Goal: Task Accomplishment & Management: Complete application form

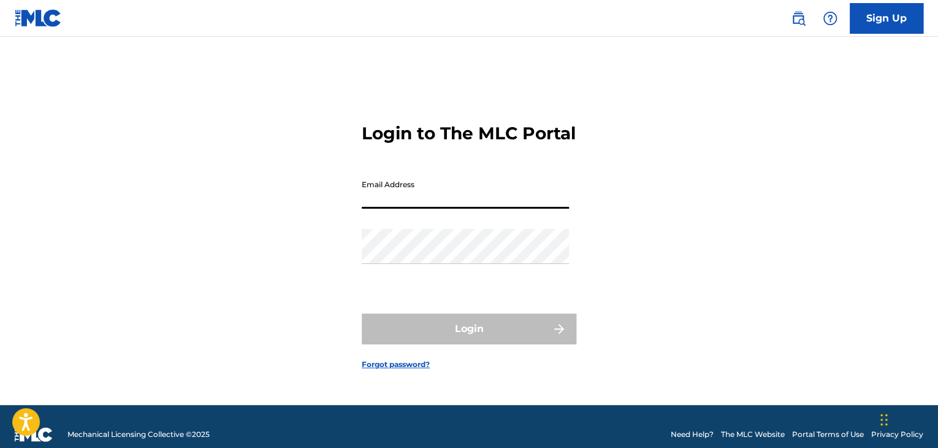
click at [486, 201] on input "Email Address" at bounding box center [465, 190] width 207 height 35
type input "[EMAIL_ADDRESS][DOMAIN_NAME]"
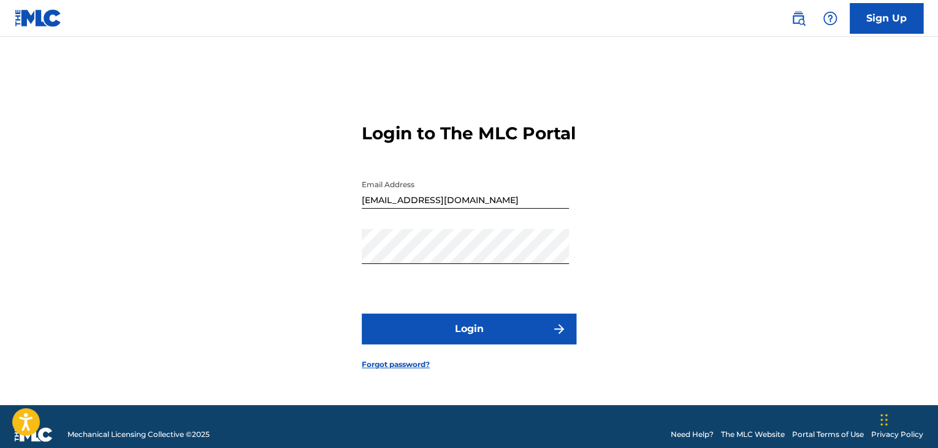
click at [474, 337] on button "Login" at bounding box center [469, 328] width 215 height 31
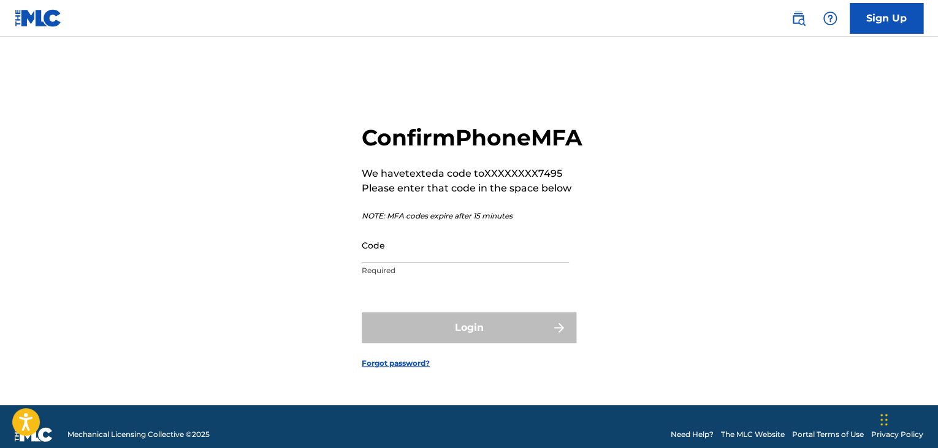
click at [443, 262] on input "Code" at bounding box center [465, 244] width 207 height 35
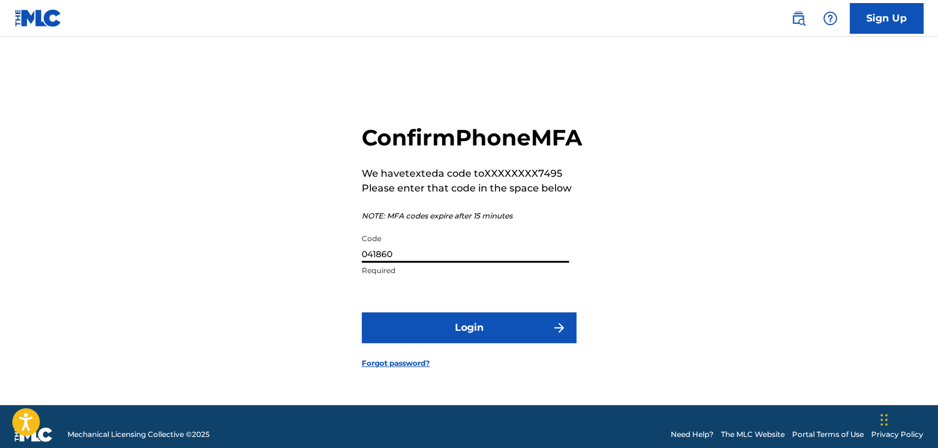
type input "041860"
click at [451, 340] on button "Login" at bounding box center [469, 327] width 215 height 31
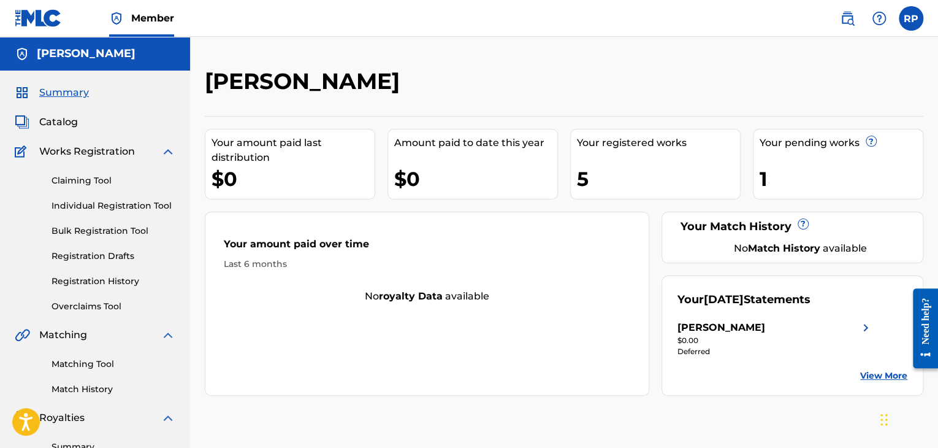
click at [647, 150] on div "Your registered works 5" at bounding box center [655, 164] width 170 height 70
click at [98, 256] on link "Registration Drafts" at bounding box center [113, 255] width 124 height 13
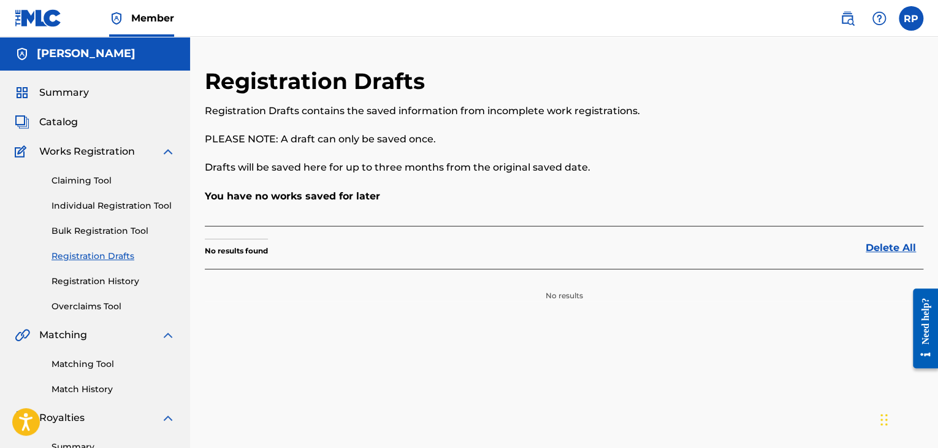
click at [109, 280] on link "Registration History" at bounding box center [113, 281] width 124 height 13
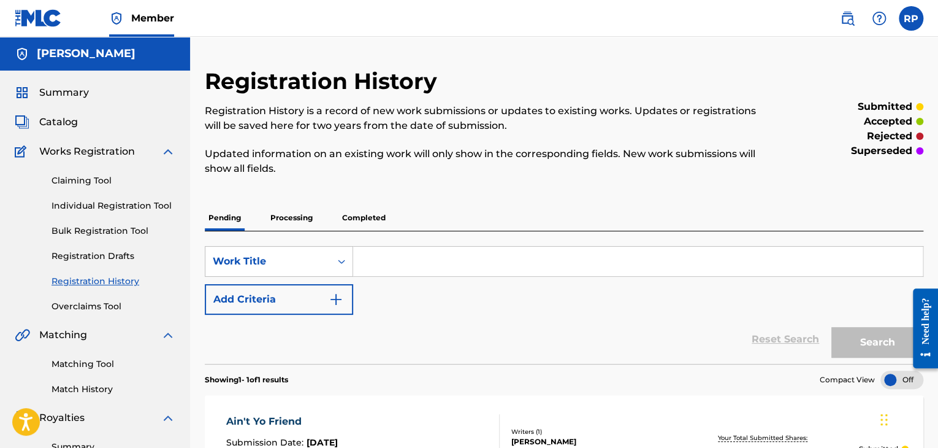
click at [71, 121] on span "Catalog" at bounding box center [58, 122] width 39 height 15
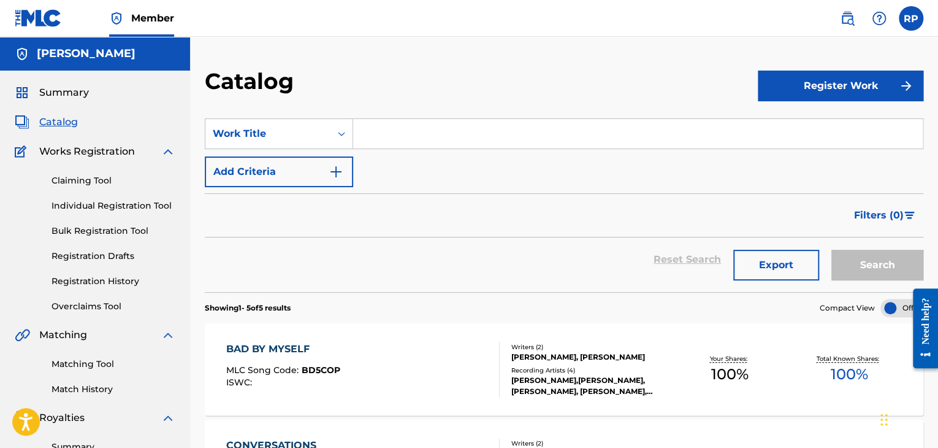
click at [105, 203] on link "Individual Registration Tool" at bounding box center [113, 205] width 124 height 13
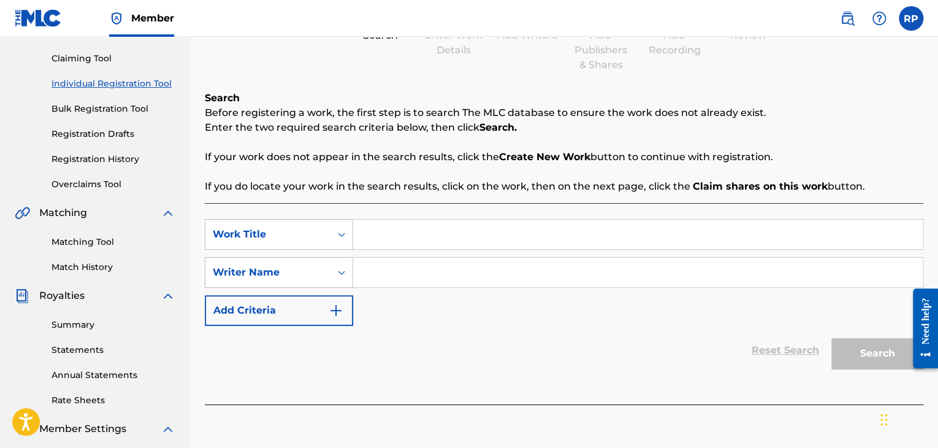
scroll to position [184, 0]
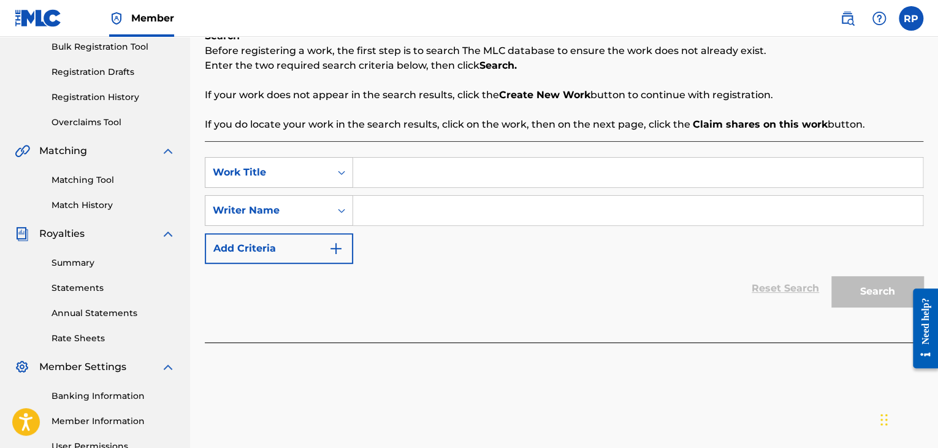
click at [368, 176] on input "Search Form" at bounding box center [637, 172] width 569 height 29
type input "2 Piece Wit A Biscuit"
click at [453, 210] on input "Search Form" at bounding box center [637, 210] width 569 height 29
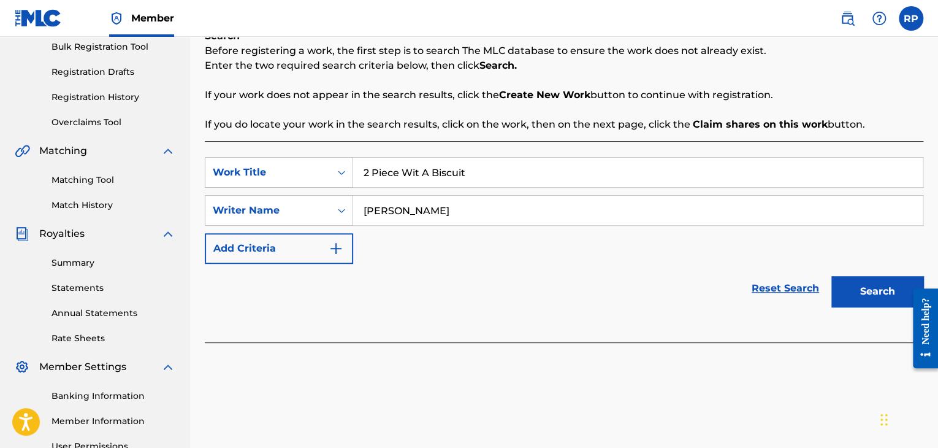
type input "[PERSON_NAME]"
click at [872, 289] on button "Search" at bounding box center [877, 291] width 92 height 31
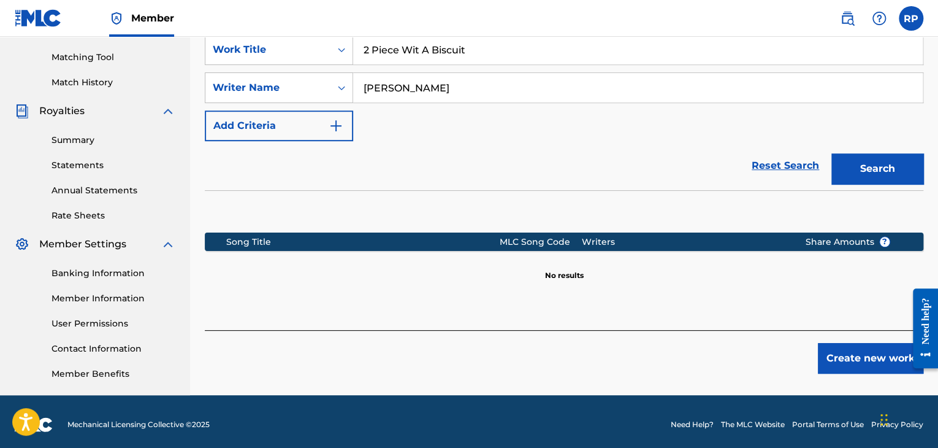
scroll to position [313, 0]
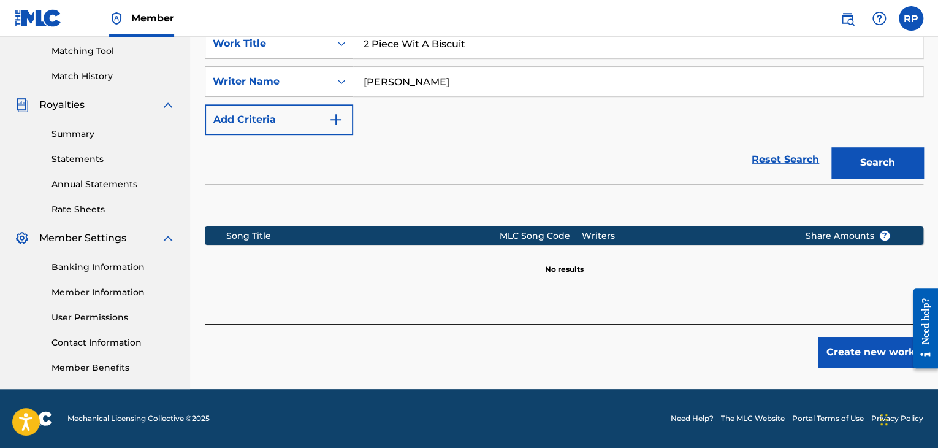
click at [848, 360] on button "Create new work" at bounding box center [870, 352] width 105 height 31
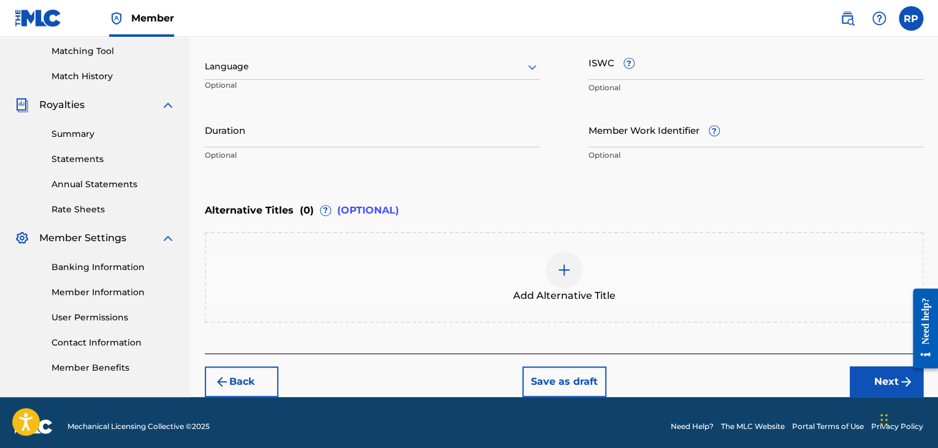
click at [646, 70] on input "ISWC ?" at bounding box center [756, 62] width 335 height 35
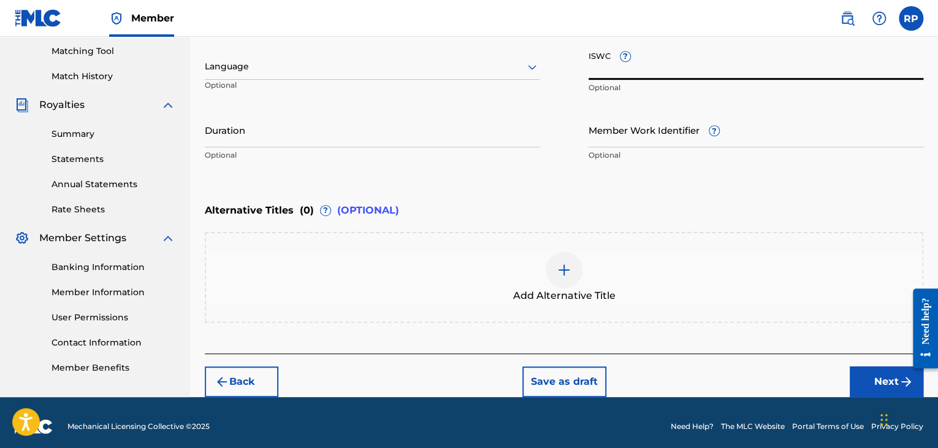
type input "t"
type input "T3344945177"
click at [624, 143] on input "Member Work Identifier ?" at bounding box center [756, 129] width 335 height 35
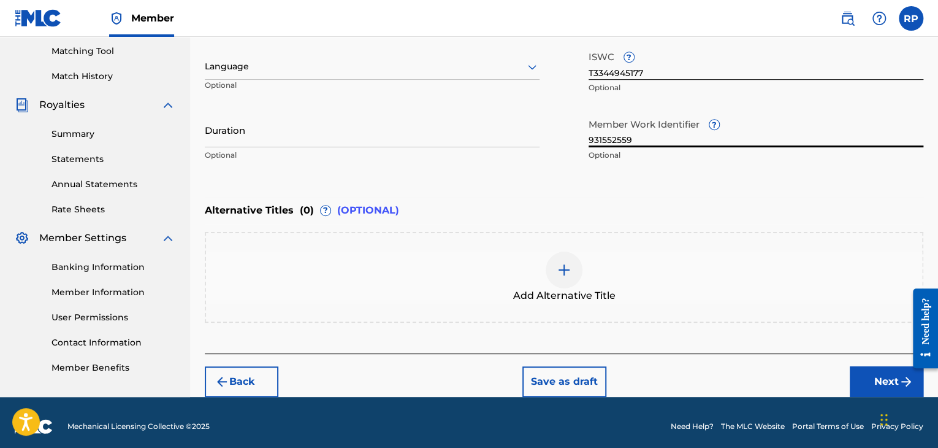
type input "931552559"
click at [463, 143] on input "Duration" at bounding box center [372, 129] width 335 height 35
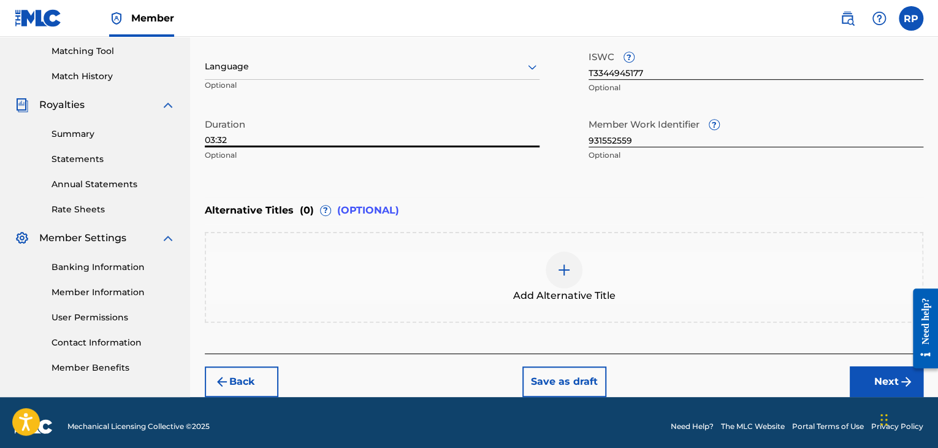
type input "03:32"
click at [392, 70] on div at bounding box center [372, 66] width 335 height 15
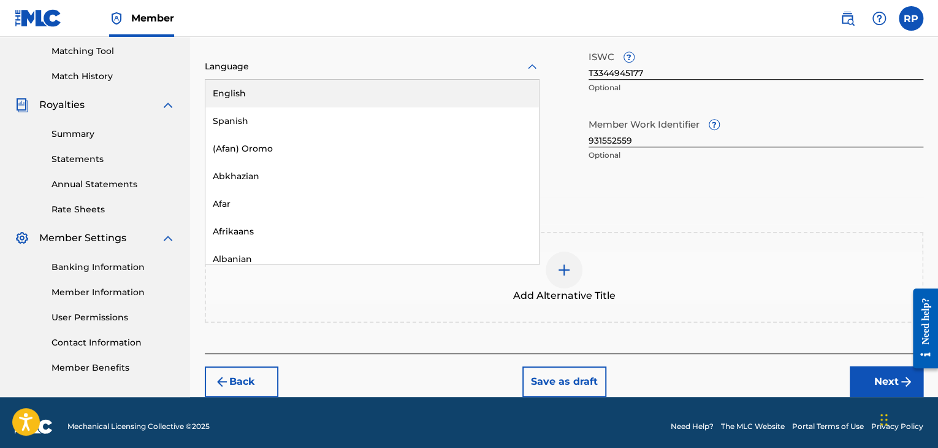
click at [362, 99] on div "English" at bounding box center [371, 94] width 333 height 28
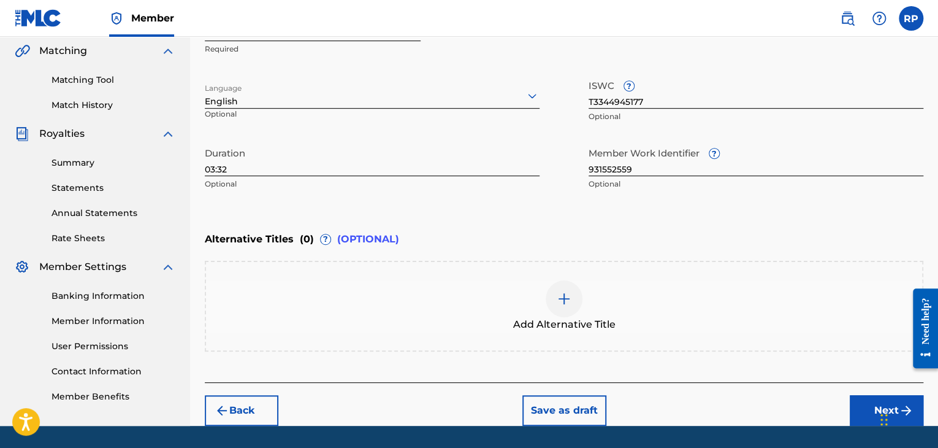
scroll to position [319, 0]
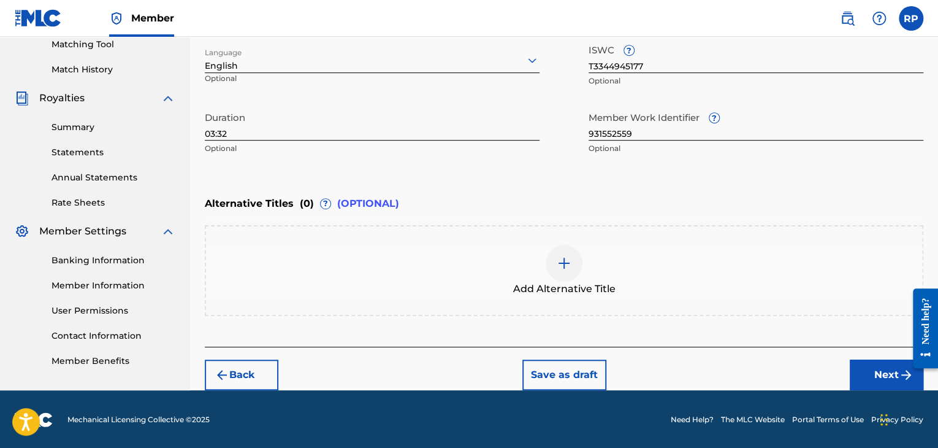
click at [877, 378] on button "Next" at bounding box center [887, 374] width 74 height 31
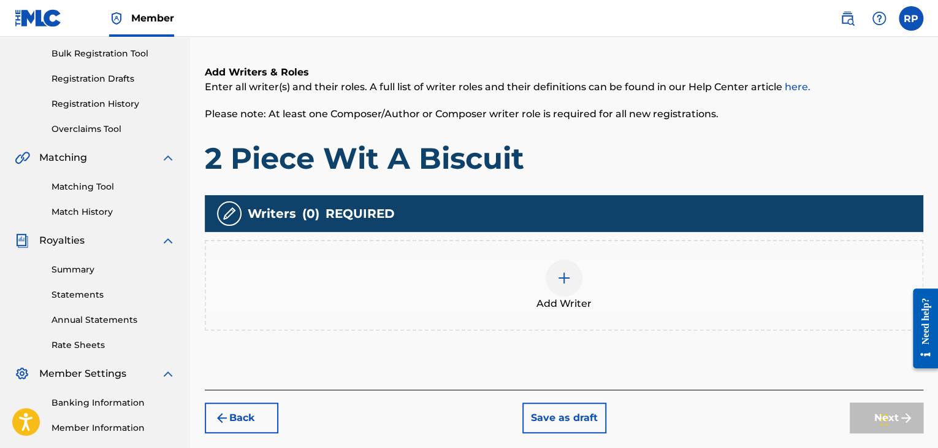
scroll to position [178, 0]
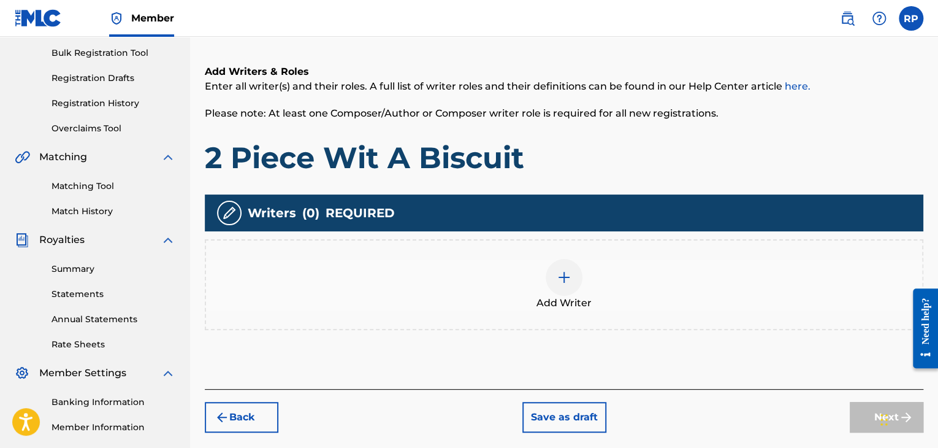
click at [565, 276] on img at bounding box center [564, 277] width 15 height 15
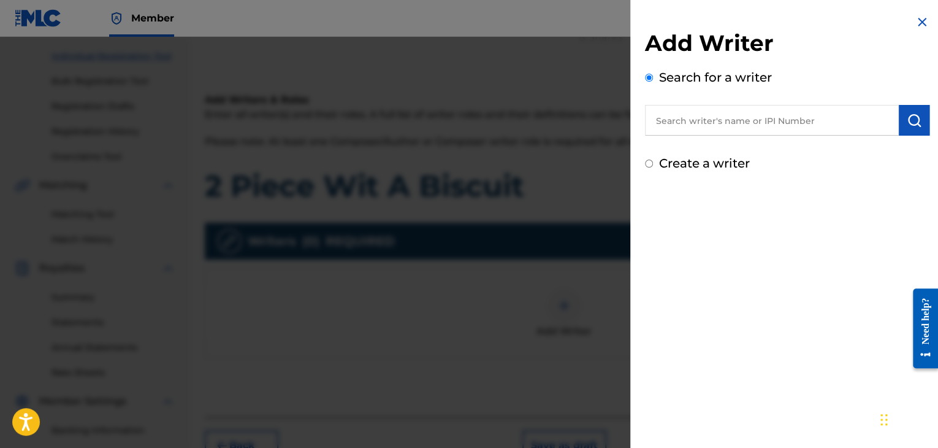
scroll to position [129, 0]
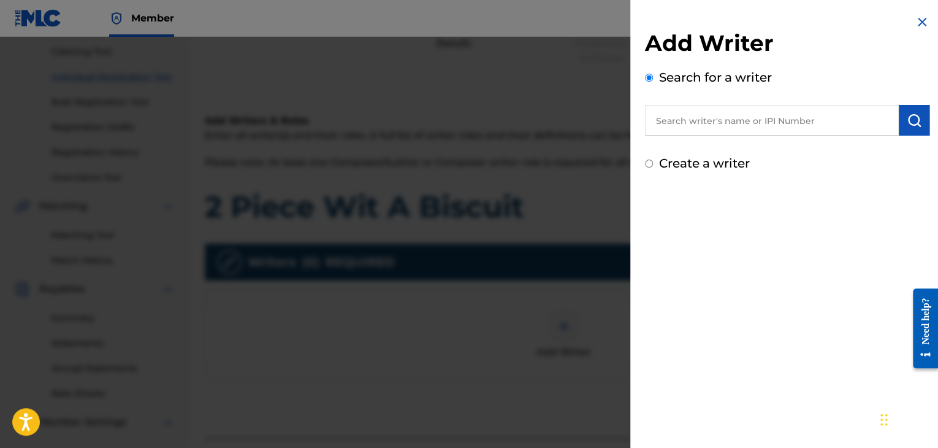
click at [736, 130] on input "text" at bounding box center [772, 120] width 254 height 31
click at [760, 127] on input "text" at bounding box center [772, 120] width 254 height 31
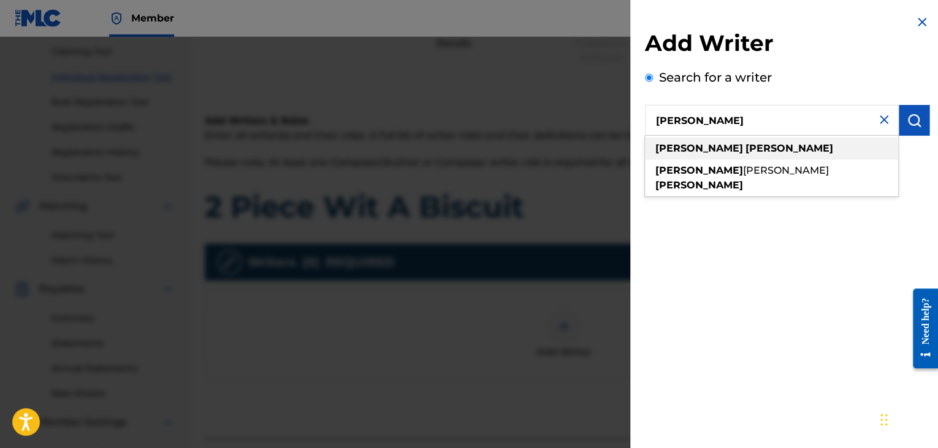
click at [745, 145] on strong "[PERSON_NAME]" at bounding box center [789, 148] width 88 height 12
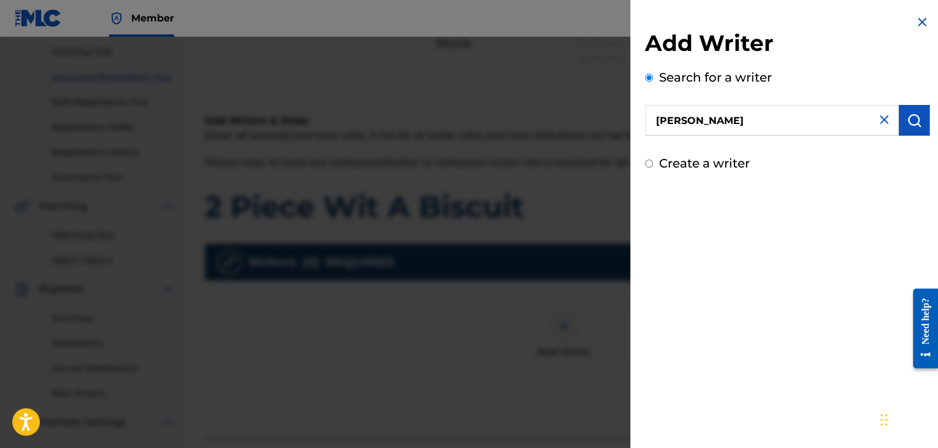
click at [746, 122] on input "[PERSON_NAME]" at bounding box center [772, 120] width 254 height 31
type input "r"
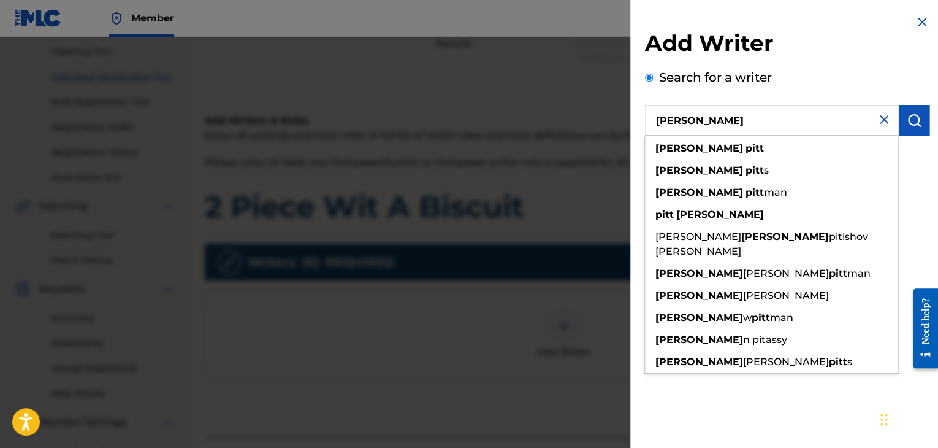
type input "[PERSON_NAME]"
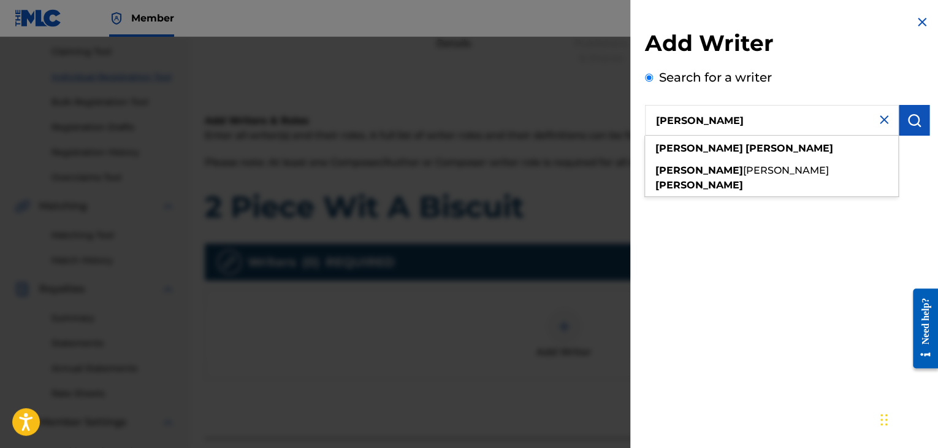
click at [910, 123] on img "submit" at bounding box center [914, 120] width 15 height 15
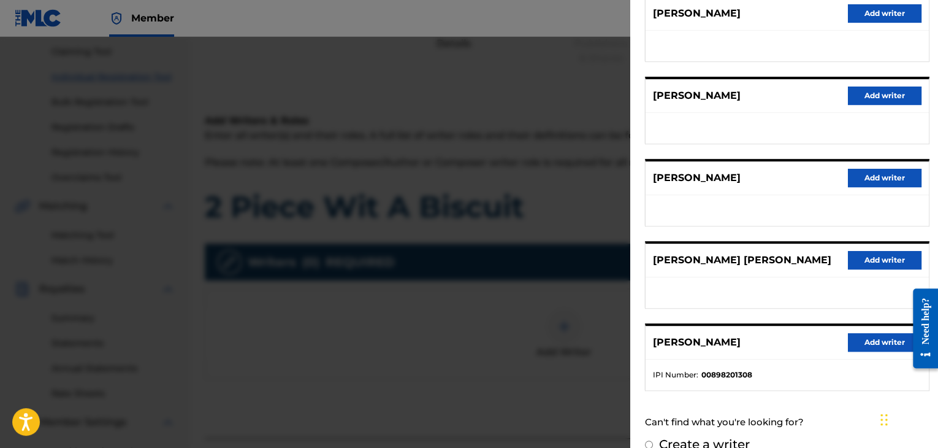
scroll to position [186, 0]
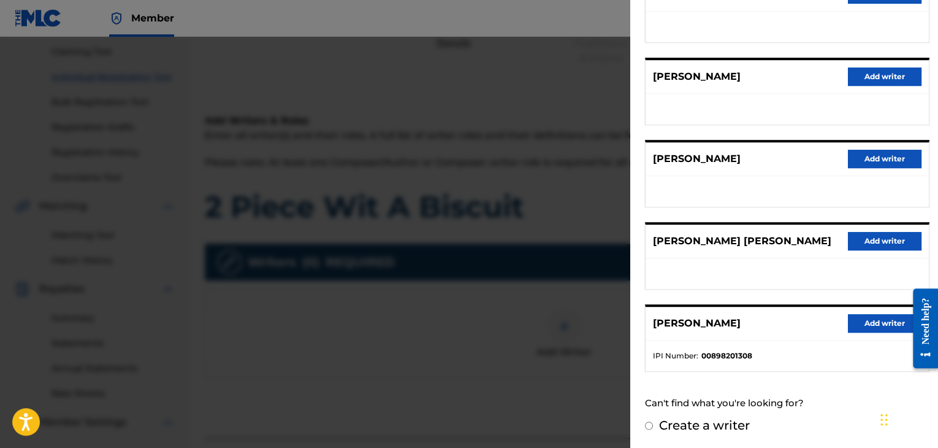
click at [873, 323] on button "Add writer" at bounding box center [885, 323] width 74 height 18
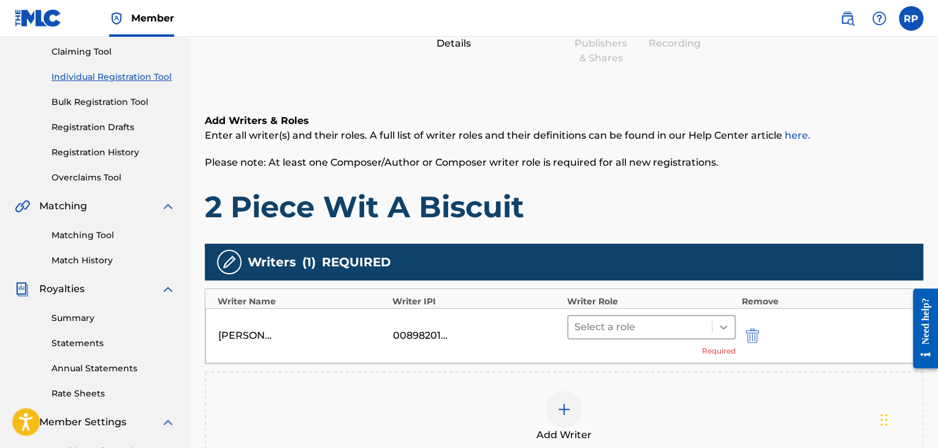
click at [726, 326] on icon at bounding box center [723, 327] width 12 height 12
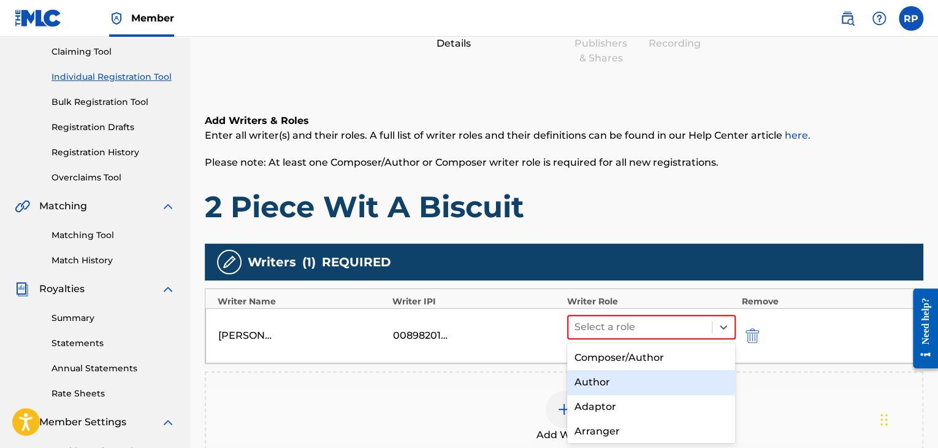
click at [652, 383] on div "Author" at bounding box center [651, 382] width 169 height 25
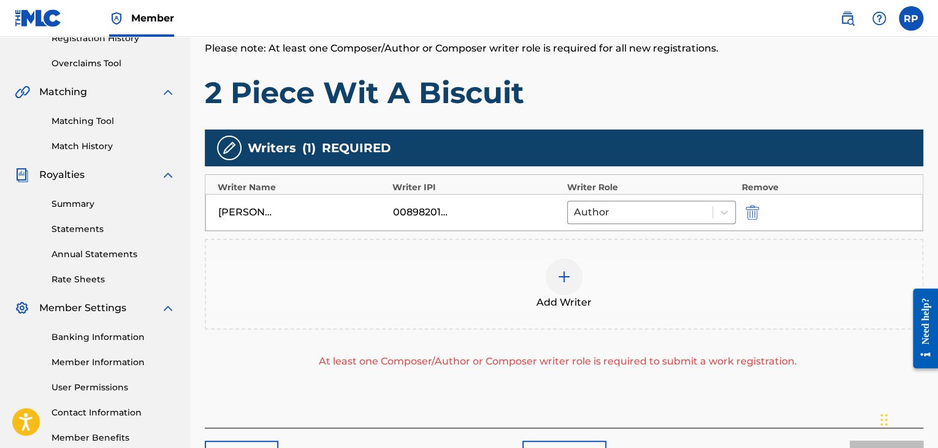
scroll to position [251, 0]
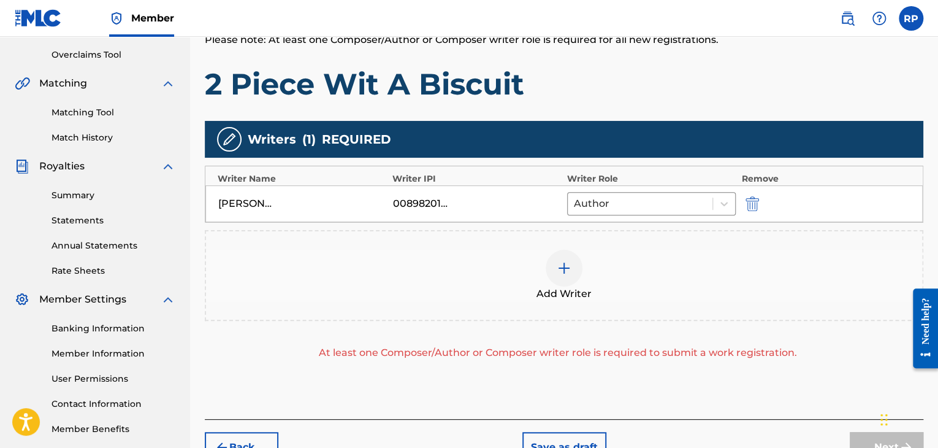
click at [562, 264] on img at bounding box center [564, 268] width 15 height 15
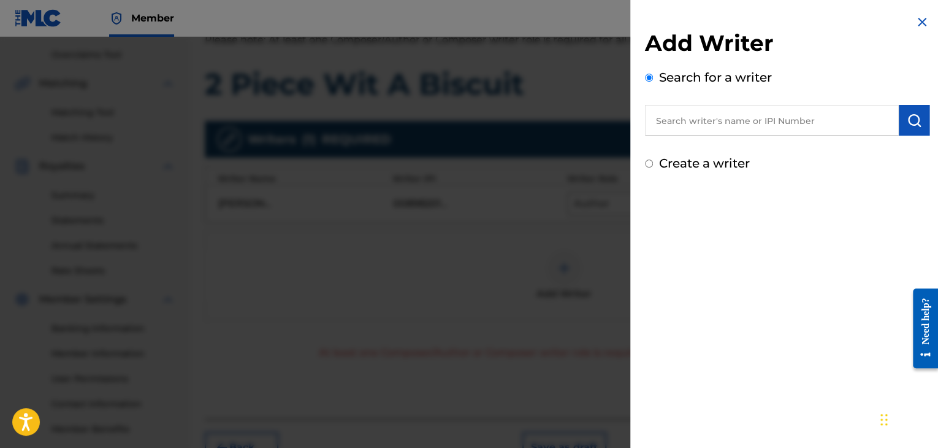
click at [768, 121] on input "text" at bounding box center [772, 120] width 254 height 31
click at [653, 117] on input "1192982615" at bounding box center [772, 120] width 254 height 31
click at [907, 123] on img "submit" at bounding box center [914, 120] width 15 height 15
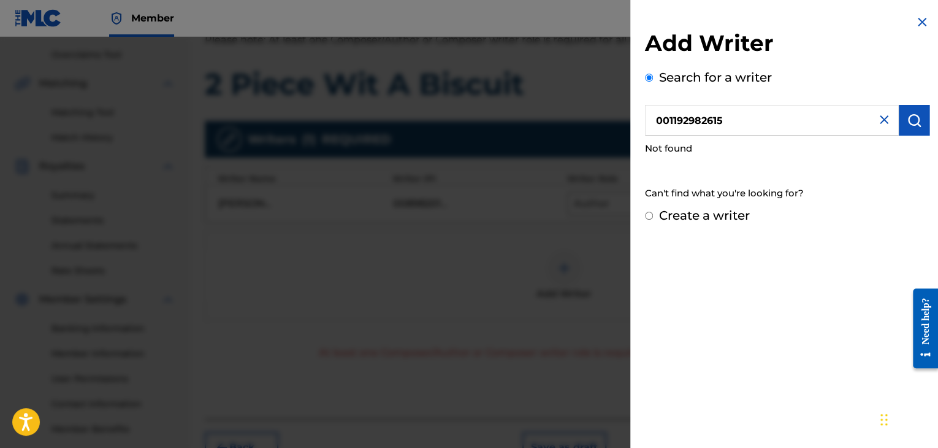
click at [668, 119] on input "001192982615" at bounding box center [772, 120] width 254 height 31
click at [908, 118] on img "submit" at bounding box center [914, 120] width 15 height 15
click at [650, 118] on input "1192982615" at bounding box center [772, 120] width 254 height 31
type input "01192982615"
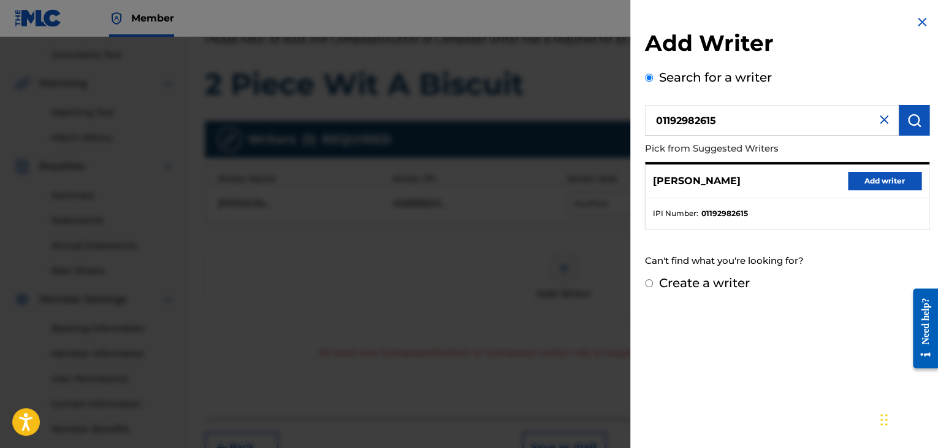
click at [881, 182] on button "Add writer" at bounding box center [885, 181] width 74 height 18
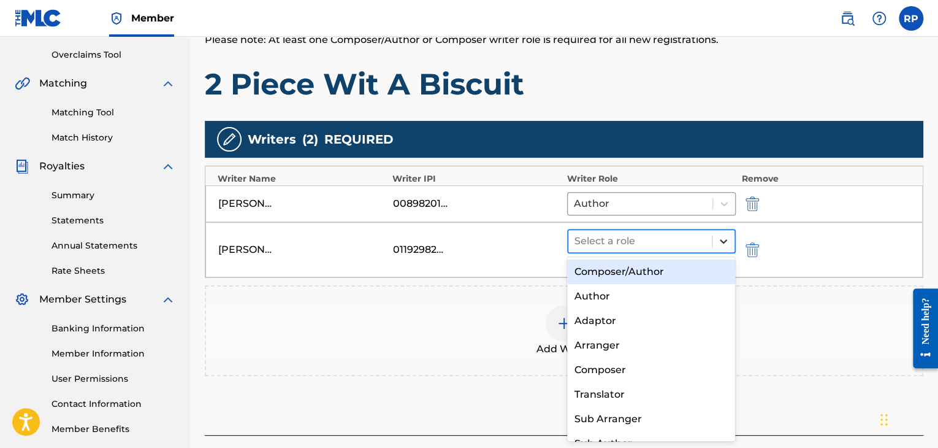
click at [720, 239] on icon at bounding box center [723, 241] width 7 height 4
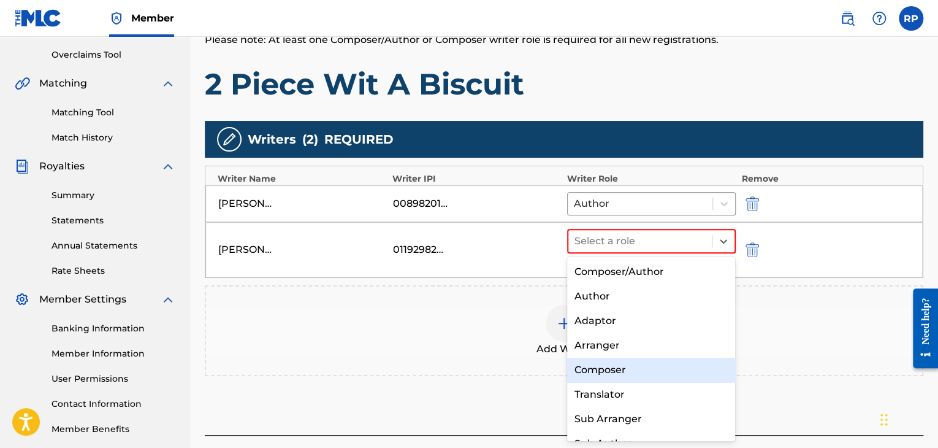
click at [639, 368] on div "Composer" at bounding box center [651, 369] width 169 height 25
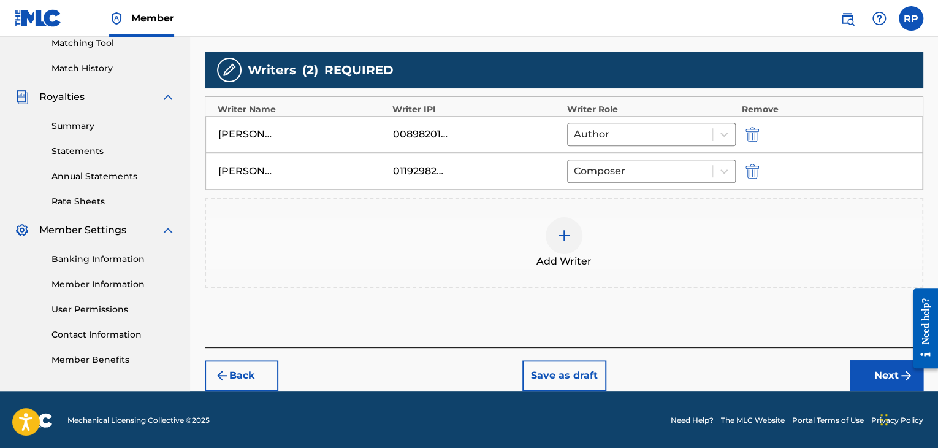
scroll to position [321, 0]
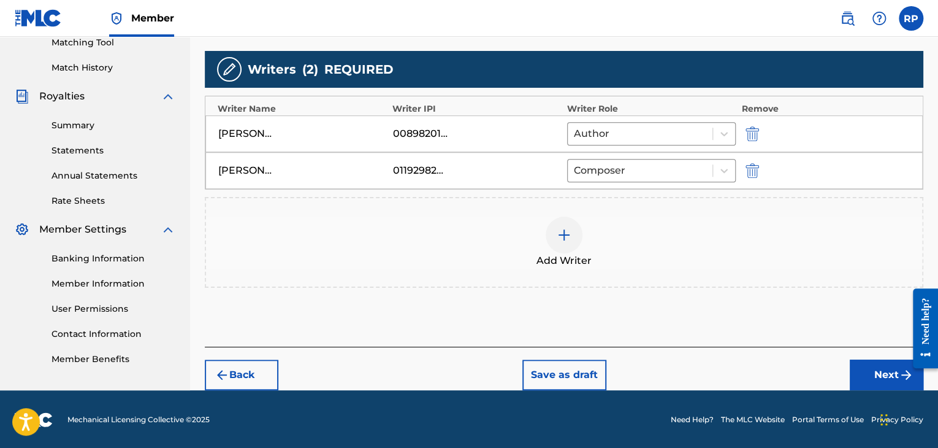
click at [874, 373] on button "Next" at bounding box center [887, 374] width 74 height 31
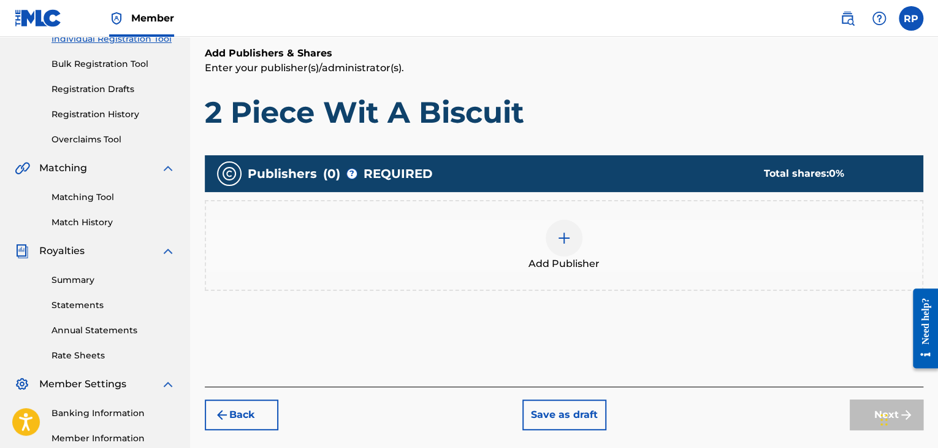
scroll to position [178, 0]
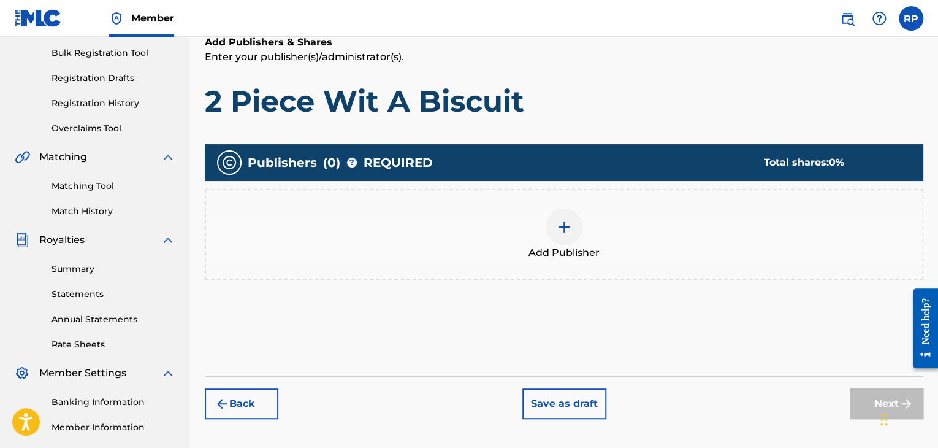
click at [562, 223] on img at bounding box center [564, 226] width 15 height 15
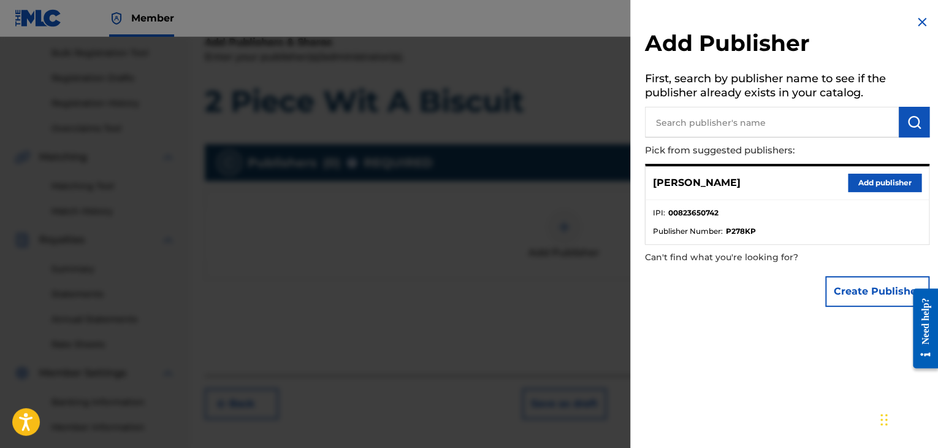
click at [865, 186] on button "Add publisher" at bounding box center [885, 182] width 74 height 18
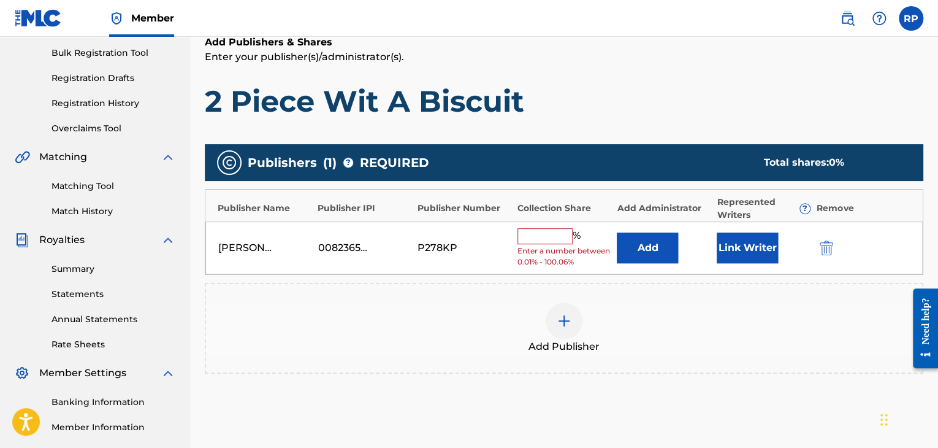
click at [539, 234] on input "text" at bounding box center [544, 236] width 55 height 16
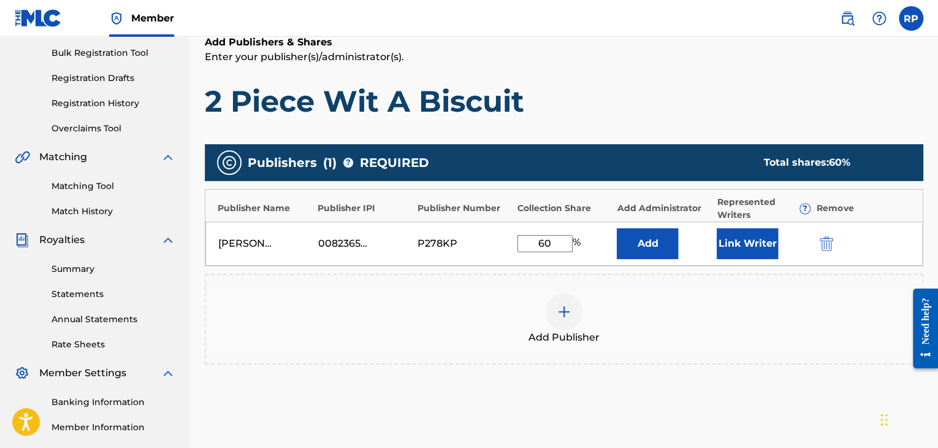
type input "60"
click at [565, 313] on img at bounding box center [564, 311] width 15 height 15
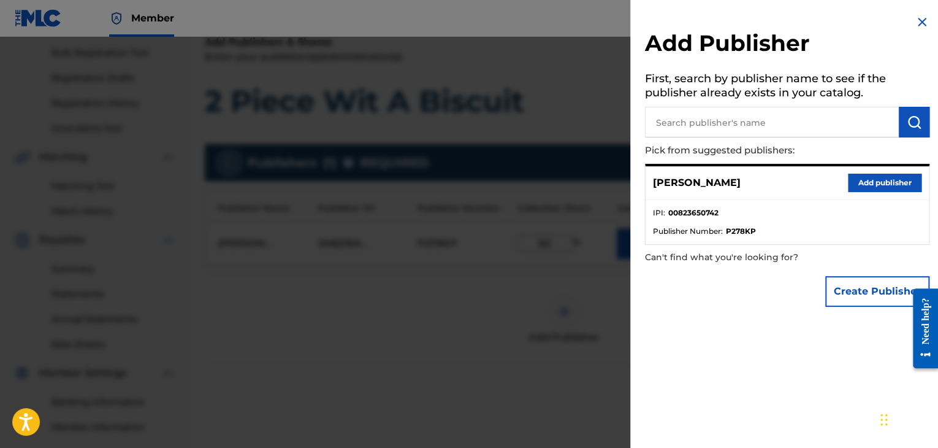
click at [831, 122] on input "text" at bounding box center [772, 122] width 254 height 31
click at [716, 123] on input "text" at bounding box center [772, 122] width 254 height 31
click at [910, 123] on img "submit" at bounding box center [914, 122] width 15 height 15
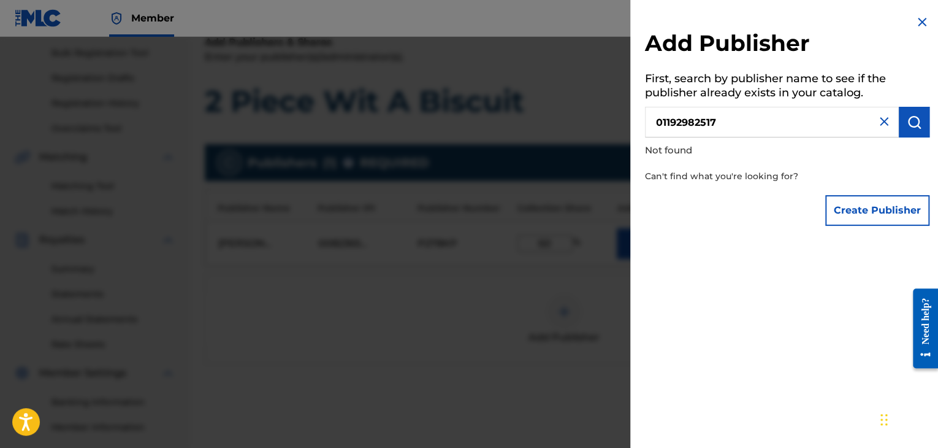
click at [654, 125] on input "01192982517" at bounding box center [772, 122] width 254 height 31
click at [913, 118] on img "submit" at bounding box center [914, 122] width 15 height 15
click at [661, 120] on input "001192982517" at bounding box center [772, 122] width 254 height 31
click at [912, 117] on img "submit" at bounding box center [914, 122] width 15 height 15
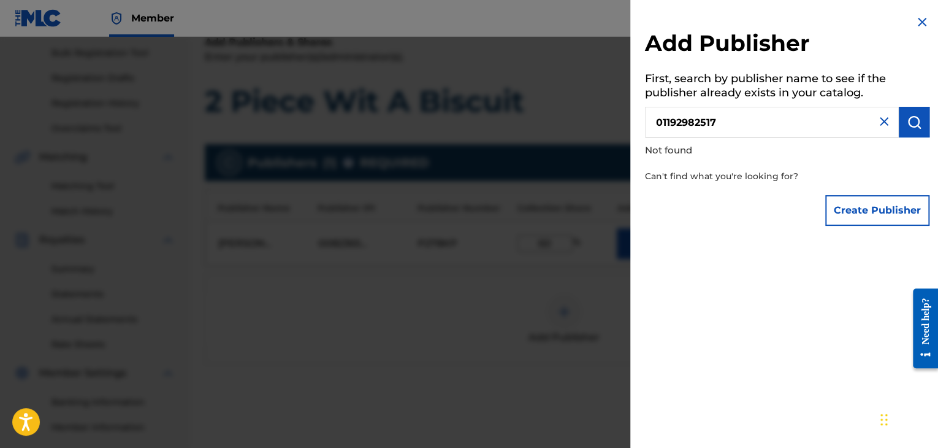
click at [912, 117] on img "submit" at bounding box center [914, 122] width 15 height 15
click at [662, 118] on input "01192982517" at bounding box center [772, 122] width 254 height 31
type input "1192982517"
click at [907, 123] on img "submit" at bounding box center [914, 122] width 15 height 15
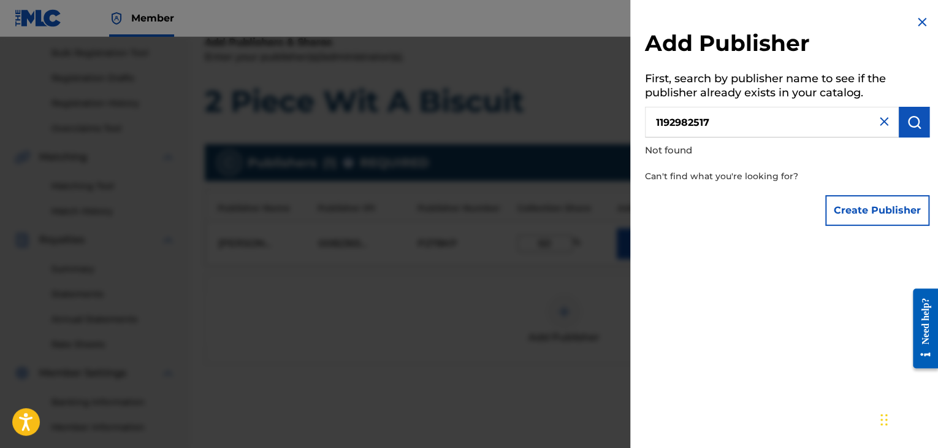
click at [862, 213] on button "Create Publisher" at bounding box center [877, 210] width 104 height 31
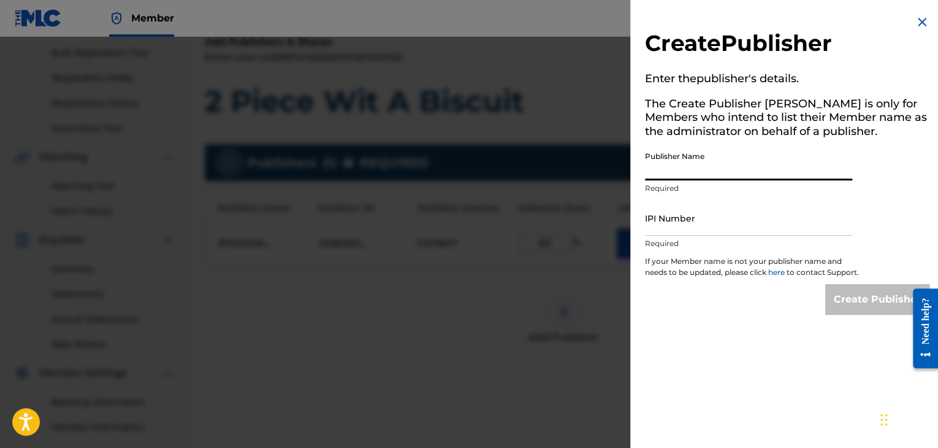
click at [753, 171] on input "Publisher Name" at bounding box center [748, 162] width 207 height 35
type input "Kloveronthabeat"
click at [705, 224] on input "IPI Number" at bounding box center [748, 217] width 207 height 35
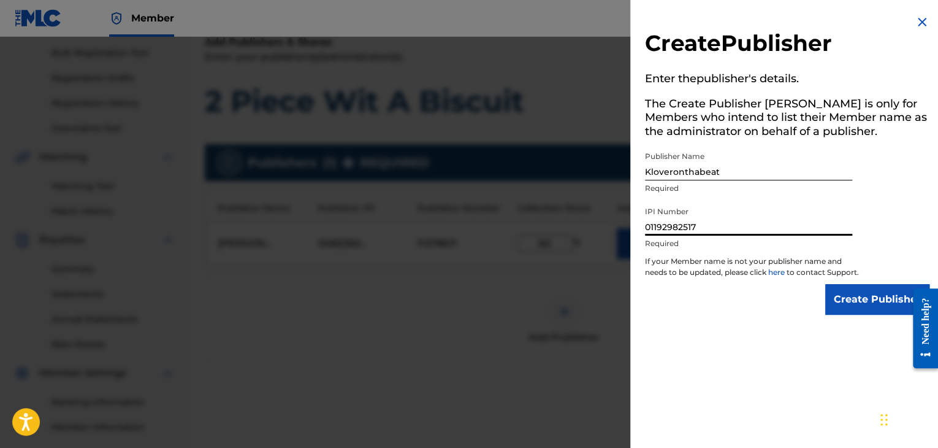
click at [650, 225] on input "01192982517" at bounding box center [748, 217] width 207 height 35
type input "1192982517"
click at [774, 342] on div "Create Publisher Enter the publisher 's details. The Create Publisher button is…" at bounding box center [787, 224] width 314 height 448
click at [859, 313] on input "Create Publisher" at bounding box center [877, 299] width 104 height 31
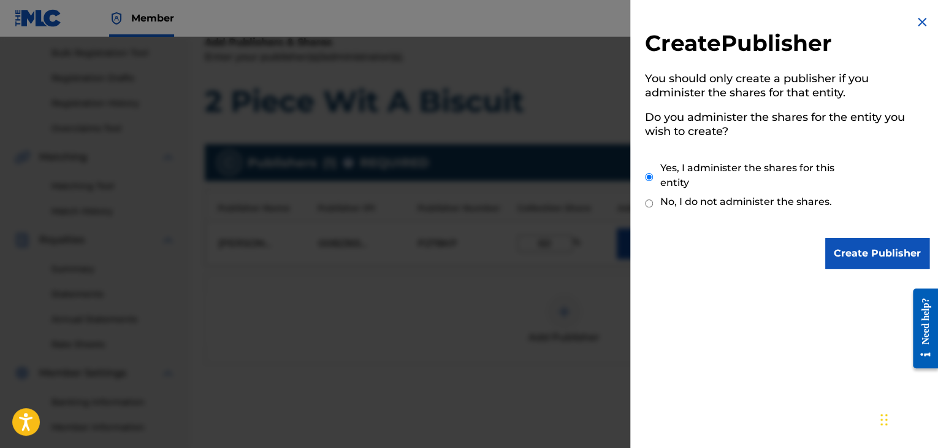
click at [842, 258] on input "Create Publisher" at bounding box center [877, 253] width 104 height 31
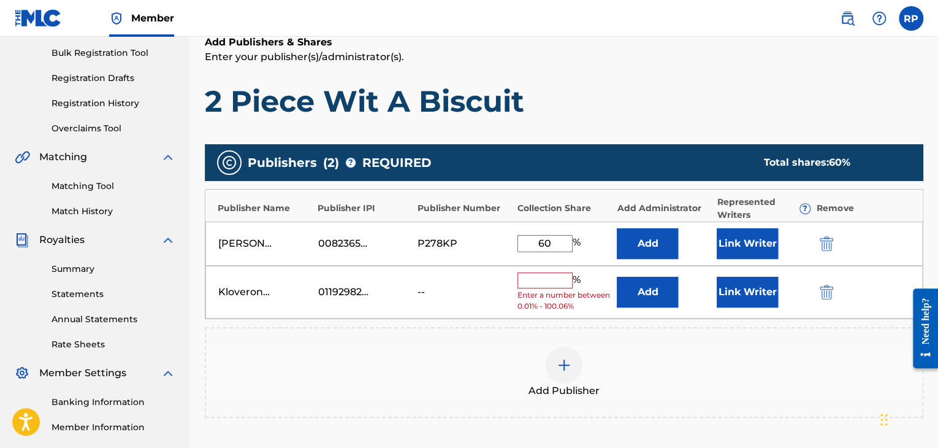
click at [557, 280] on input "text" at bounding box center [544, 280] width 55 height 16
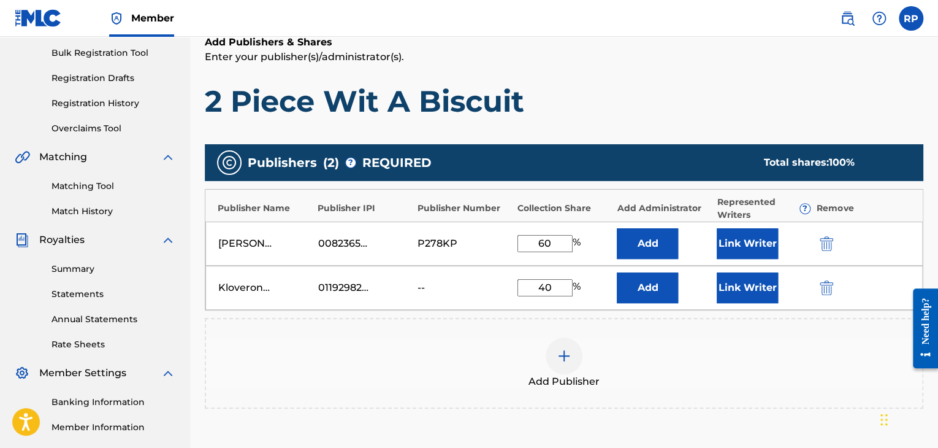
type input "40"
click at [652, 344] on div "Add Publisher" at bounding box center [564, 362] width 716 height 51
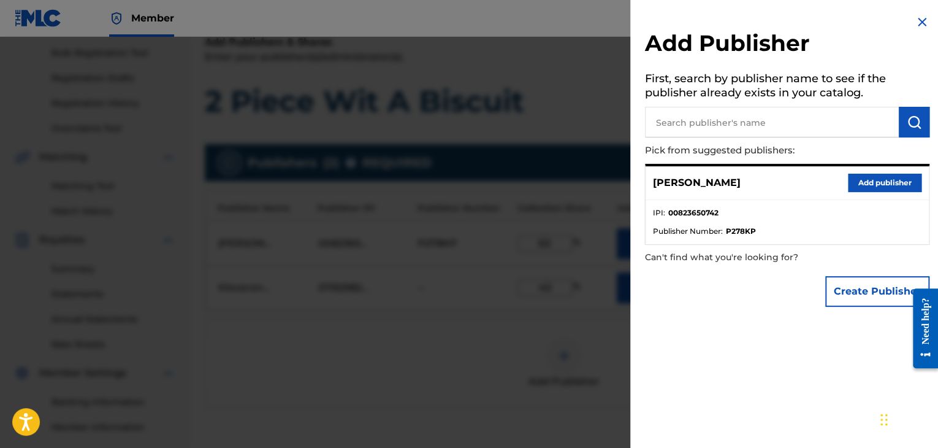
click at [920, 20] on img at bounding box center [922, 22] width 15 height 15
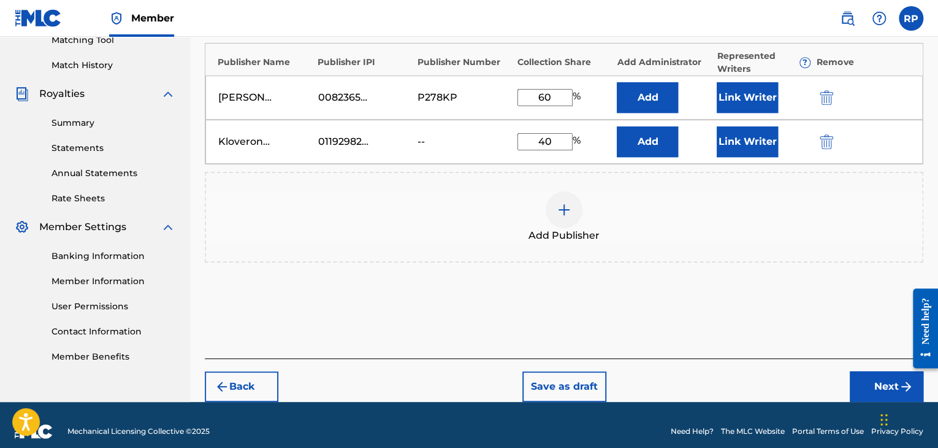
scroll to position [335, 0]
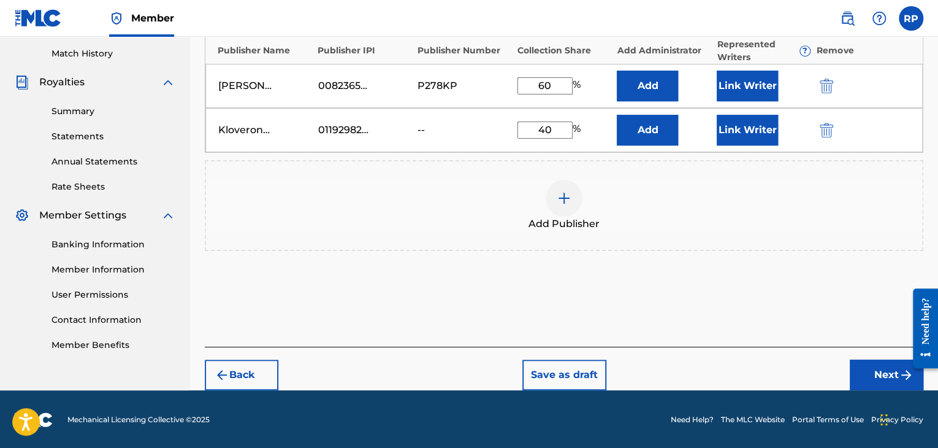
click at [868, 370] on button "Next" at bounding box center [887, 374] width 74 height 31
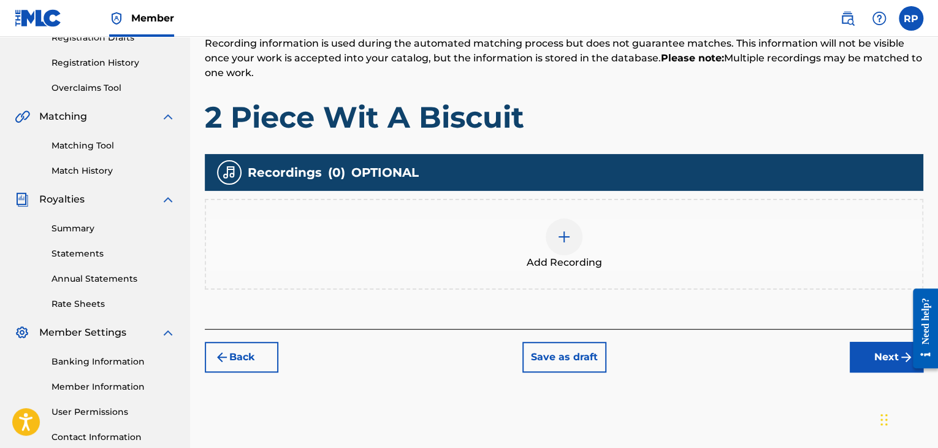
scroll to position [239, 0]
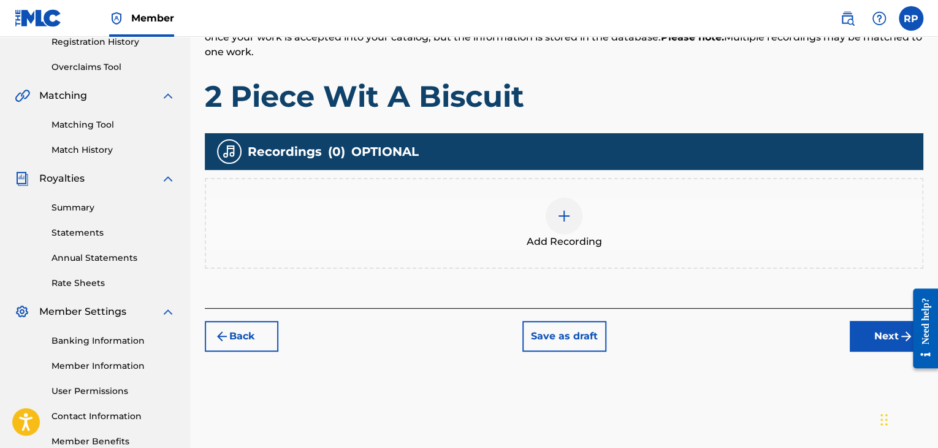
click at [560, 211] on img at bounding box center [564, 215] width 15 height 15
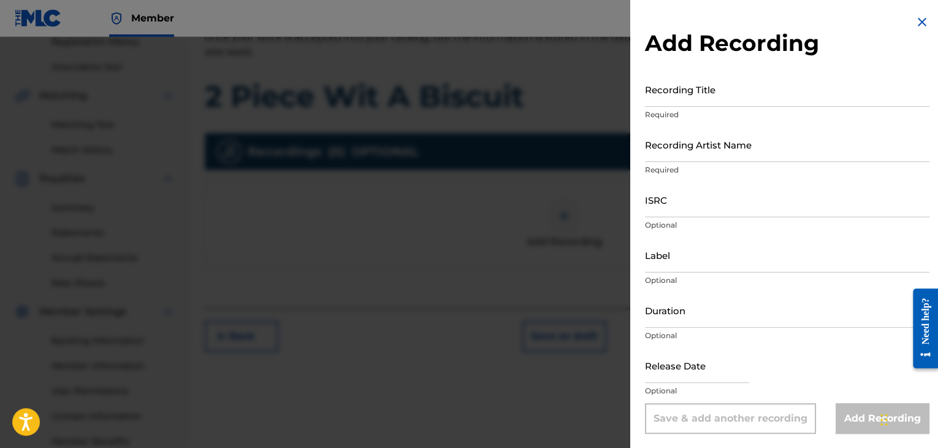
click at [712, 100] on input "Recording Title" at bounding box center [787, 89] width 284 height 35
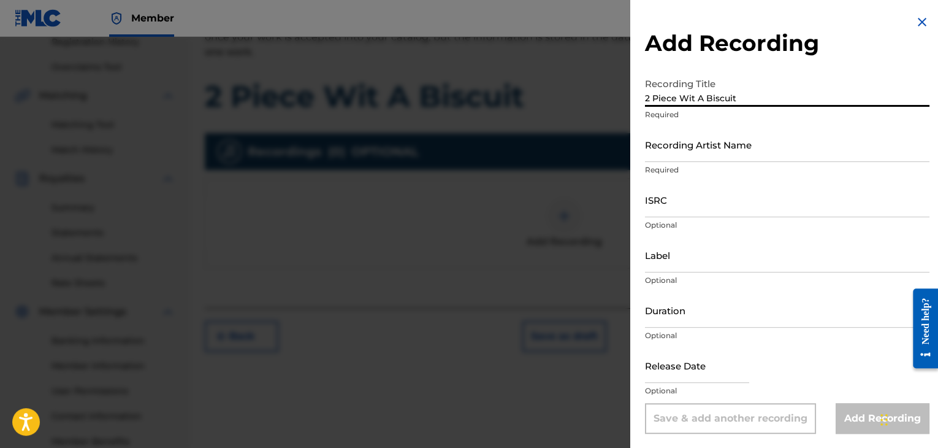
type input "2 Piece Wit A Biscuit"
click at [669, 161] on input "Recording Artist Name" at bounding box center [787, 144] width 284 height 35
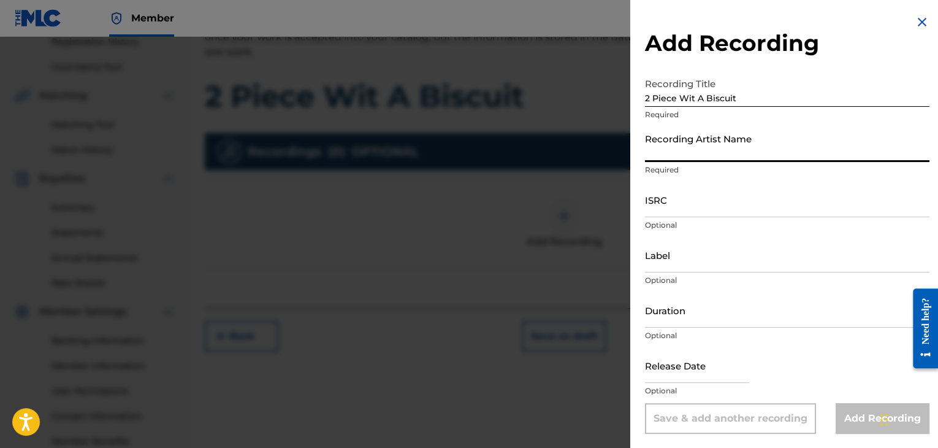
type input "[PERSON_NAME]"
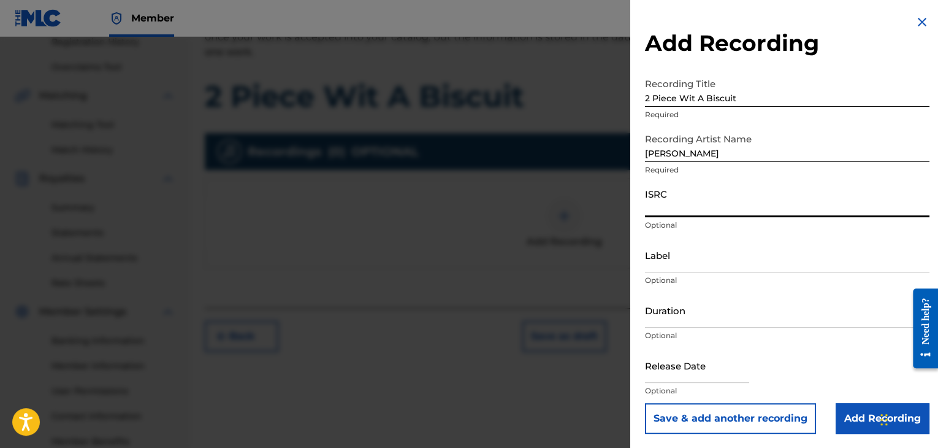
click at [682, 210] on input "ISRC" at bounding box center [787, 199] width 284 height 35
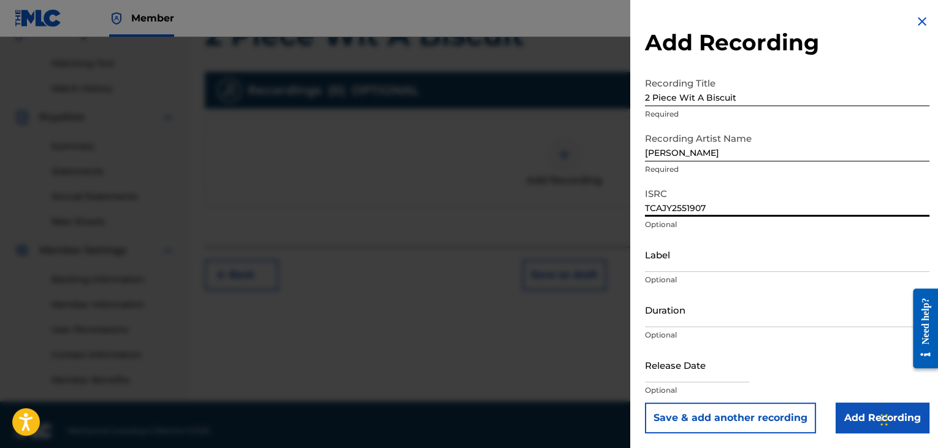
type input "TCAJY2551907"
click at [687, 313] on input "Duration" at bounding box center [787, 309] width 284 height 35
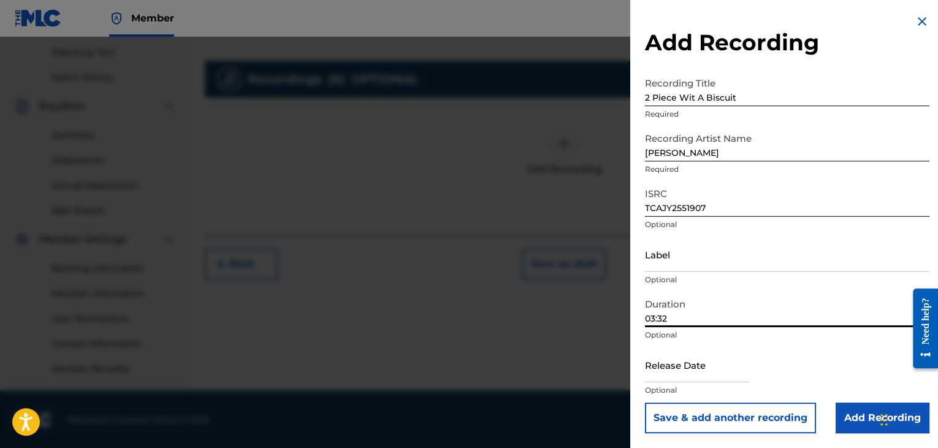
scroll to position [313, 0]
type input "03:32"
click at [717, 378] on input "text" at bounding box center [697, 364] width 104 height 35
select select "7"
select select "2025"
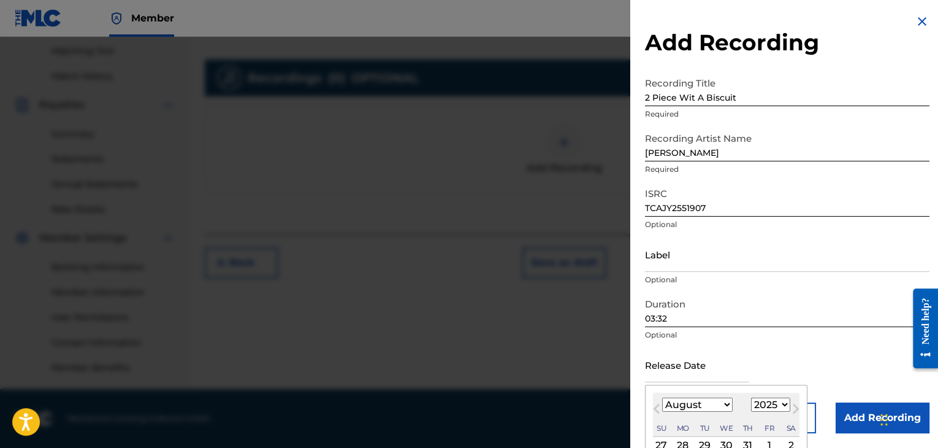
drag, startPoint x: 792, startPoint y: 389, endPoint x: 796, endPoint y: 368, distance: 21.3
click at [796, 368] on div "Release Date Previous Month Next Month August [DATE] February March April May J…" at bounding box center [787, 374] width 284 height 55
drag, startPoint x: 742, startPoint y: 394, endPoint x: 746, endPoint y: 376, distance: 18.8
click at [746, 376] on div "Release Date Previous Month Next Month August [DATE] February March April May J…" at bounding box center [787, 374] width 284 height 55
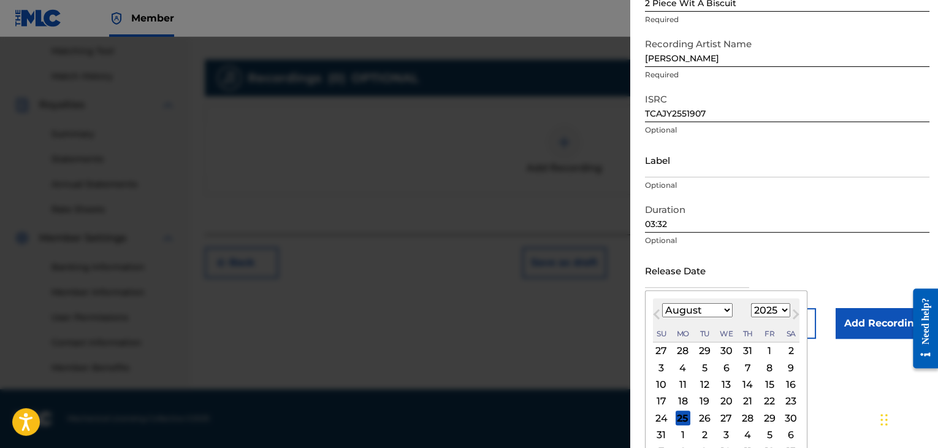
scroll to position [115, 0]
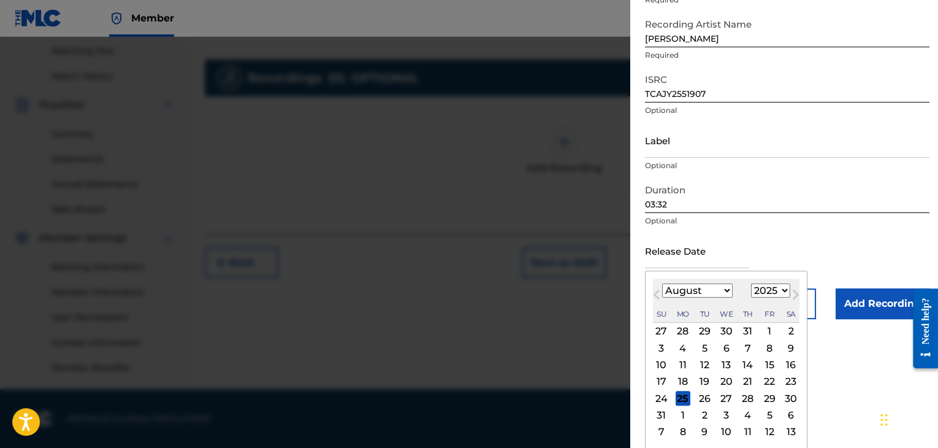
click at [726, 291] on select "January February March April May June July August September October November De…" at bounding box center [697, 290] width 70 height 14
select select "9"
click at [662, 297] on select "January February March April May June July August September October November De…" at bounding box center [697, 290] width 70 height 14
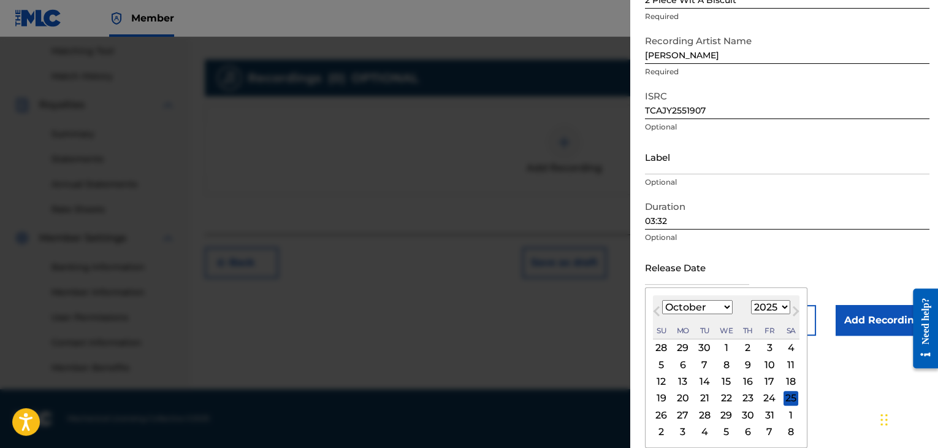
scroll to position [98, 0]
click at [725, 346] on div "1" at bounding box center [726, 347] width 15 height 15
type input "[DATE]"
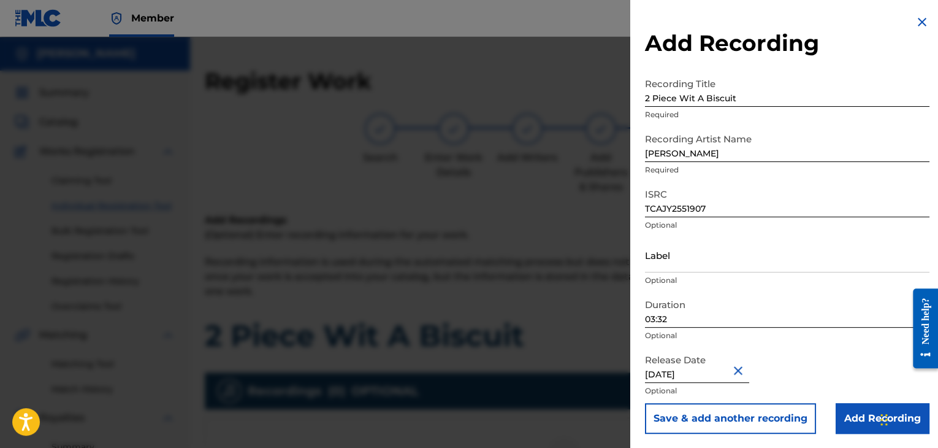
scroll to position [1, 0]
click at [867, 422] on input "Add Recording" at bounding box center [883, 417] width 94 height 31
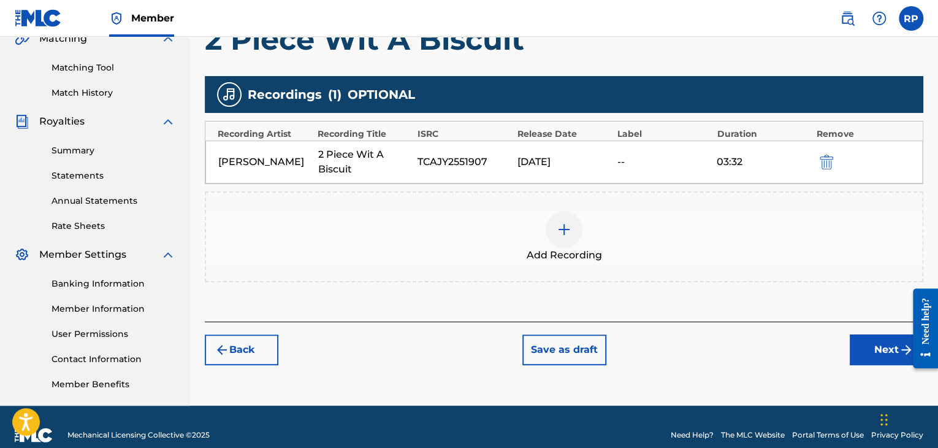
scroll to position [313, 0]
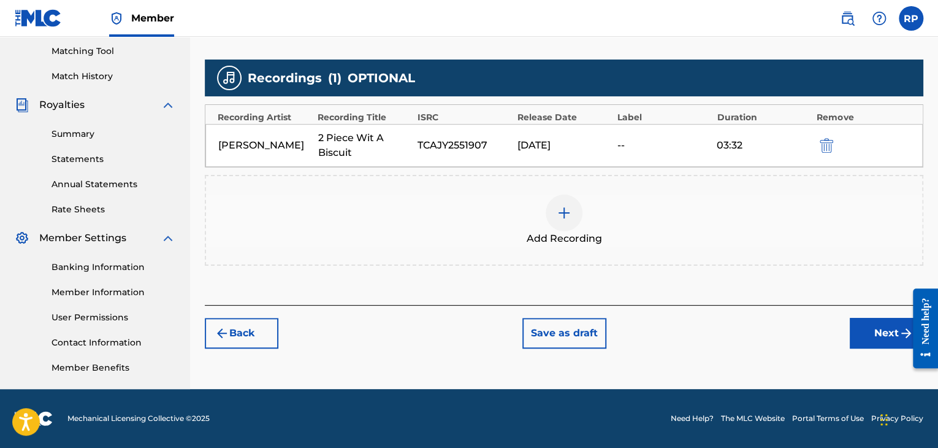
click at [870, 329] on button "Next" at bounding box center [887, 333] width 74 height 31
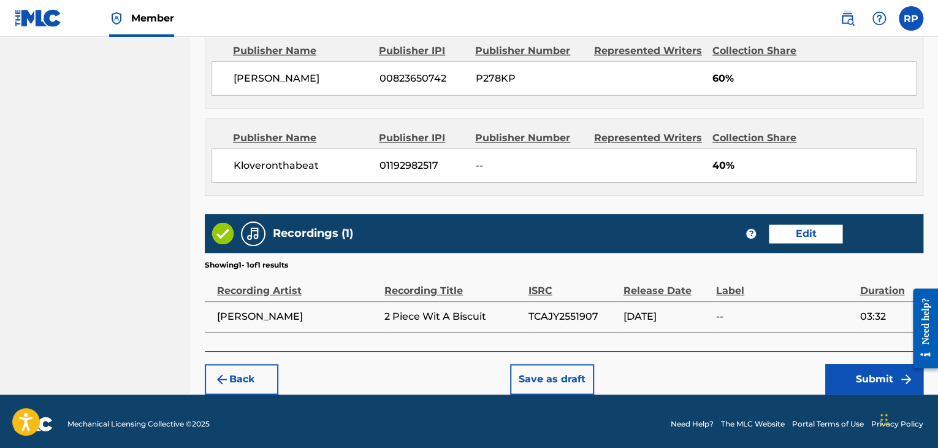
scroll to position [684, 0]
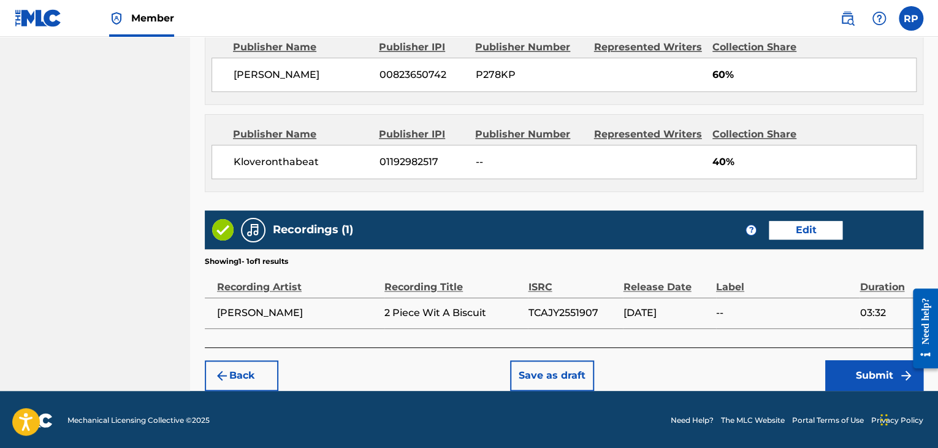
click at [872, 375] on button "Submit" at bounding box center [874, 375] width 98 height 31
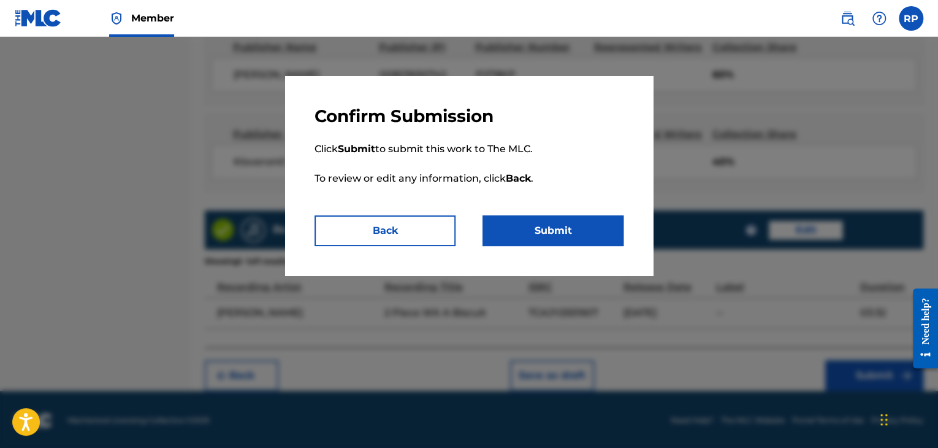
click at [571, 234] on button "Submit" at bounding box center [552, 230] width 141 height 31
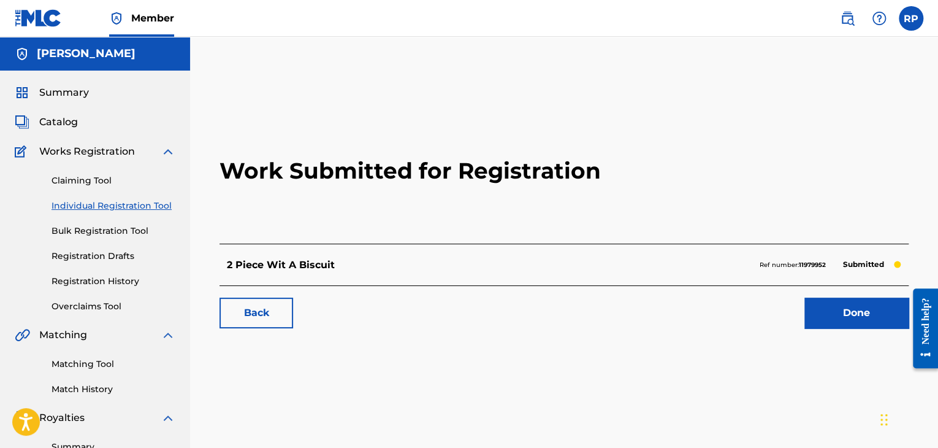
click at [853, 317] on link "Done" at bounding box center [856, 312] width 104 height 31
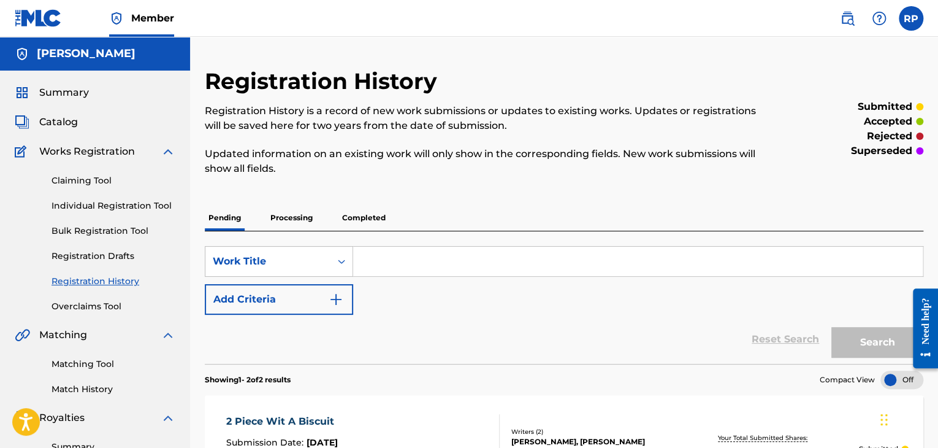
click at [64, 123] on span "Catalog" at bounding box center [58, 122] width 39 height 15
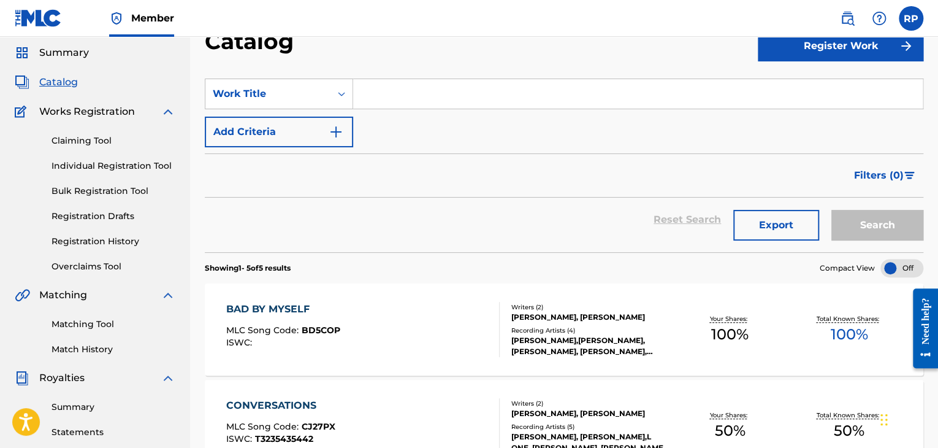
scroll to position [61, 0]
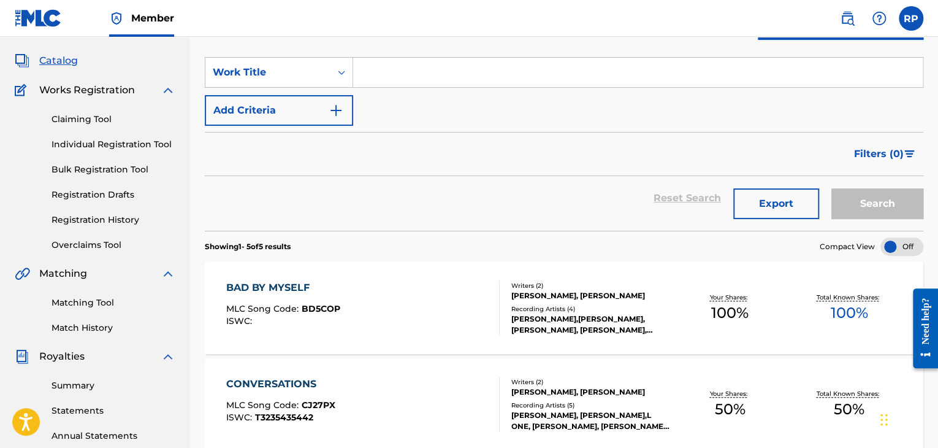
click at [126, 219] on link "Registration History" at bounding box center [113, 219] width 124 height 13
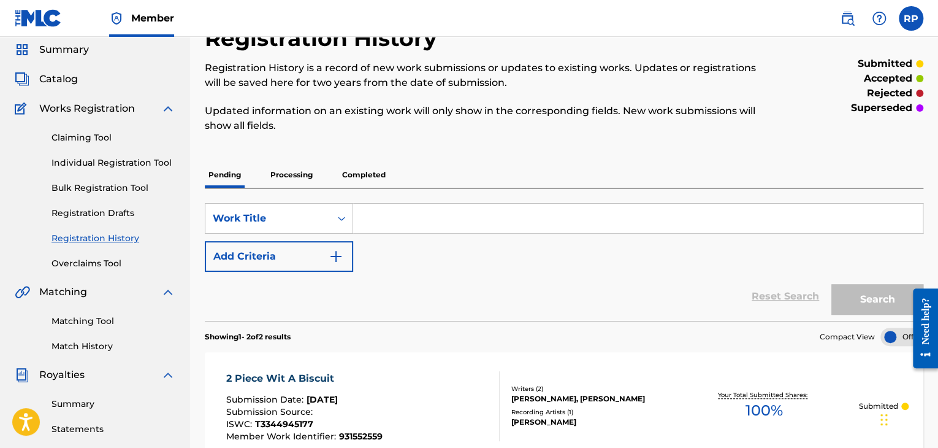
scroll to position [61, 0]
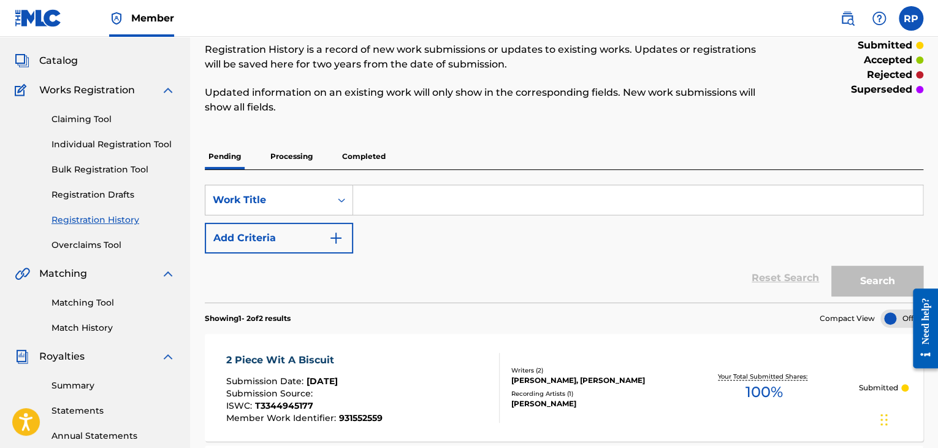
click at [101, 243] on link "Overclaims Tool" at bounding box center [113, 244] width 124 height 13
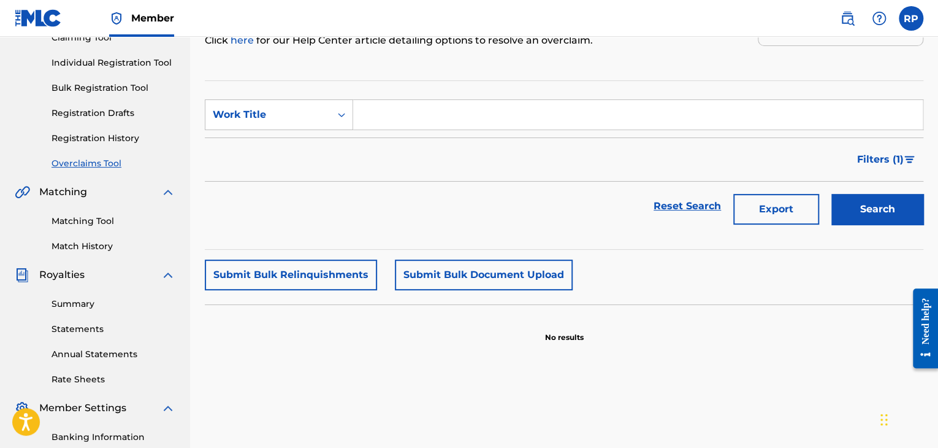
scroll to position [61, 0]
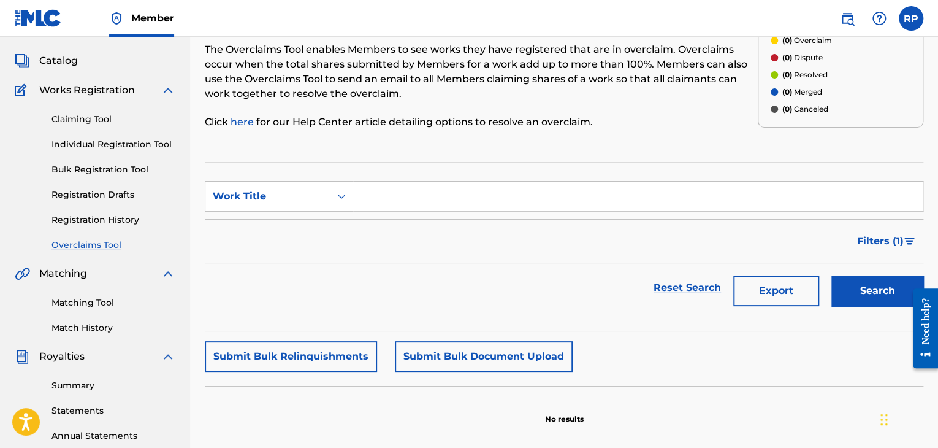
click at [385, 196] on input "Search Form" at bounding box center [637, 195] width 569 height 29
type input "mo money"
click at [877, 294] on button "Search" at bounding box center [877, 290] width 92 height 31
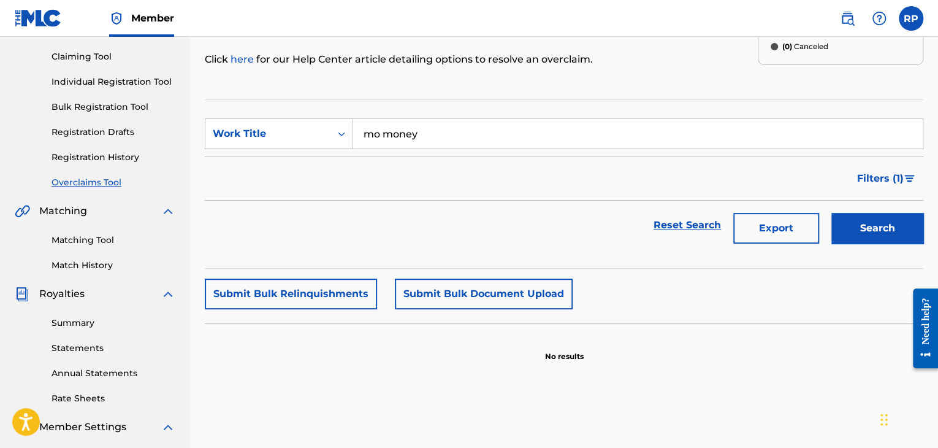
scroll to position [123, 0]
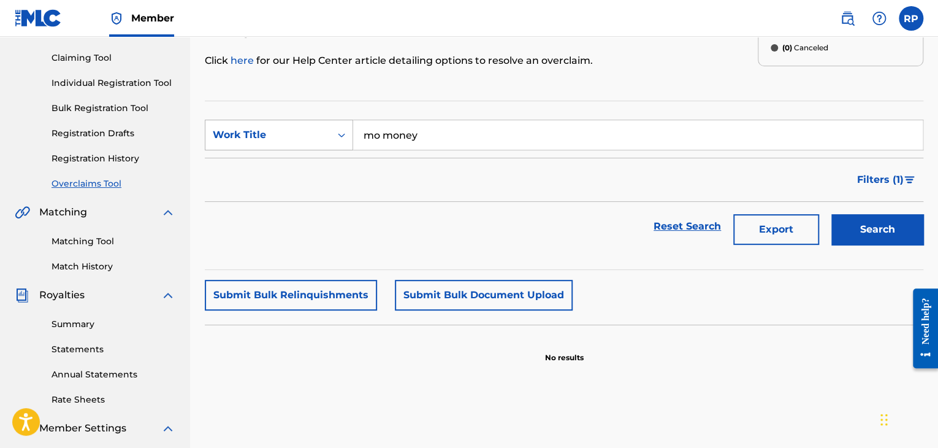
click at [340, 135] on icon "Search Form" at bounding box center [341, 135] width 7 height 4
click at [428, 134] on input "mo money" at bounding box center [637, 134] width 569 height 29
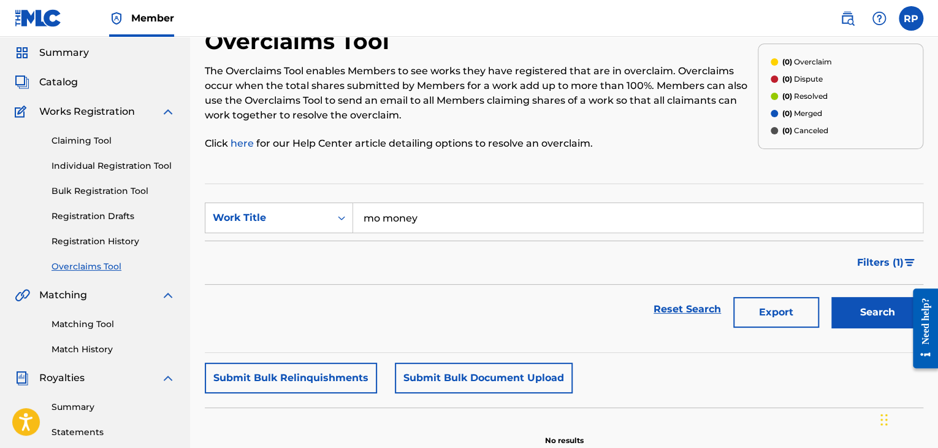
scroll to position [61, 0]
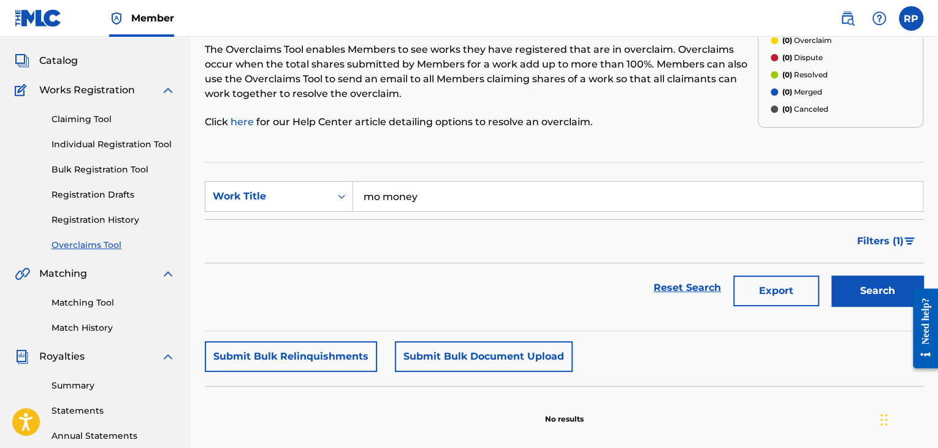
click at [105, 147] on link "Individual Registration Tool" at bounding box center [113, 144] width 124 height 13
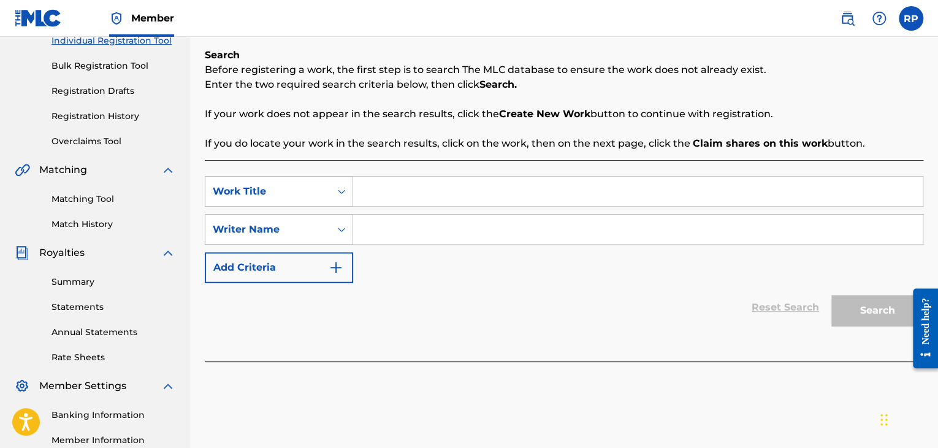
scroll to position [184, 0]
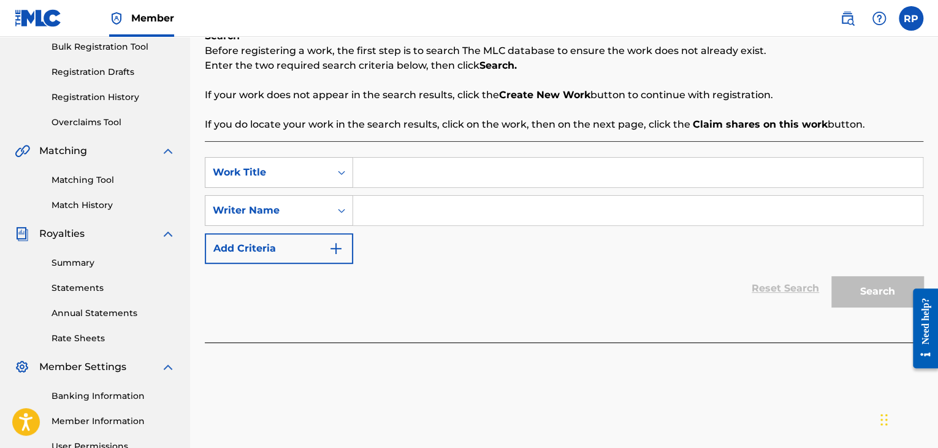
click at [378, 181] on input "Search Form" at bounding box center [637, 172] width 569 height 29
type input "U Should Thank Me"
click at [375, 216] on input "Search Form" at bounding box center [637, 210] width 569 height 29
type input "r"
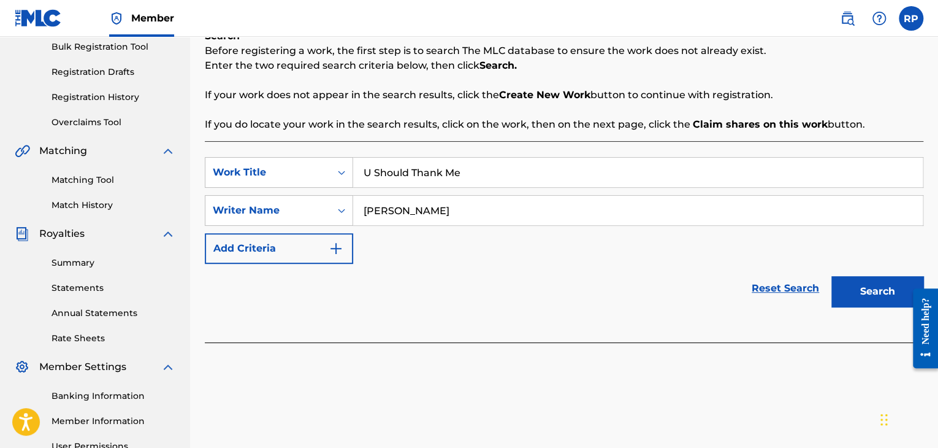
type input "[PERSON_NAME]"
click at [883, 295] on button "Search" at bounding box center [877, 291] width 92 height 31
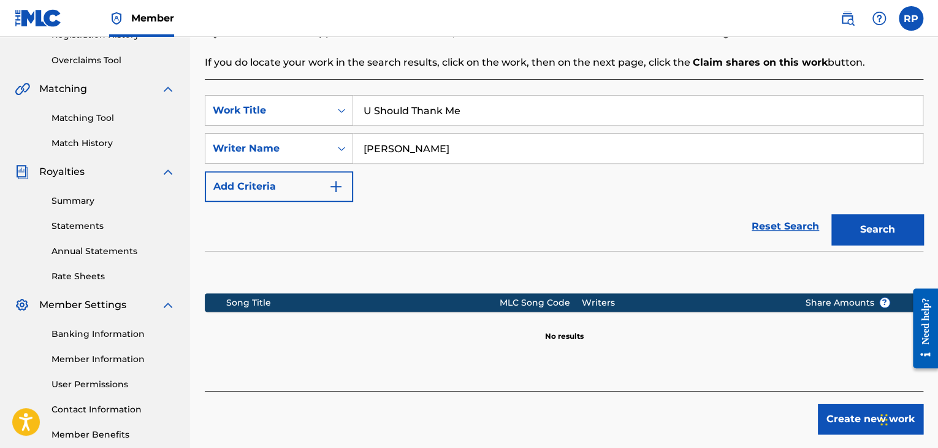
scroll to position [313, 0]
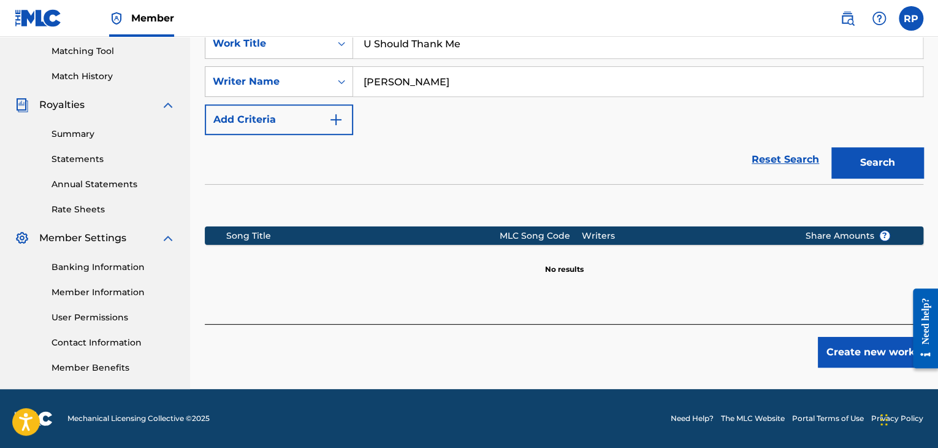
click at [888, 345] on button "Create new work" at bounding box center [870, 352] width 105 height 31
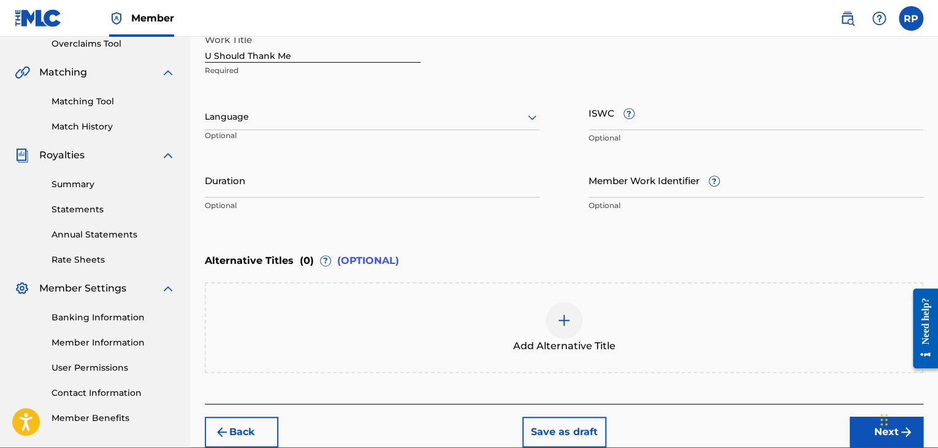
scroll to position [190, 0]
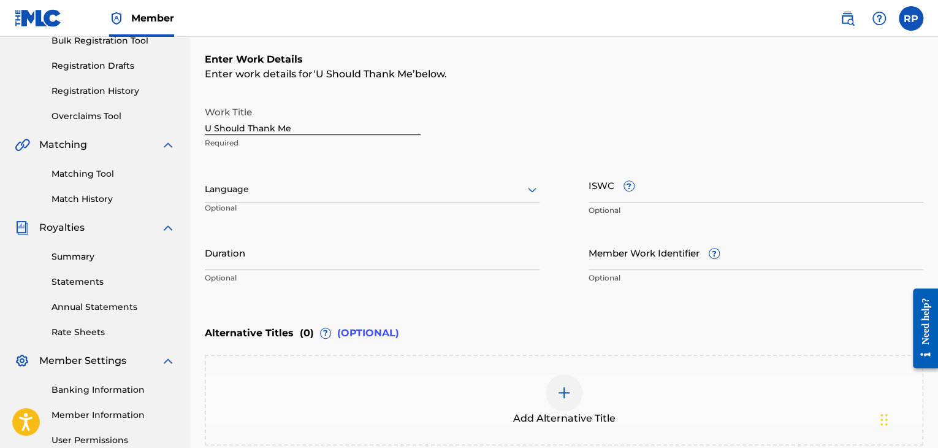
click at [359, 187] on div at bounding box center [372, 188] width 335 height 15
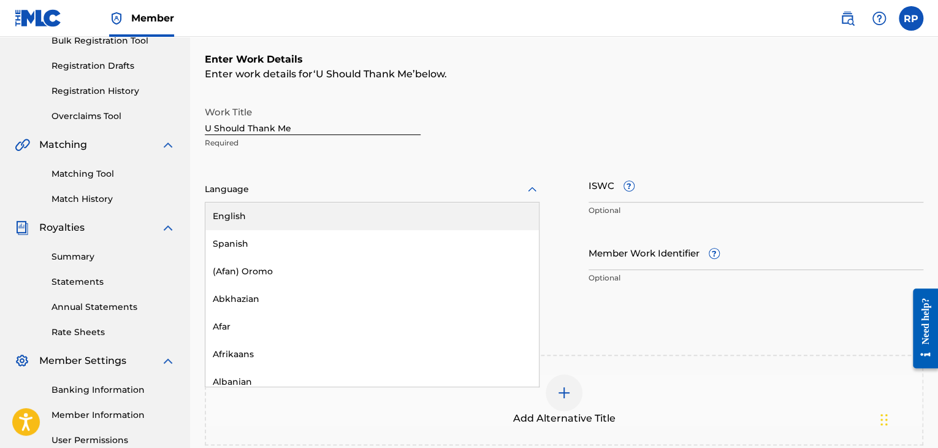
click at [360, 214] on div "English" at bounding box center [371, 216] width 333 height 28
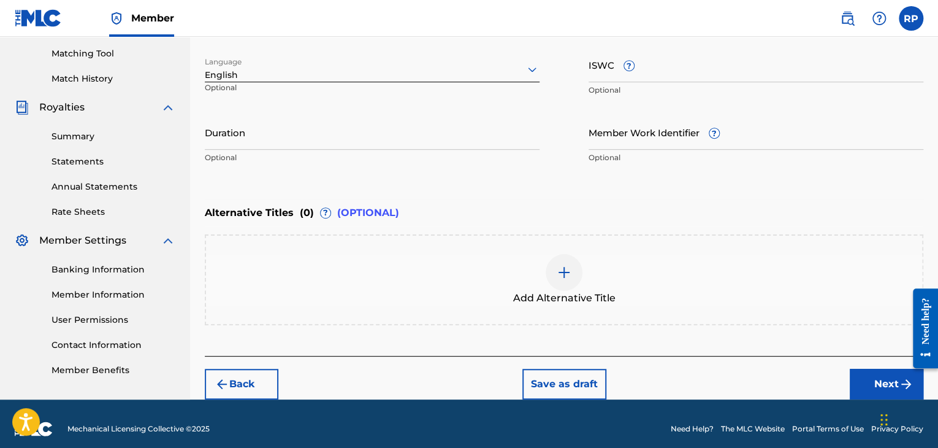
scroll to position [313, 0]
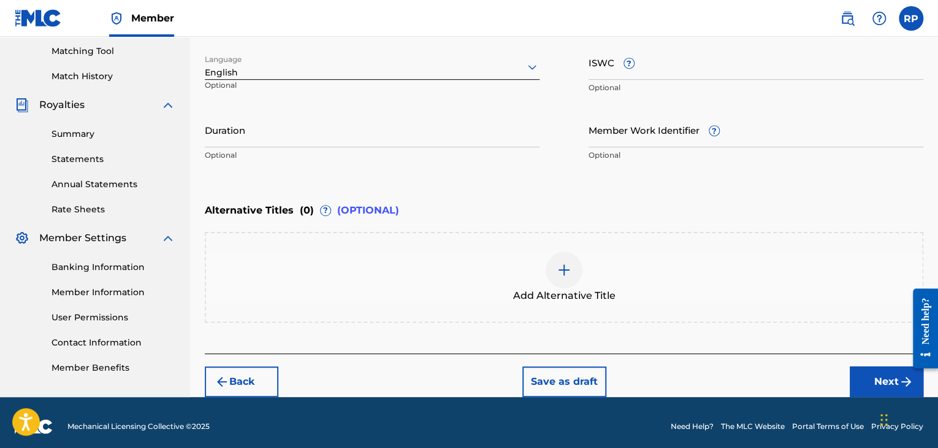
click at [365, 140] on input "Duration" at bounding box center [372, 129] width 335 height 35
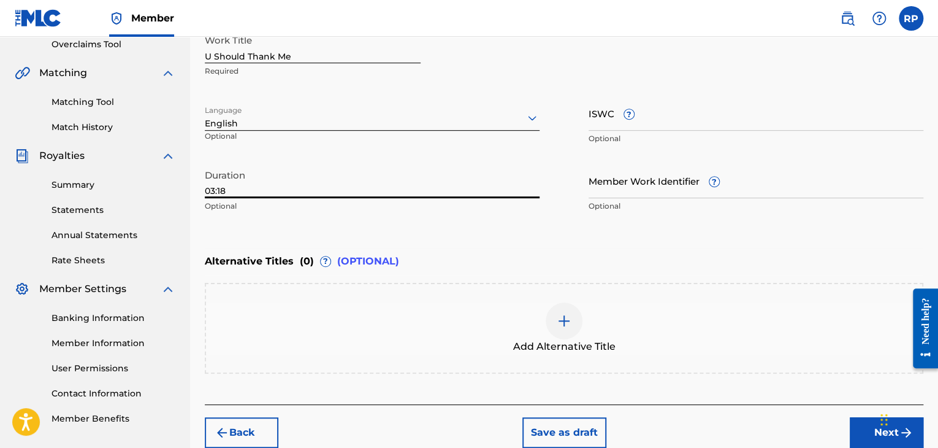
scroll to position [190, 0]
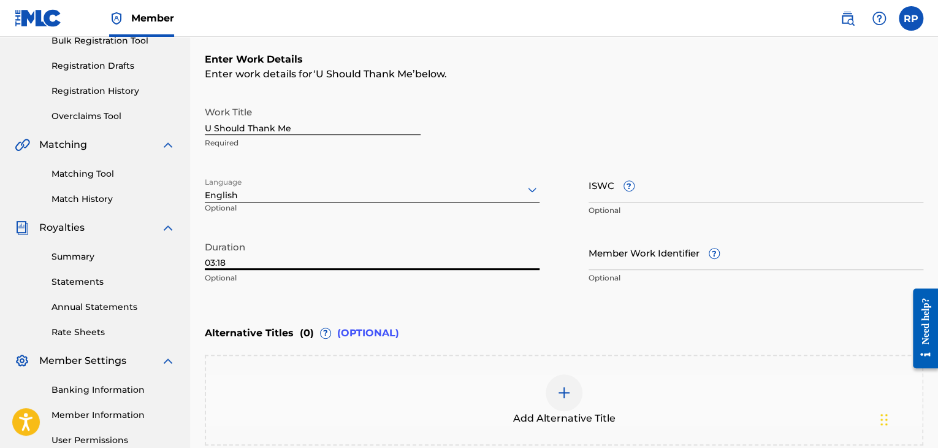
type input "03:18"
click at [638, 192] on input "ISWC ?" at bounding box center [756, 184] width 335 height 35
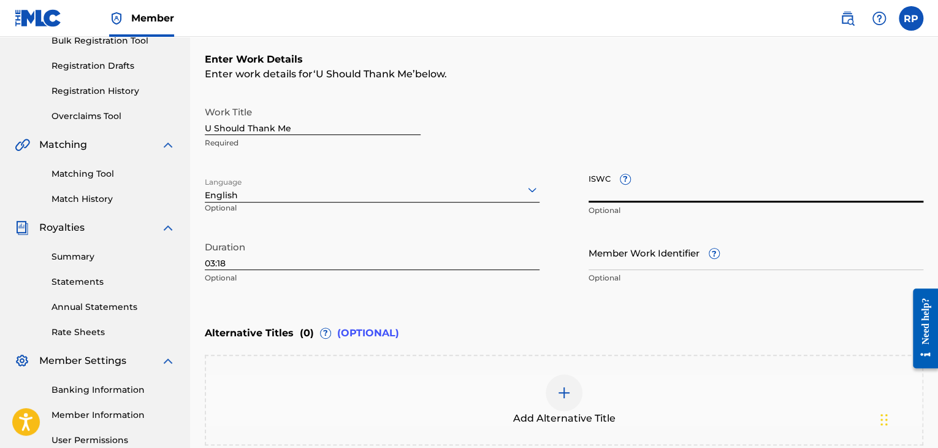
click at [679, 261] on input "Member Work Identifier ?" at bounding box center [756, 252] width 335 height 35
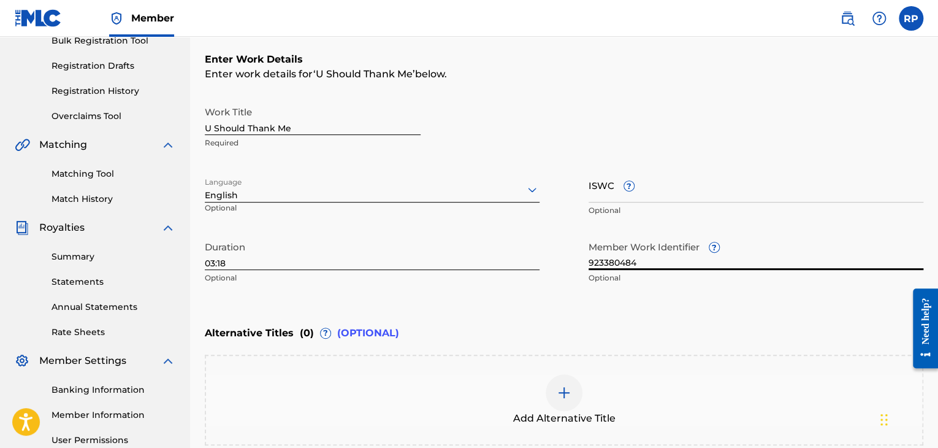
type input "923380484"
click at [541, 236] on div "Work Title U Should Thank Me Required Language English Optional ISWC ? Optional…" at bounding box center [564, 195] width 718 height 190
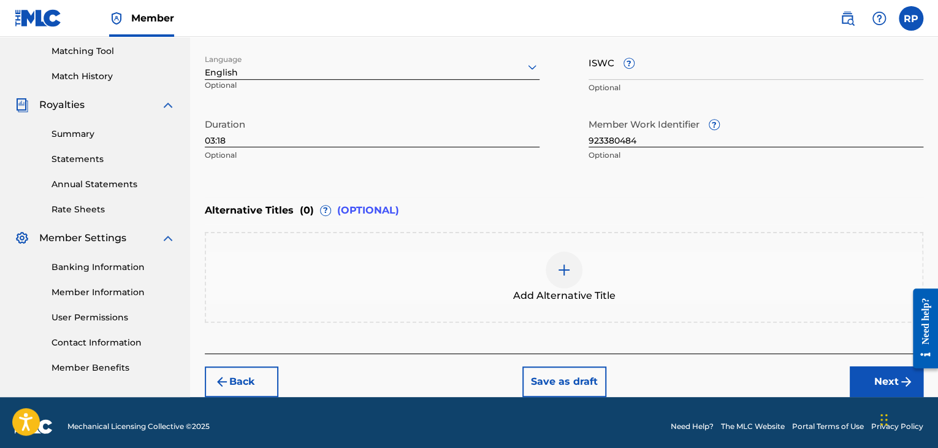
scroll to position [319, 0]
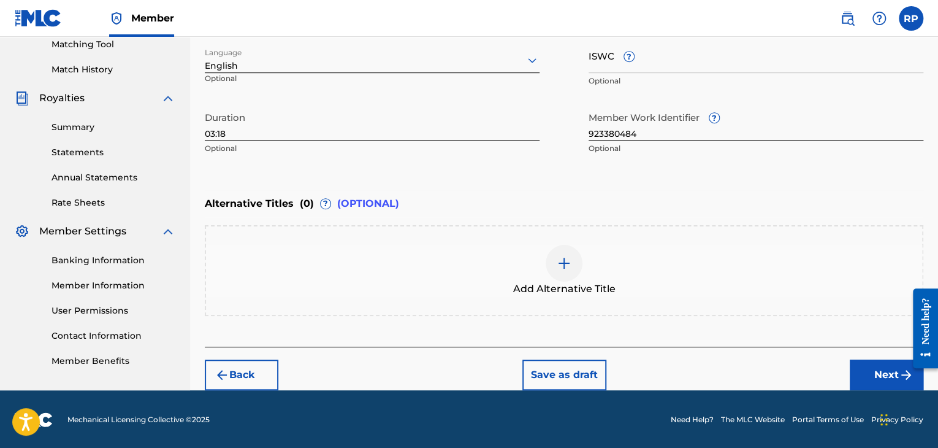
click at [876, 372] on button "Next" at bounding box center [887, 374] width 74 height 31
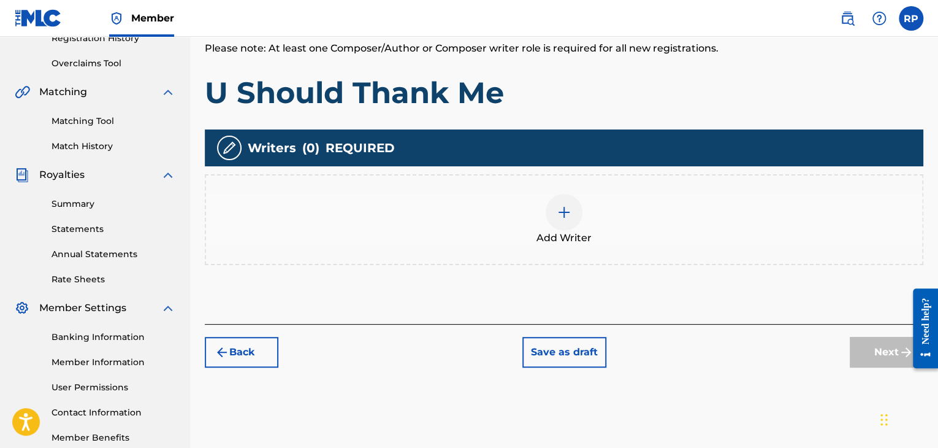
scroll to position [245, 0]
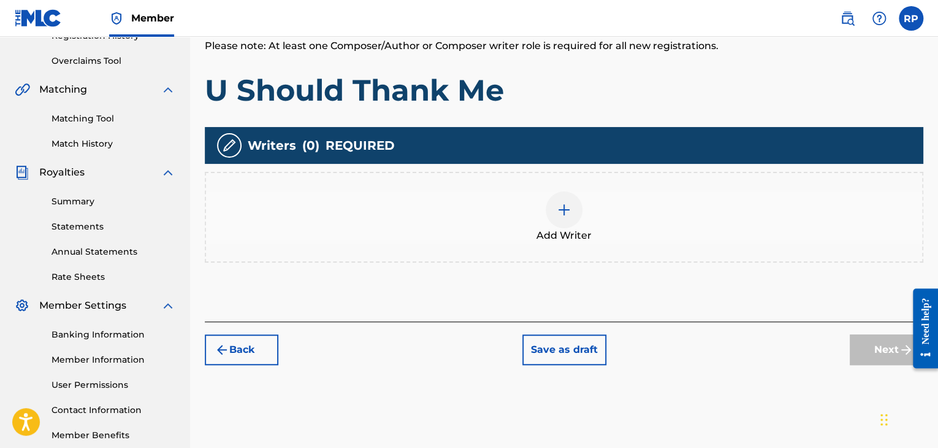
click at [566, 215] on img at bounding box center [564, 209] width 15 height 15
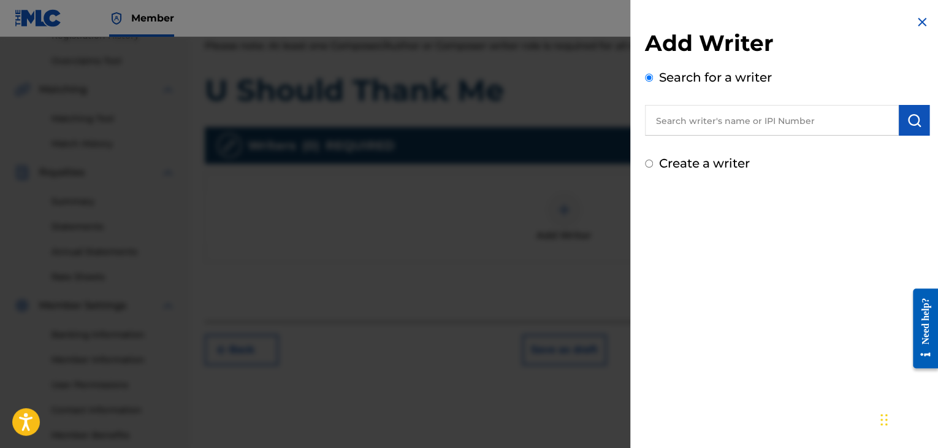
click at [755, 123] on input "text" at bounding box center [772, 120] width 254 height 31
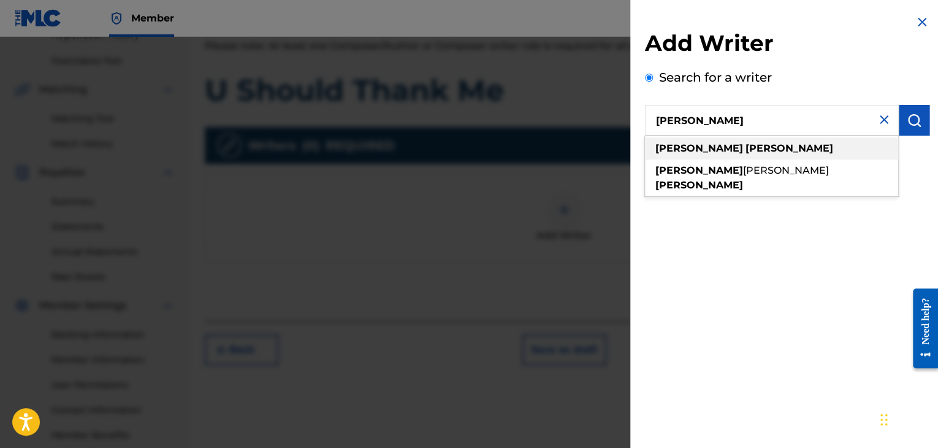
type input "[PERSON_NAME]"
click at [745, 150] on strong "[PERSON_NAME]" at bounding box center [789, 148] width 88 height 12
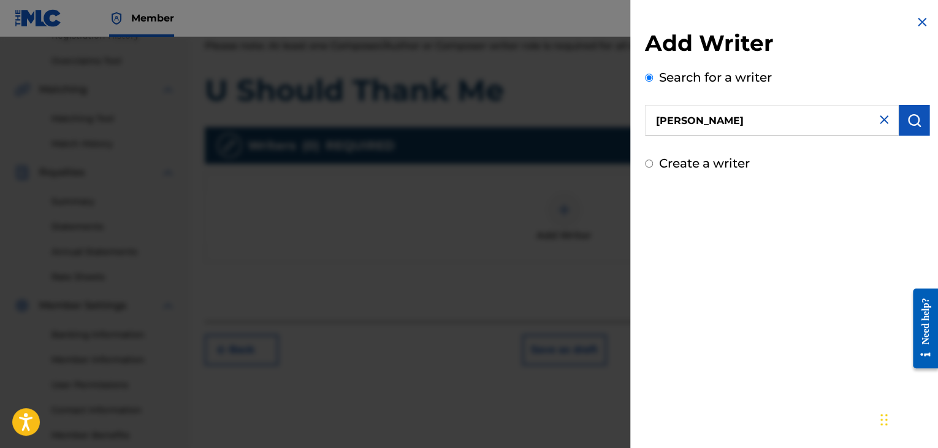
click at [908, 116] on img "submit" at bounding box center [914, 120] width 15 height 15
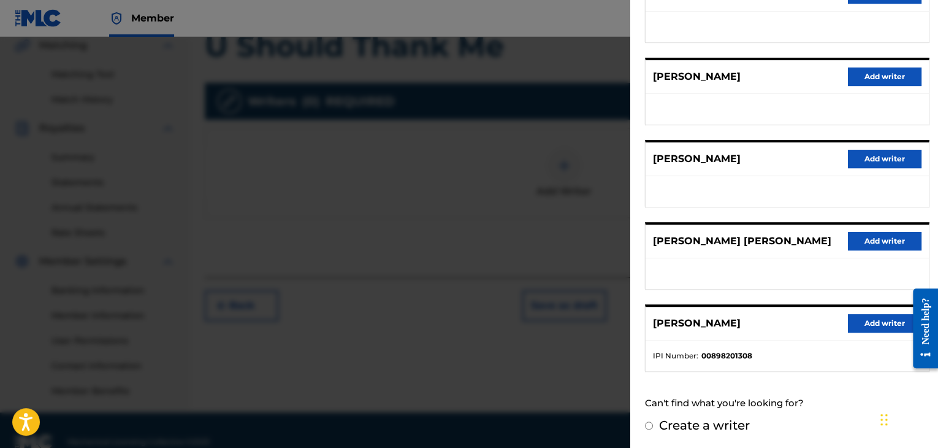
scroll to position [313, 0]
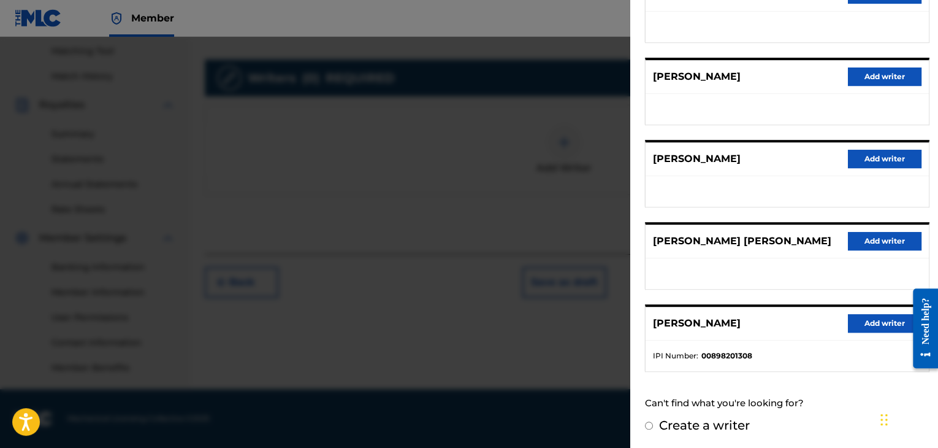
click at [870, 324] on button "Add writer" at bounding box center [885, 323] width 74 height 18
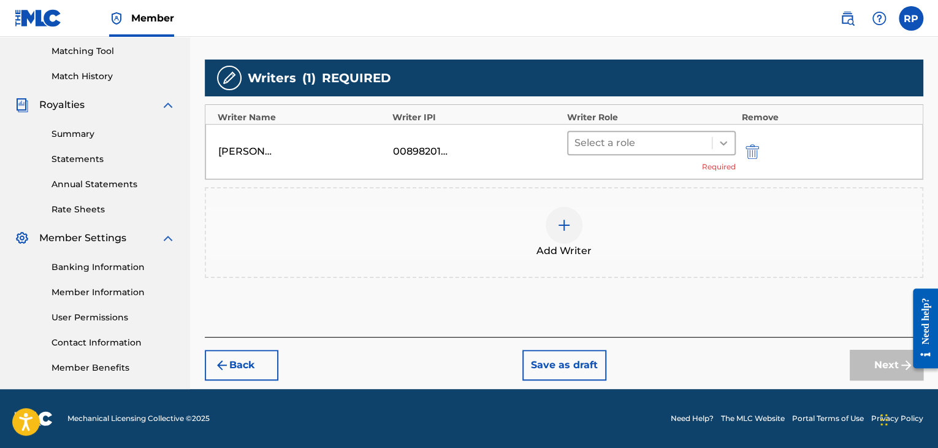
click at [722, 142] on icon at bounding box center [723, 143] width 7 height 4
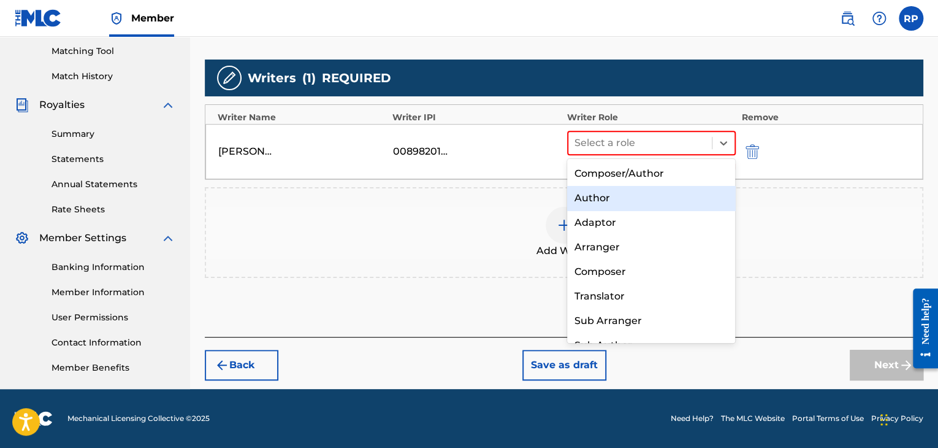
click at [653, 196] on div "Author" at bounding box center [651, 198] width 169 height 25
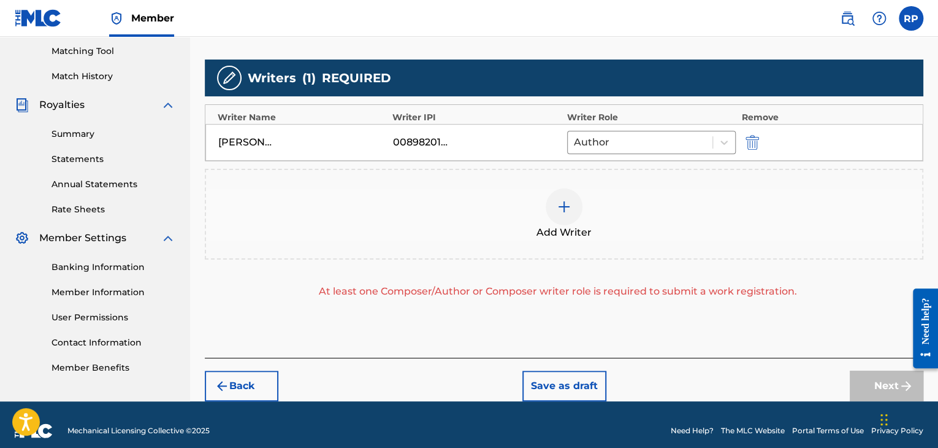
click at [562, 205] on img at bounding box center [564, 206] width 15 height 15
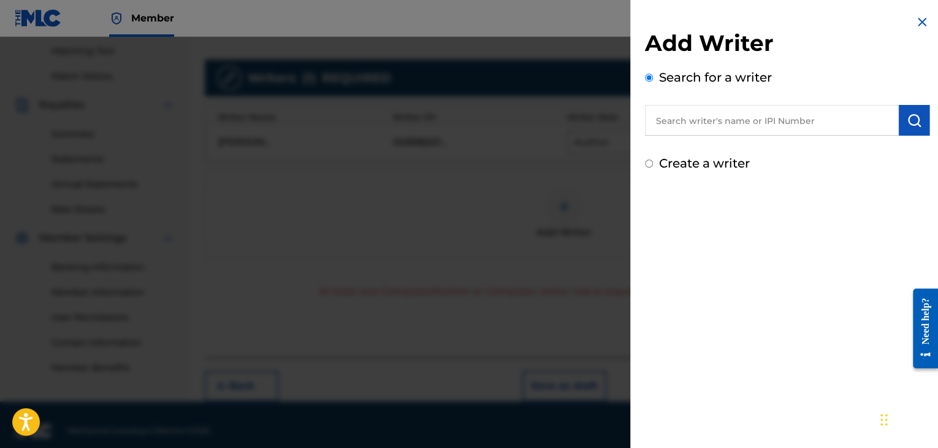
click at [722, 123] on input "text" at bounding box center [772, 120] width 254 height 31
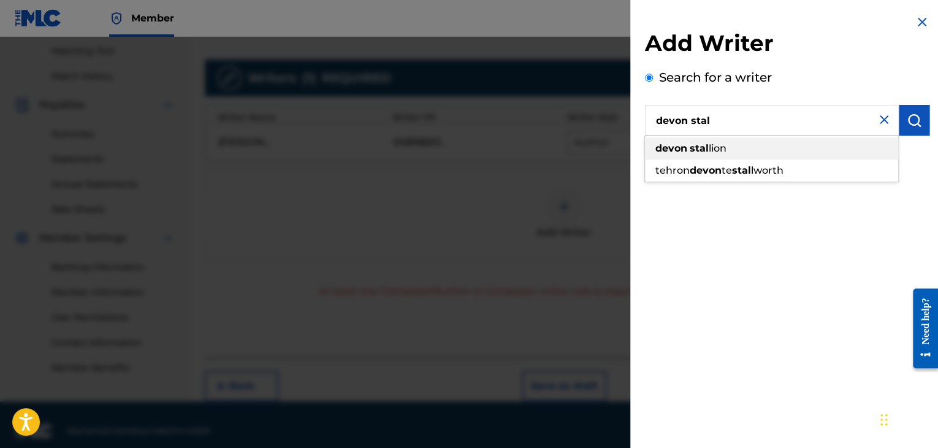
click at [709, 148] on span "lion" at bounding box center [718, 148] width 18 height 12
type input "devon stallion"
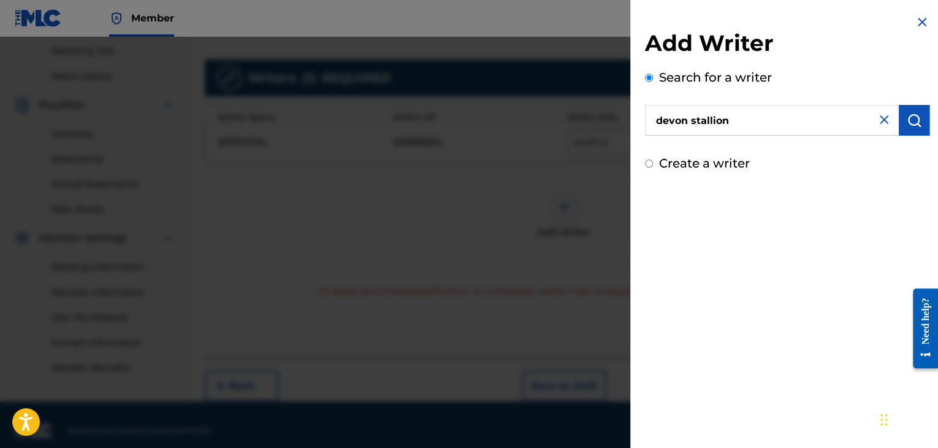
click at [907, 123] on img "submit" at bounding box center [914, 120] width 15 height 15
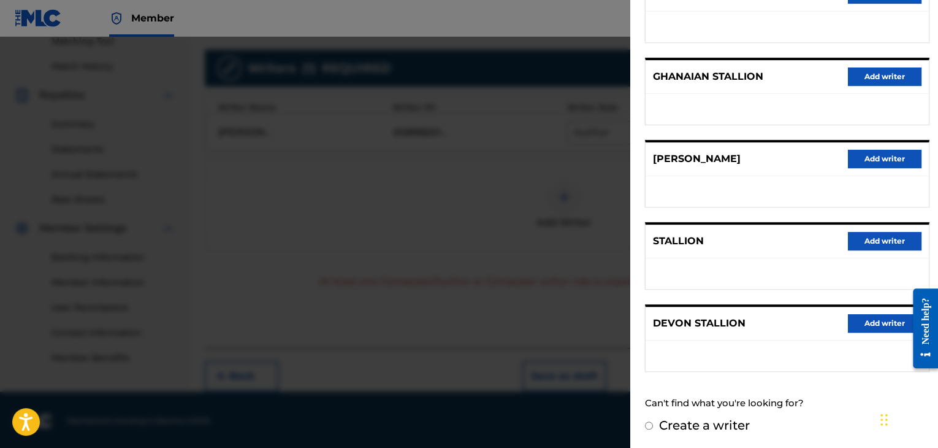
scroll to position [324, 0]
click at [870, 327] on button "Add writer" at bounding box center [885, 323] width 74 height 18
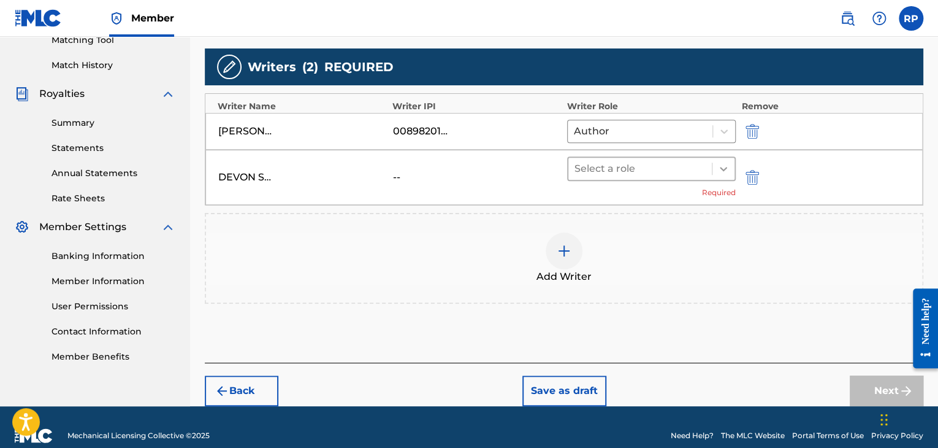
click at [718, 162] on icon at bounding box center [723, 168] width 12 height 12
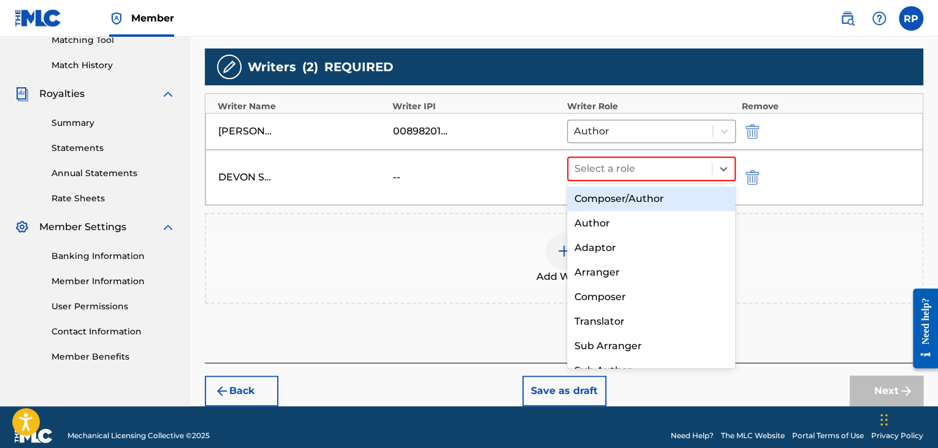
click at [656, 204] on div "Composer/Author" at bounding box center [651, 198] width 169 height 25
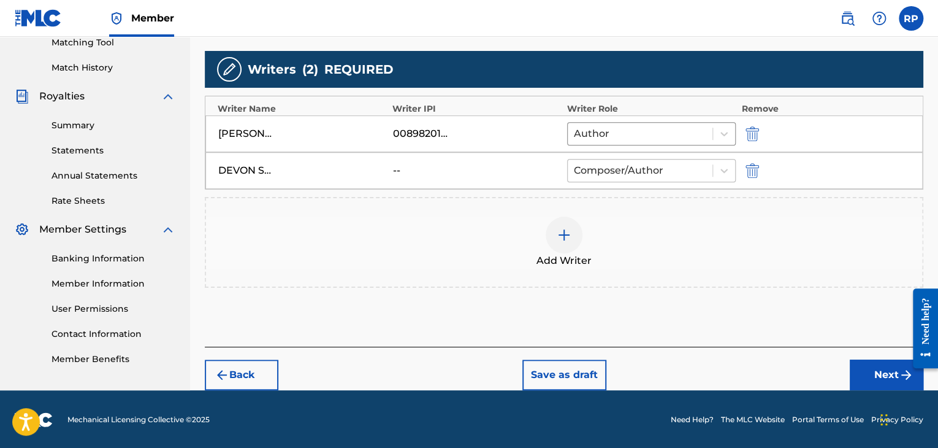
click at [635, 174] on div at bounding box center [640, 170] width 132 height 17
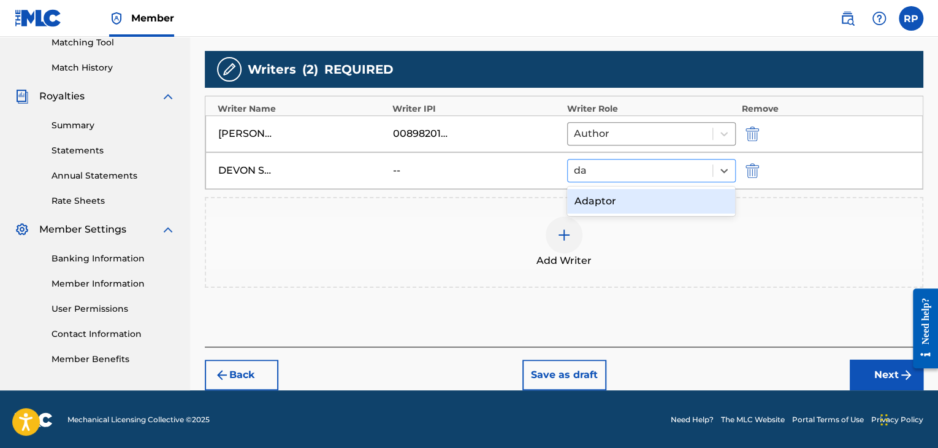
type input "d"
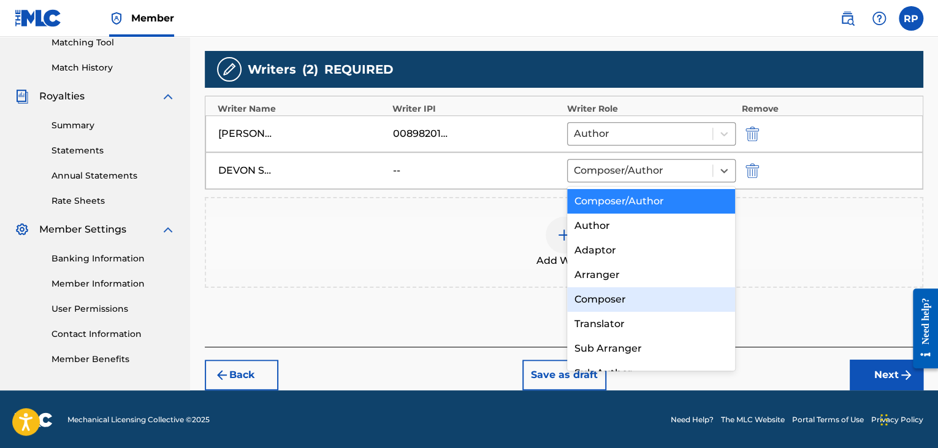
click at [636, 304] on div "Composer" at bounding box center [651, 299] width 169 height 25
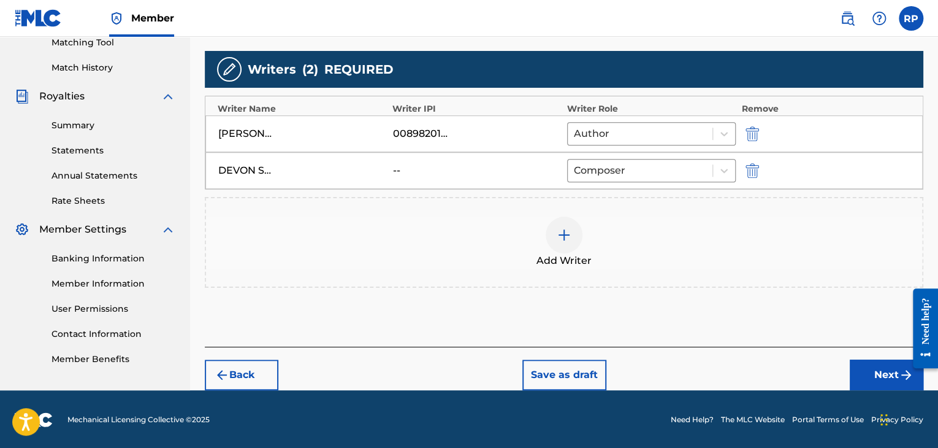
click at [562, 232] on img at bounding box center [564, 234] width 15 height 15
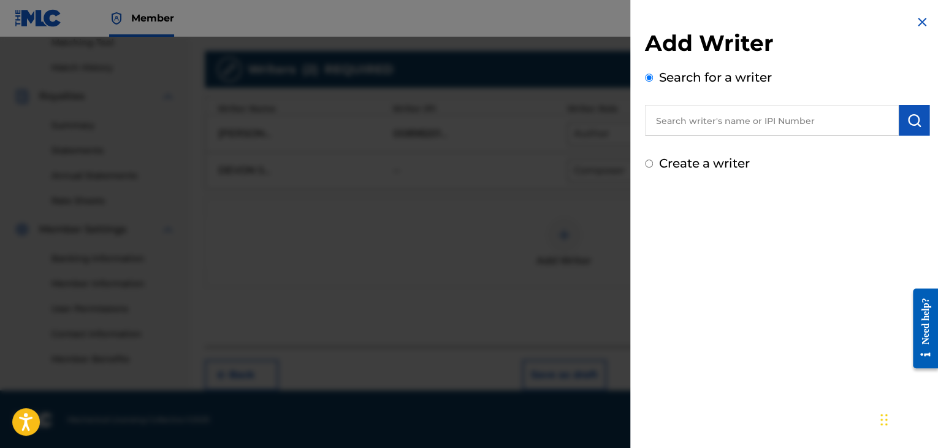
click at [710, 126] on input "text" at bounding box center [772, 120] width 254 height 31
type input "d"
type input "[PERSON_NAME]"
click at [910, 124] on img "submit" at bounding box center [914, 120] width 15 height 15
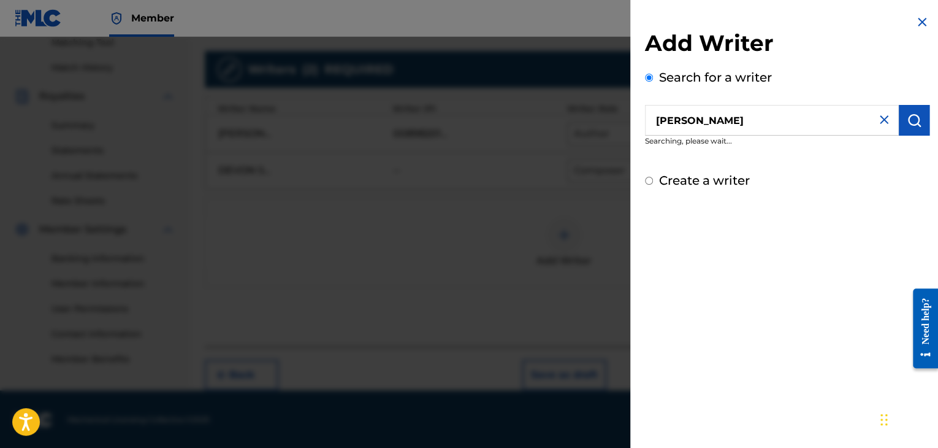
click at [672, 181] on label "Create a writer" at bounding box center [704, 180] width 91 height 15
radio input "true"
click at [653, 181] on input "Create a writer" at bounding box center [649, 181] width 8 height 8
radio input "false"
radio input "true"
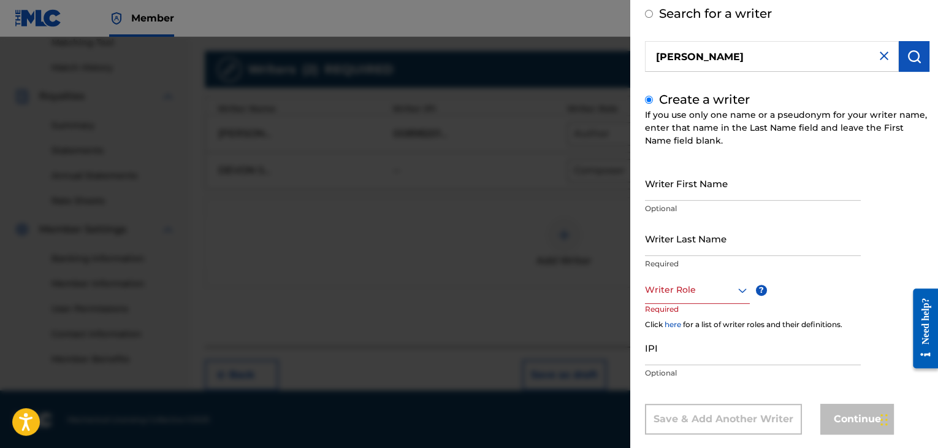
scroll to position [83, 0]
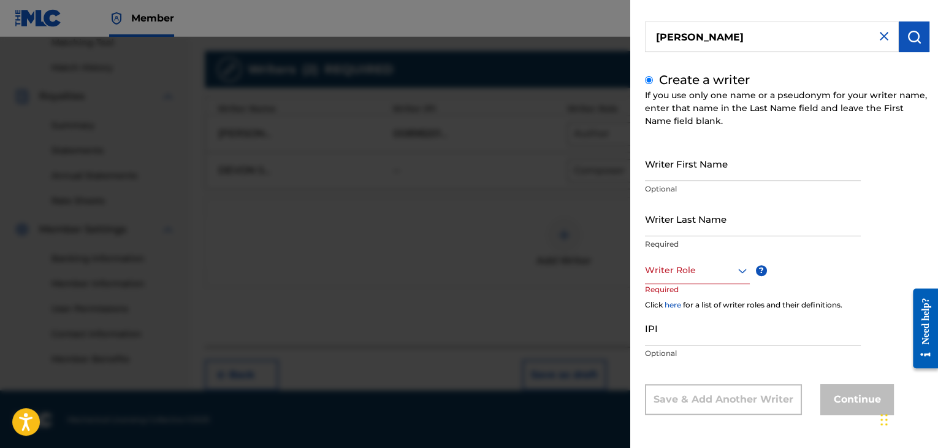
click at [728, 170] on input "Writer First Name" at bounding box center [753, 163] width 216 height 35
type input "[PERSON_NAME]"
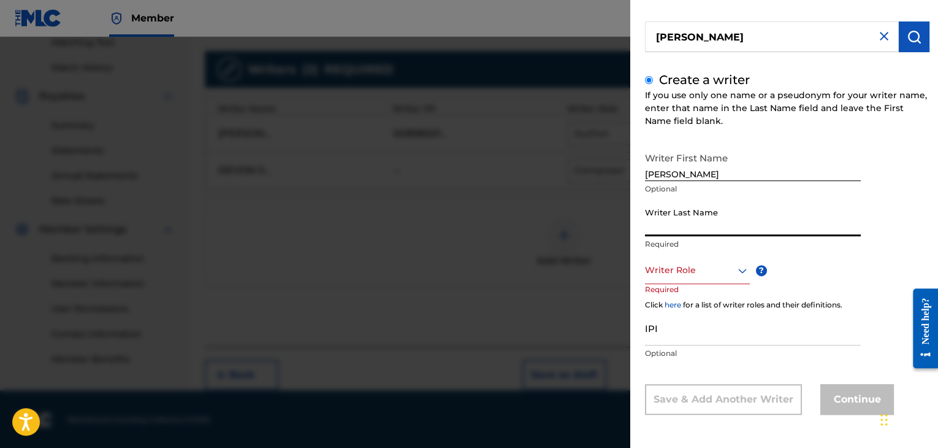
click at [667, 229] on input "Writer Last Name" at bounding box center [753, 218] width 216 height 35
type input "l"
type input "Londo"
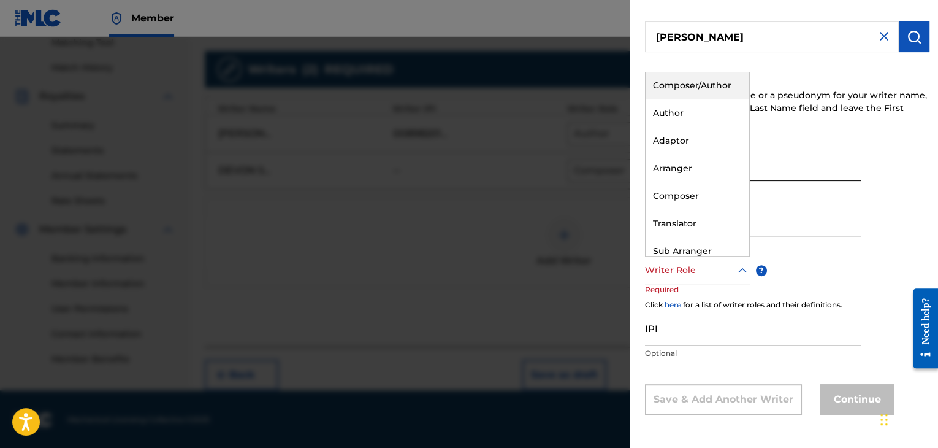
click at [743, 272] on icon at bounding box center [742, 270] width 15 height 15
click at [697, 111] on div "Author" at bounding box center [698, 113] width 104 height 28
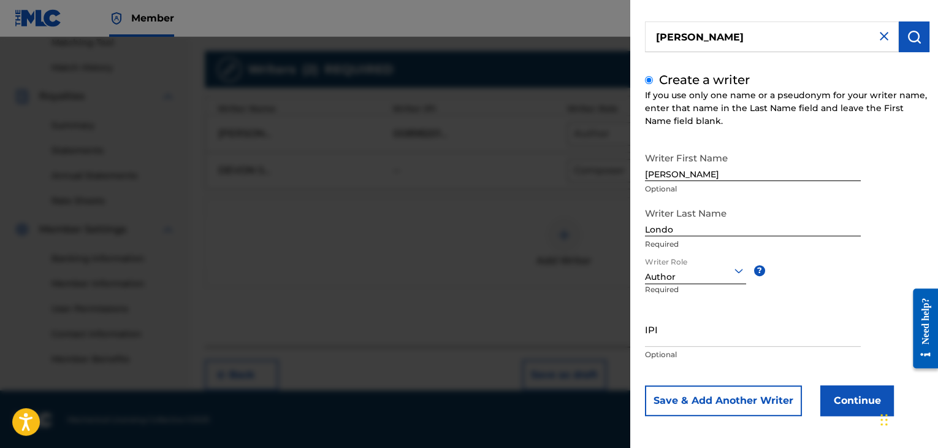
click at [853, 395] on button "Continue" at bounding box center [857, 400] width 74 height 31
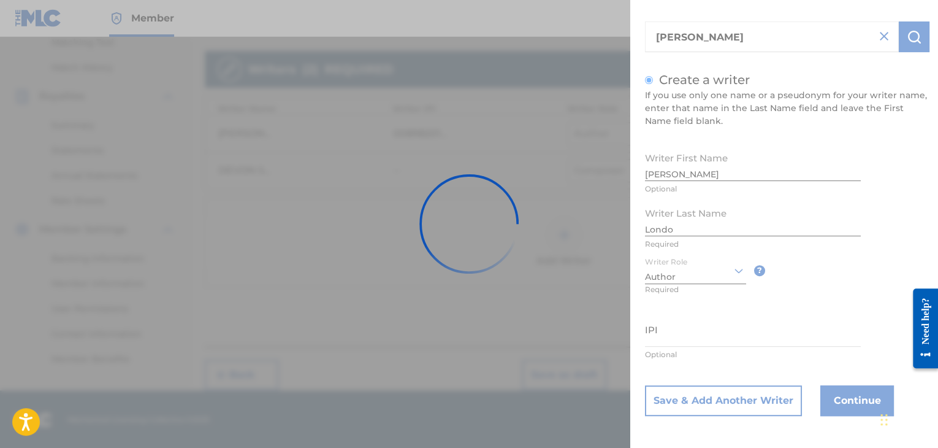
click at [881, 36] on div at bounding box center [469, 224] width 938 height 448
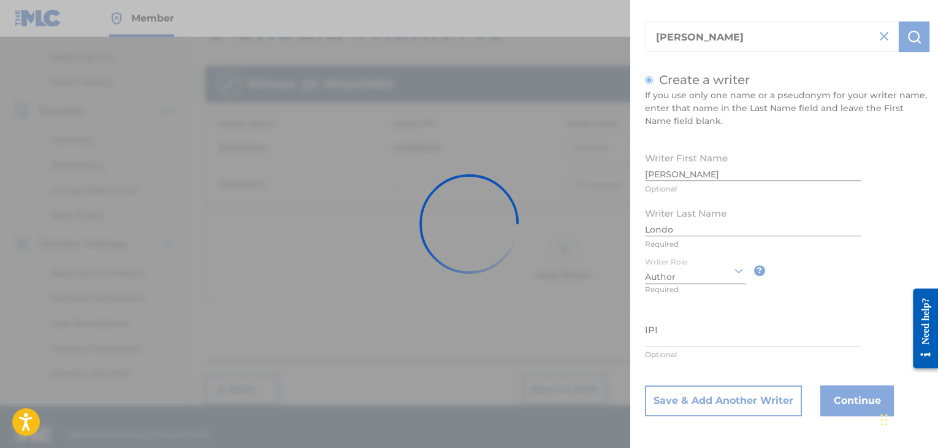
scroll to position [321, 0]
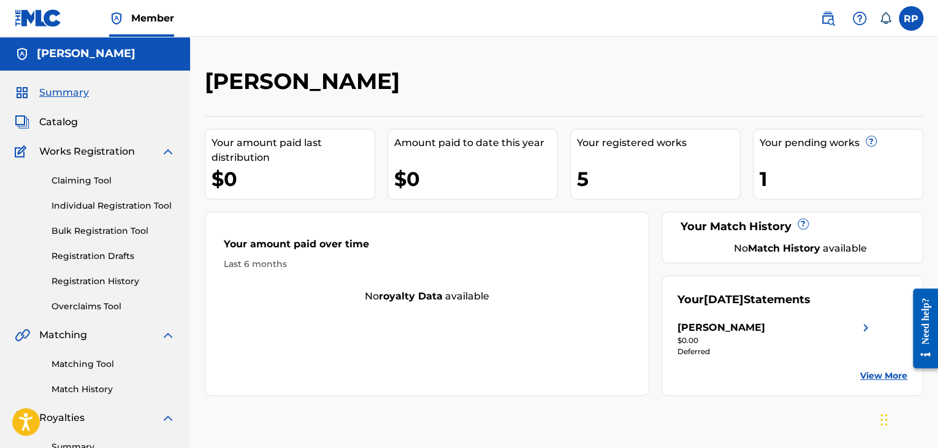
click at [101, 283] on link "Registration History" at bounding box center [113, 281] width 124 height 13
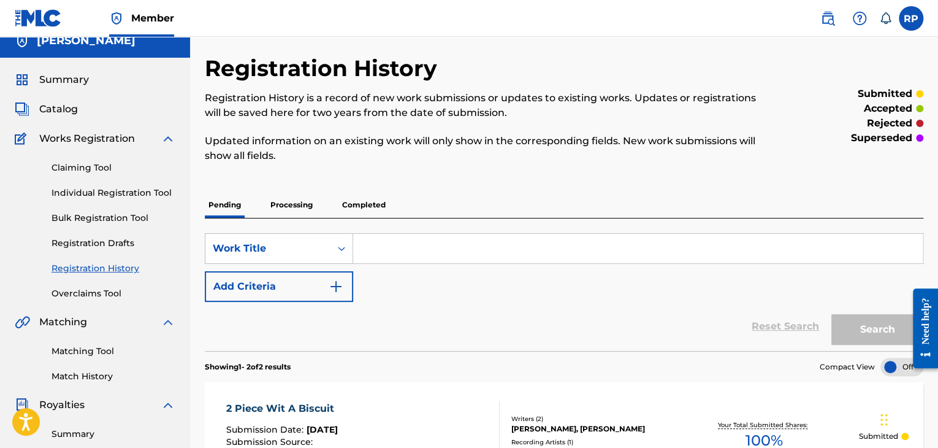
scroll to position [6, 0]
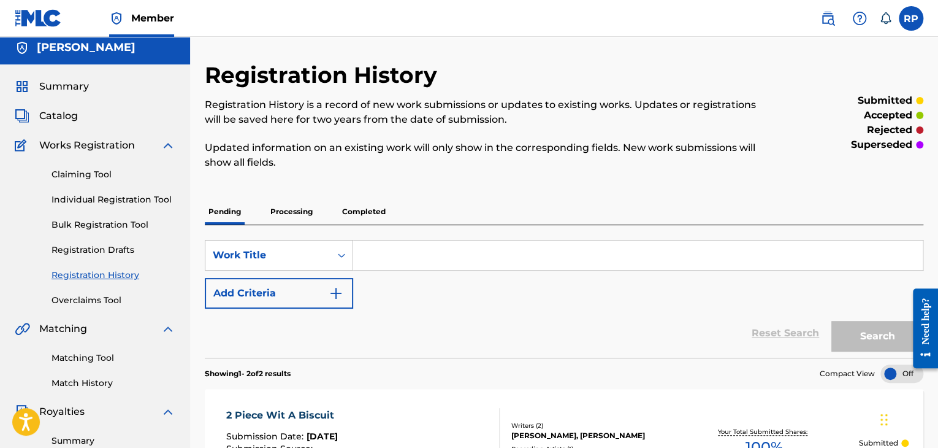
click at [132, 197] on link "Individual Registration Tool" at bounding box center [113, 199] width 124 height 13
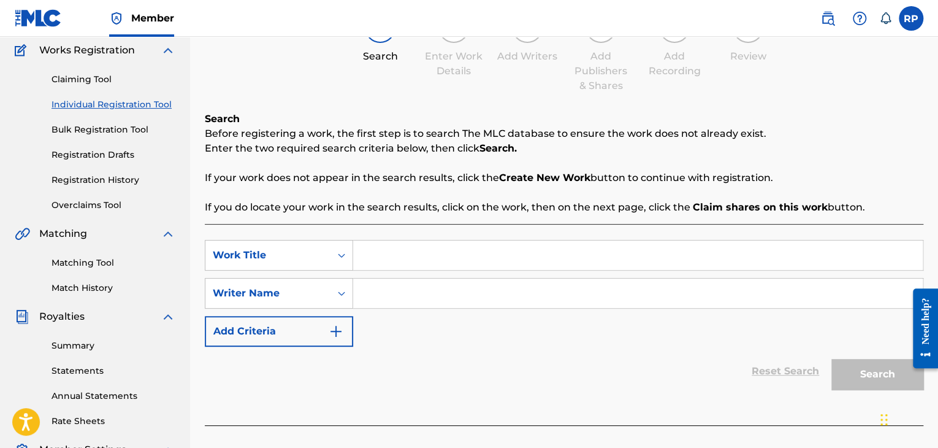
scroll to position [123, 0]
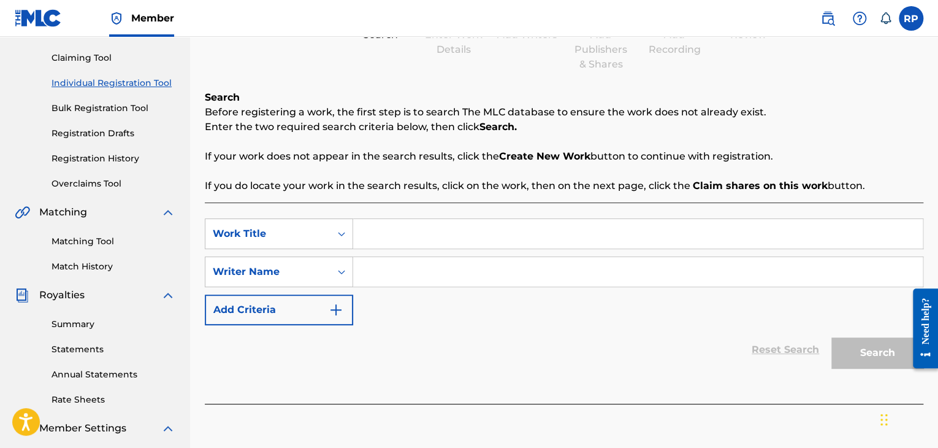
click at [407, 236] on input "Search Form" at bounding box center [637, 233] width 569 height 29
type input "d"
type input "Don't Ask"
click at [362, 264] on input "Search Form" at bounding box center [637, 271] width 569 height 29
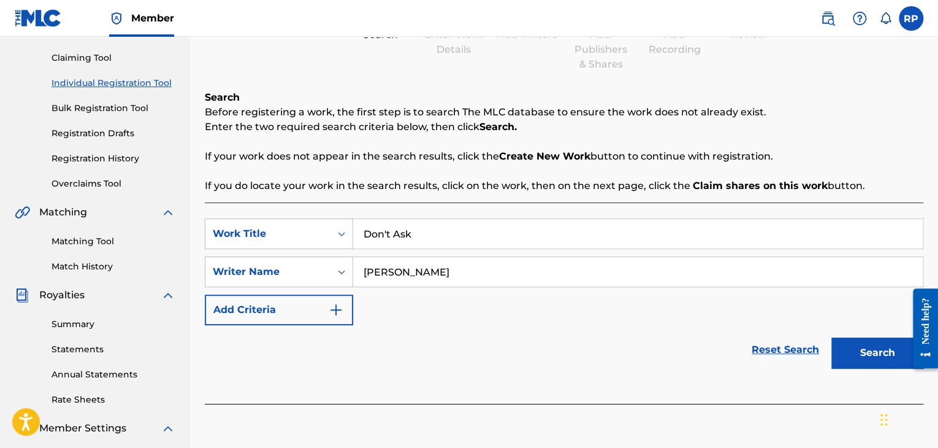
type input "[PERSON_NAME]"
click at [867, 357] on button "Search" at bounding box center [877, 352] width 92 height 31
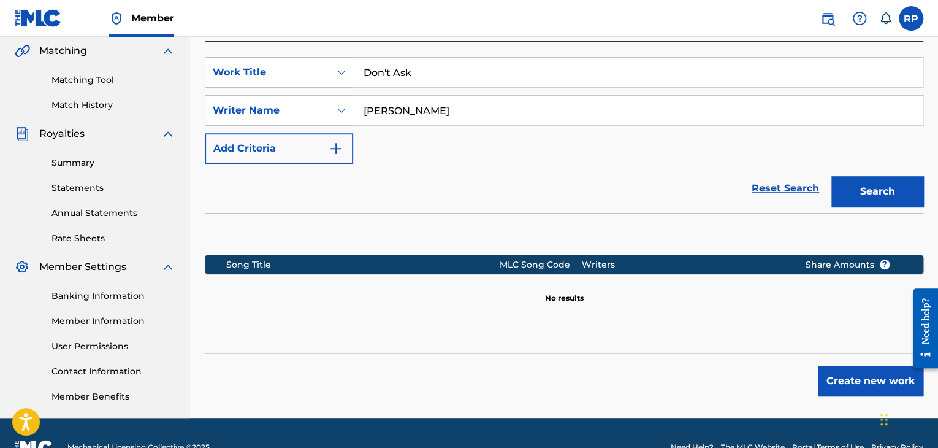
scroll to position [313, 0]
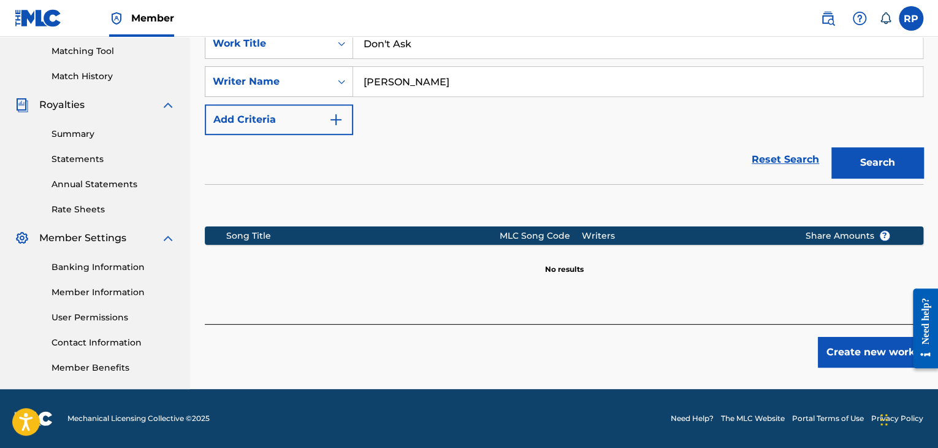
click at [864, 356] on button "Create new work" at bounding box center [870, 352] width 105 height 31
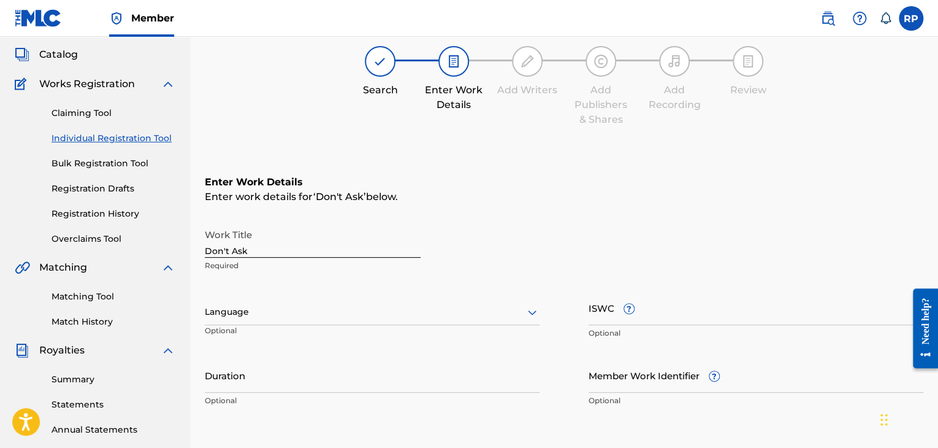
scroll to position [129, 0]
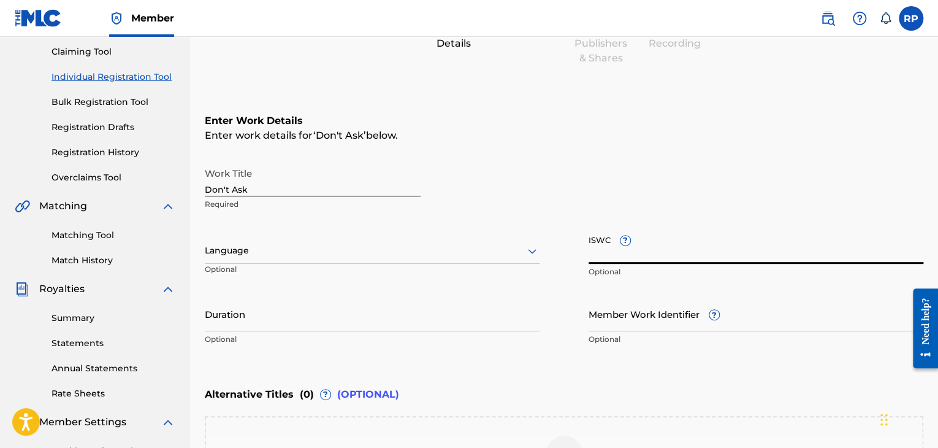
click at [686, 247] on input "ISWC ?" at bounding box center [756, 246] width 335 height 35
type input "9"
type input "T3235582197"
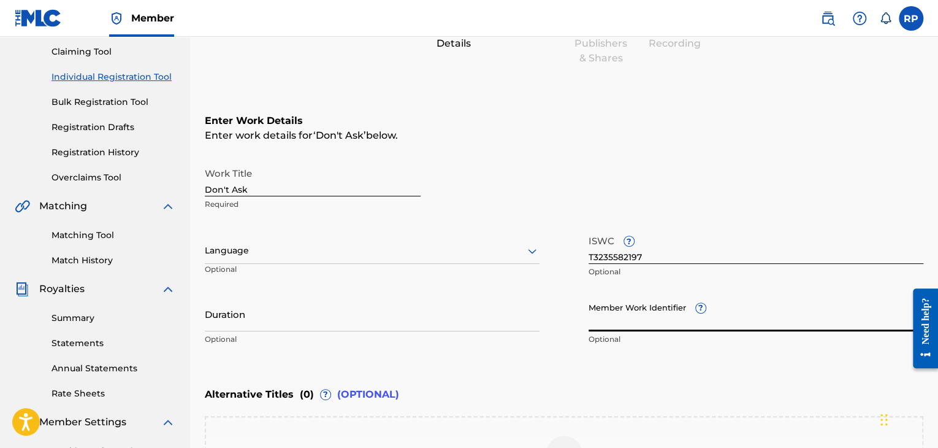
click at [627, 324] on input "Member Work Identifier ?" at bounding box center [756, 313] width 335 height 35
type input "923380547"
click at [330, 324] on input "Duration" at bounding box center [372, 313] width 335 height 35
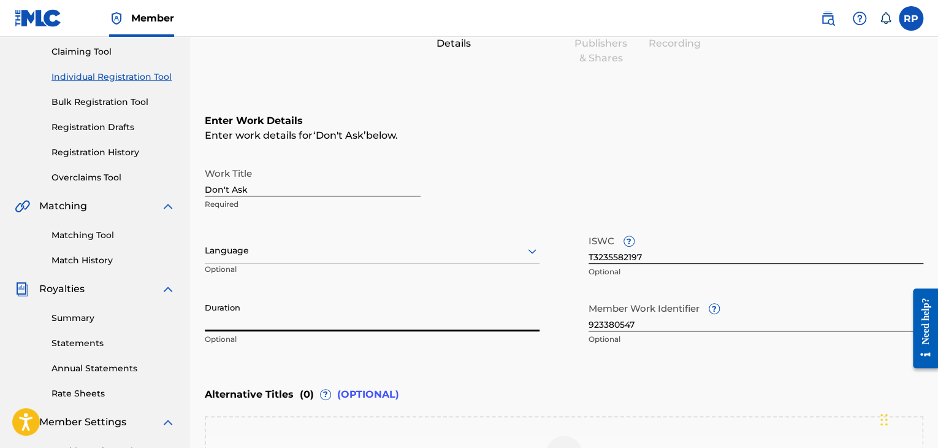
click at [249, 256] on div at bounding box center [372, 250] width 335 height 15
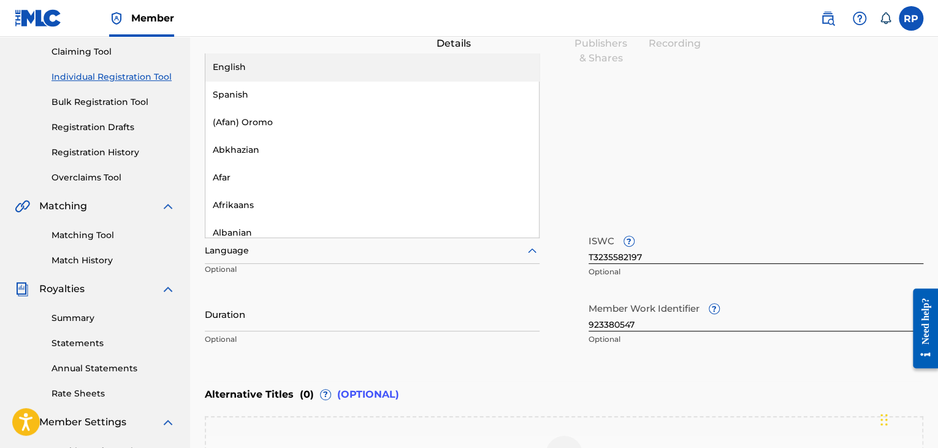
click at [257, 65] on div "English" at bounding box center [371, 67] width 333 height 28
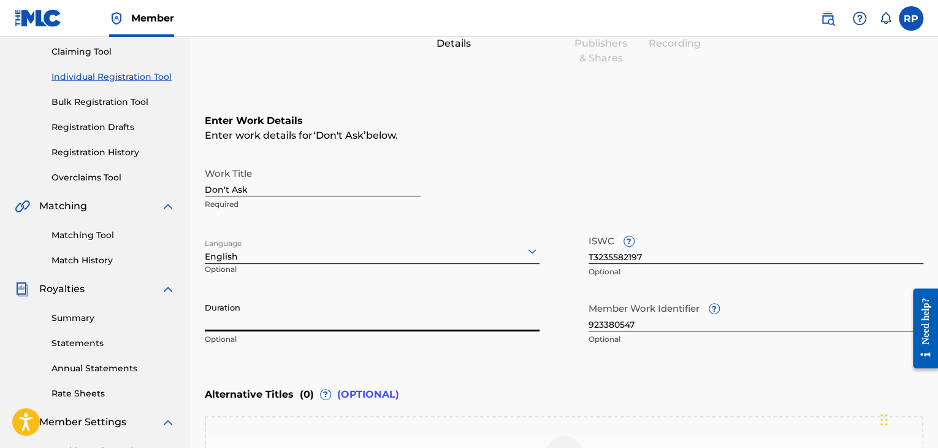
click at [266, 322] on input "Duration" at bounding box center [372, 313] width 335 height 35
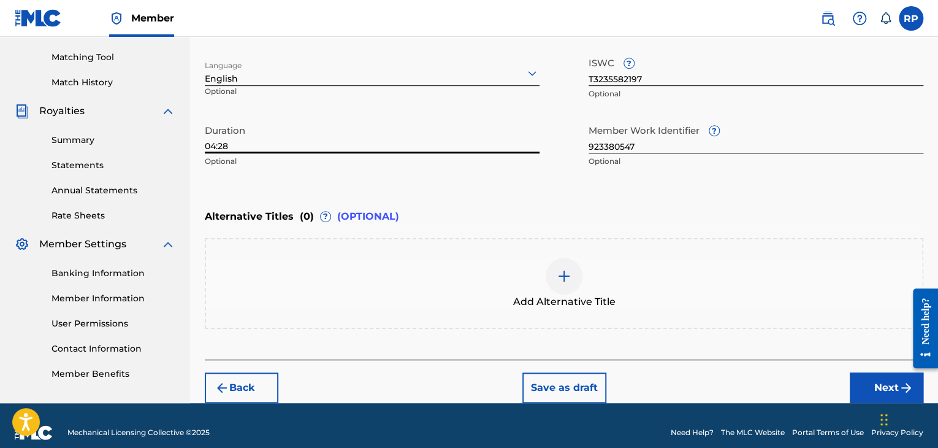
scroll to position [319, 0]
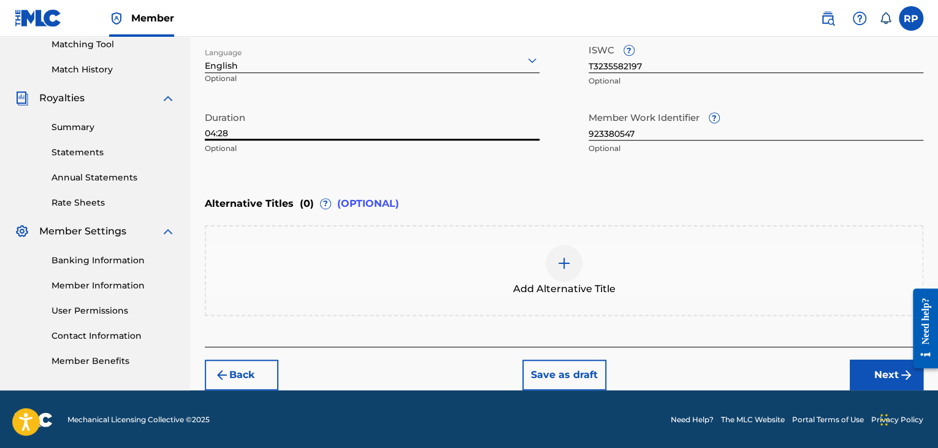
type input "04:28"
click at [877, 375] on button "Next" at bounding box center [887, 374] width 74 height 31
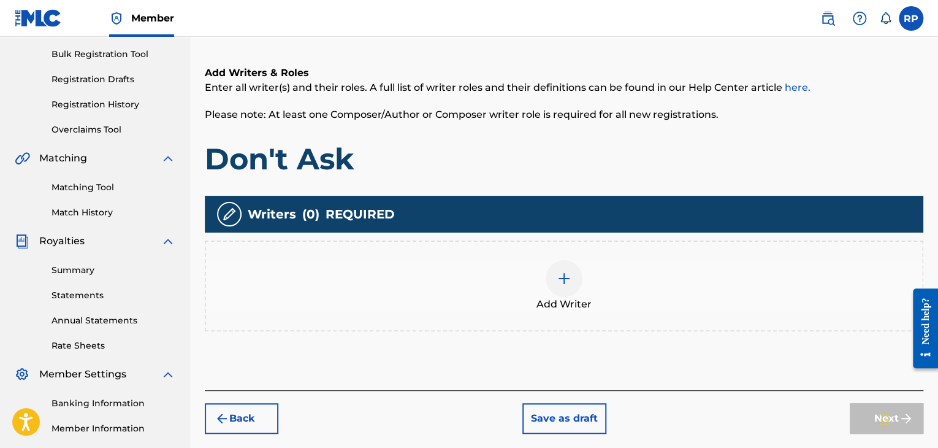
scroll to position [184, 0]
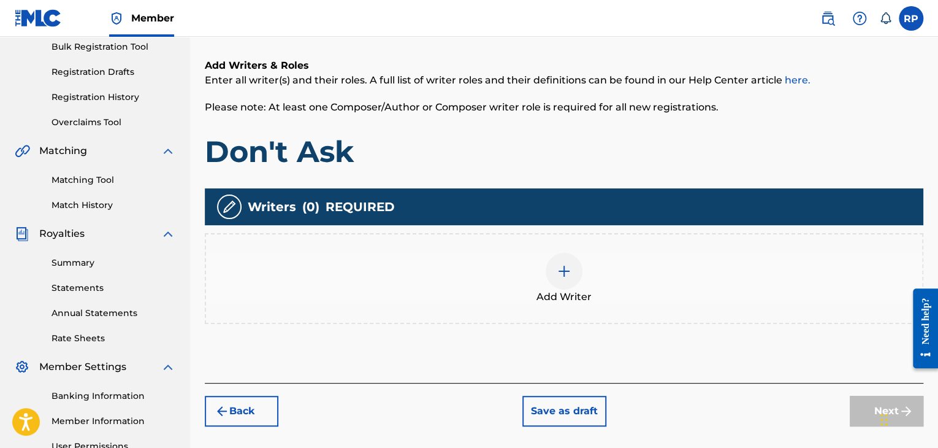
click at [565, 273] on img at bounding box center [564, 271] width 15 height 15
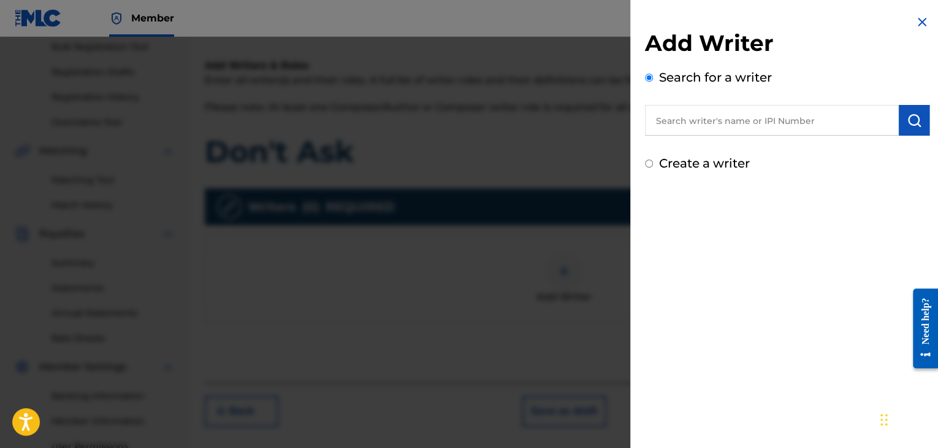
click at [737, 121] on input "text" at bounding box center [772, 120] width 254 height 31
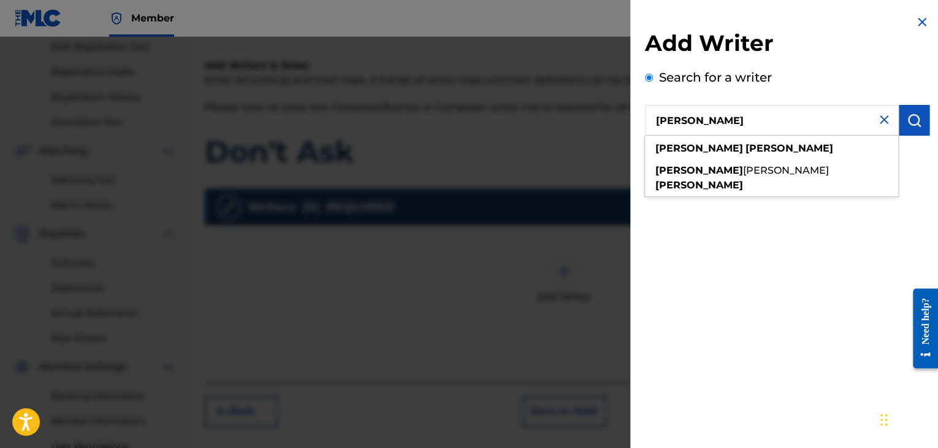
type input "[PERSON_NAME]"
click at [912, 116] on img "submit" at bounding box center [914, 120] width 15 height 15
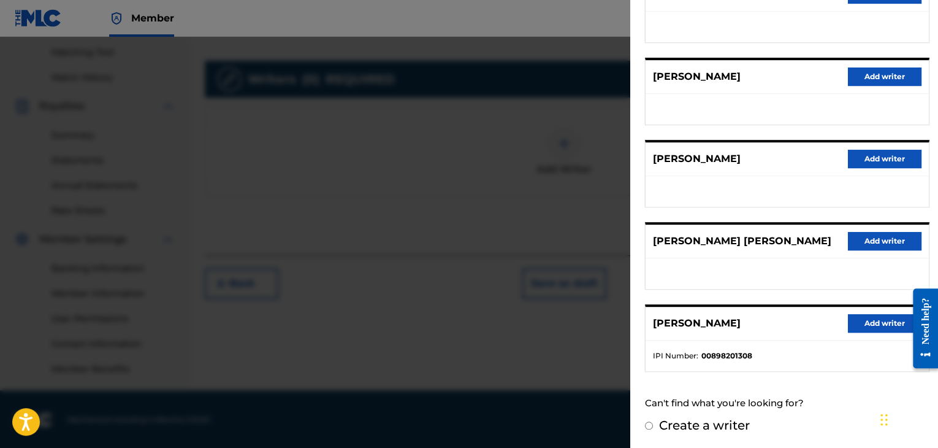
scroll to position [313, 0]
click at [858, 322] on button "Add writer" at bounding box center [885, 323] width 74 height 18
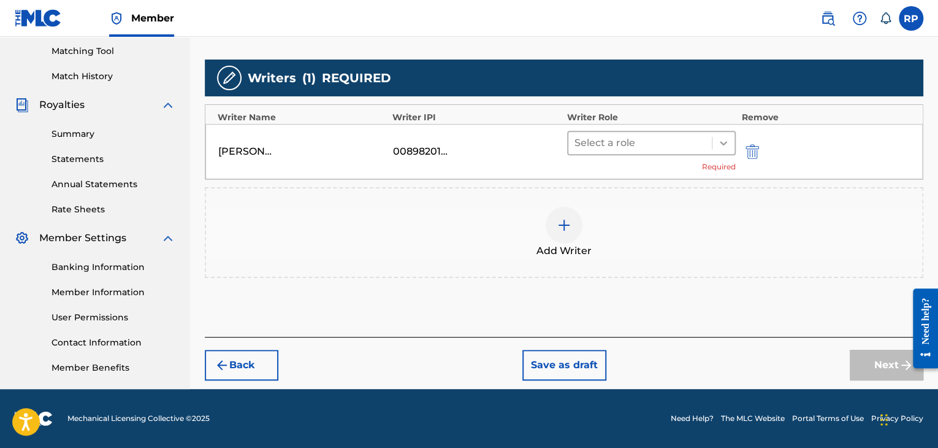
click at [721, 143] on icon at bounding box center [723, 143] width 12 height 12
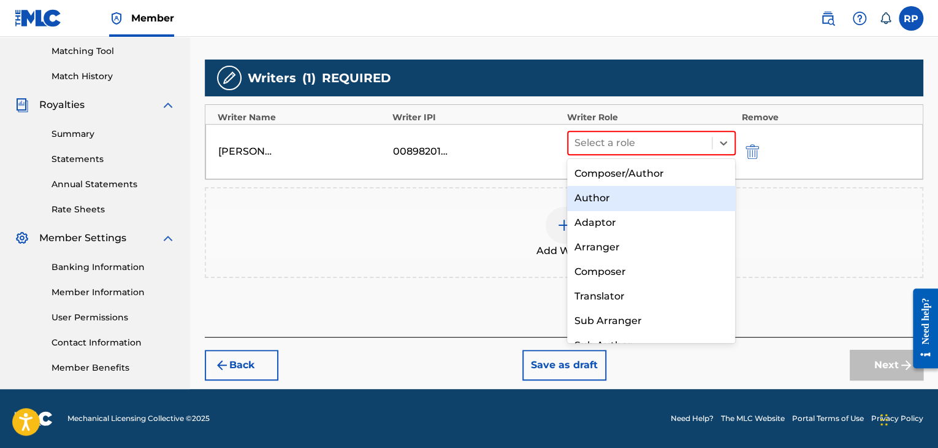
click at [645, 200] on div "Author" at bounding box center [651, 198] width 169 height 25
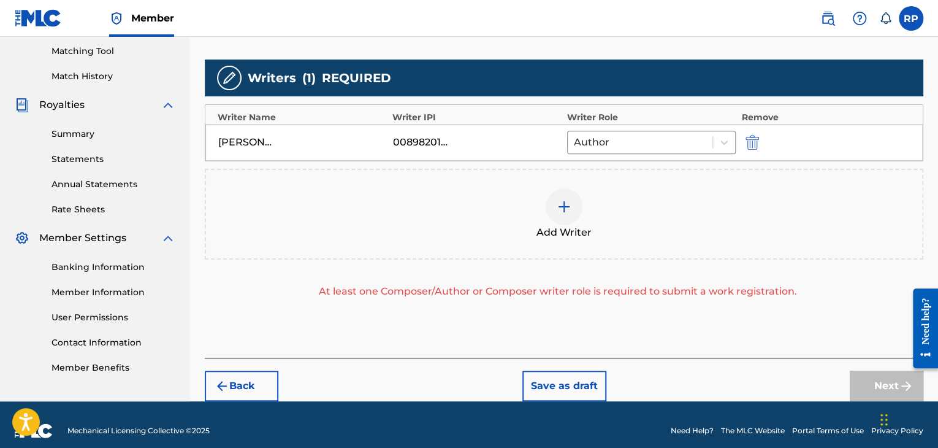
click at [562, 204] on img at bounding box center [564, 206] width 15 height 15
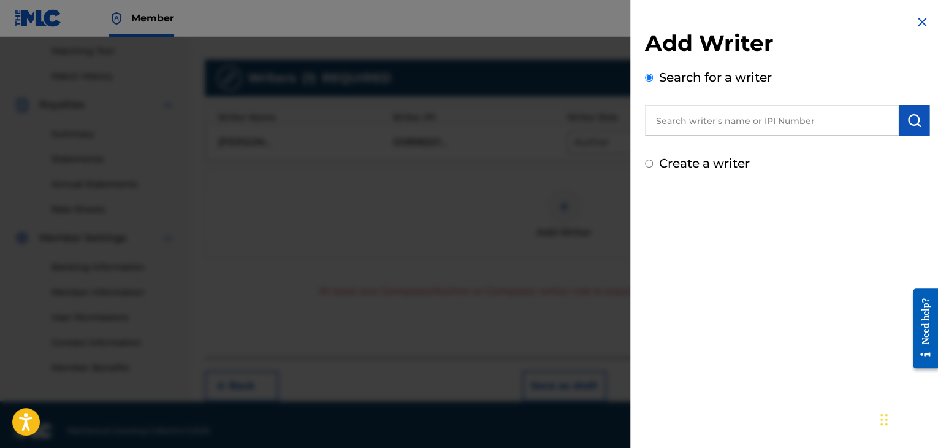
click at [844, 129] on input "text" at bounding box center [772, 120] width 254 height 31
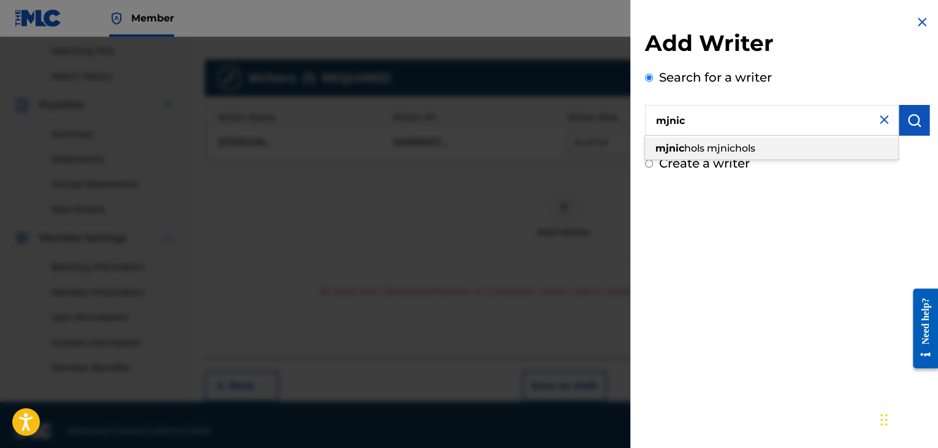
click at [747, 150] on span "hols mjnichols" at bounding box center [719, 148] width 71 height 12
type input "mjnichols"
click at [908, 120] on img "submit" at bounding box center [914, 120] width 15 height 15
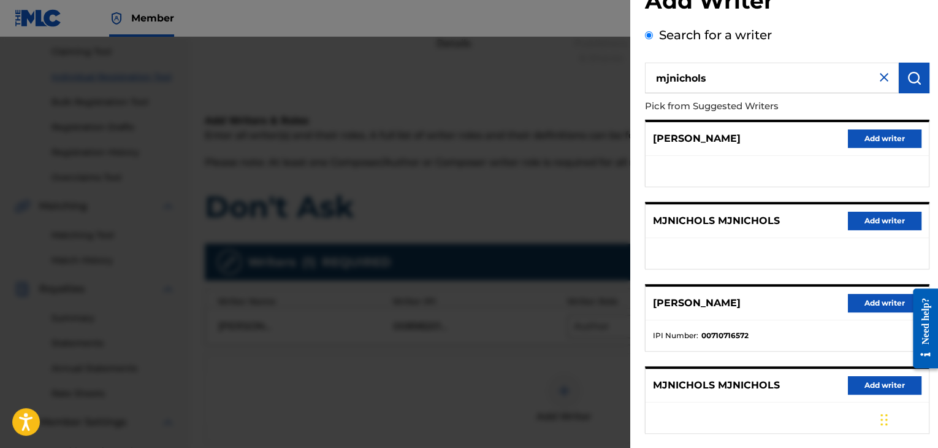
scroll to position [0, 0]
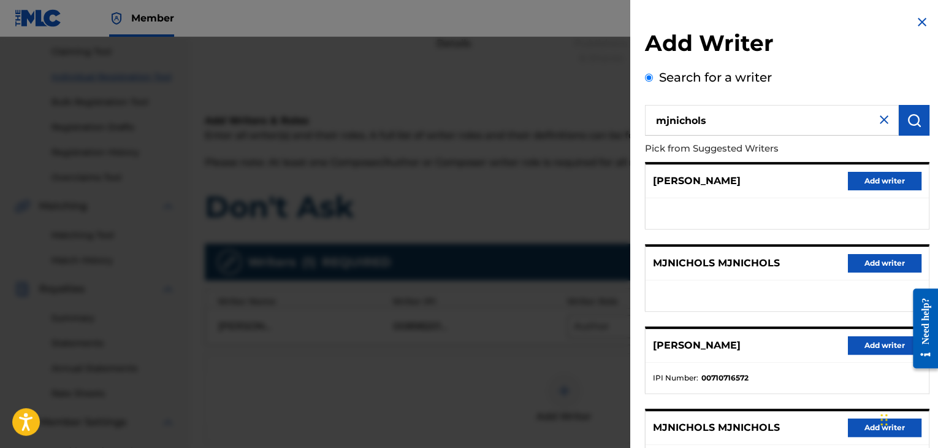
click at [870, 181] on button "Add writer" at bounding box center [885, 181] width 74 height 18
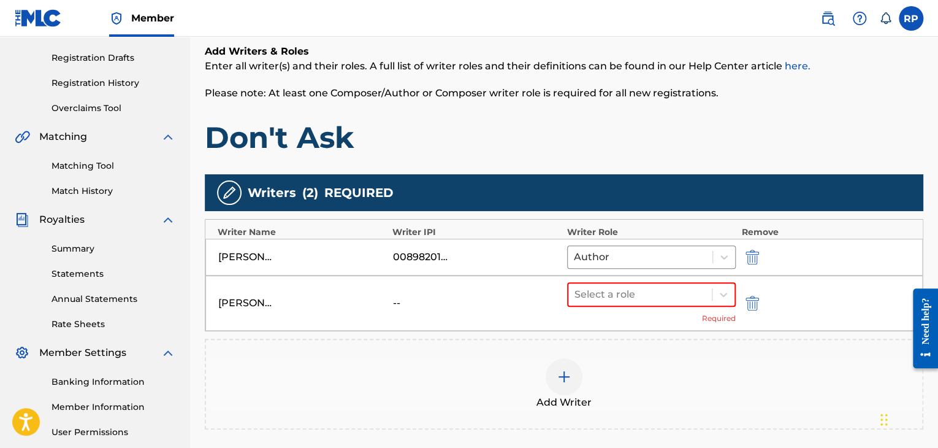
scroll to position [190, 0]
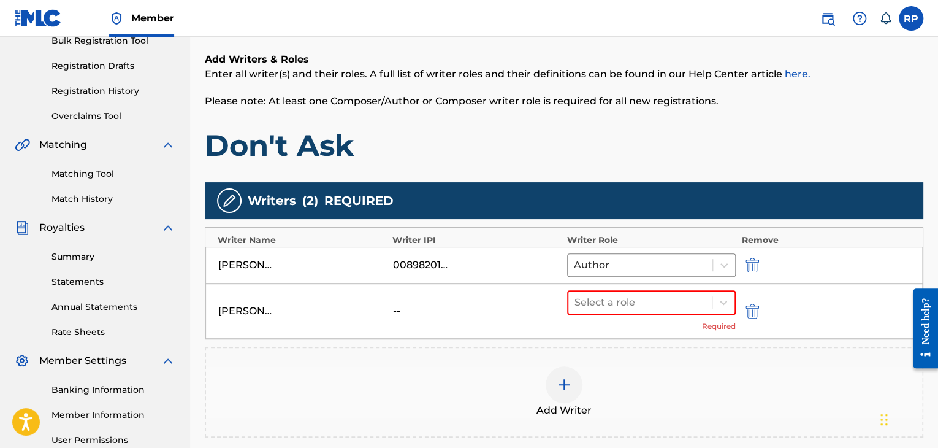
click at [753, 308] on img "submit" at bounding box center [751, 310] width 13 height 15
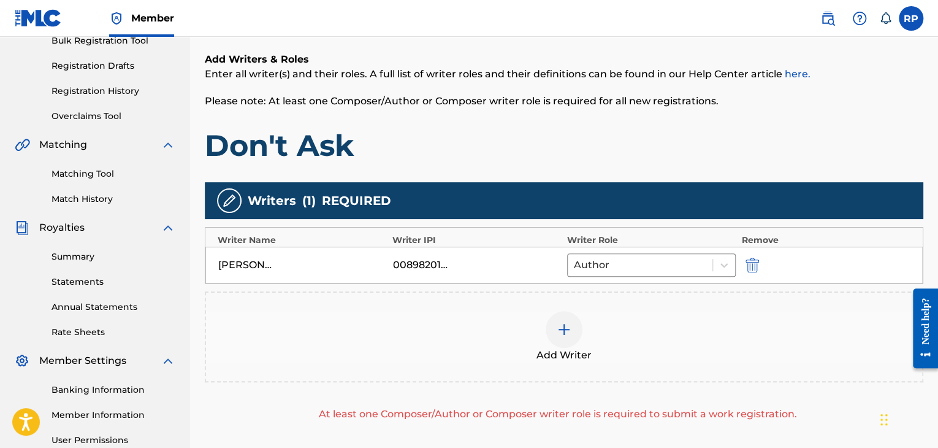
click at [564, 333] on img at bounding box center [564, 329] width 15 height 15
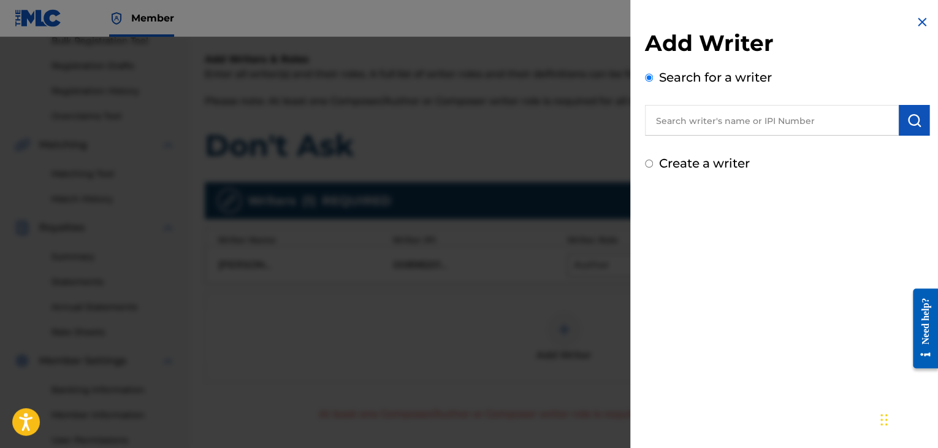
click at [739, 117] on input "text" at bounding box center [772, 120] width 254 height 31
type input "00710716572"
click at [913, 123] on img "submit" at bounding box center [914, 120] width 15 height 15
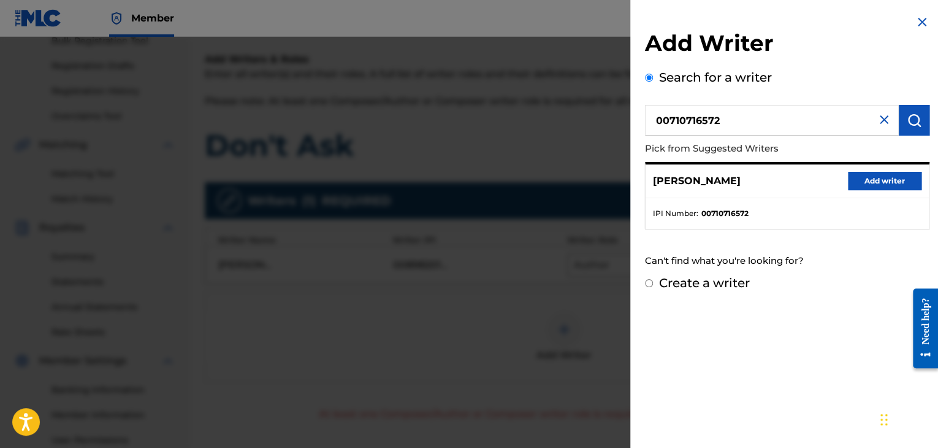
click at [873, 180] on button "Add writer" at bounding box center [885, 181] width 74 height 18
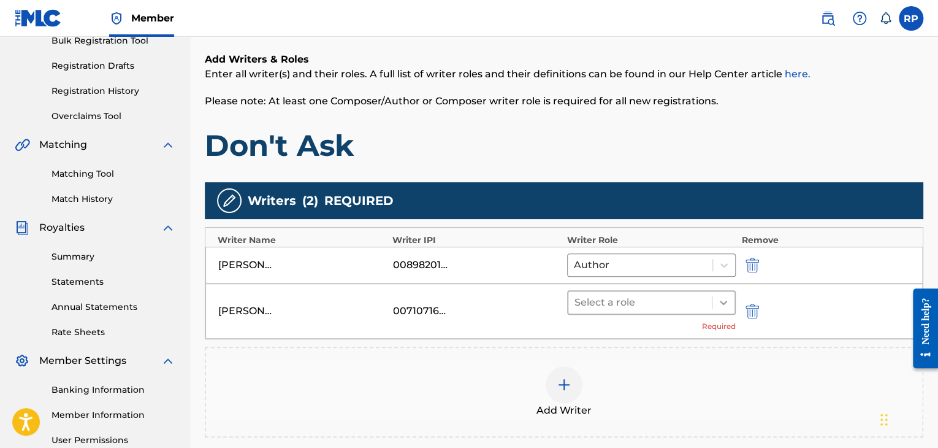
click at [721, 300] on icon at bounding box center [723, 302] width 7 height 4
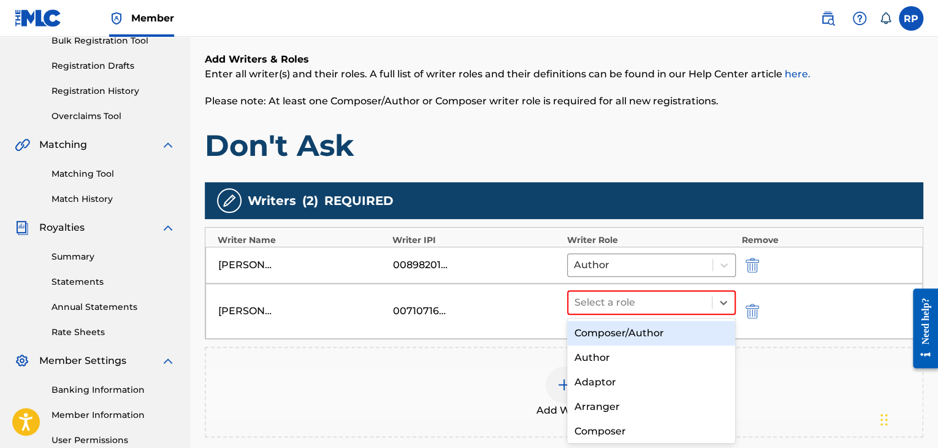
click at [656, 332] on div "Composer/Author" at bounding box center [651, 333] width 169 height 25
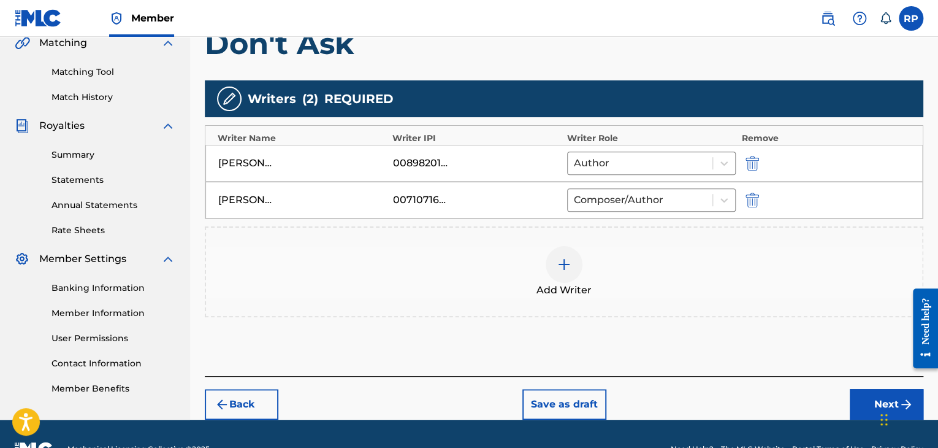
scroll to position [313, 0]
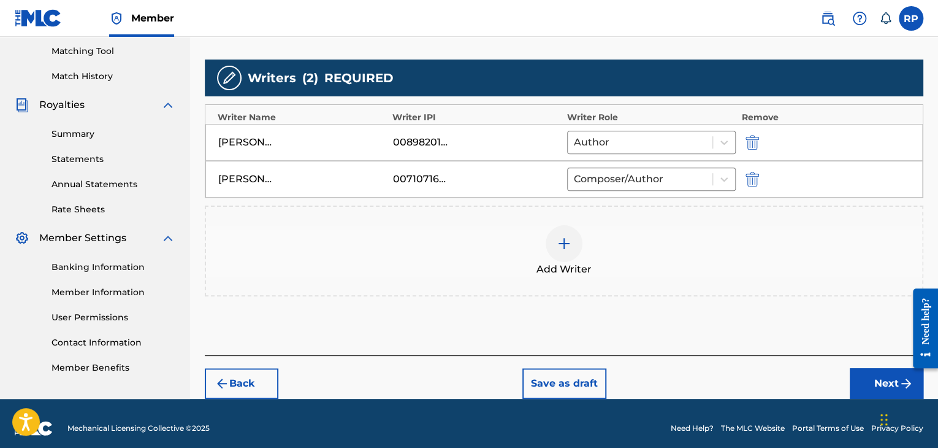
click at [880, 386] on button "Next" at bounding box center [887, 383] width 74 height 31
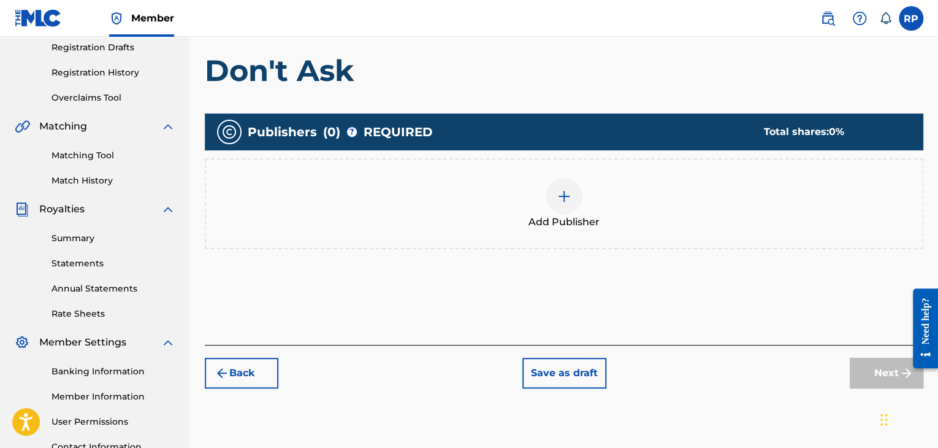
scroll to position [239, 0]
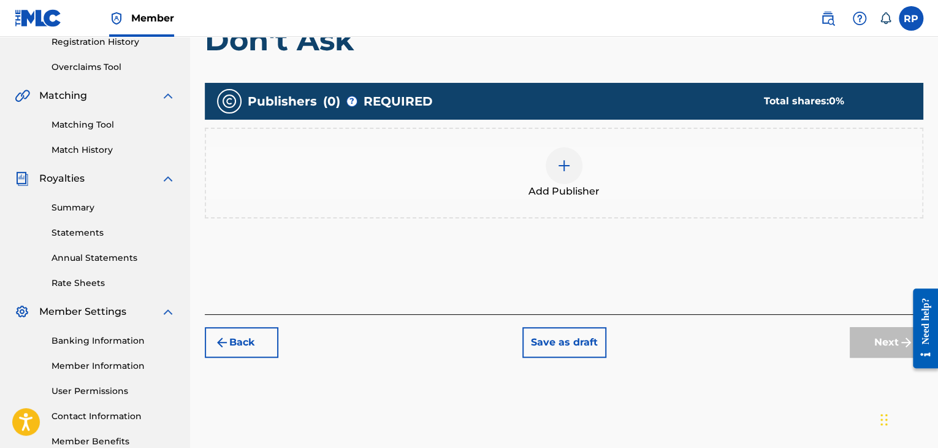
click at [562, 162] on img at bounding box center [564, 165] width 15 height 15
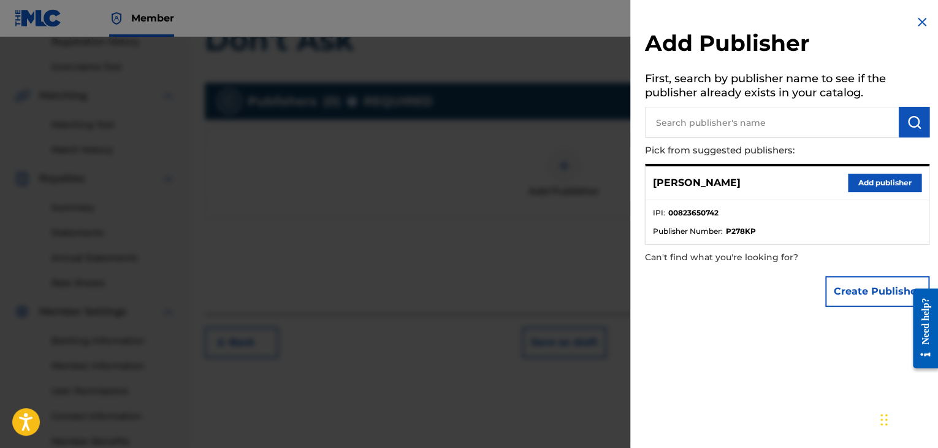
click at [888, 180] on button "Add publisher" at bounding box center [885, 182] width 74 height 18
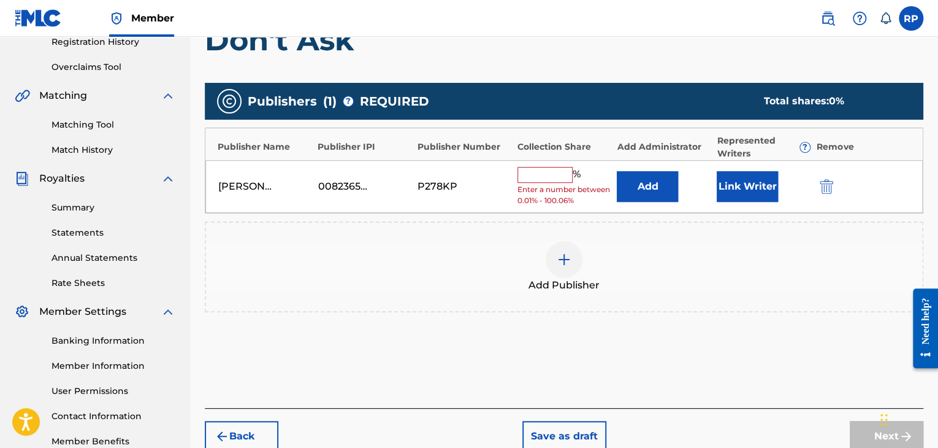
click at [563, 169] on input "text" at bounding box center [544, 175] width 55 height 16
type input "50"
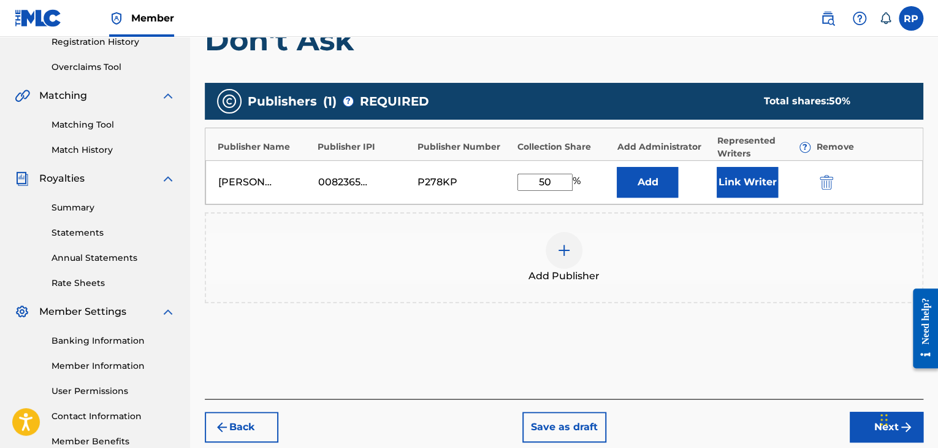
click at [563, 251] on img at bounding box center [564, 250] width 15 height 15
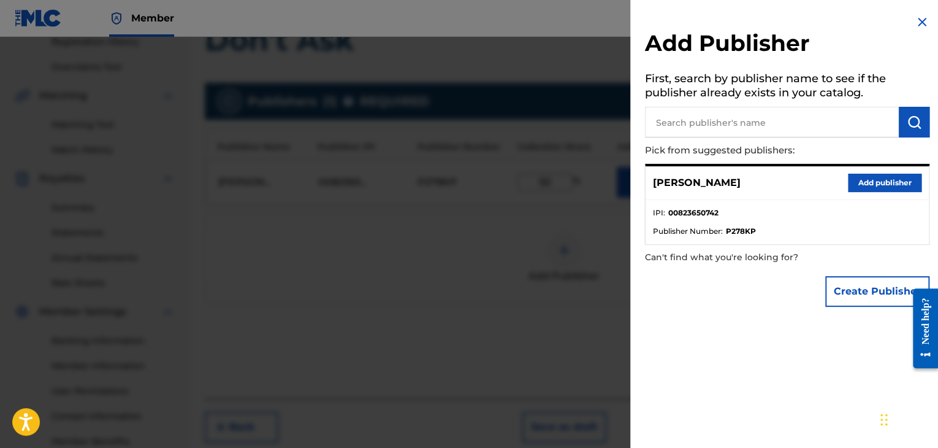
click at [831, 132] on input "text" at bounding box center [772, 122] width 254 height 31
click at [907, 121] on img "submit" at bounding box center [914, 122] width 15 height 15
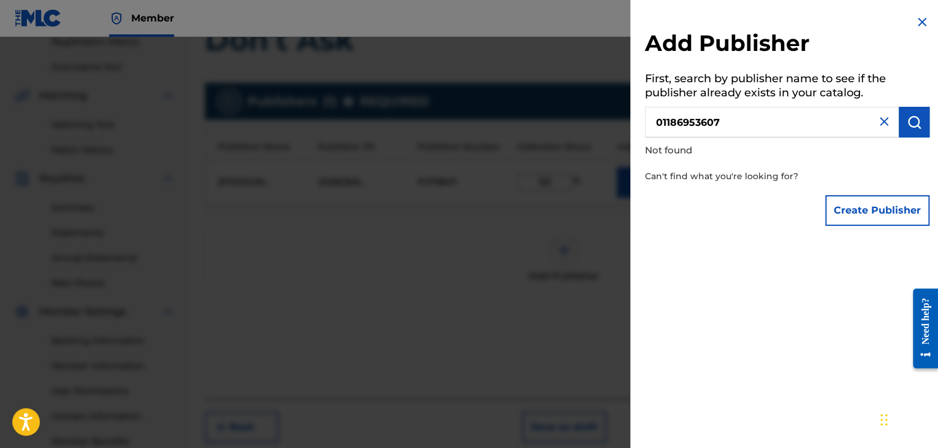
click at [661, 121] on input "01186953607" at bounding box center [772, 122] width 254 height 31
click at [912, 128] on img "submit" at bounding box center [914, 122] width 15 height 15
click at [912, 127] on img "submit" at bounding box center [914, 122] width 15 height 15
click at [654, 121] on input "1186953607" at bounding box center [772, 122] width 254 height 31
click at [910, 116] on img "submit" at bounding box center [914, 122] width 15 height 15
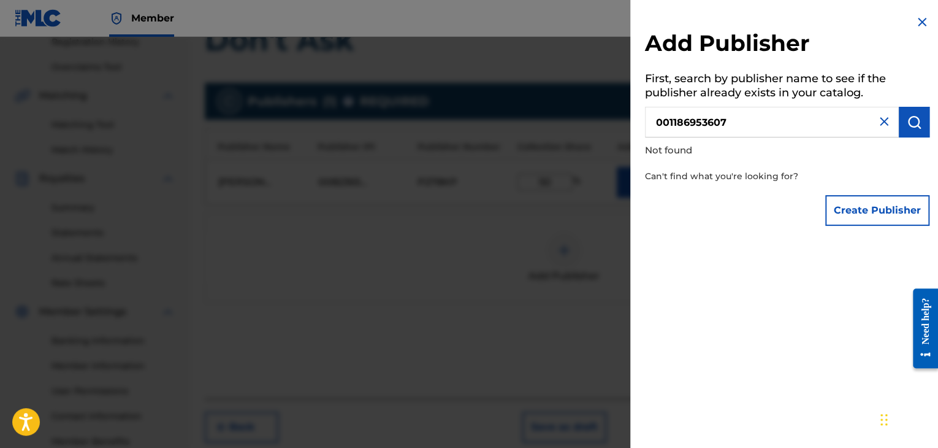
click at [667, 121] on input "001186953607" at bounding box center [772, 122] width 254 height 31
type input "1186953607"
click at [877, 211] on button "Create Publisher" at bounding box center [877, 210] width 104 height 31
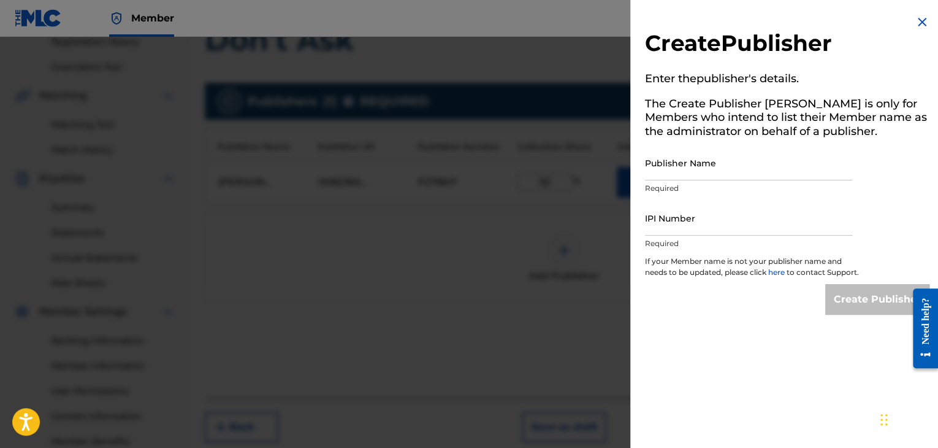
click at [747, 170] on input "Publisher Name" at bounding box center [748, 162] width 207 height 35
type input "MJNICHOLS PUBLISHING"
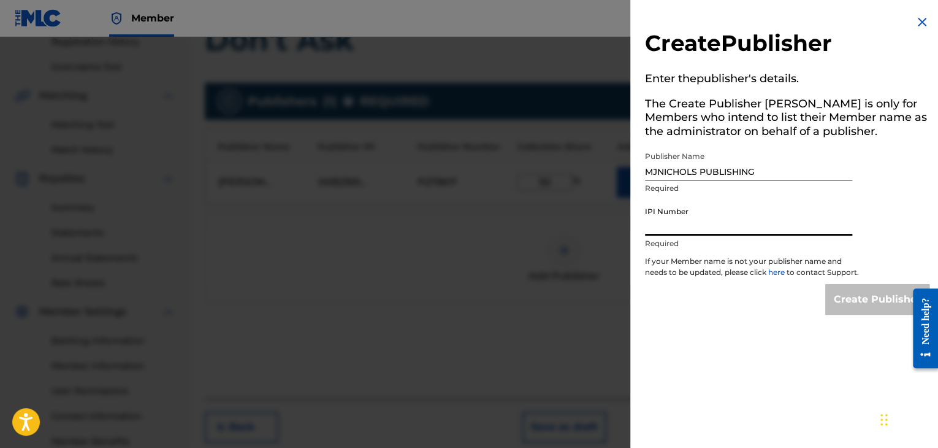
click at [716, 231] on input "IPI Number" at bounding box center [748, 217] width 207 height 35
type input "1186953607"
click at [844, 314] on input "Create Publisher" at bounding box center [877, 299] width 104 height 31
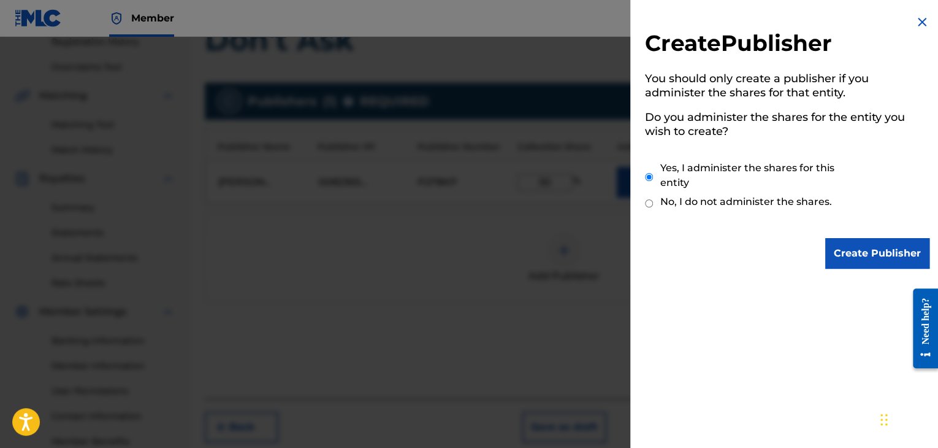
click at [863, 245] on input "Create Publisher" at bounding box center [877, 253] width 104 height 31
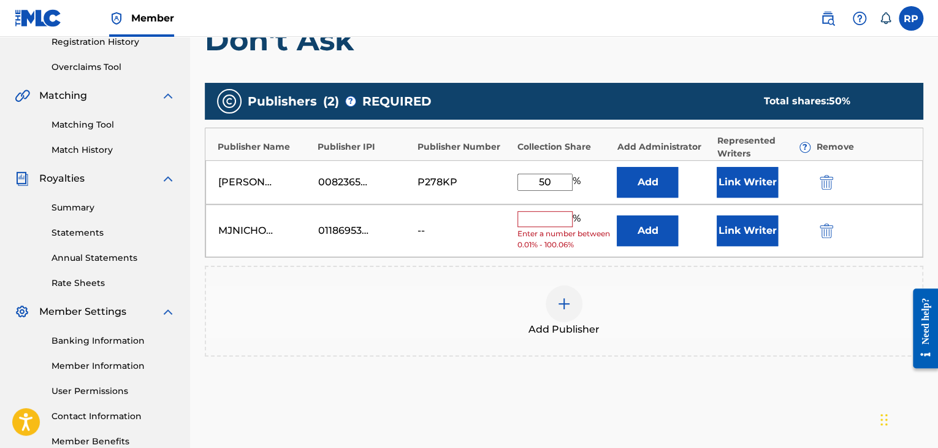
click at [562, 218] on input "text" at bounding box center [544, 219] width 55 height 16
type input "50"
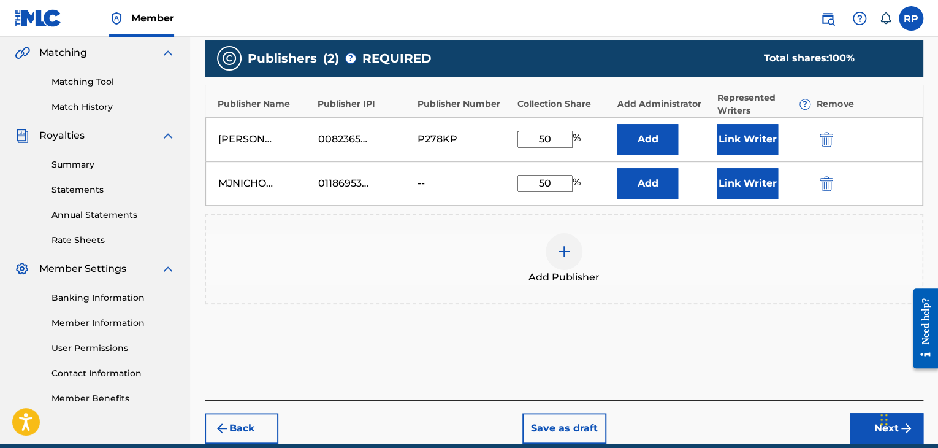
scroll to position [335, 0]
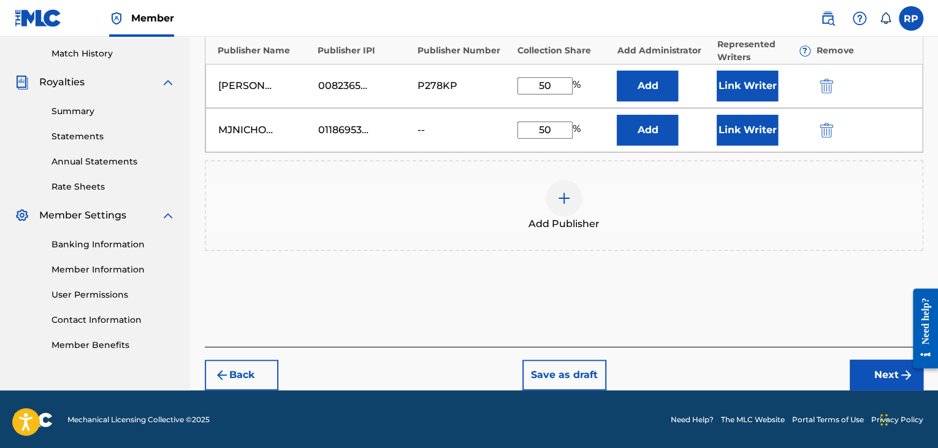
click at [878, 366] on button "Next" at bounding box center [887, 374] width 74 height 31
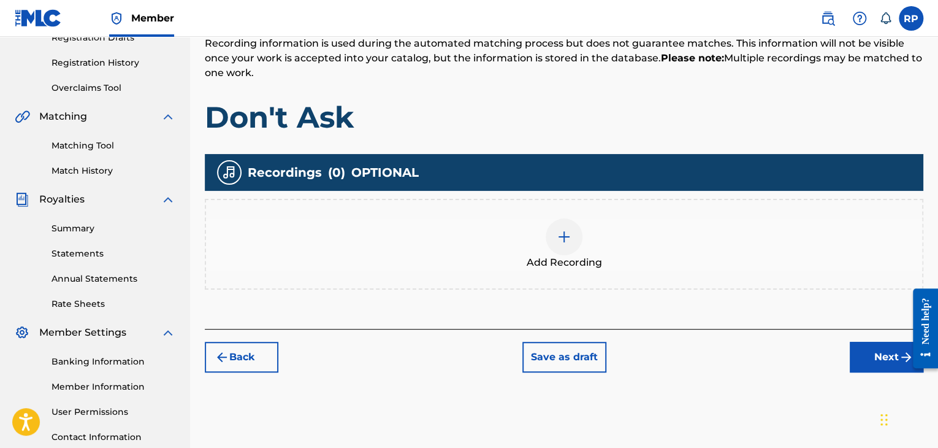
scroll to position [239, 0]
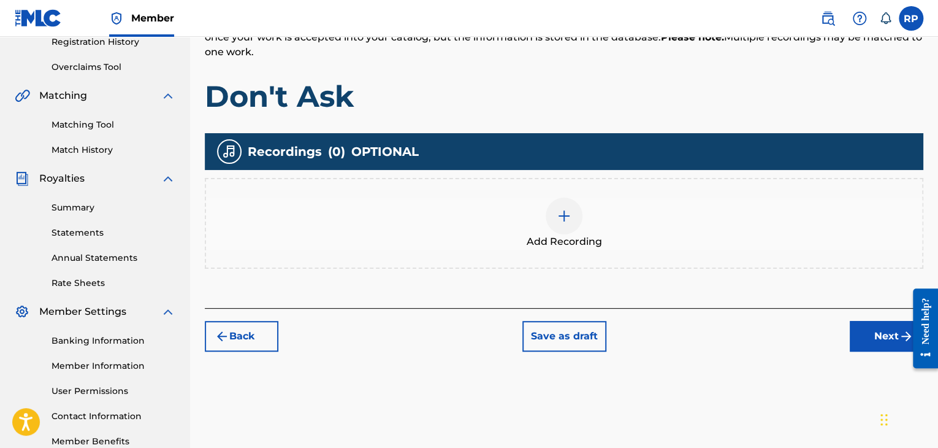
click at [564, 216] on img at bounding box center [564, 215] width 15 height 15
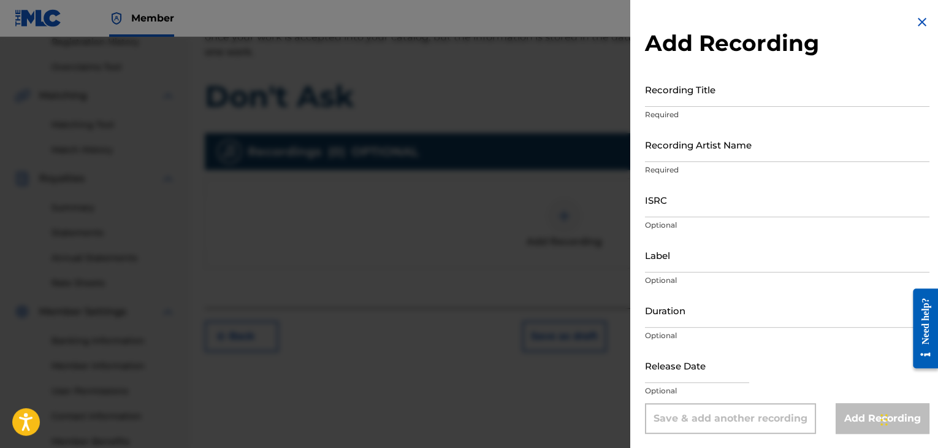
click at [714, 104] on input "Recording Title" at bounding box center [787, 89] width 284 height 35
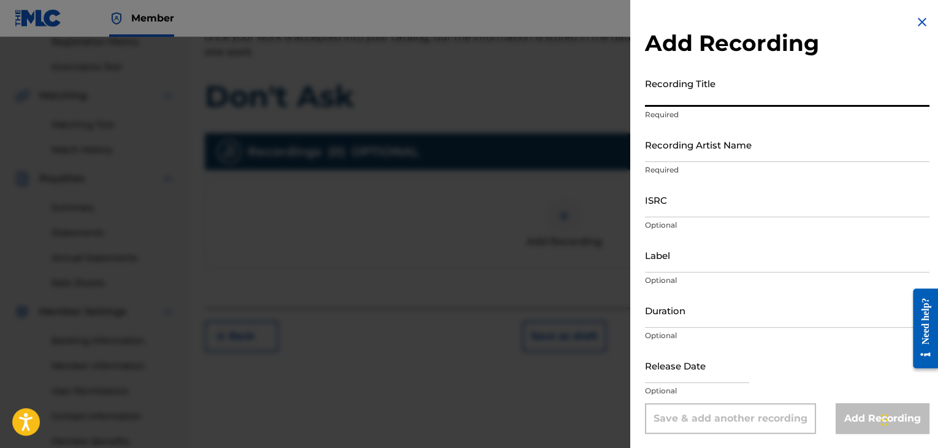
type input "r"
type input "R"
type input "Don't Ask"
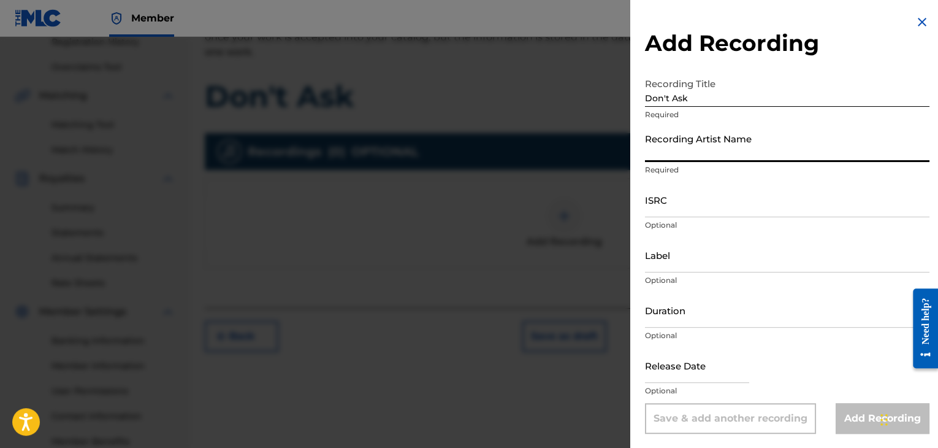
click at [710, 153] on input "Recording Artist Name" at bounding box center [787, 144] width 284 height 35
type input "[PERSON_NAME]"
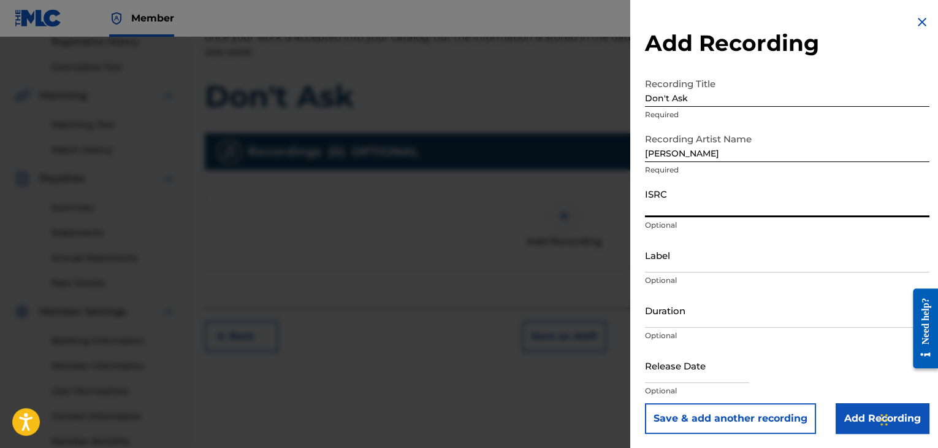
click at [712, 212] on input "ISRC" at bounding box center [787, 199] width 284 height 35
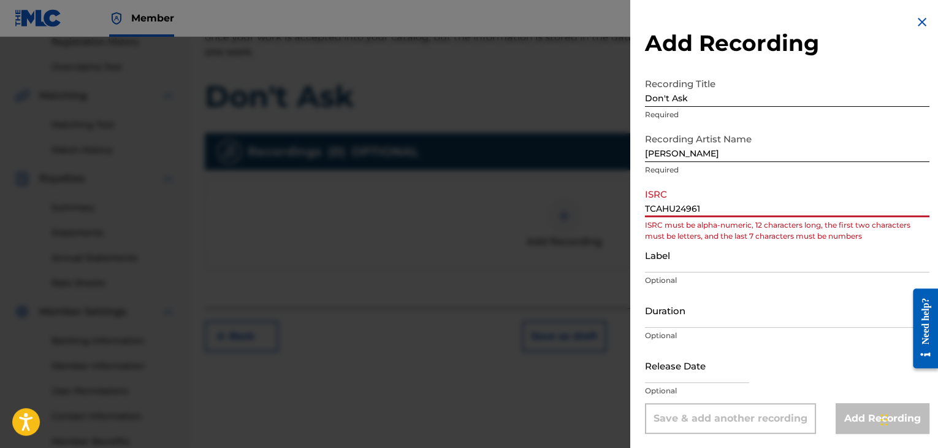
type input "TCAHU2496177"
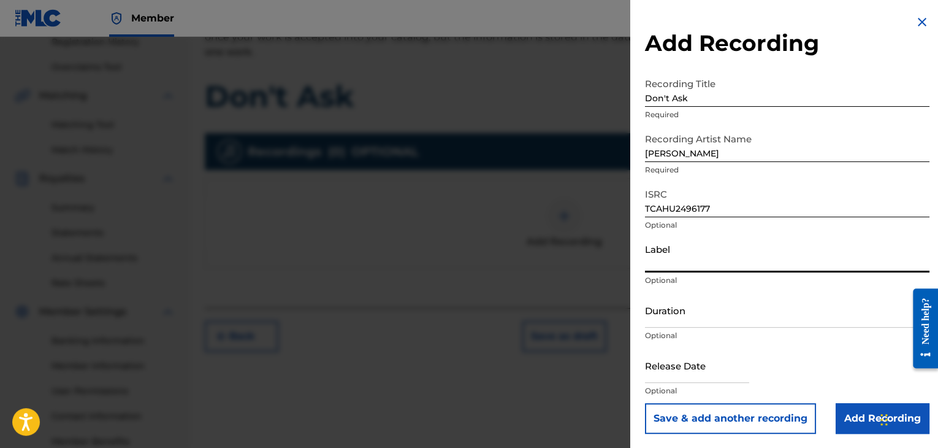
click at [746, 269] on input "Label" at bounding box center [787, 254] width 284 height 35
click at [722, 312] on input "Duration" at bounding box center [787, 309] width 284 height 35
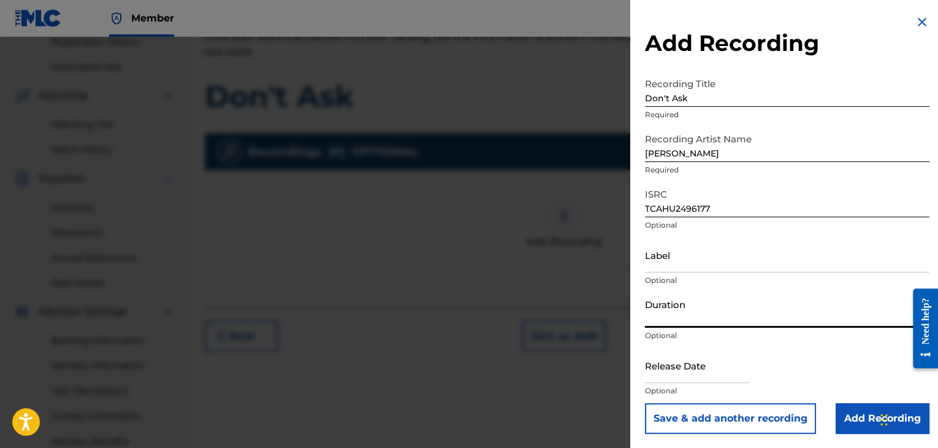
type input "04:28"
click at [712, 376] on input "text" at bounding box center [697, 365] width 104 height 35
select select "7"
select select "2025"
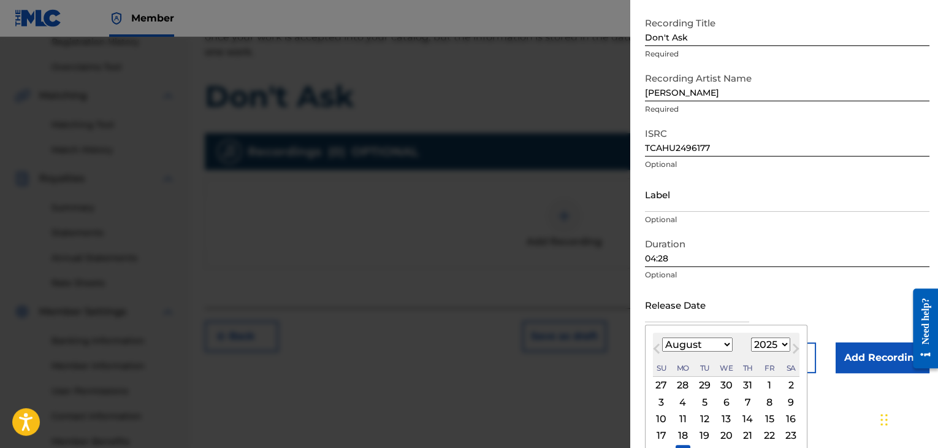
scroll to position [61, 0]
click at [786, 342] on button "Next Month" at bounding box center [796, 350] width 20 height 20
click at [786, 344] on button "Next Month" at bounding box center [796, 350] width 20 height 20
select select "9"
click at [781, 341] on select "1899 1900 1901 1902 1903 1904 1905 1906 1907 1908 1909 1910 1911 1912 1913 1914…" at bounding box center [770, 344] width 39 height 14
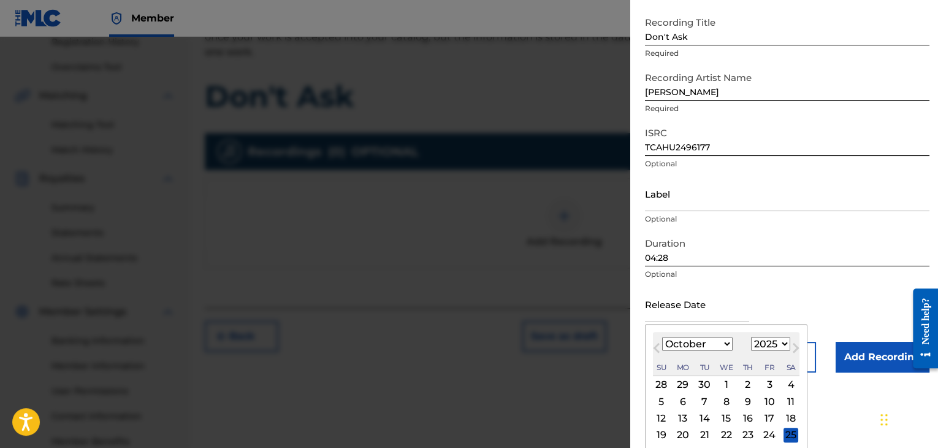
select select "2024"
click at [751, 337] on select "1899 1900 1901 1902 1903 1904 1905 1906 1907 1908 1909 1910 1911 1912 1913 1914…" at bounding box center [770, 344] width 39 height 14
click at [727, 345] on select "January February March April May June July August September October November De…" at bounding box center [697, 344] width 70 height 14
select select "1"
click at [662, 337] on select "January February March April May June July August September October November De…" at bounding box center [697, 344] width 70 height 14
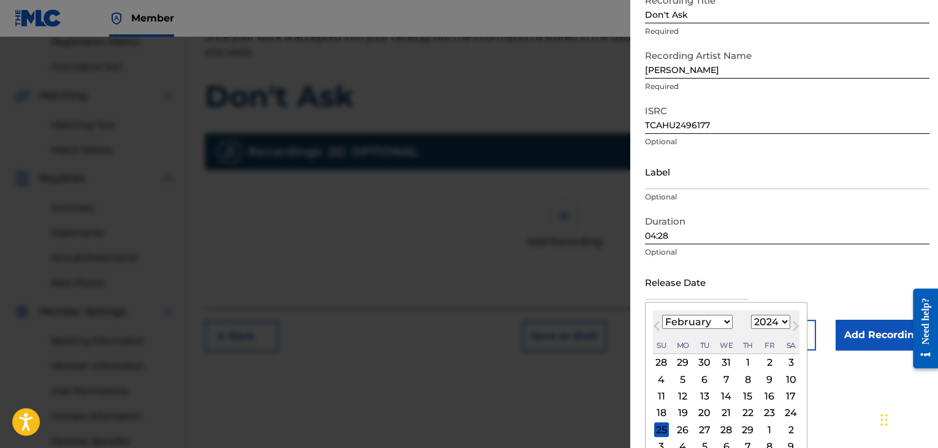
scroll to position [98, 0]
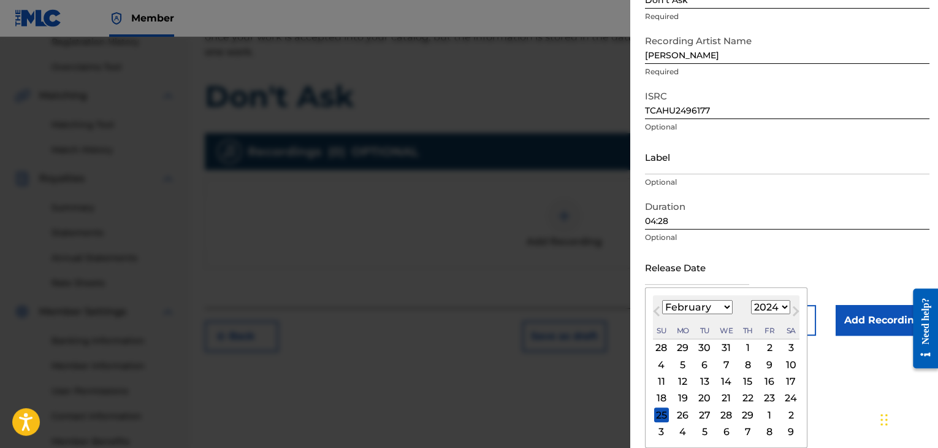
click at [744, 415] on div "29" at bounding box center [748, 414] width 15 height 15
type input "February 29 2024"
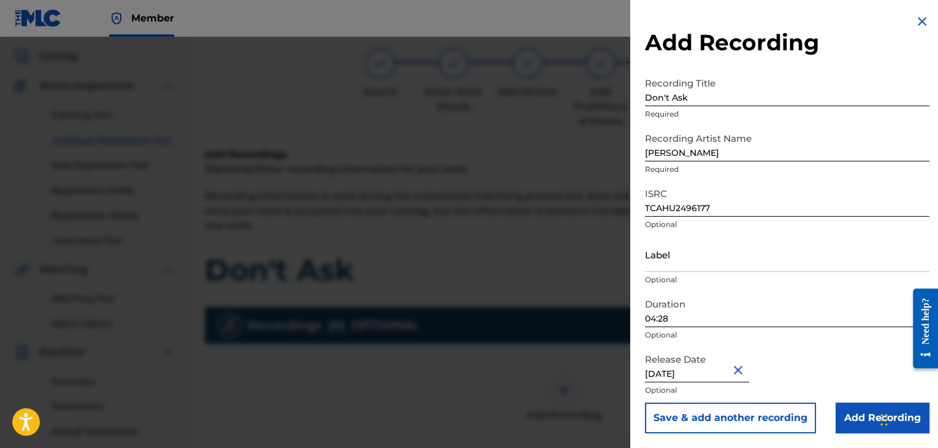
scroll to position [67, 0]
click at [866, 421] on input "Add Recording" at bounding box center [883, 417] width 94 height 31
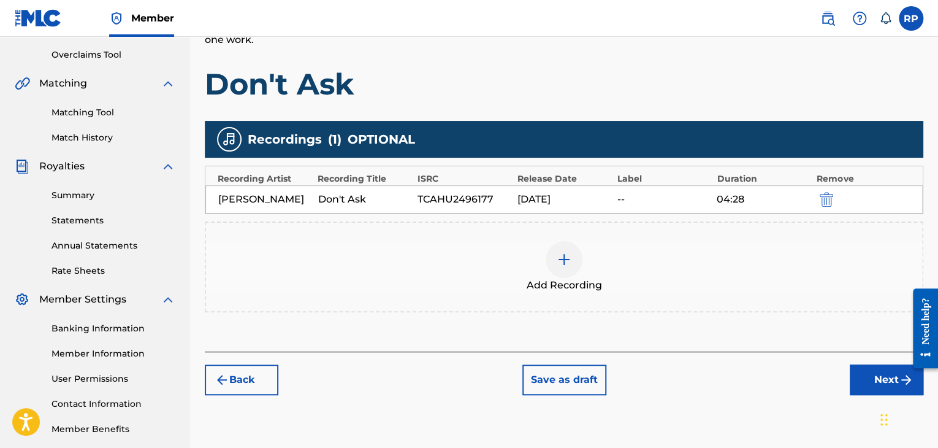
scroll to position [313, 0]
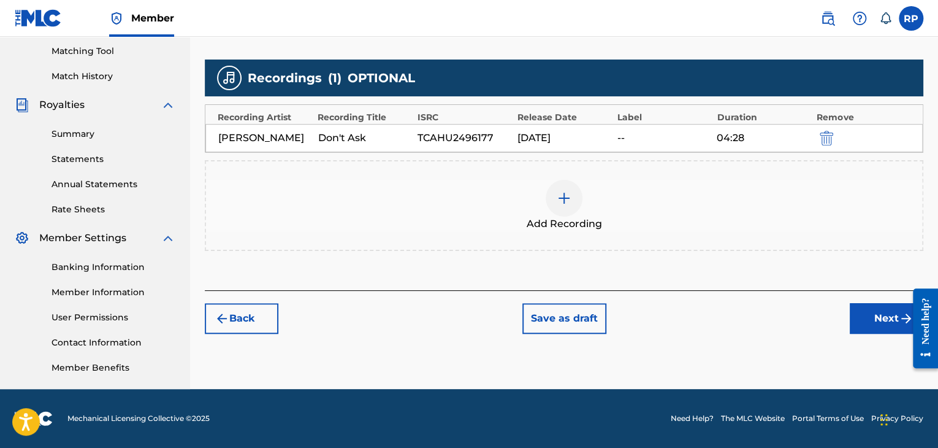
click at [882, 313] on button "Next" at bounding box center [887, 318] width 74 height 31
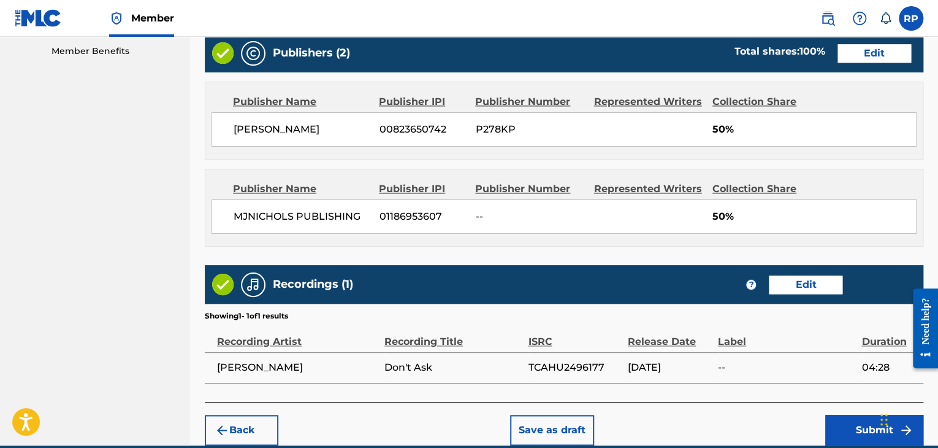
scroll to position [684, 0]
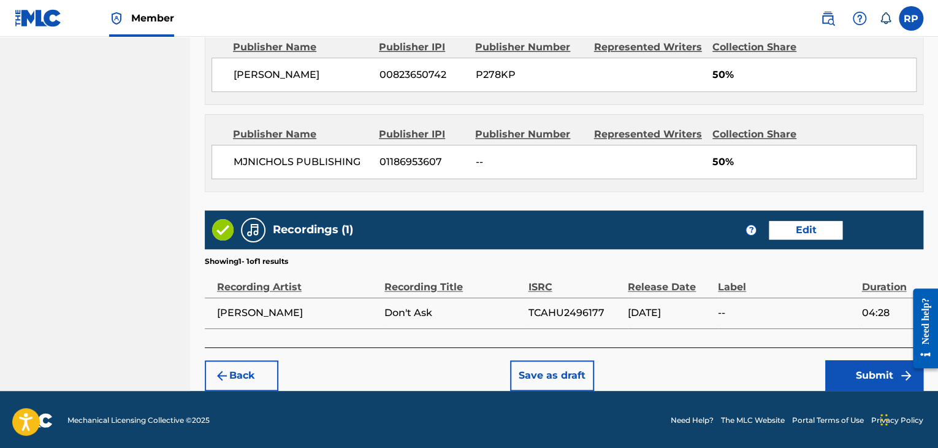
click at [873, 374] on button "Submit" at bounding box center [874, 375] width 98 height 31
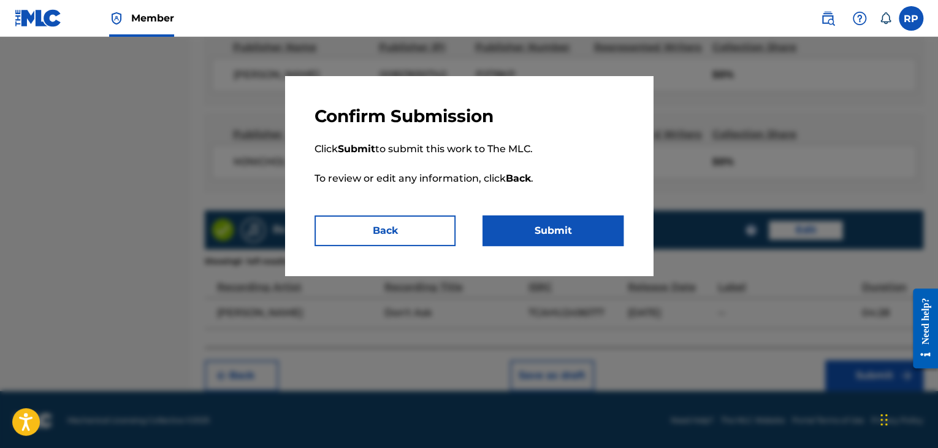
click at [569, 227] on button "Submit" at bounding box center [552, 230] width 141 height 31
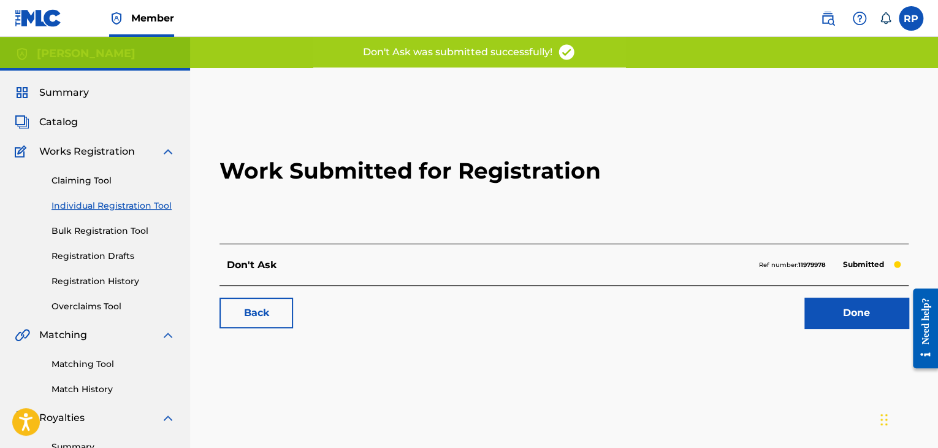
click at [884, 313] on link "Done" at bounding box center [856, 312] width 104 height 31
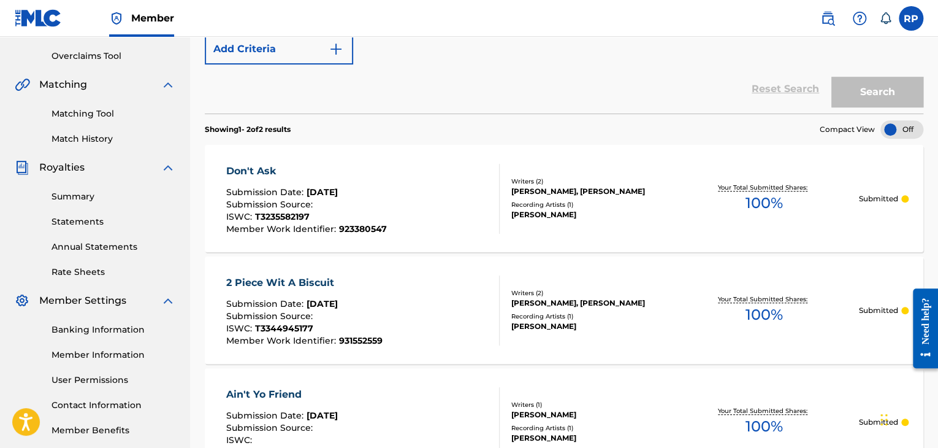
scroll to position [307, 0]
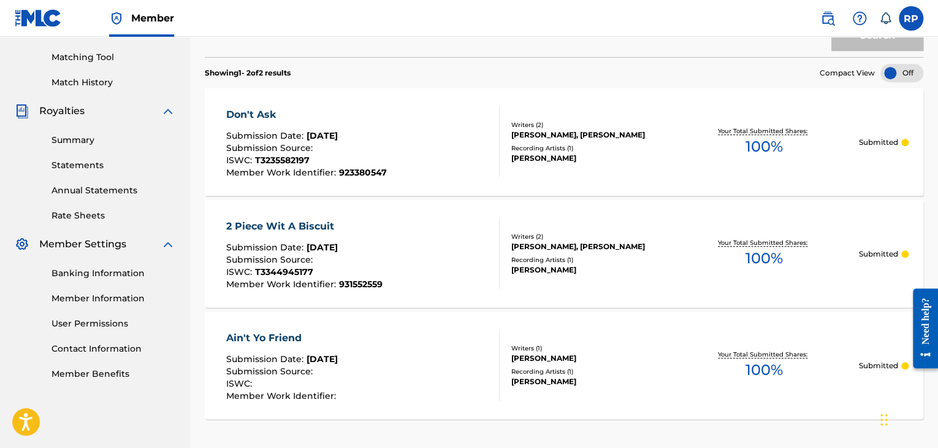
click at [790, 310] on section "Don't Ask Submission Date : Aug 25, 2025 Submission Source : ISWC : T3235582197…" at bounding box center [564, 250] width 718 height 337
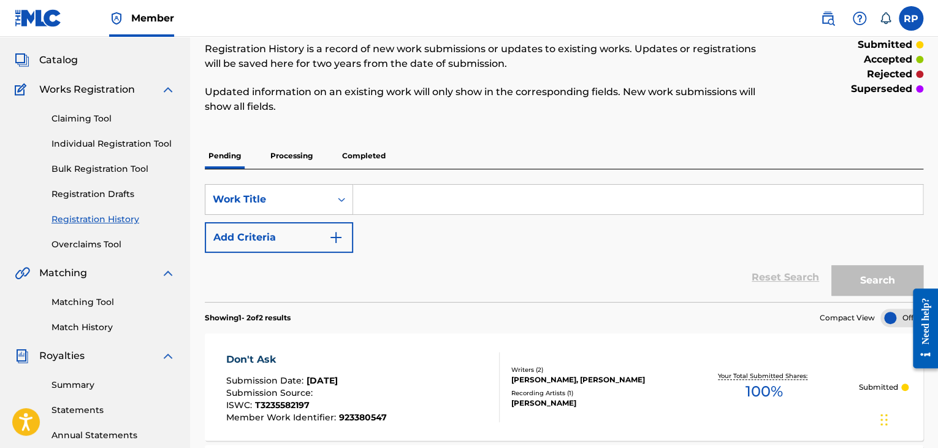
scroll to position [61, 0]
click at [88, 124] on link "Claiming Tool" at bounding box center [113, 119] width 124 height 13
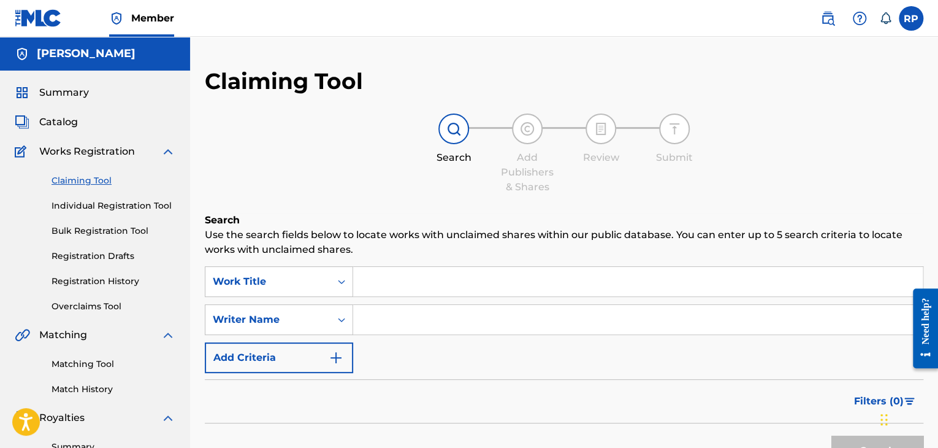
click at [114, 155] on span "Works Registration" at bounding box center [87, 151] width 96 height 15
click at [110, 153] on span "Works Registration" at bounding box center [87, 151] width 96 height 15
click at [93, 204] on link "Individual Registration Tool" at bounding box center [113, 205] width 124 height 13
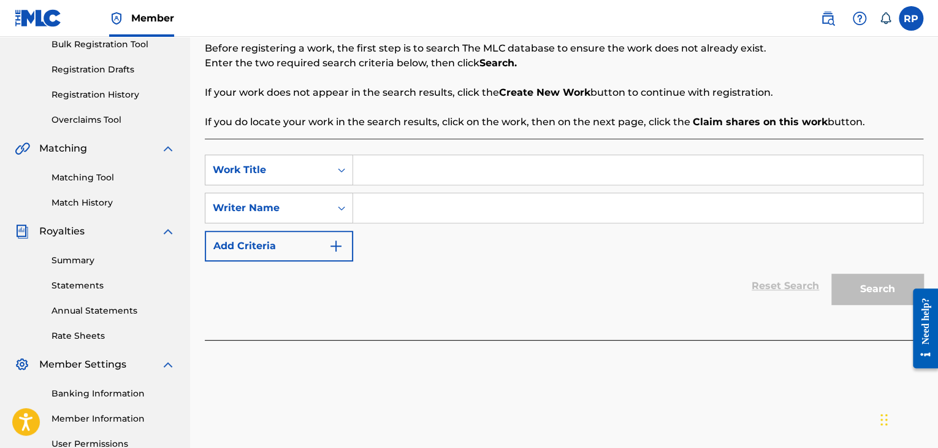
scroll to position [184, 0]
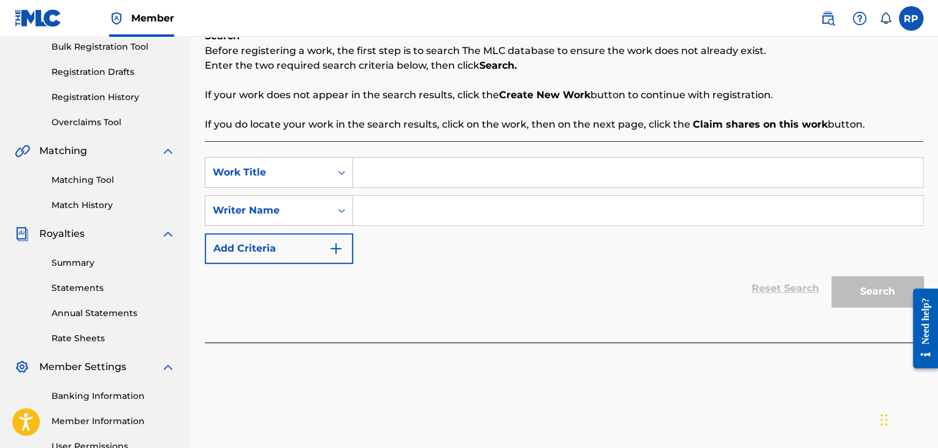
click at [388, 205] on input "Search Form" at bounding box center [637, 210] width 569 height 29
type input "[PERSON_NAME]"
click at [392, 182] on input "Search Form" at bounding box center [637, 172] width 569 height 29
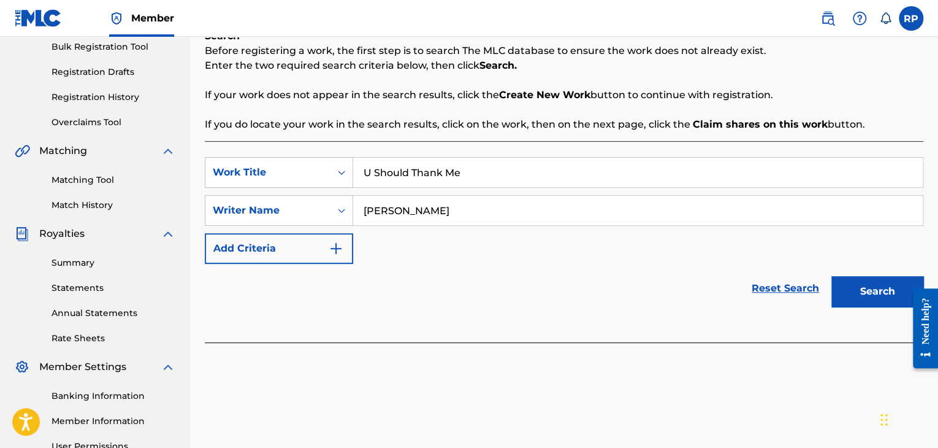
type input "U Should Thank Me"
click at [870, 293] on button "Search" at bounding box center [877, 291] width 92 height 31
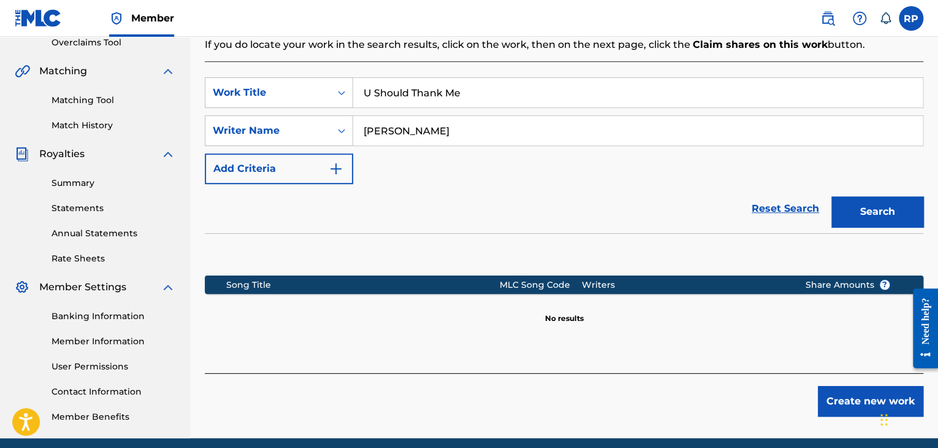
scroll to position [313, 0]
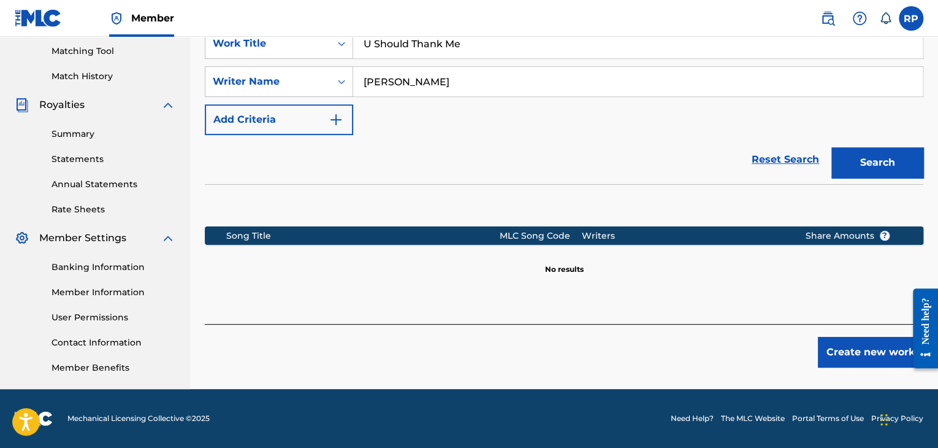
click at [839, 359] on button "Create new work" at bounding box center [870, 352] width 105 height 31
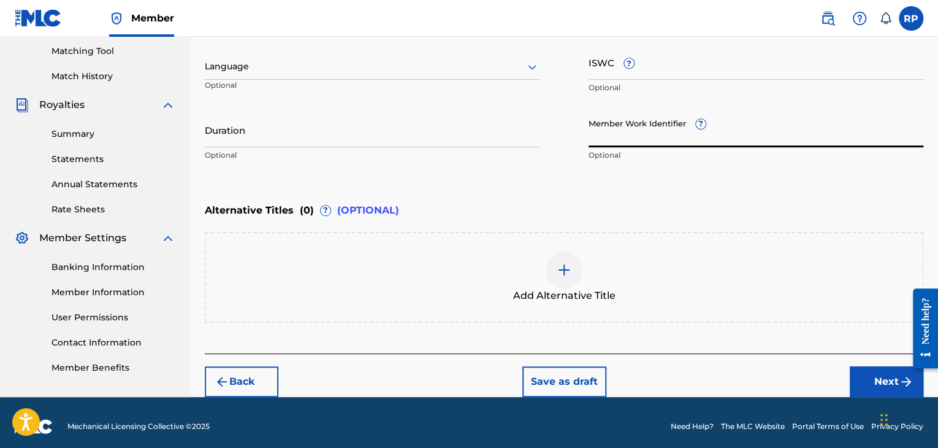
click at [695, 139] on input "Member Work Identifier ?" at bounding box center [756, 129] width 335 height 35
type input "923380484"
click at [342, 137] on input "Duration" at bounding box center [372, 129] width 335 height 35
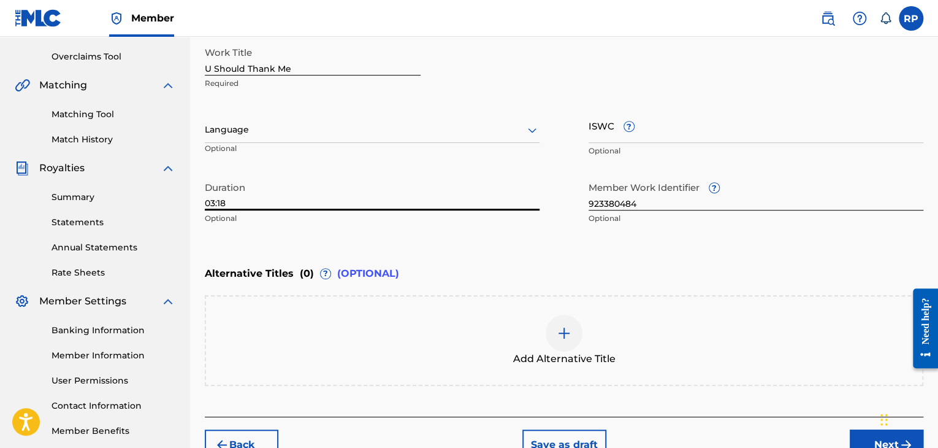
scroll to position [190, 0]
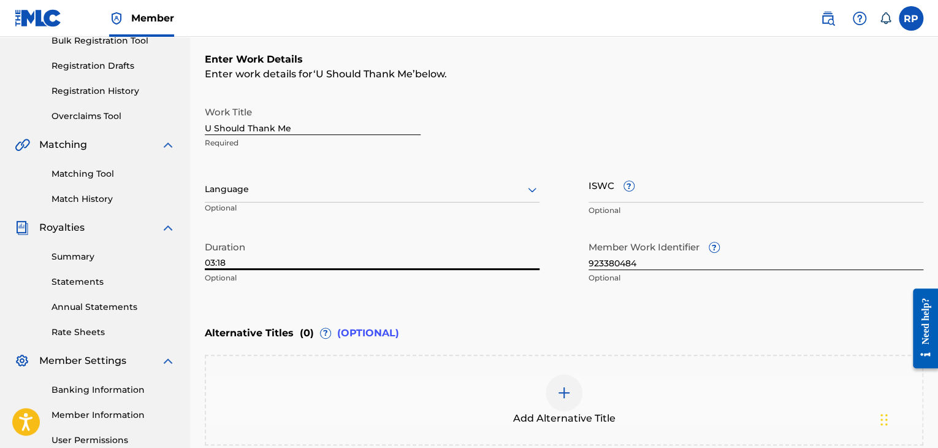
type input "03:18"
click at [531, 189] on icon at bounding box center [532, 189] width 15 height 15
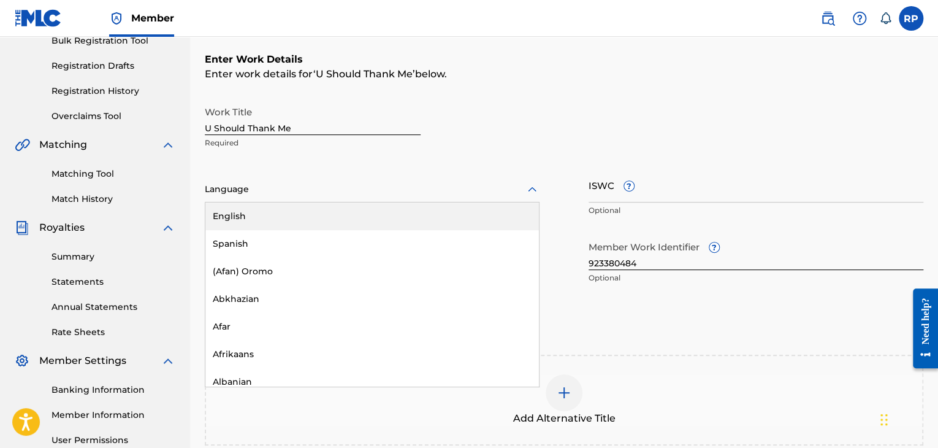
click at [378, 210] on div "English" at bounding box center [371, 216] width 333 height 28
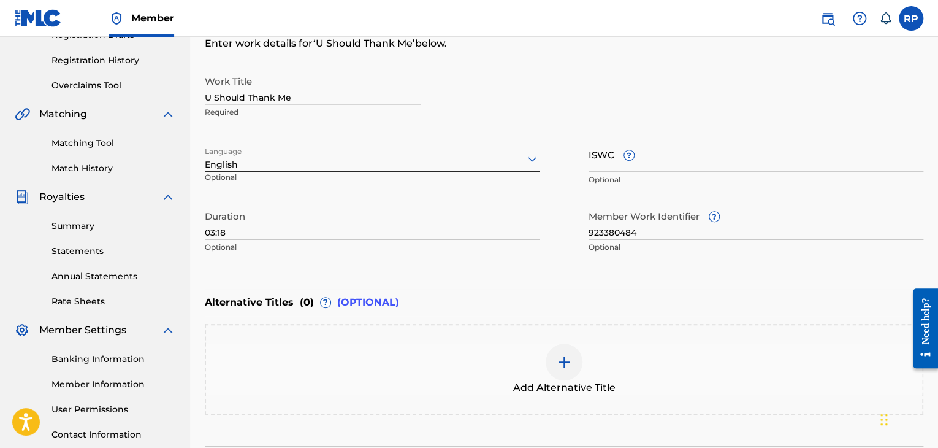
scroll to position [319, 0]
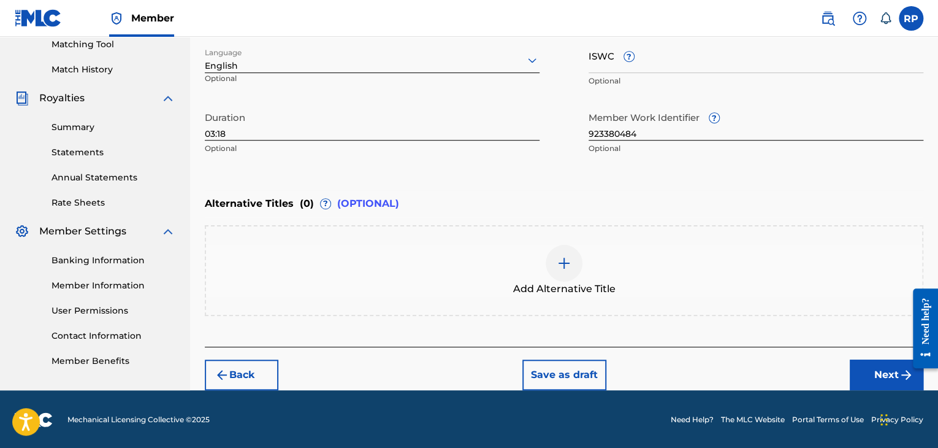
click at [882, 372] on button "Next" at bounding box center [887, 374] width 74 height 31
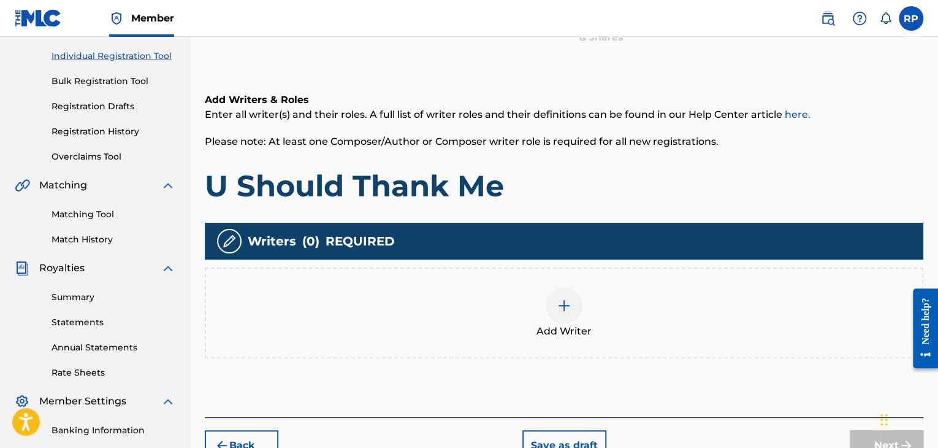
scroll to position [178, 0]
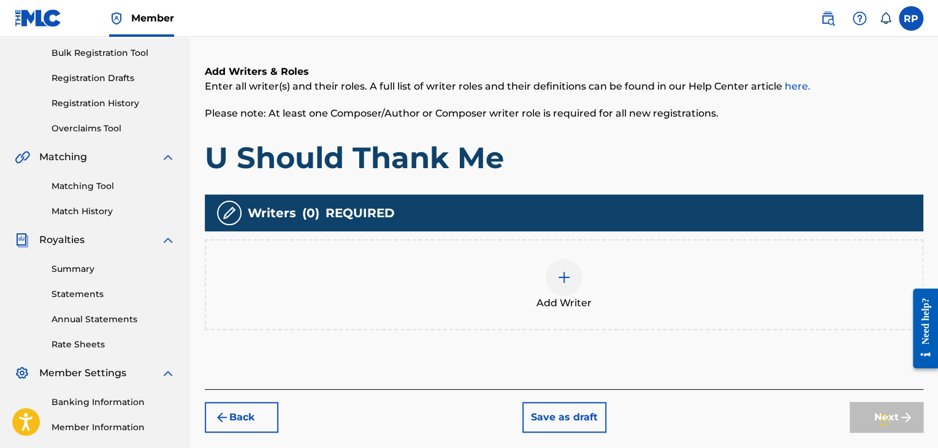
click at [563, 279] on img at bounding box center [564, 277] width 15 height 15
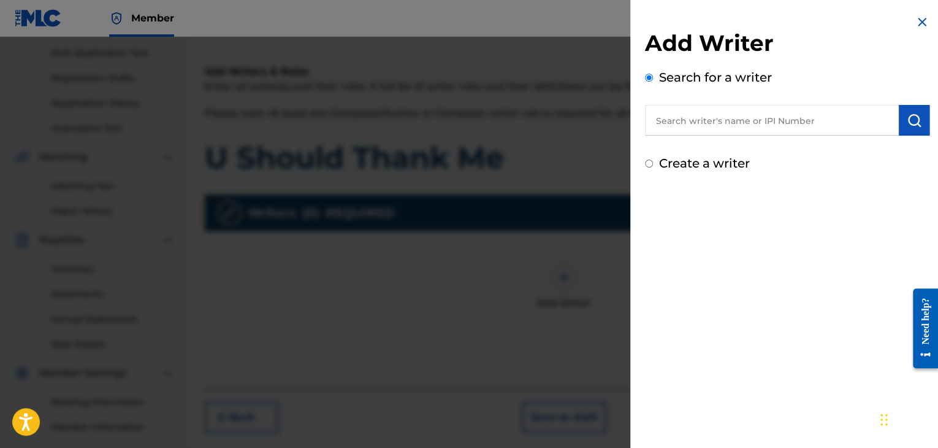
click at [825, 122] on input "text" at bounding box center [772, 120] width 254 height 31
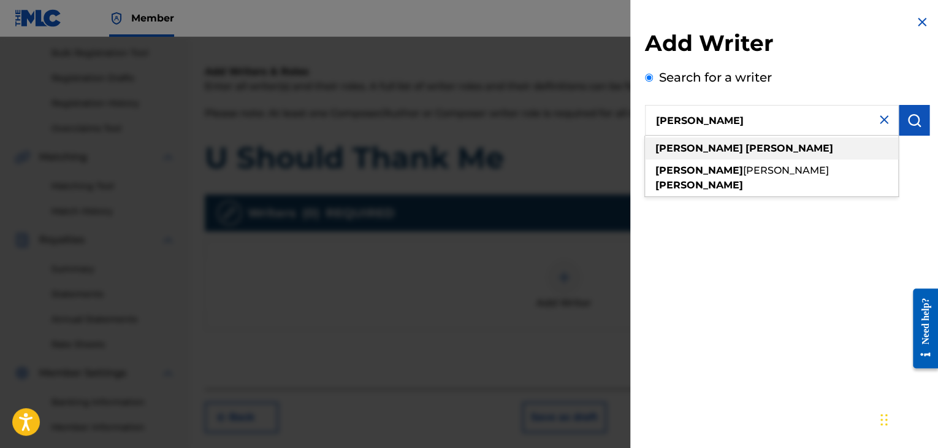
click at [676, 149] on strong "[PERSON_NAME]" at bounding box center [699, 148] width 88 height 12
type input "[PERSON_NAME]"
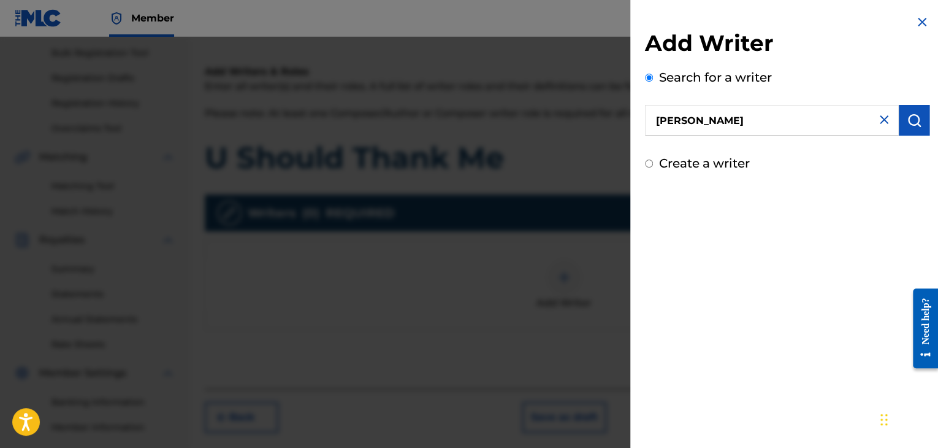
click at [912, 118] on img "submit" at bounding box center [914, 120] width 15 height 15
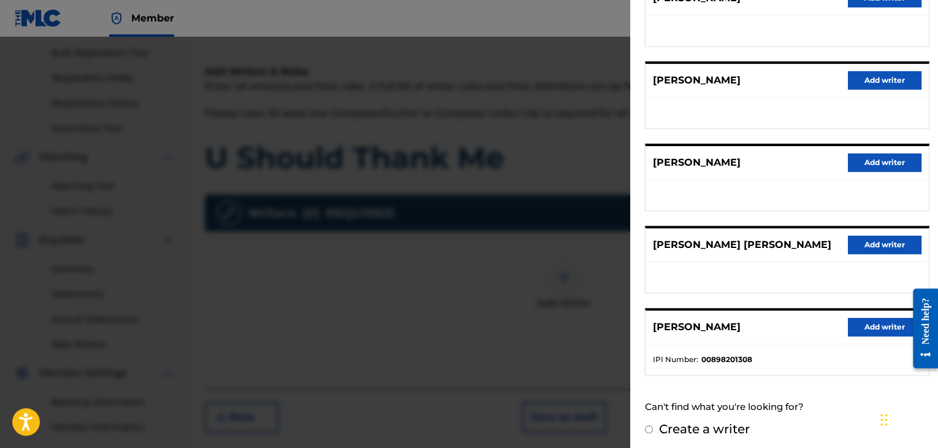
scroll to position [186, 0]
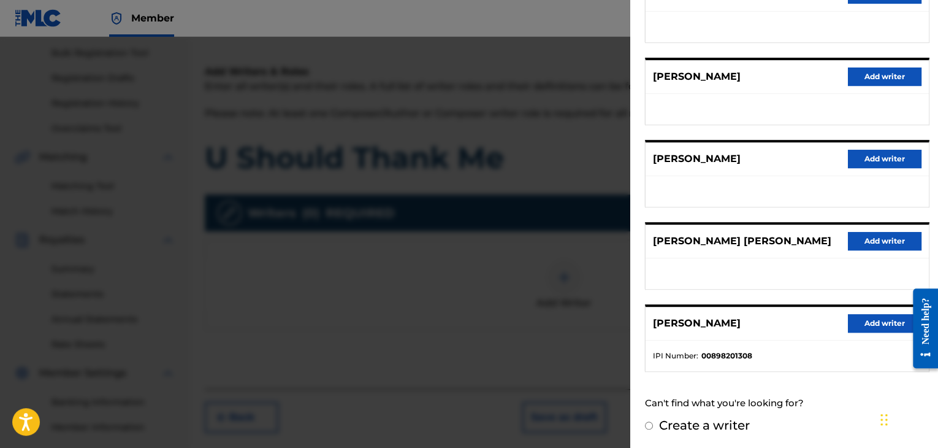
click at [882, 319] on button "Add writer" at bounding box center [885, 323] width 74 height 18
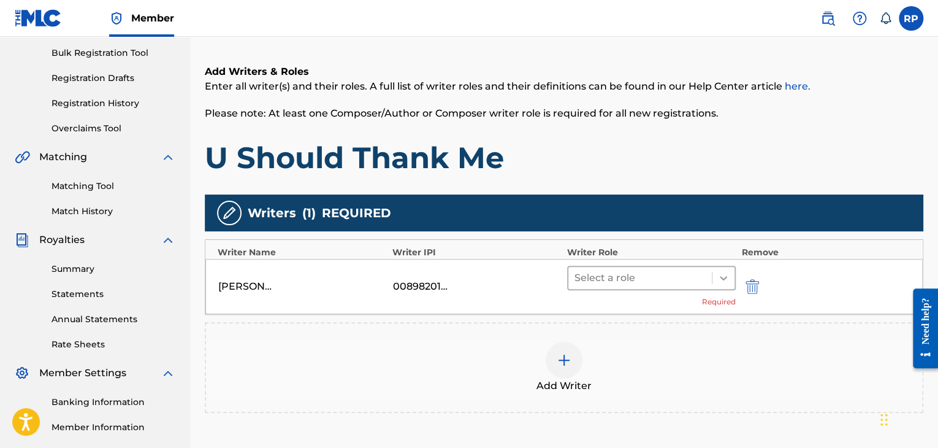
click at [719, 275] on icon at bounding box center [723, 278] width 12 height 12
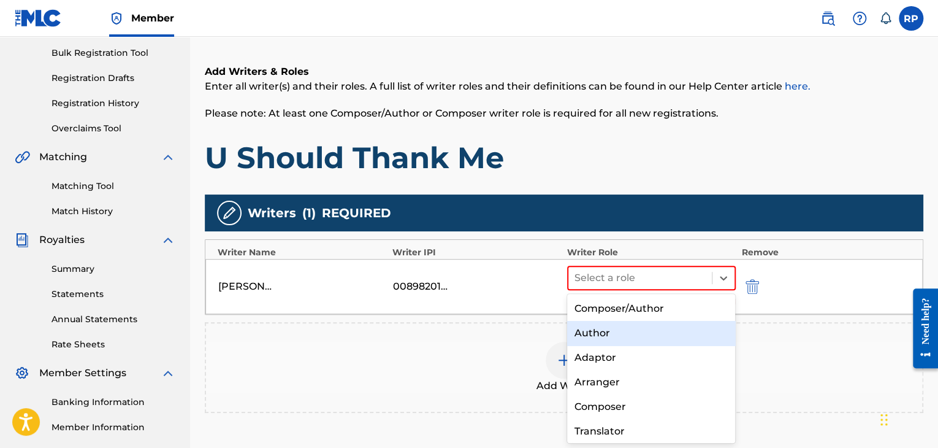
click at [658, 333] on div "Author" at bounding box center [651, 333] width 169 height 25
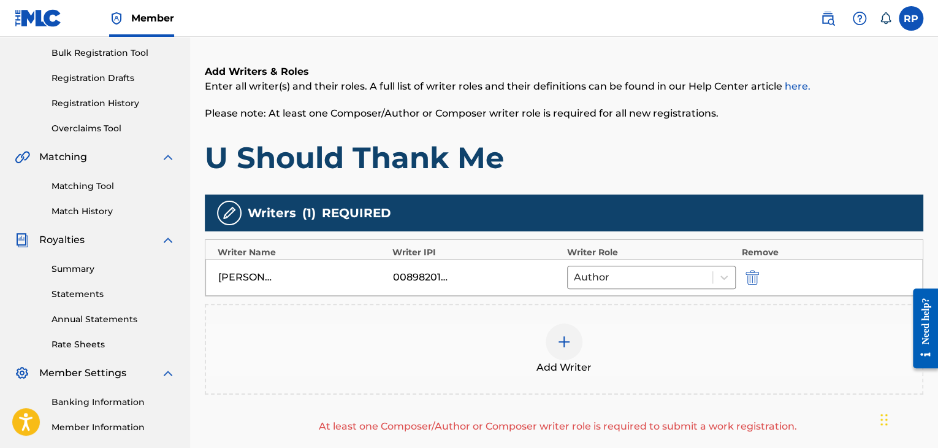
click at [562, 340] on img at bounding box center [564, 341] width 15 height 15
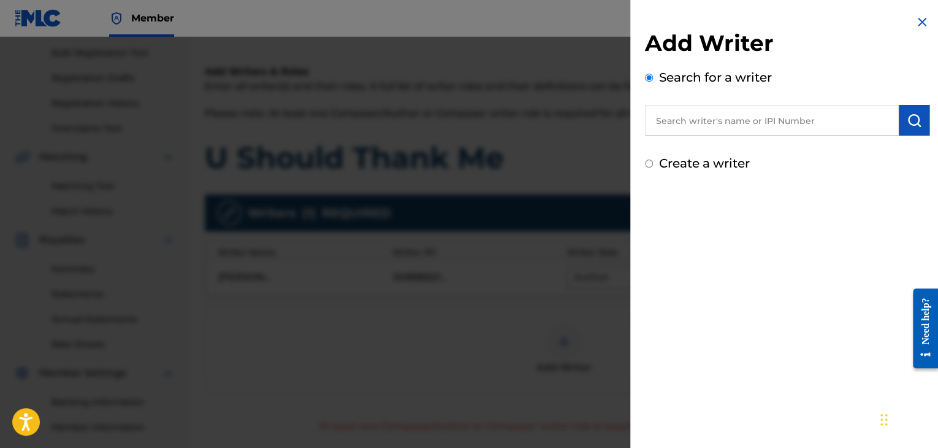
click at [769, 126] on input "text" at bounding box center [772, 120] width 254 height 31
type input "d"
type input "[PERSON_NAME]"
click at [908, 123] on img "submit" at bounding box center [914, 120] width 15 height 15
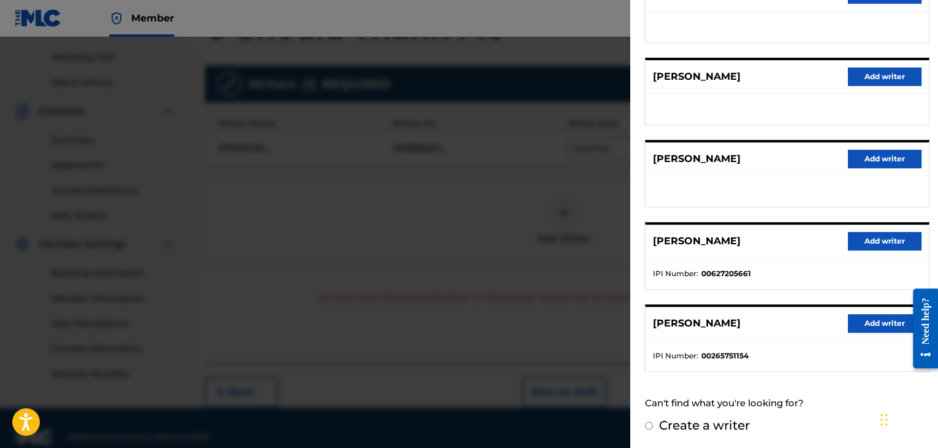
scroll to position [324, 0]
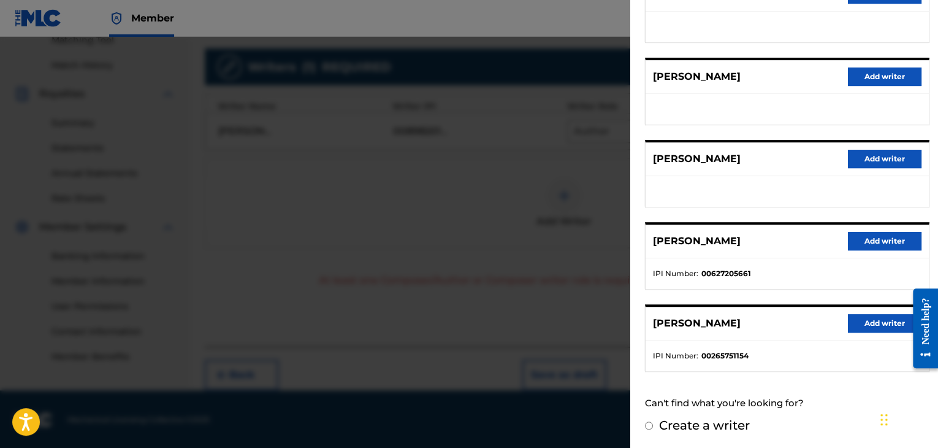
click at [689, 422] on label "Create a writer" at bounding box center [704, 424] width 91 height 15
radio input "true"
click at [653, 422] on input "Create a writer" at bounding box center [649, 425] width 8 height 8
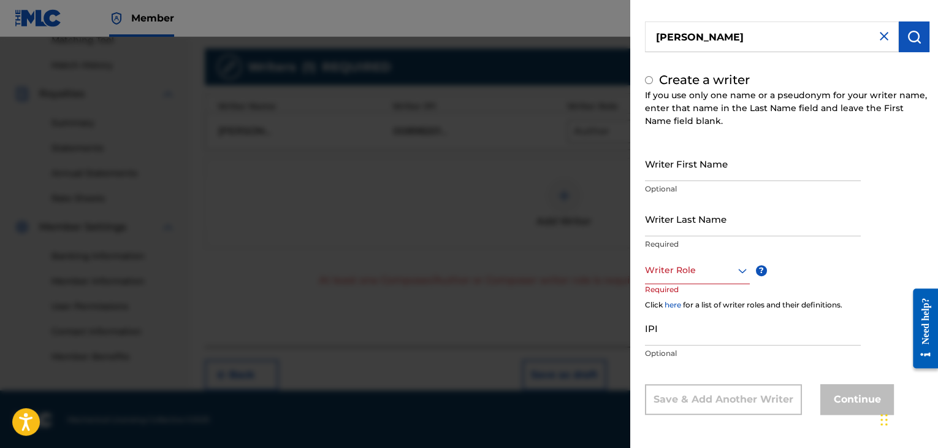
radio input "false"
radio input "true"
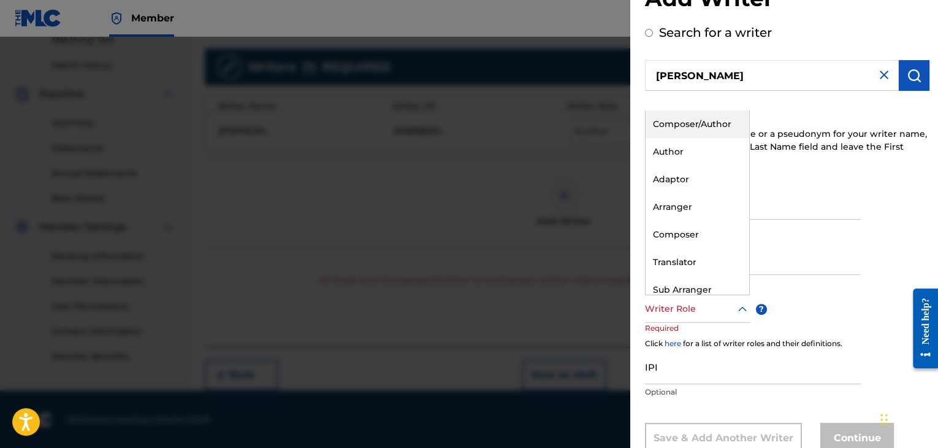
click at [742, 305] on icon at bounding box center [742, 309] width 15 height 15
click at [684, 145] on div "Author" at bounding box center [698, 152] width 104 height 28
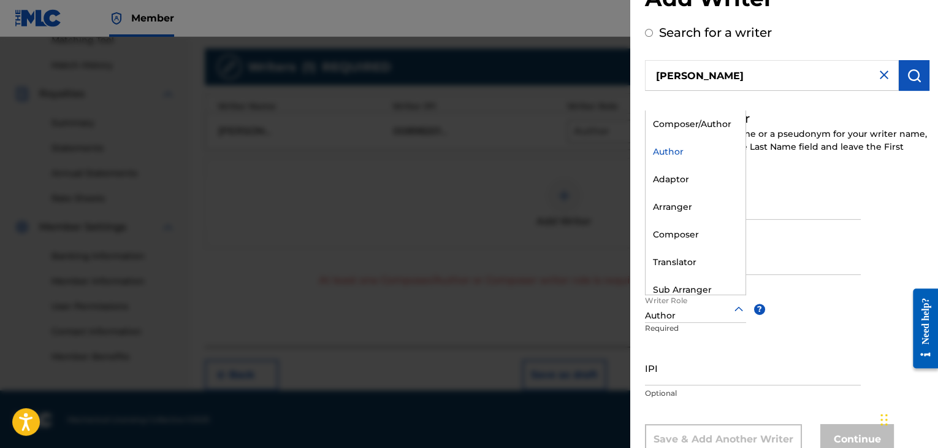
click at [739, 305] on icon at bounding box center [738, 309] width 15 height 15
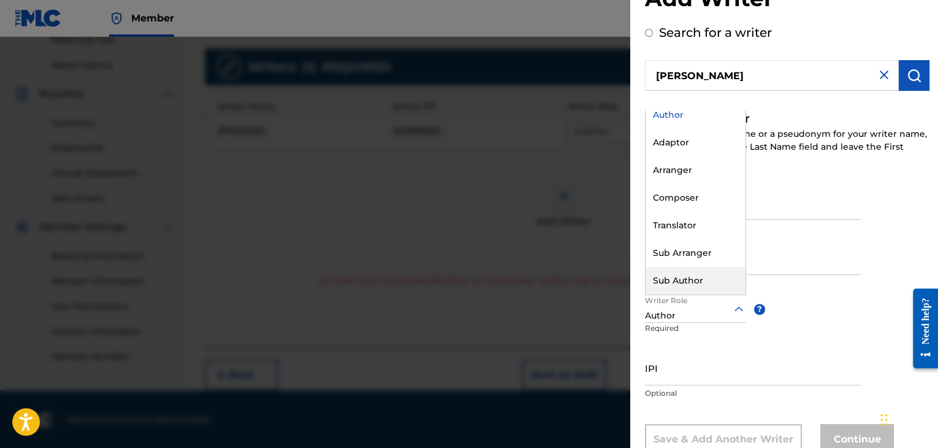
click at [699, 278] on div "Sub Author" at bounding box center [696, 281] width 100 height 28
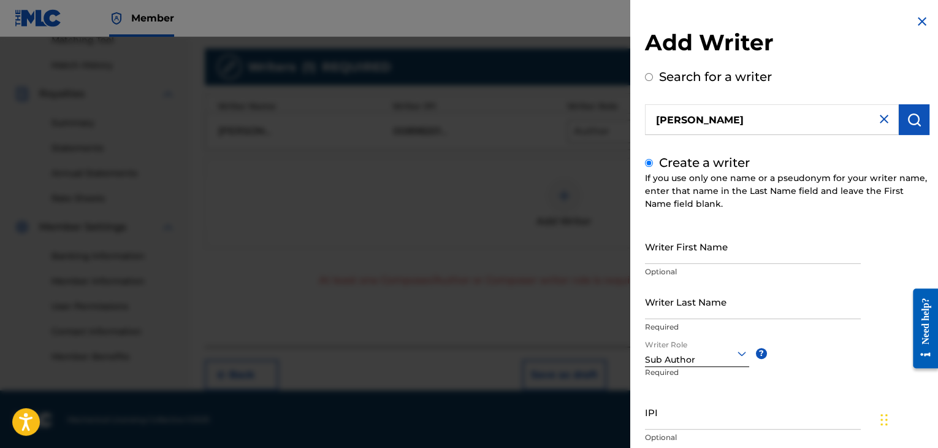
scroll to position [0, 0]
click at [736, 261] on input "Writer First Name" at bounding box center [753, 246] width 216 height 35
type input "d"
type input "[PERSON_NAME]"
click at [736, 305] on input "Writer Last Name" at bounding box center [753, 301] width 216 height 35
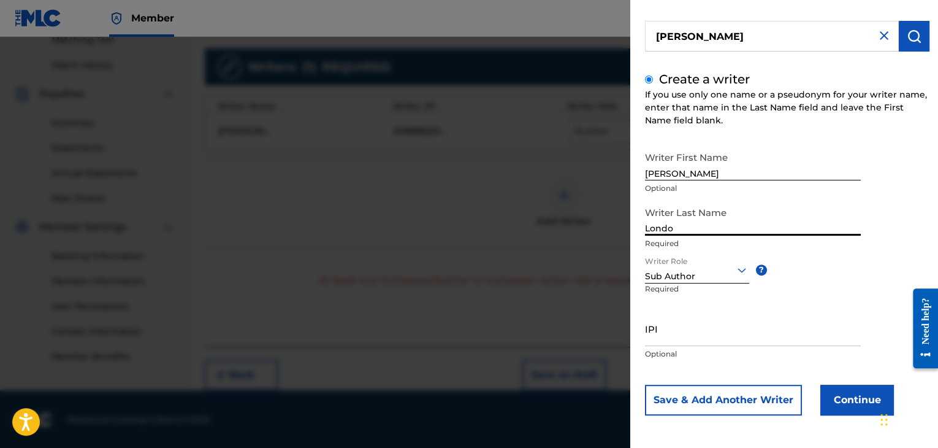
scroll to position [85, 0]
type input "Londo"
click at [851, 403] on button "Continue" at bounding box center [857, 399] width 74 height 31
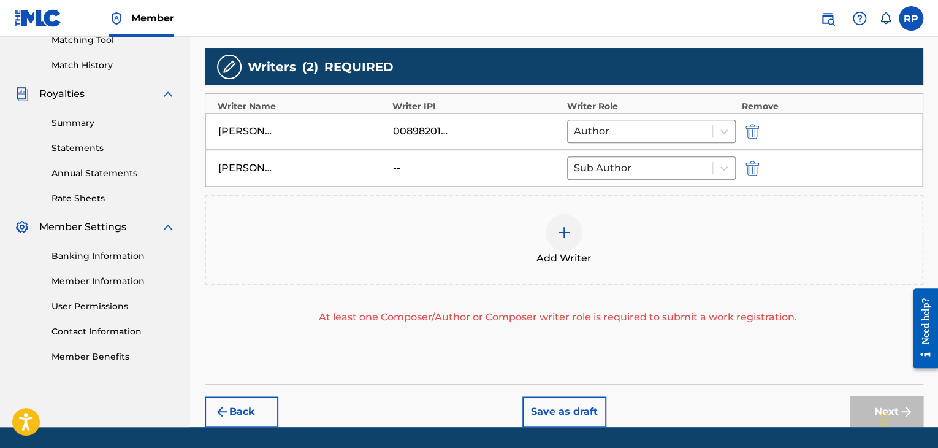
click at [562, 230] on img at bounding box center [564, 232] width 15 height 15
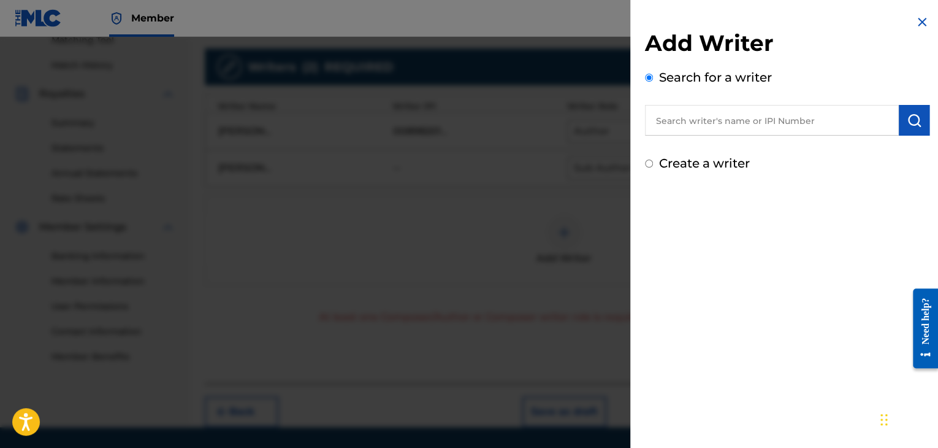
click at [723, 124] on input "text" at bounding box center [772, 120] width 254 height 31
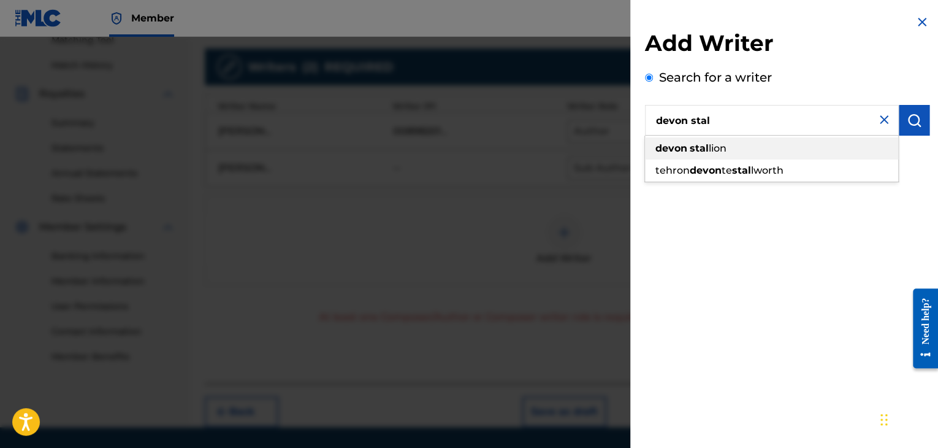
click at [717, 150] on span "lion" at bounding box center [718, 148] width 18 height 12
type input "devon stallion"
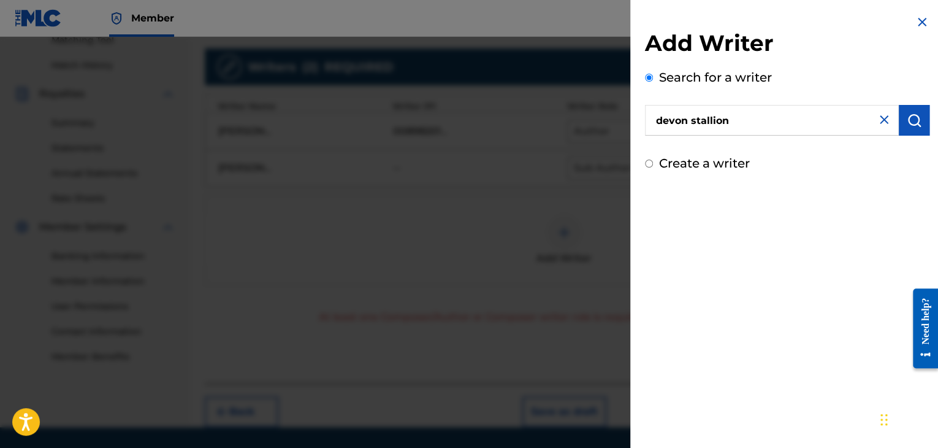
click at [909, 123] on img "submit" at bounding box center [914, 120] width 15 height 15
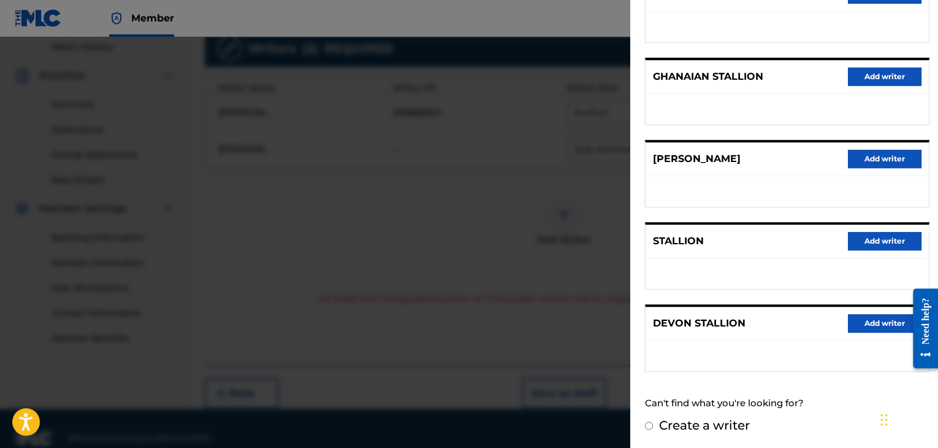
scroll to position [360, 0]
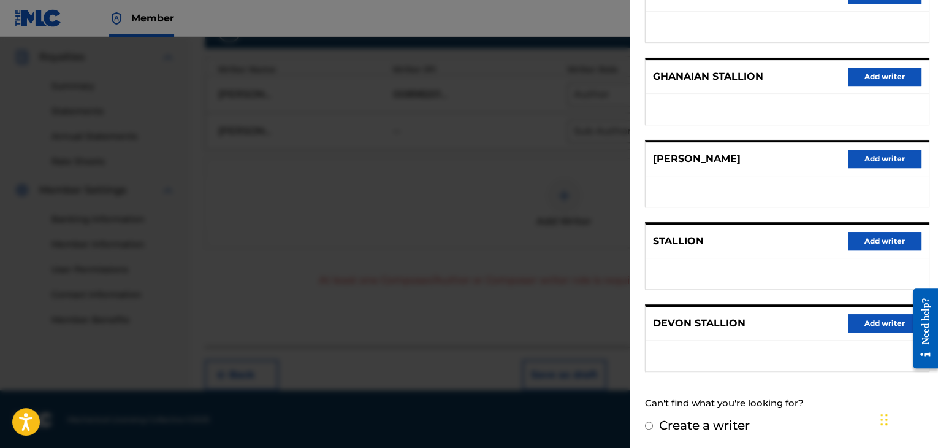
click at [878, 319] on button "Add writer" at bounding box center [885, 323] width 74 height 18
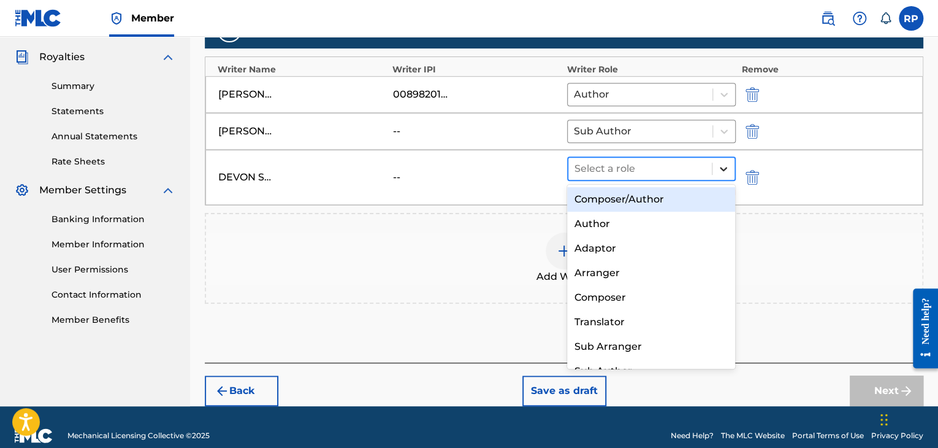
click at [721, 164] on icon at bounding box center [723, 168] width 12 height 12
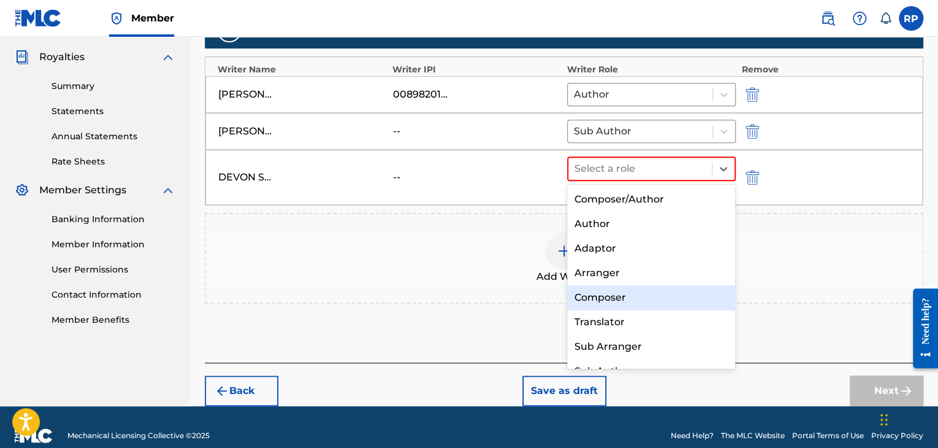
click at [647, 295] on div "Composer" at bounding box center [651, 297] width 169 height 25
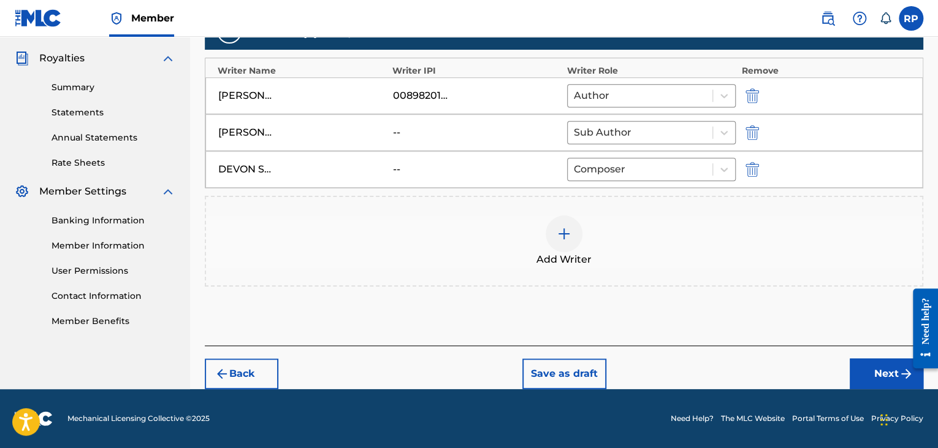
scroll to position [358, 0]
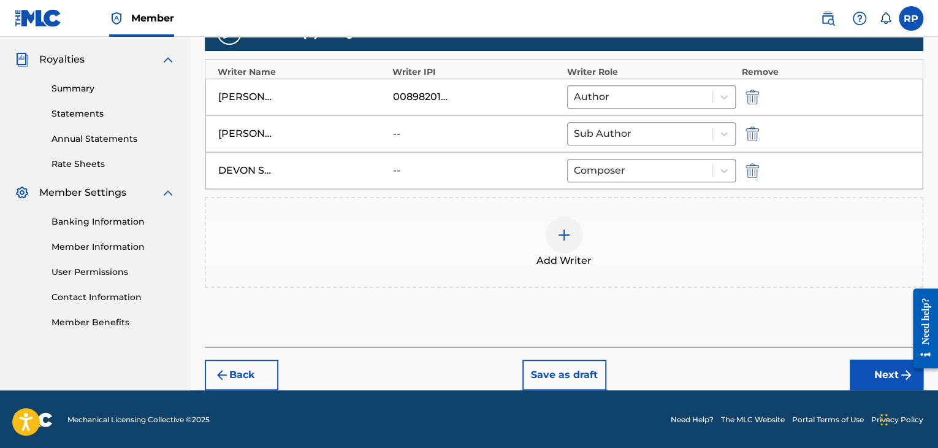
click at [878, 376] on button "Next" at bounding box center [887, 374] width 74 height 31
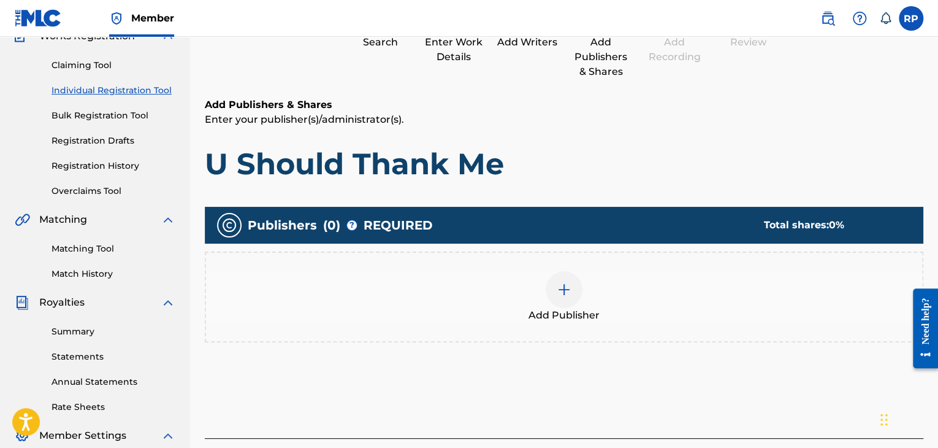
scroll to position [116, 0]
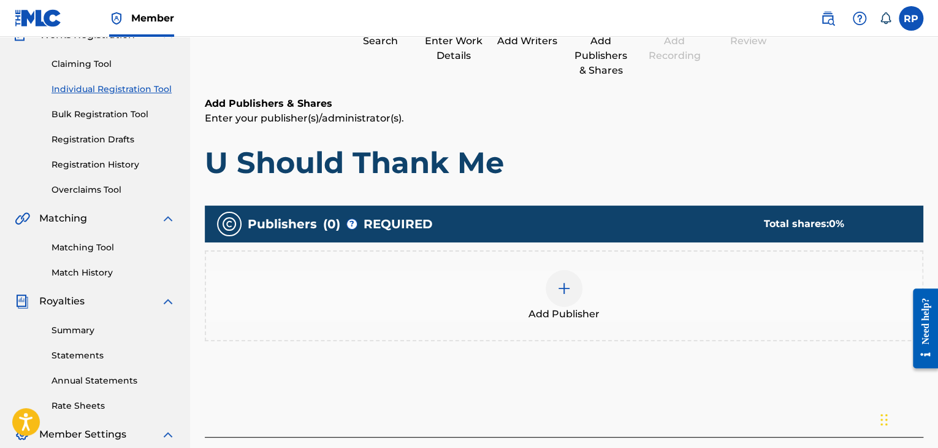
click at [562, 289] on img at bounding box center [564, 288] width 15 height 15
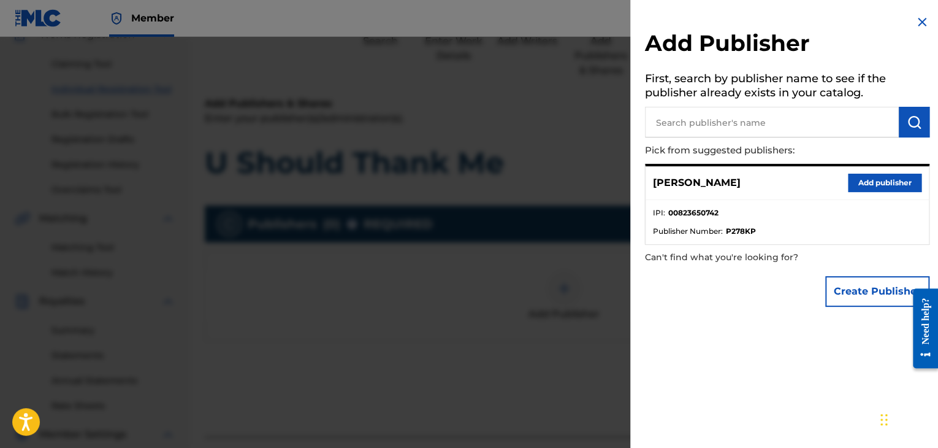
click at [858, 185] on button "Add publisher" at bounding box center [885, 182] width 74 height 18
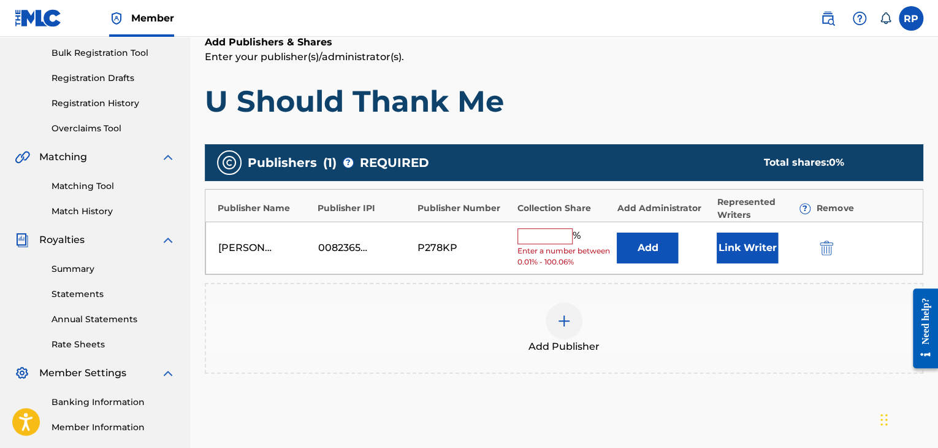
scroll to position [239, 0]
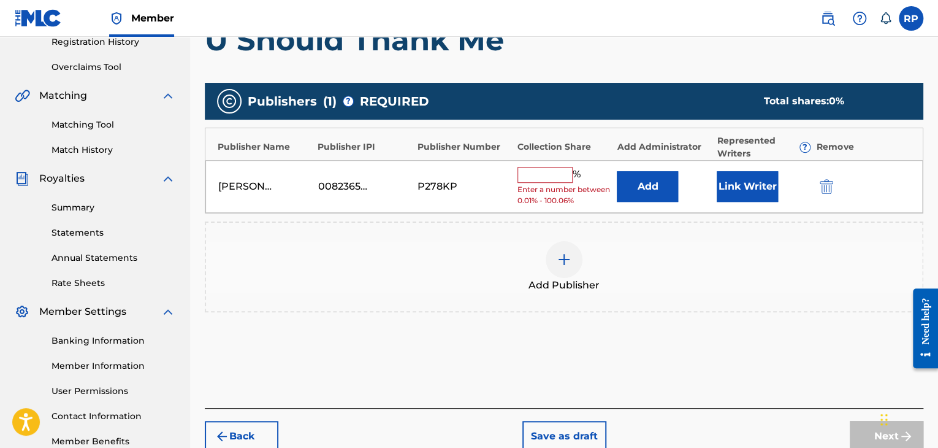
click at [826, 184] on img "submit" at bounding box center [826, 186] width 13 height 15
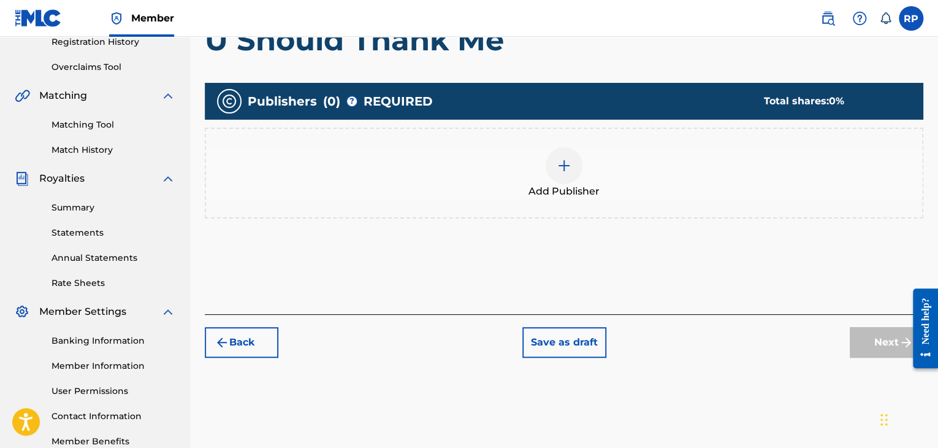
click at [563, 163] on img at bounding box center [564, 165] width 15 height 15
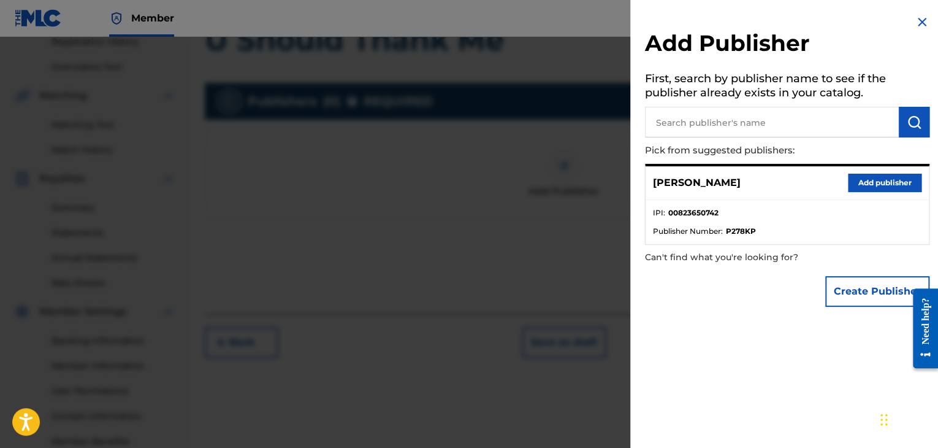
click at [863, 184] on button "Add publisher" at bounding box center [885, 182] width 74 height 18
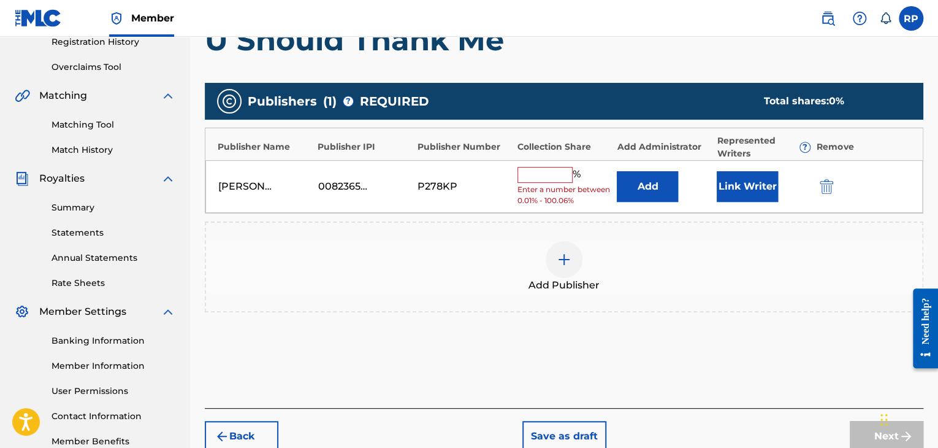
click at [553, 177] on input "text" at bounding box center [544, 175] width 55 height 16
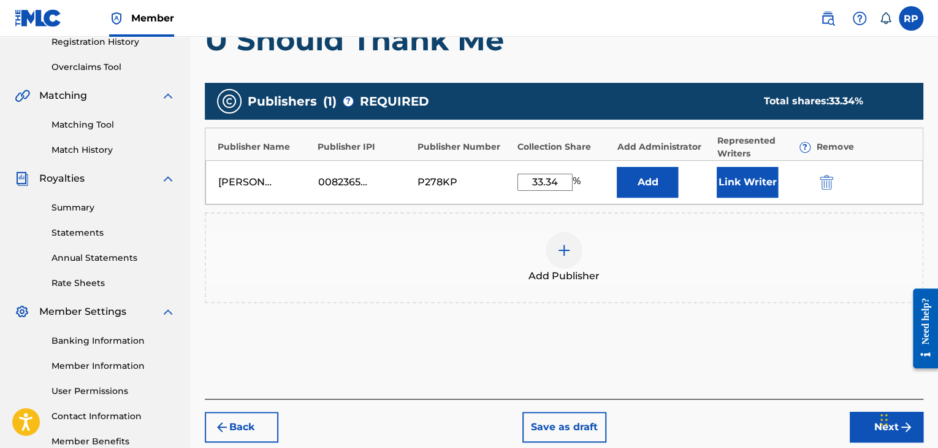
type input "33.34"
click at [564, 248] on img at bounding box center [564, 250] width 15 height 15
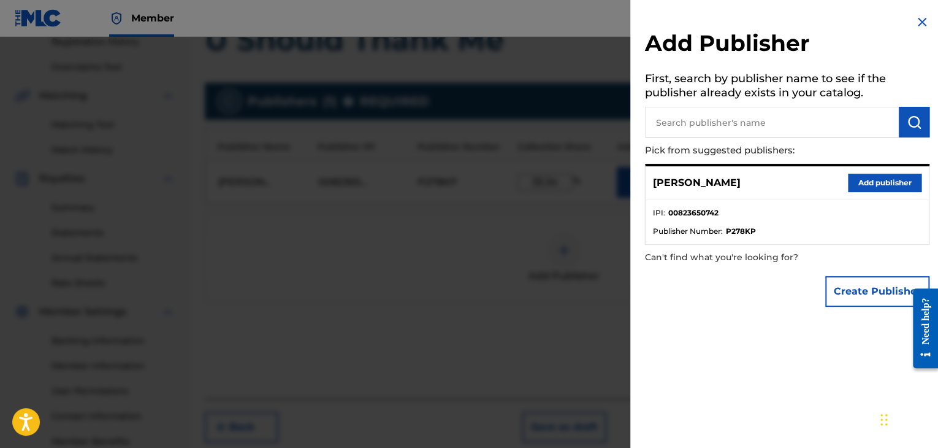
click at [717, 126] on input "text" at bounding box center [772, 122] width 254 height 31
type input "d"
type input "[PERSON_NAME]"
click at [910, 124] on img "submit" at bounding box center [914, 122] width 15 height 15
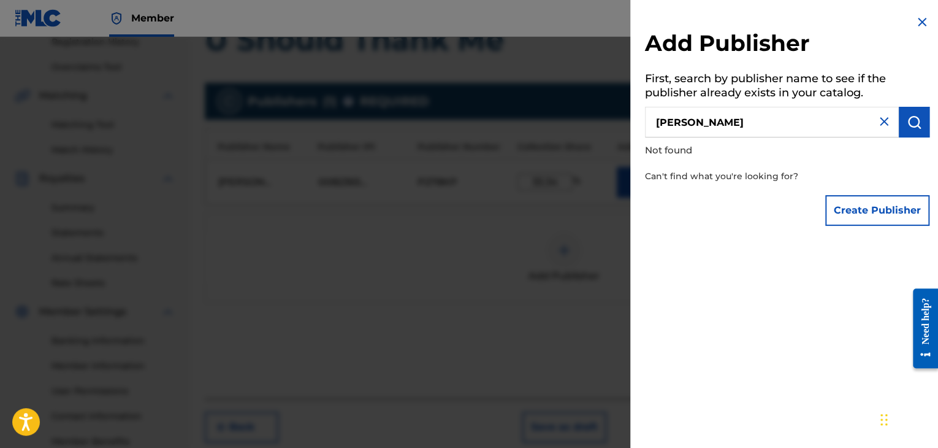
click at [878, 211] on button "Create Publisher" at bounding box center [877, 210] width 104 height 31
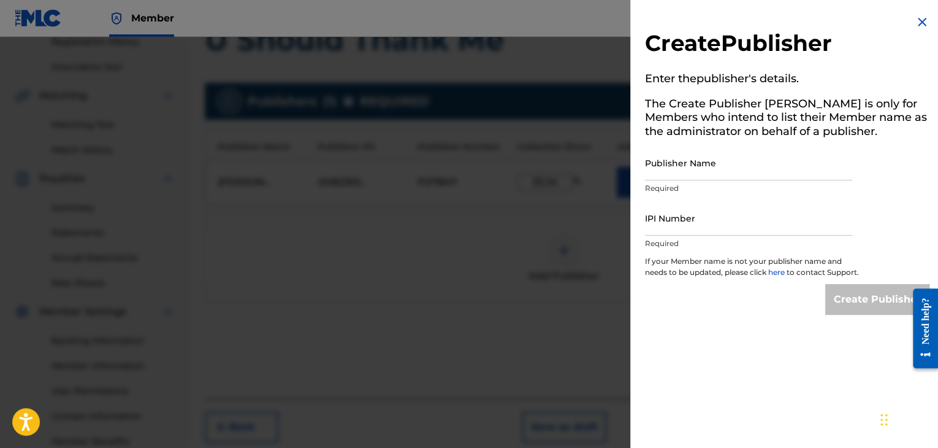
click at [920, 20] on img at bounding box center [922, 22] width 15 height 15
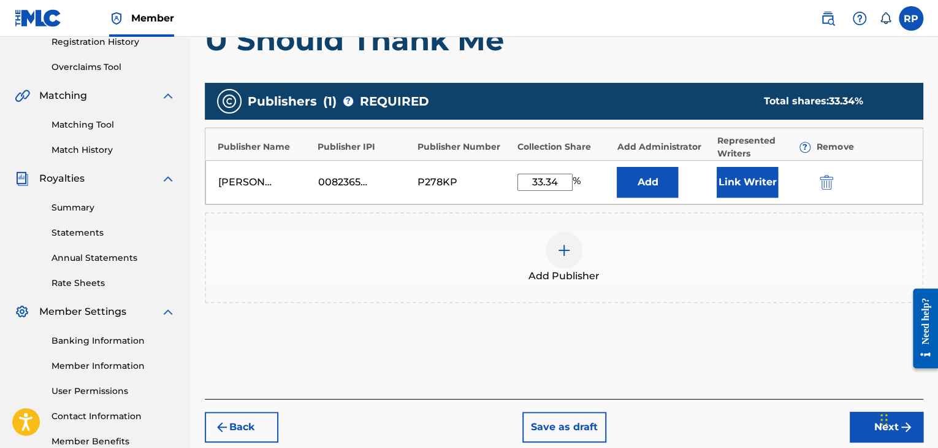
click at [867, 419] on button "Next" at bounding box center [887, 426] width 74 height 31
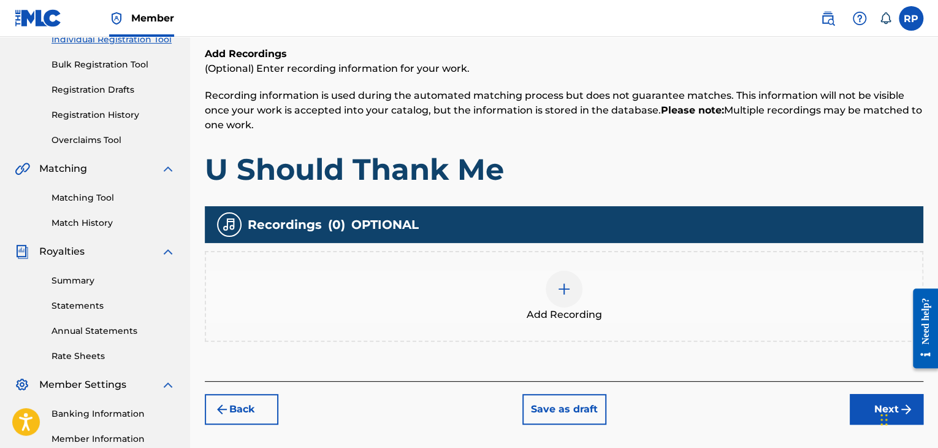
scroll to position [184, 0]
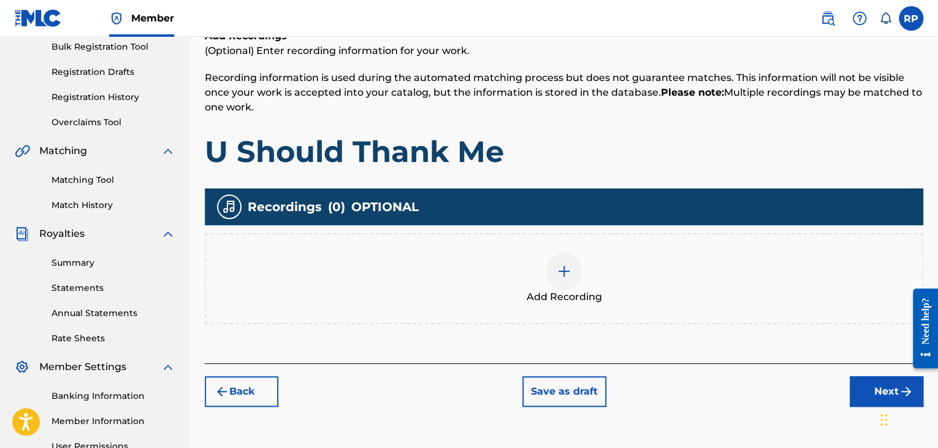
click at [562, 270] on img at bounding box center [564, 271] width 15 height 15
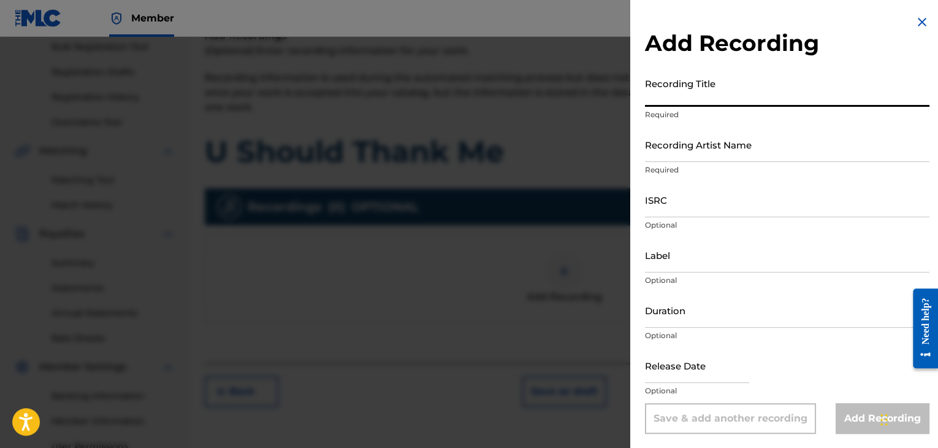
click at [677, 101] on input "Recording Title" at bounding box center [787, 89] width 284 height 35
type input "U Should Thank Me"
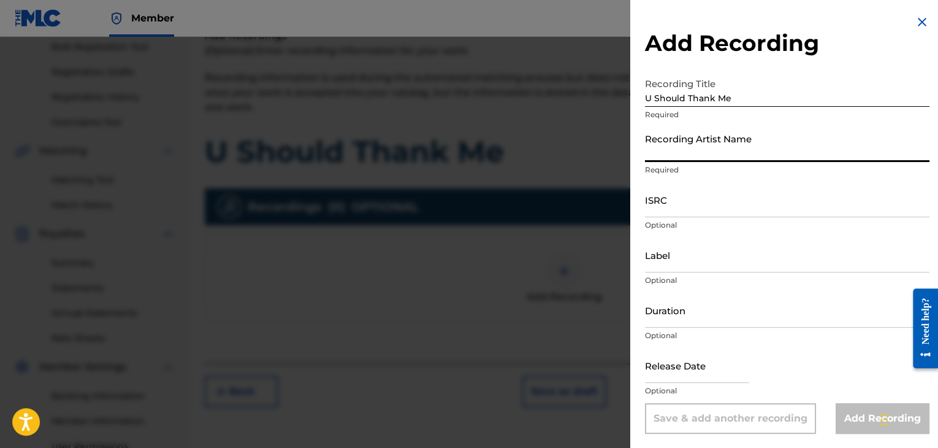
click at [694, 151] on input "Recording Artist Name" at bounding box center [787, 144] width 284 height 35
type input "[PERSON_NAME]"
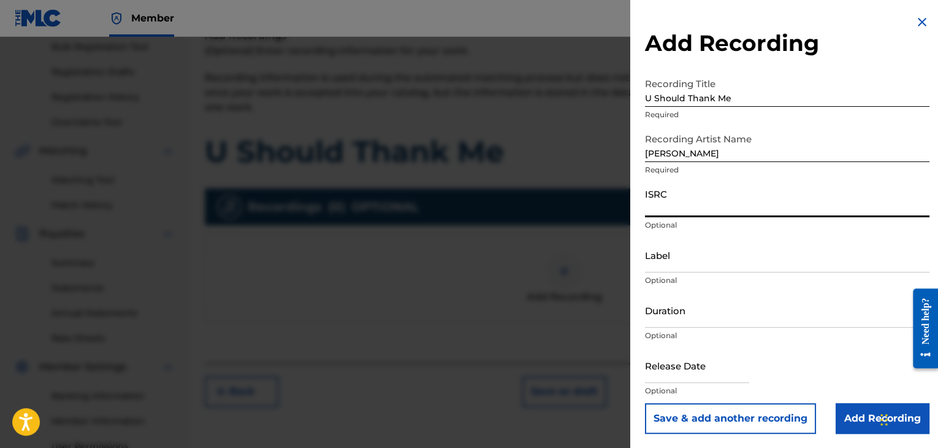
click at [701, 213] on input "ISRC" at bounding box center [787, 199] width 284 height 35
type input "Y"
type input "TCAHT2483935"
click at [728, 316] on input "Duration" at bounding box center [787, 309] width 284 height 35
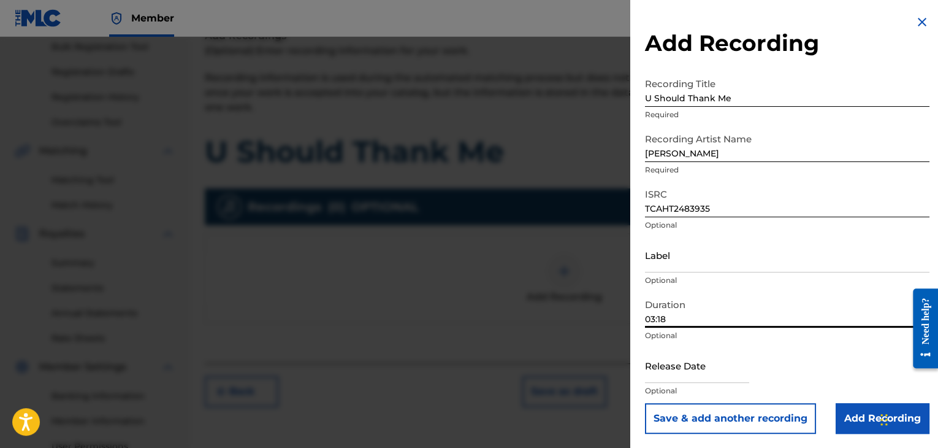
scroll to position [1, 0]
type input "03:18"
click at [698, 379] on input "text" at bounding box center [697, 364] width 104 height 35
select select "7"
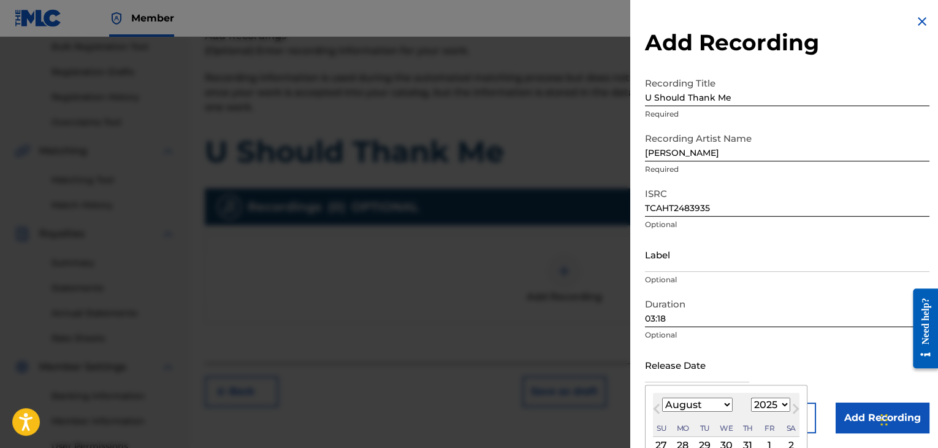
click at [782, 404] on select "1899 1900 1901 1902 1903 1904 1905 1906 1907 1908 1909 1910 1911 1912 1913 1914…" at bounding box center [770, 404] width 39 height 14
select select "2024"
click at [751, 397] on select "1899 1900 1901 1902 1903 1904 1905 1906 1907 1908 1909 1910 1911 1912 1913 1914…" at bounding box center [770, 404] width 39 height 14
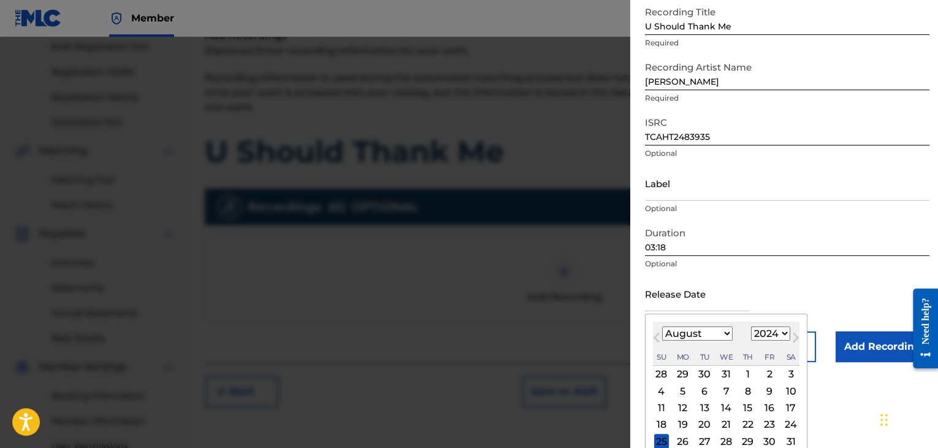
scroll to position [98, 0]
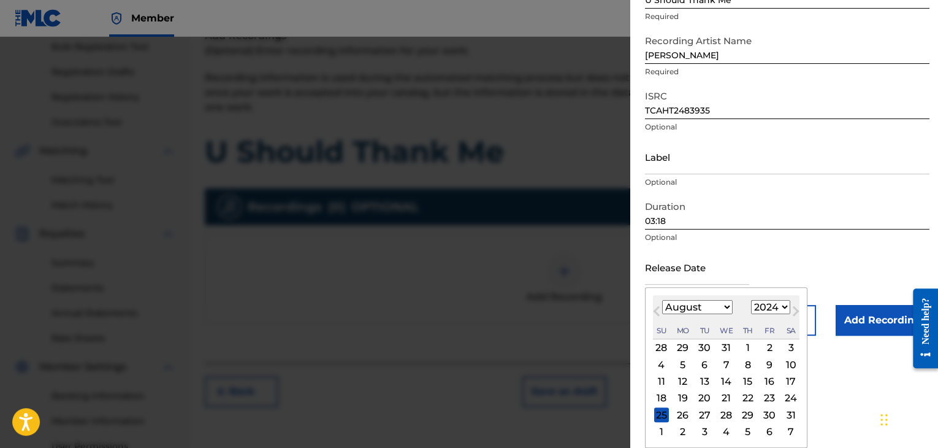
click at [748, 414] on div "29" at bounding box center [748, 414] width 15 height 15
type input "August 29 2024"
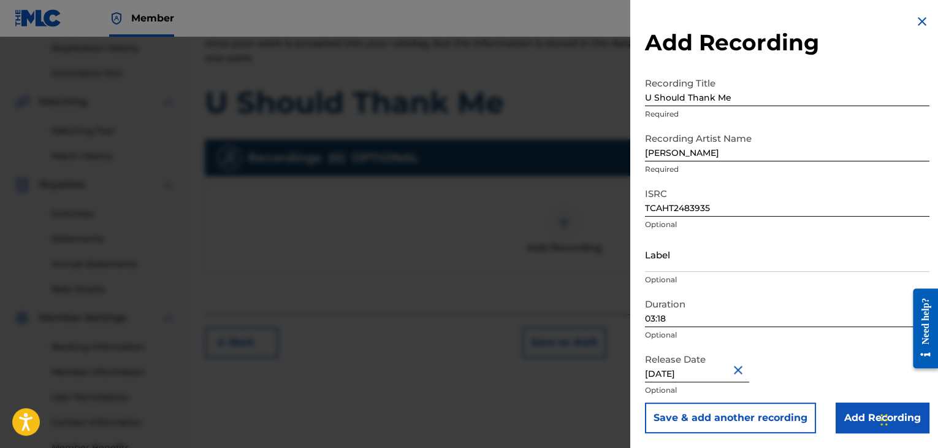
scroll to position [307, 0]
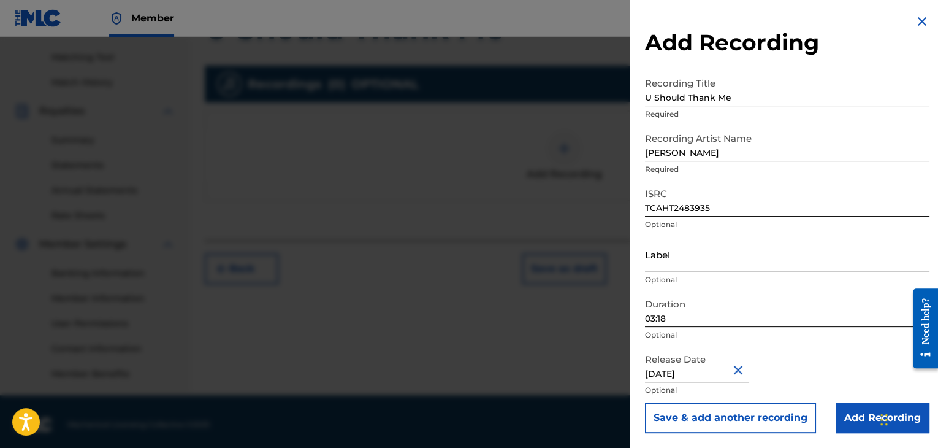
click at [867, 421] on input "Add Recording" at bounding box center [883, 417] width 94 height 31
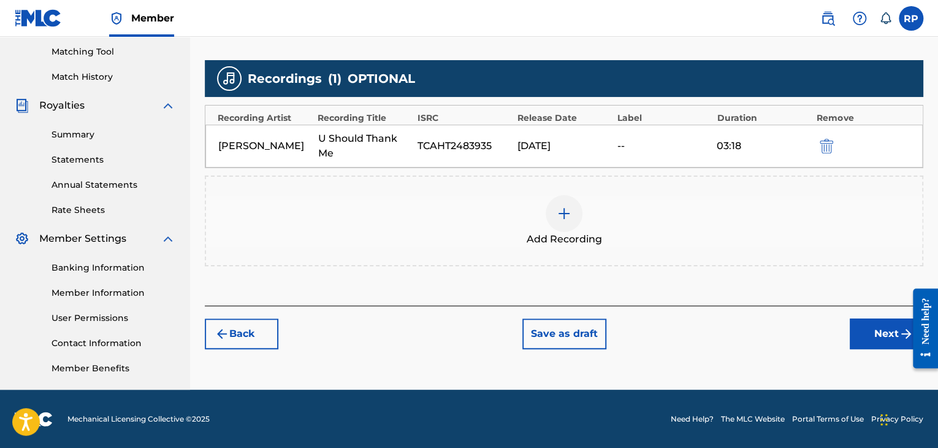
scroll to position [313, 0]
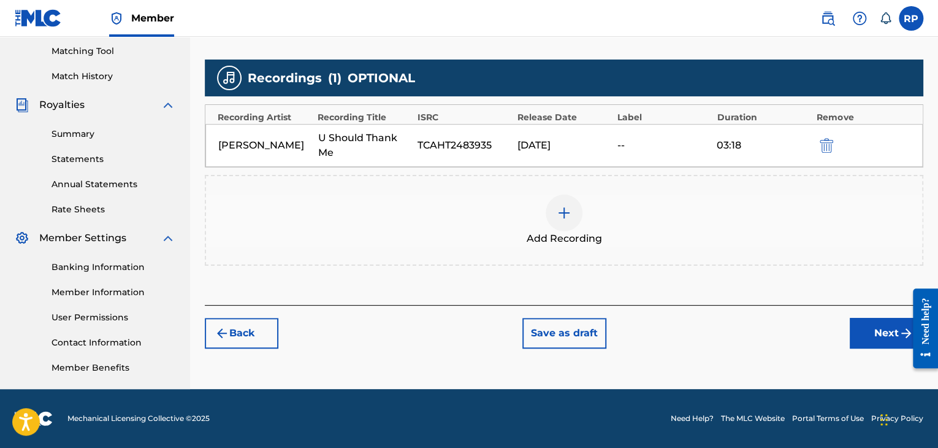
click at [877, 339] on button "Next" at bounding box center [887, 333] width 74 height 31
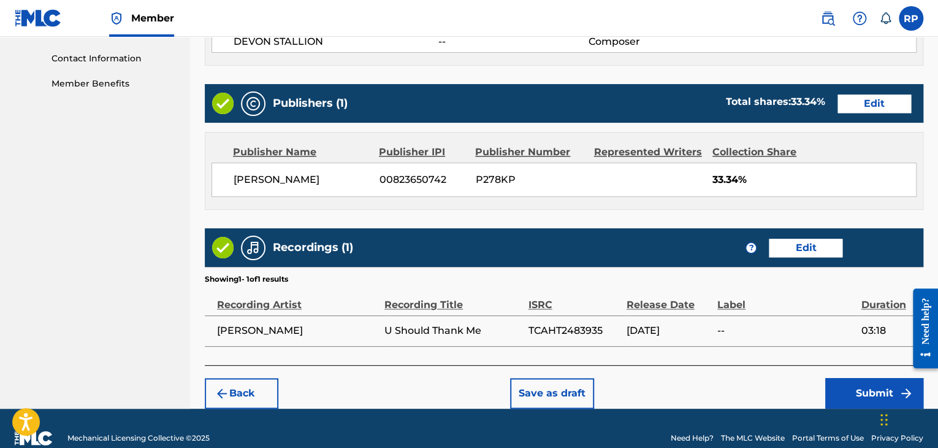
scroll to position [614, 0]
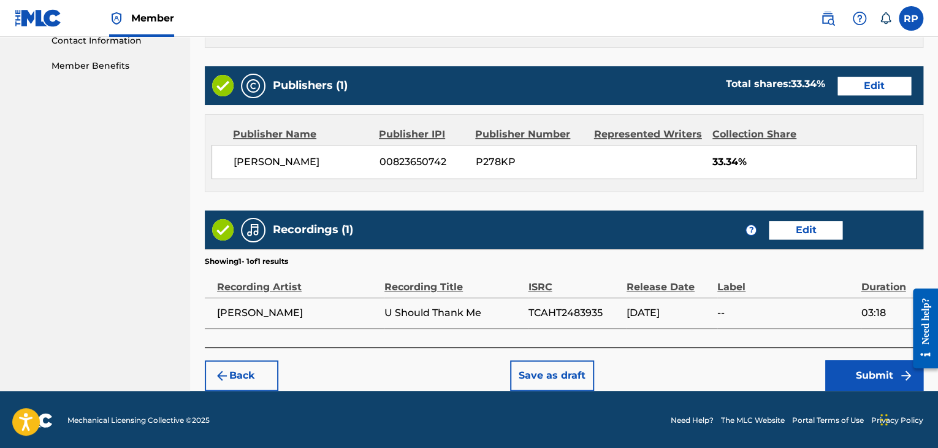
click at [883, 374] on button "Submit" at bounding box center [874, 375] width 98 height 31
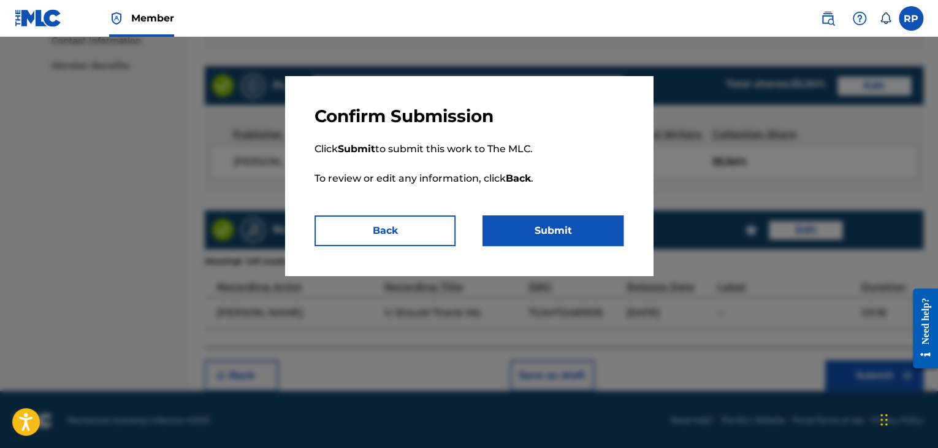
click at [559, 229] on button "Submit" at bounding box center [552, 230] width 141 height 31
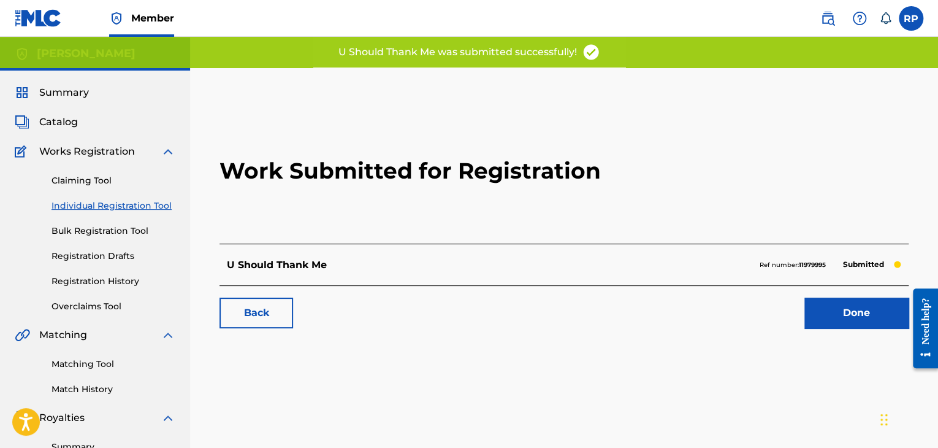
click at [854, 321] on link "Done" at bounding box center [856, 312] width 104 height 31
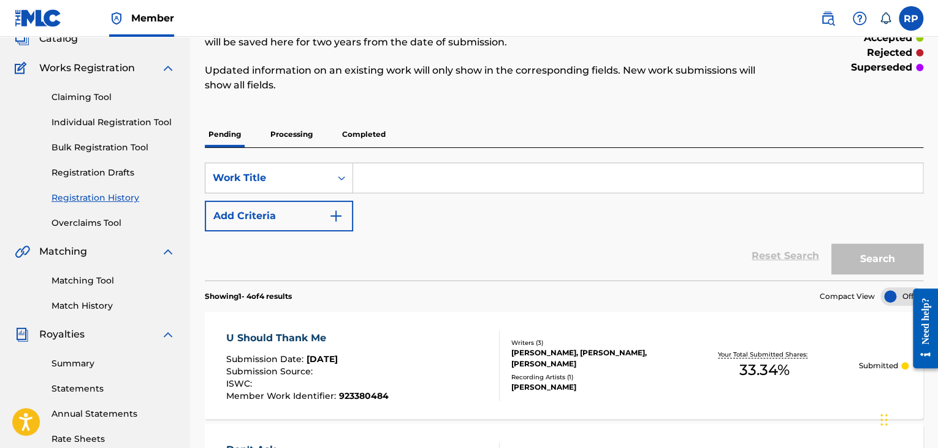
scroll to position [61, 0]
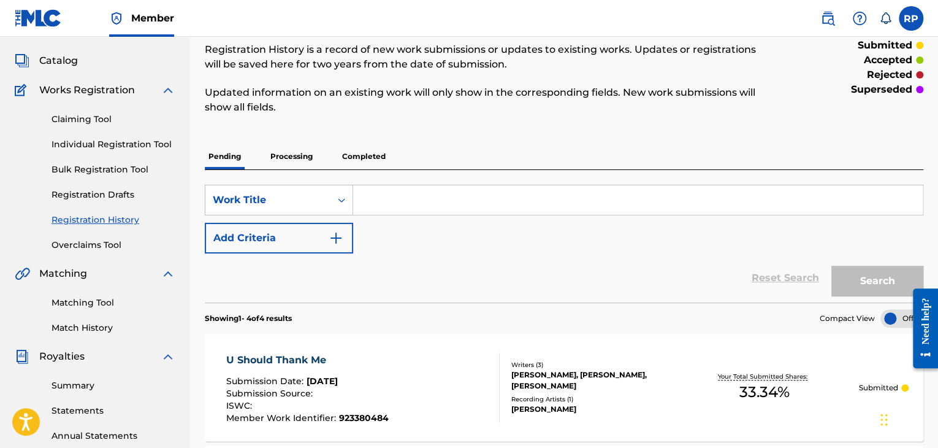
click at [89, 143] on link "Individual Registration Tool" at bounding box center [113, 144] width 124 height 13
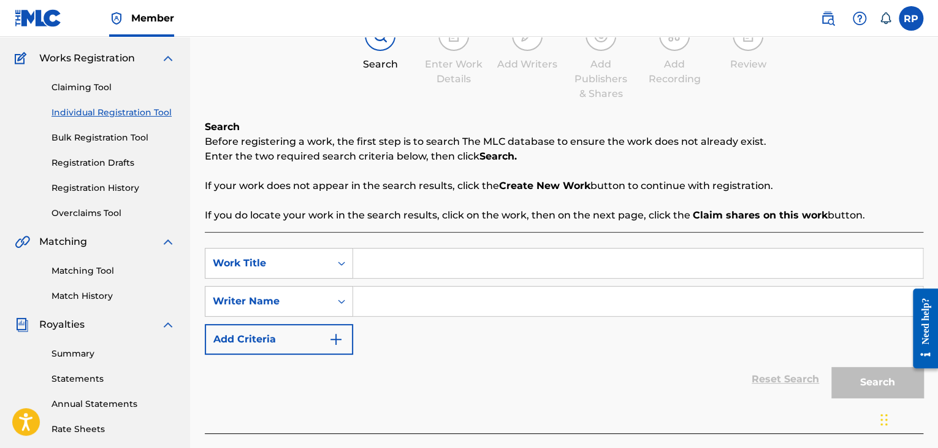
scroll to position [123, 0]
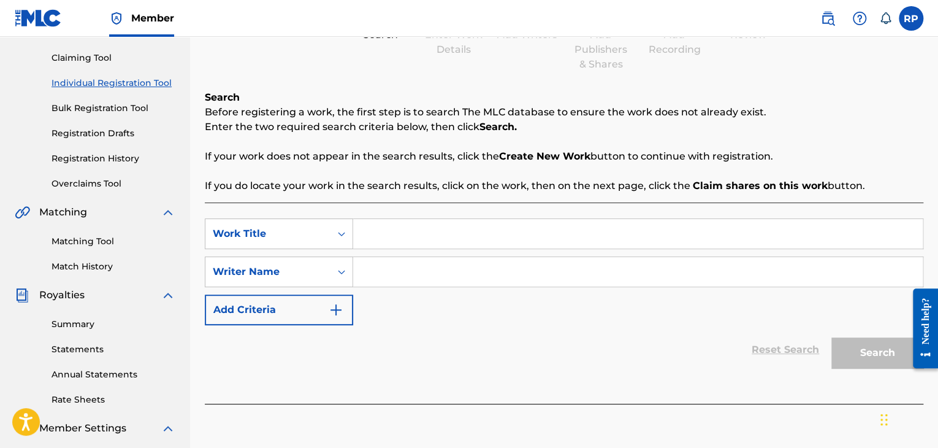
click at [397, 236] on input "Search Form" at bounding box center [637, 233] width 569 height 29
type input "C"
type input "c"
type input "Caught Up In The Moment"
click at [391, 272] on input "Search Form" at bounding box center [637, 271] width 569 height 29
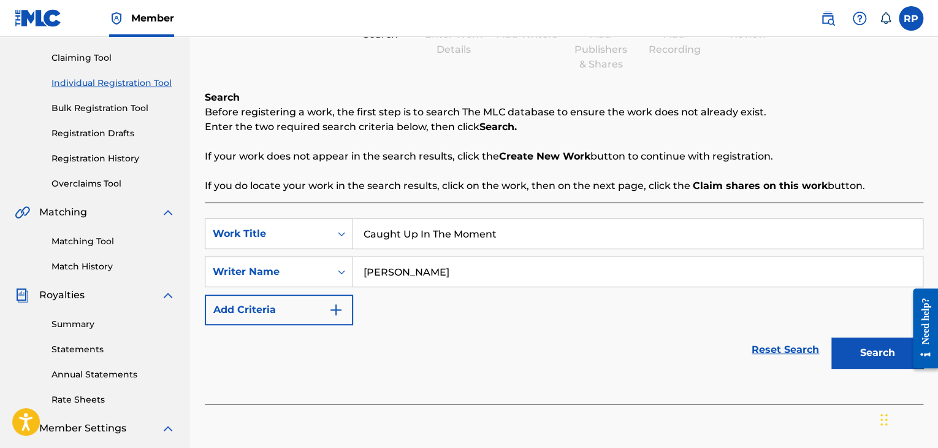
type input "[PERSON_NAME]"
click at [875, 356] on button "Search" at bounding box center [877, 352] width 92 height 31
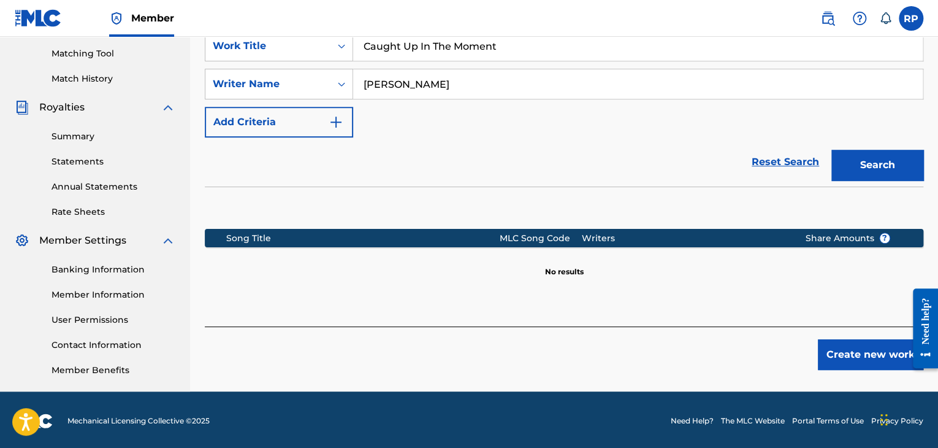
scroll to position [313, 0]
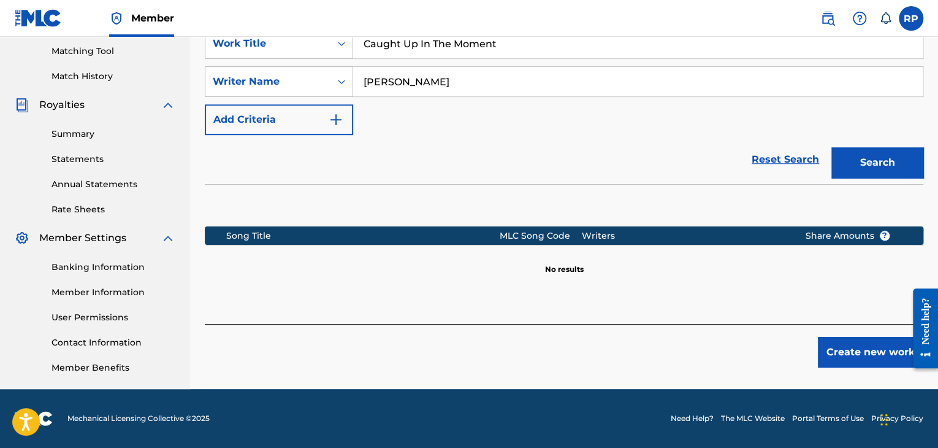
click at [864, 350] on button "Create new work" at bounding box center [870, 352] width 105 height 31
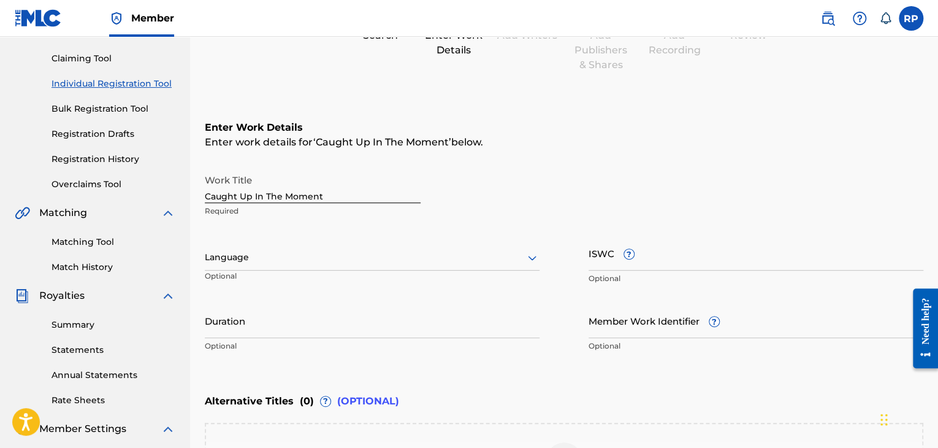
scroll to position [129, 0]
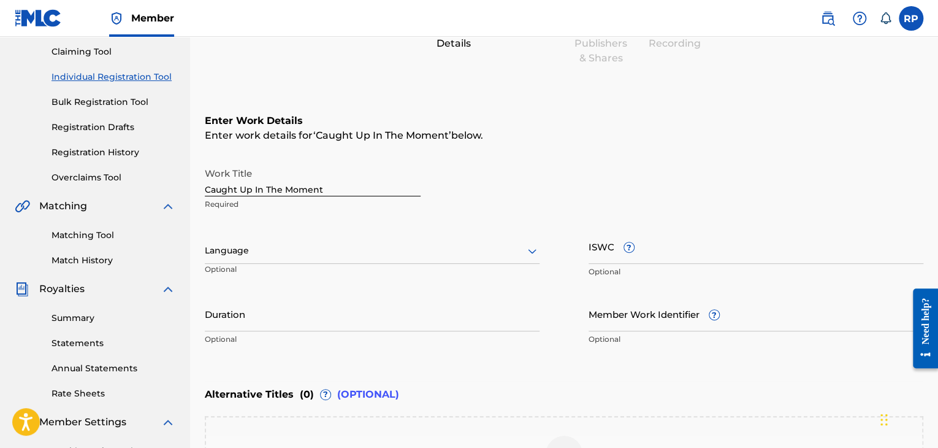
click at [532, 247] on icon at bounding box center [532, 250] width 15 height 15
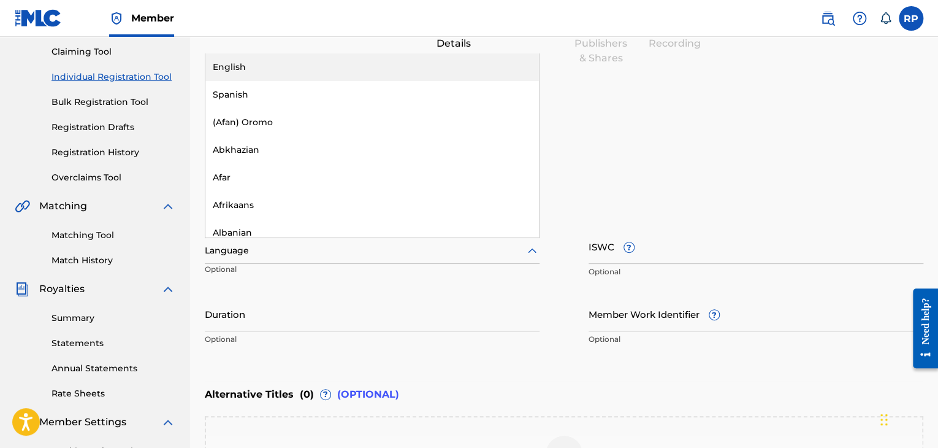
click at [308, 69] on div "English" at bounding box center [371, 67] width 333 height 28
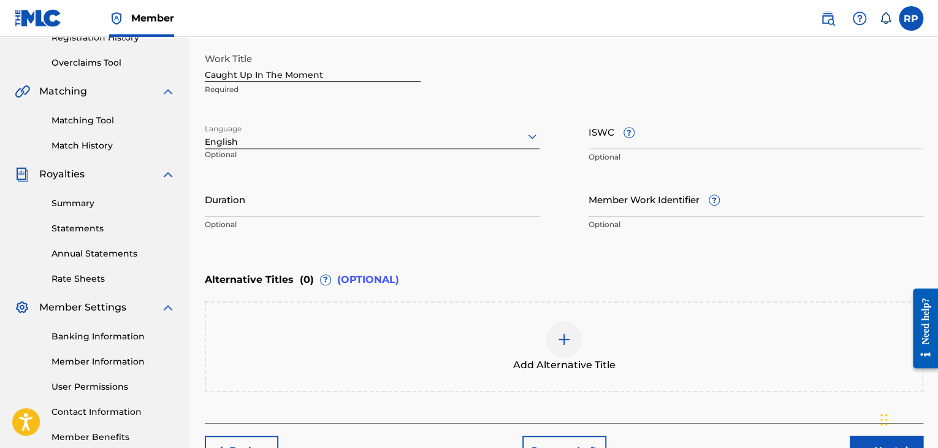
scroll to position [251, 0]
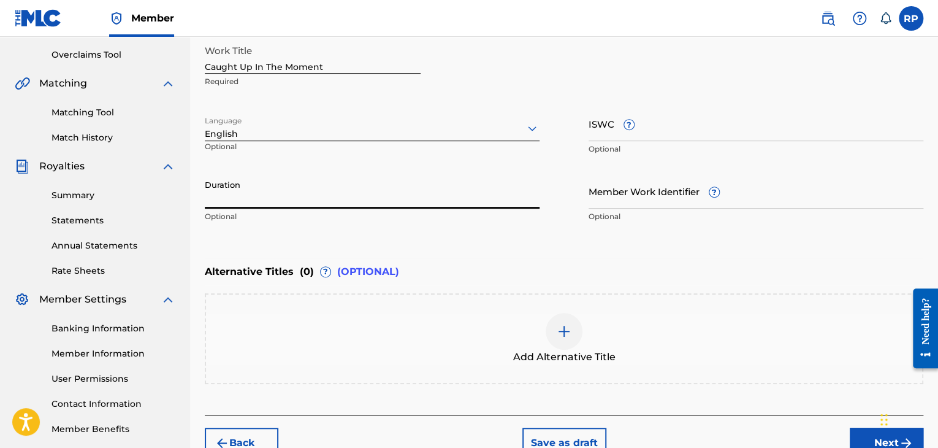
click at [393, 200] on input "Duration" at bounding box center [372, 190] width 335 height 35
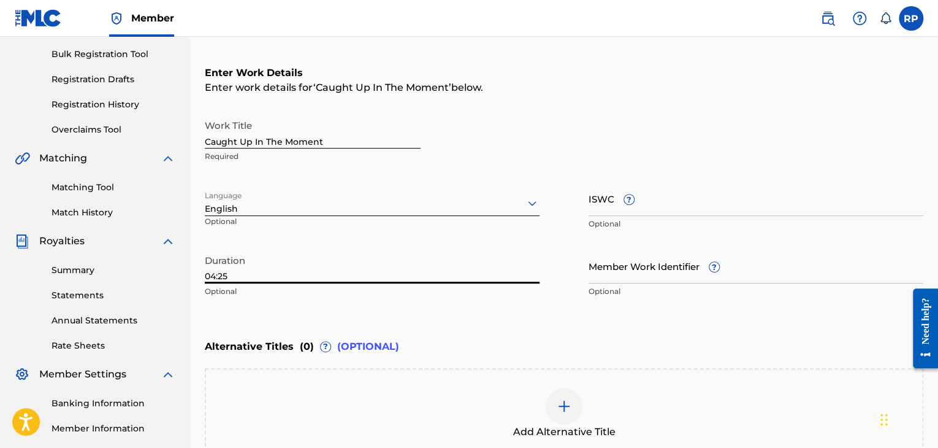
scroll to position [184, 0]
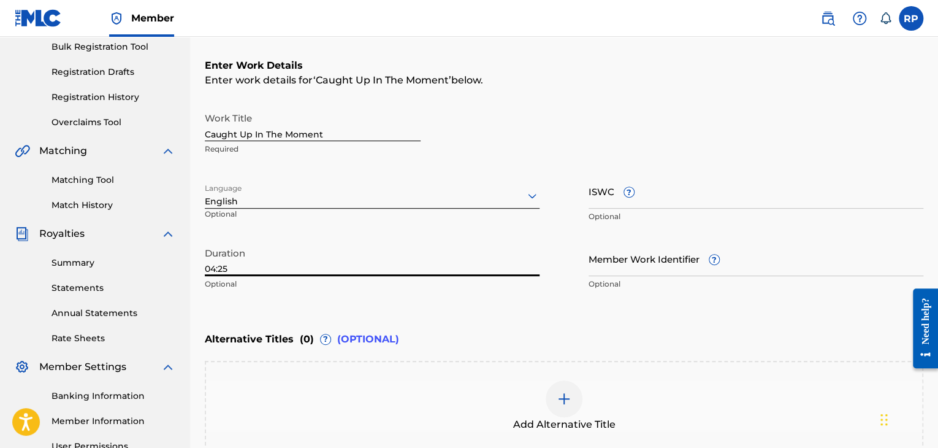
type input "04:25"
click at [691, 200] on input "ISWC ?" at bounding box center [756, 190] width 335 height 35
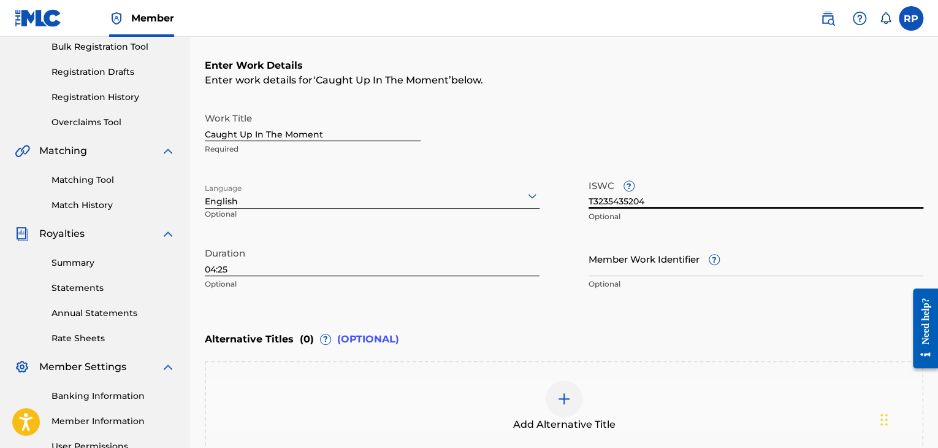
type input "T3235435204"
click at [625, 269] on input "Member Work Identifier ?" at bounding box center [756, 258] width 335 height 35
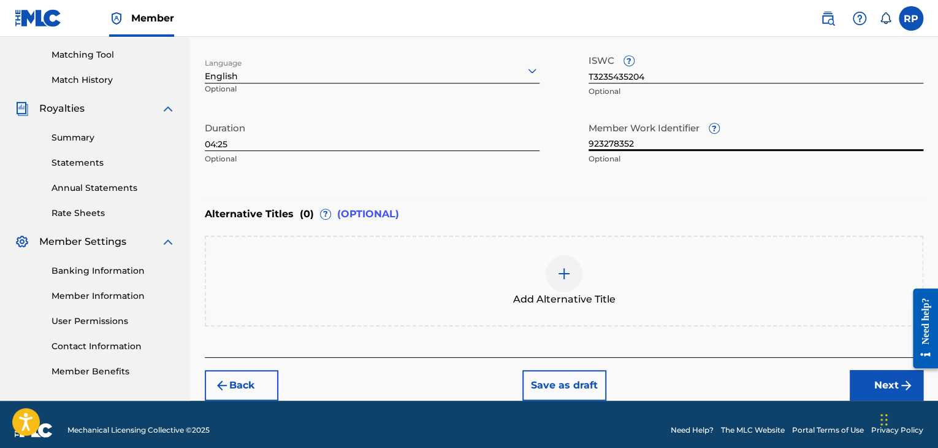
scroll to position [319, 0]
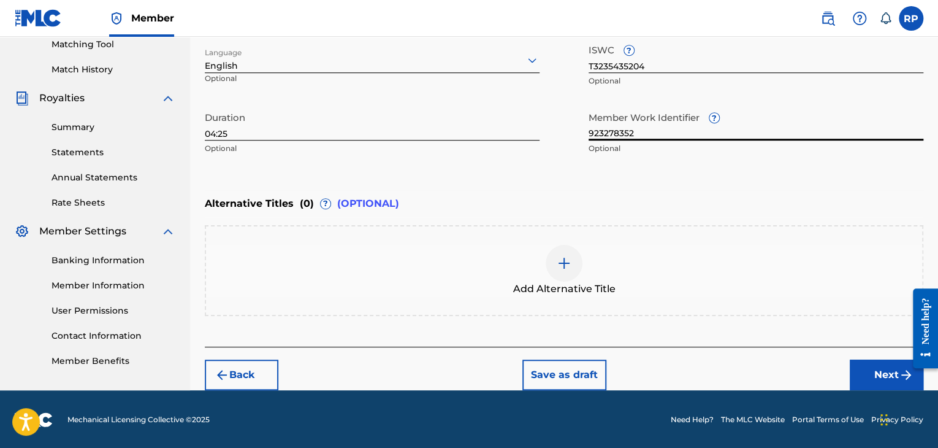
type input "923278352"
click at [906, 368] on div at bounding box center [921, 327] width 34 height 99
click at [896, 368] on button "Next" at bounding box center [887, 374] width 74 height 31
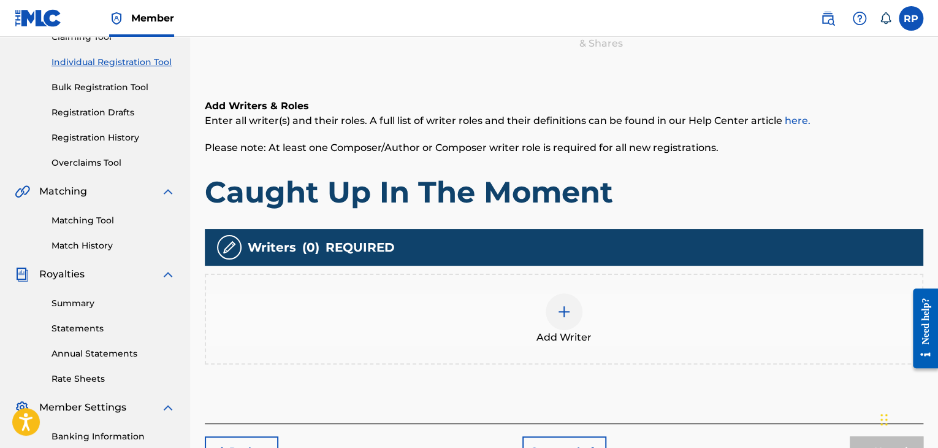
scroll to position [116, 0]
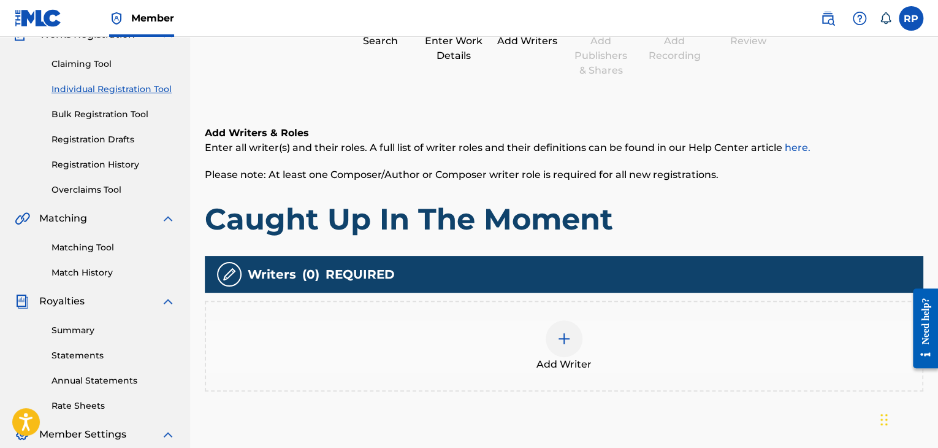
click at [563, 335] on img at bounding box center [564, 338] width 15 height 15
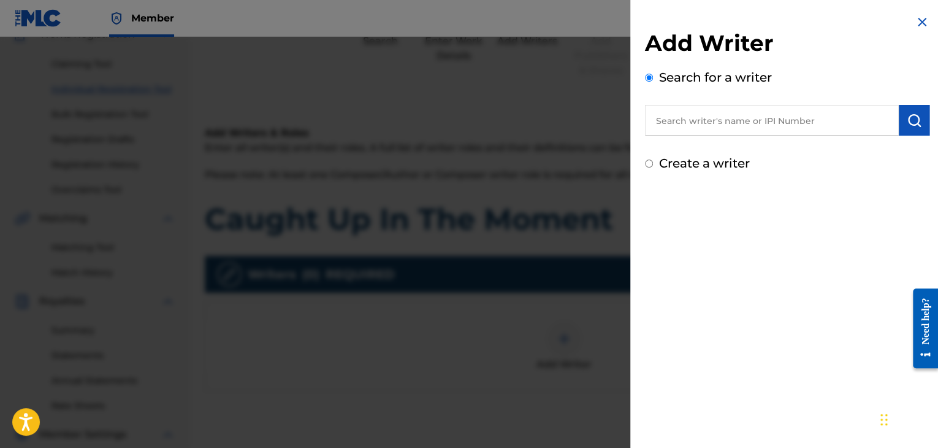
click at [790, 111] on input "text" at bounding box center [772, 120] width 254 height 31
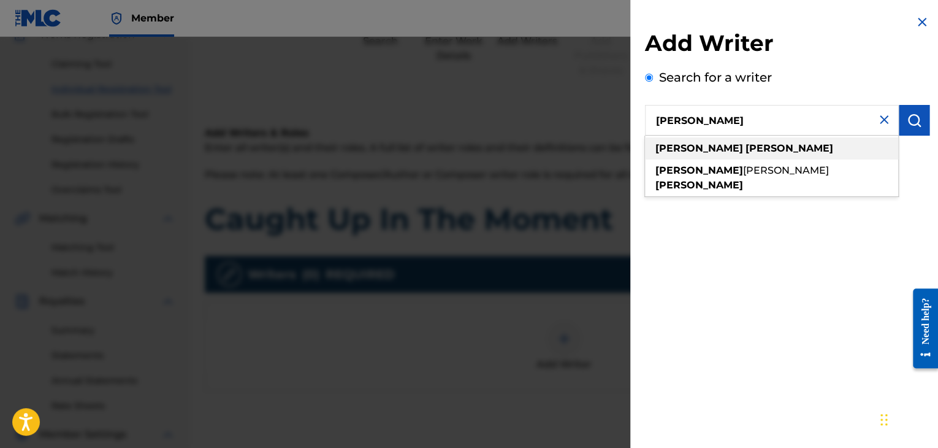
click at [745, 145] on strong "[PERSON_NAME]" at bounding box center [789, 148] width 88 height 12
type input "[PERSON_NAME]"
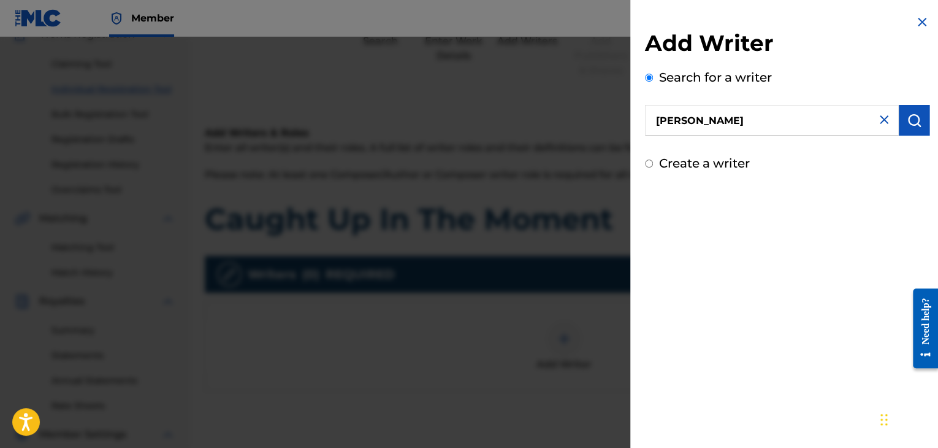
click at [910, 126] on img "submit" at bounding box center [914, 120] width 15 height 15
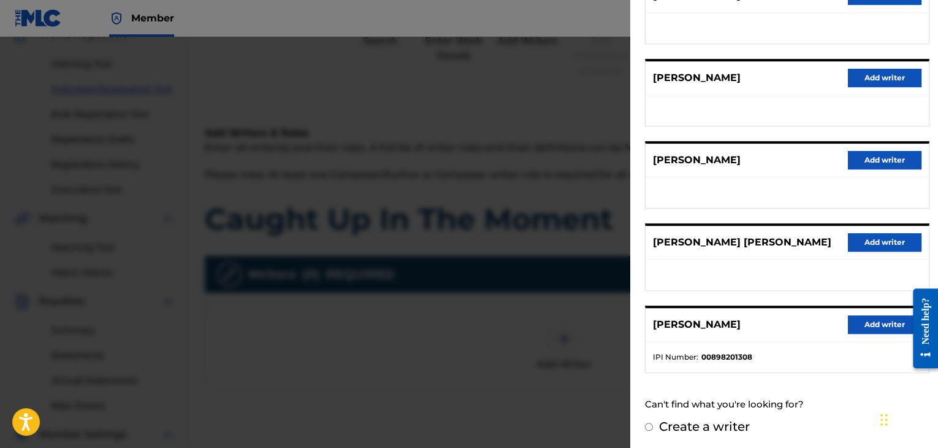
scroll to position [186, 0]
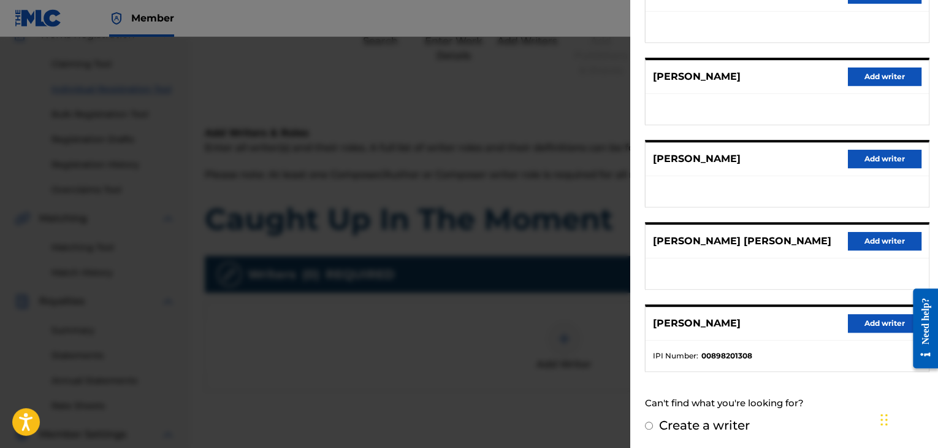
click at [874, 324] on button "Add writer" at bounding box center [885, 323] width 74 height 18
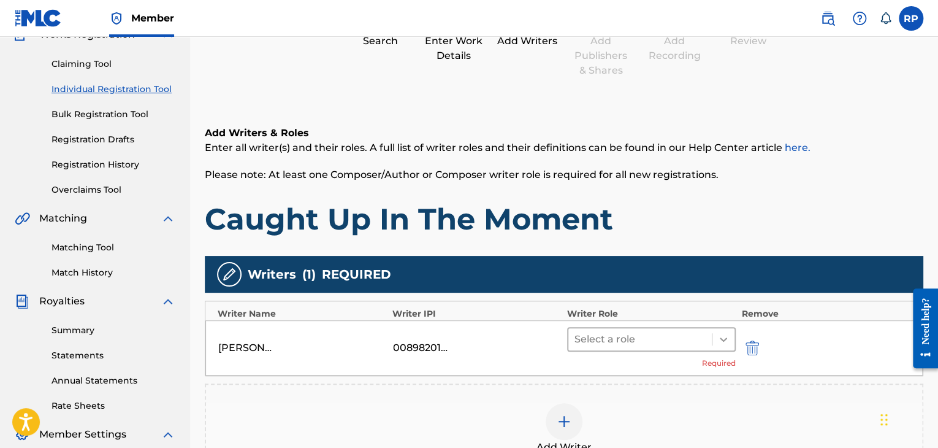
click at [721, 340] on icon at bounding box center [723, 339] width 12 height 12
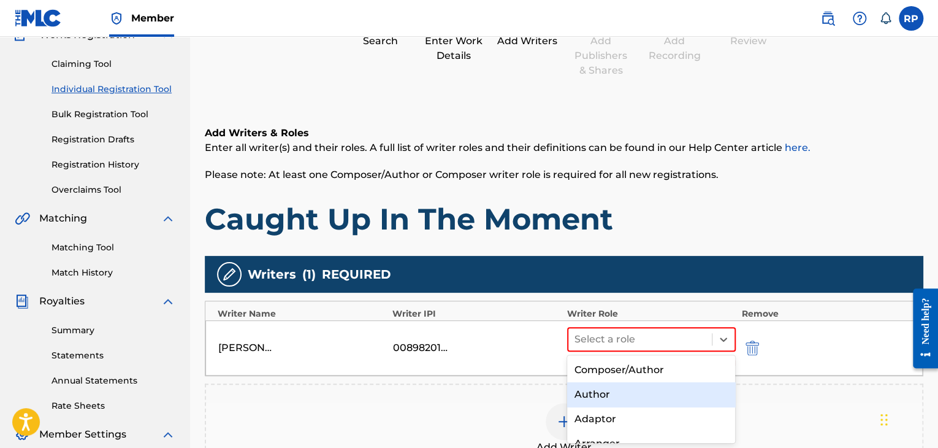
click at [644, 399] on div "Author" at bounding box center [651, 394] width 169 height 25
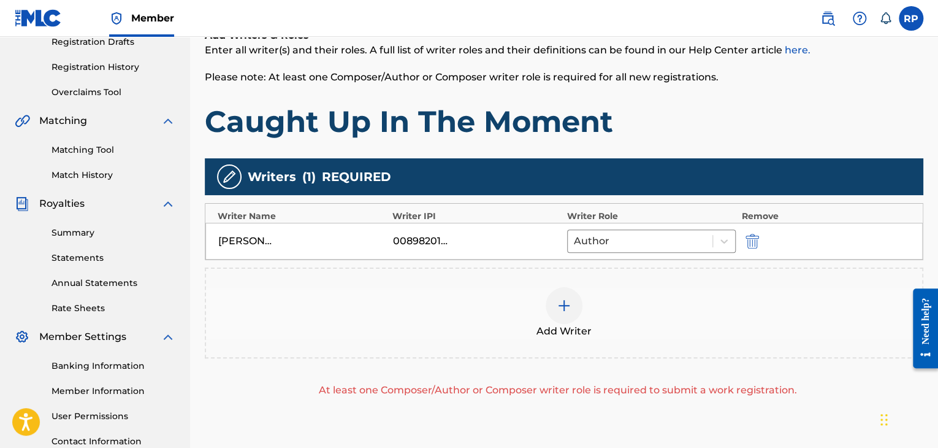
scroll to position [239, 0]
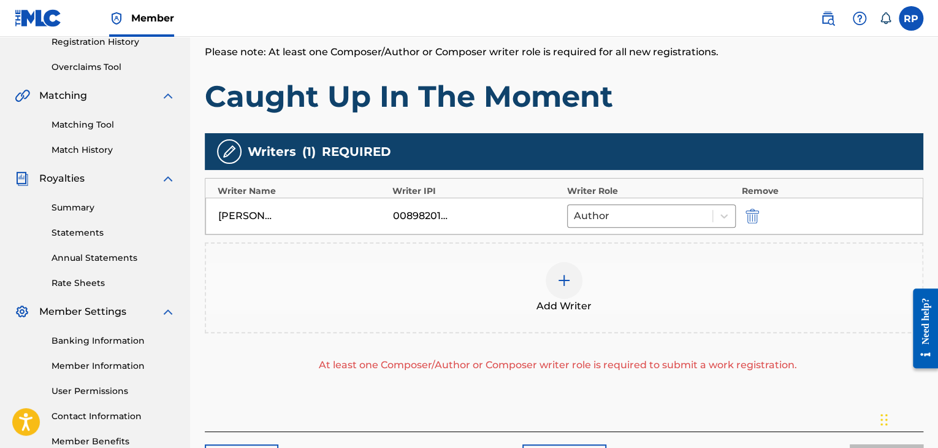
click at [562, 278] on img at bounding box center [564, 280] width 15 height 15
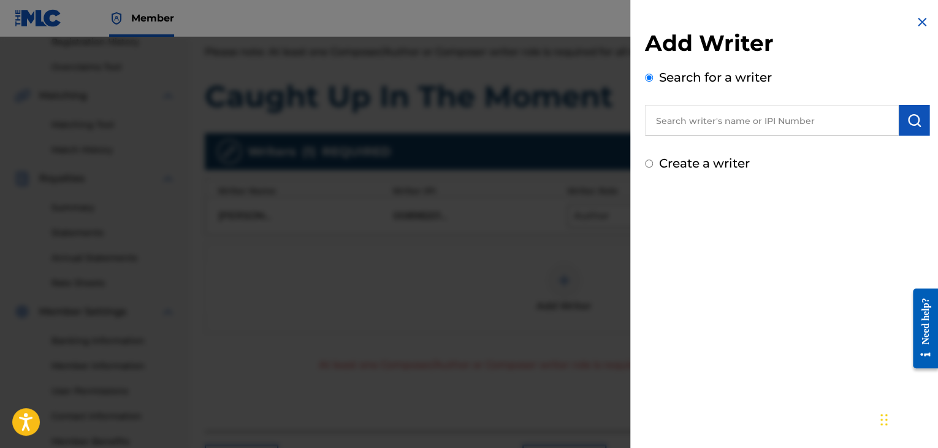
click at [815, 120] on input "text" at bounding box center [772, 120] width 254 height 31
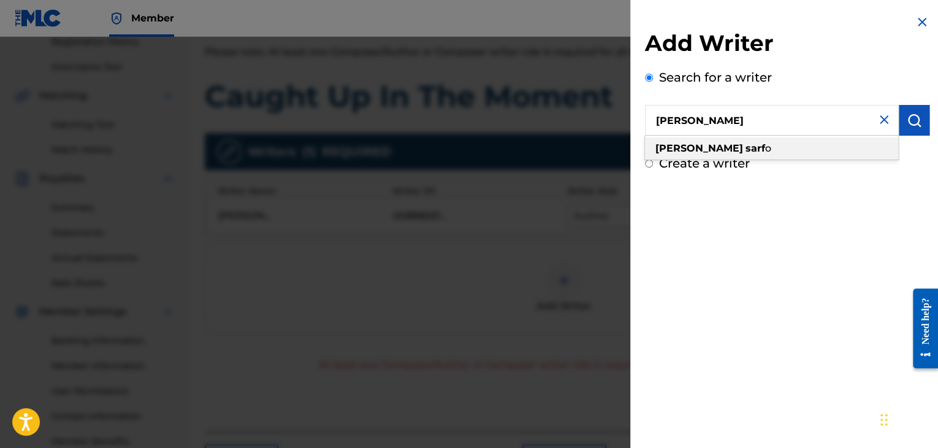
click at [782, 155] on div "jeffrey sarf o" at bounding box center [771, 148] width 253 height 22
type input "jeffrey sarfo"
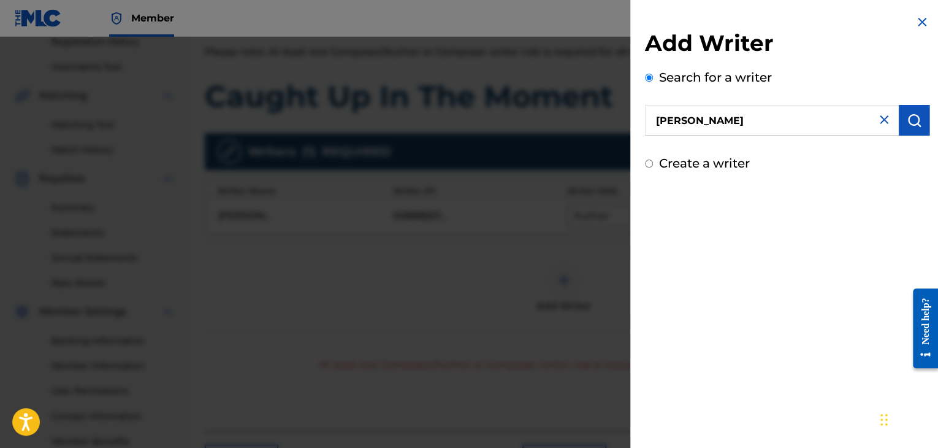
click at [917, 121] on img "submit" at bounding box center [914, 120] width 15 height 15
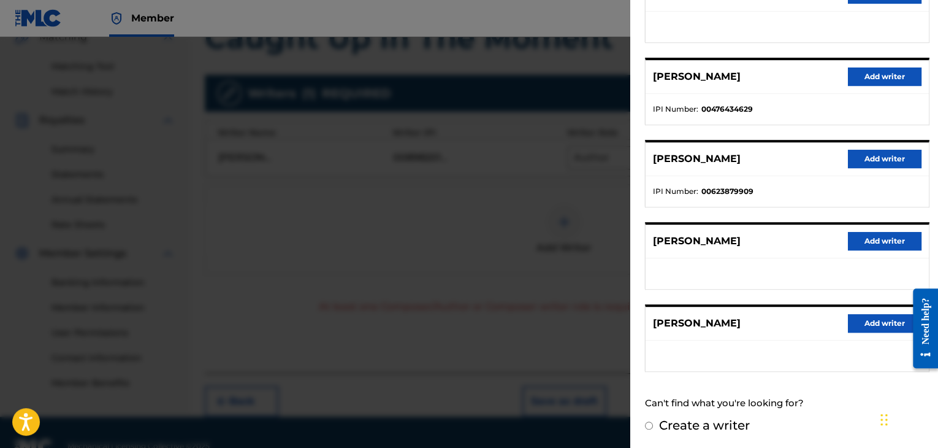
scroll to position [300, 0]
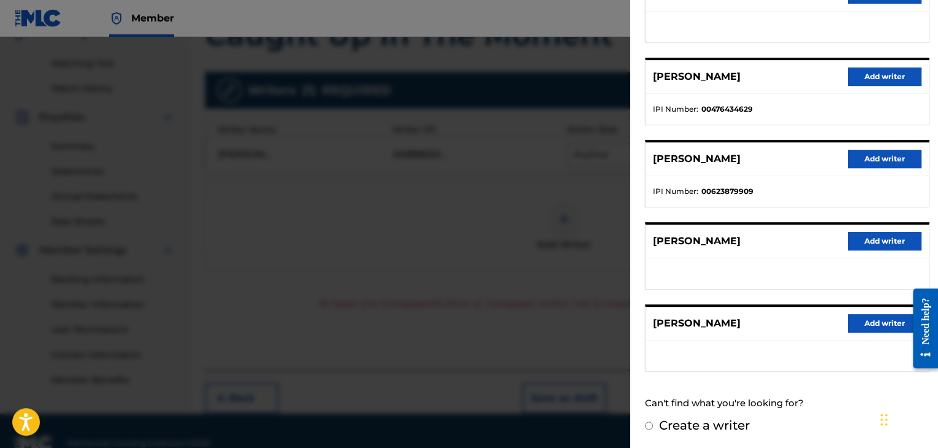
click at [864, 157] on button "Add writer" at bounding box center [885, 159] width 74 height 18
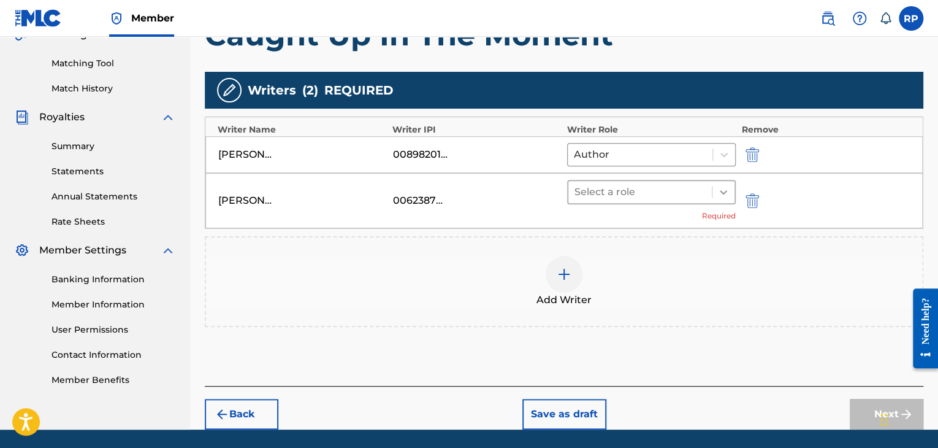
click at [722, 186] on icon at bounding box center [723, 192] width 12 height 12
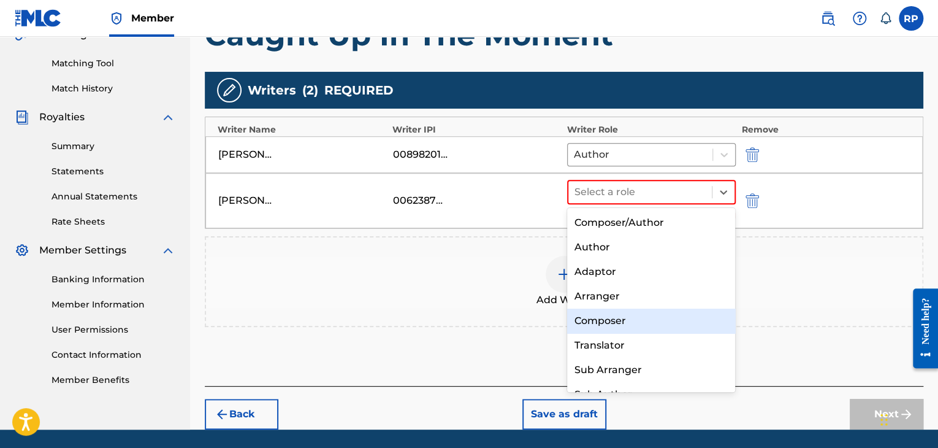
click at [634, 319] on div "Composer" at bounding box center [651, 320] width 169 height 25
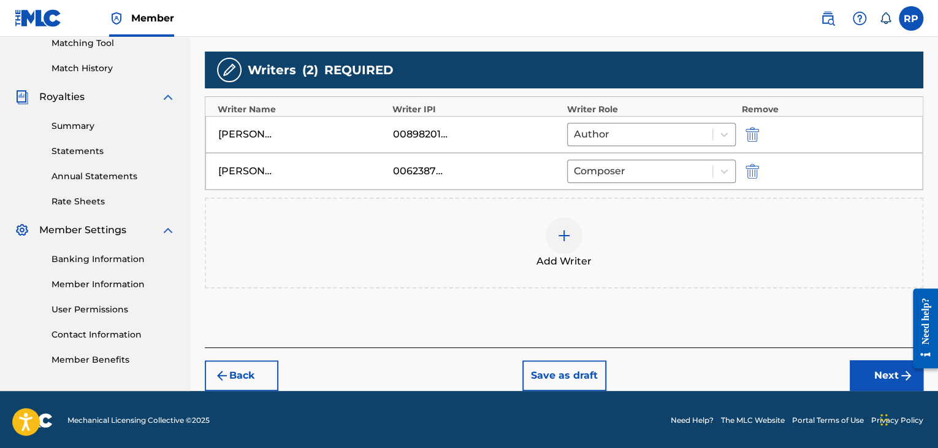
scroll to position [321, 0]
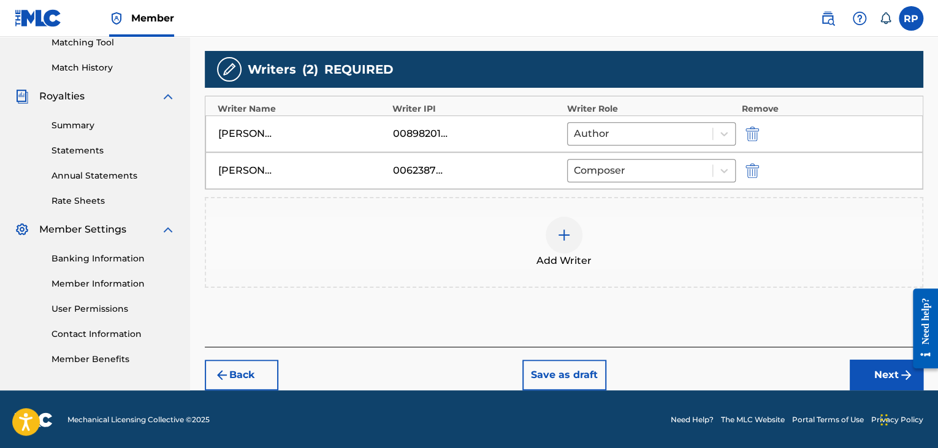
click at [904, 373] on div at bounding box center [921, 327] width 34 height 99
click at [870, 368] on button "Next" at bounding box center [887, 374] width 74 height 31
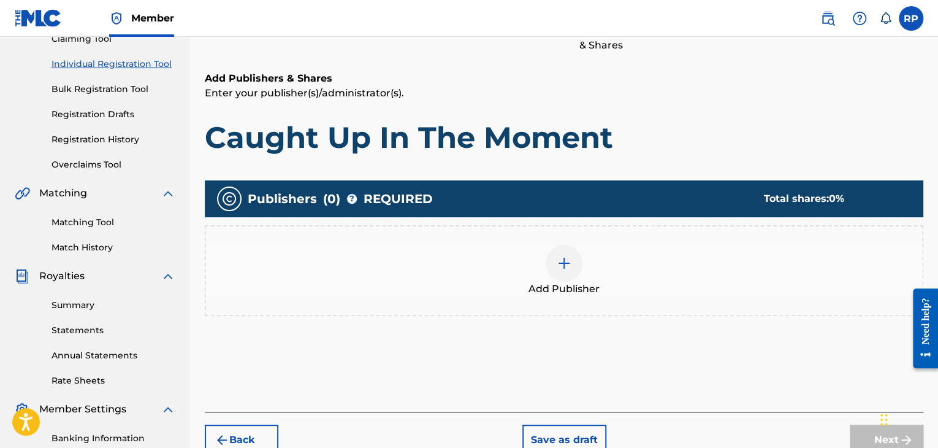
scroll to position [116, 0]
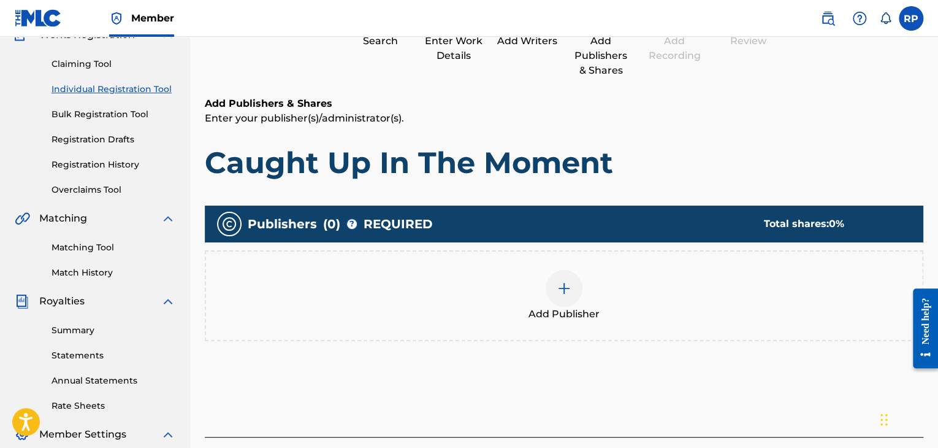
click at [564, 288] on img at bounding box center [564, 288] width 15 height 15
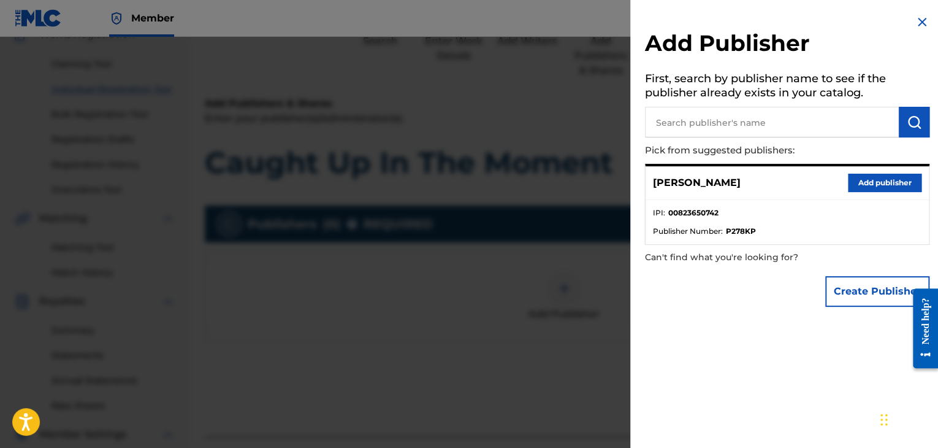
click at [905, 182] on button "Add publisher" at bounding box center [885, 182] width 74 height 18
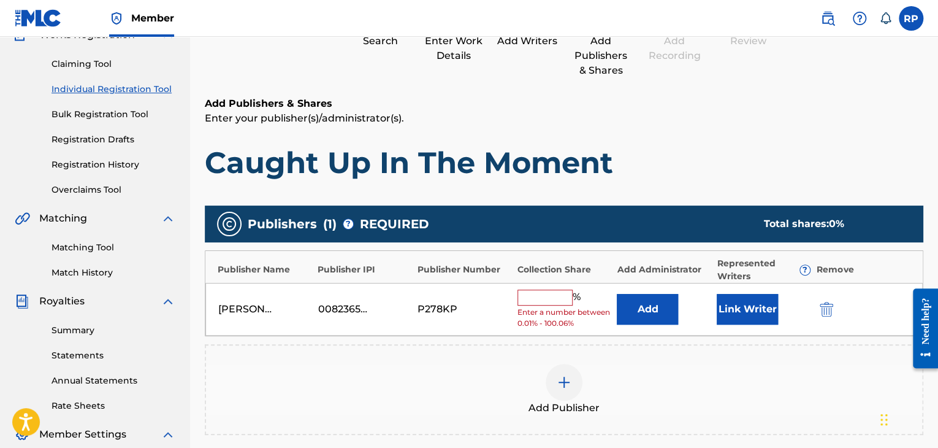
click at [569, 292] on input "text" at bounding box center [544, 297] width 55 height 16
type input "50"
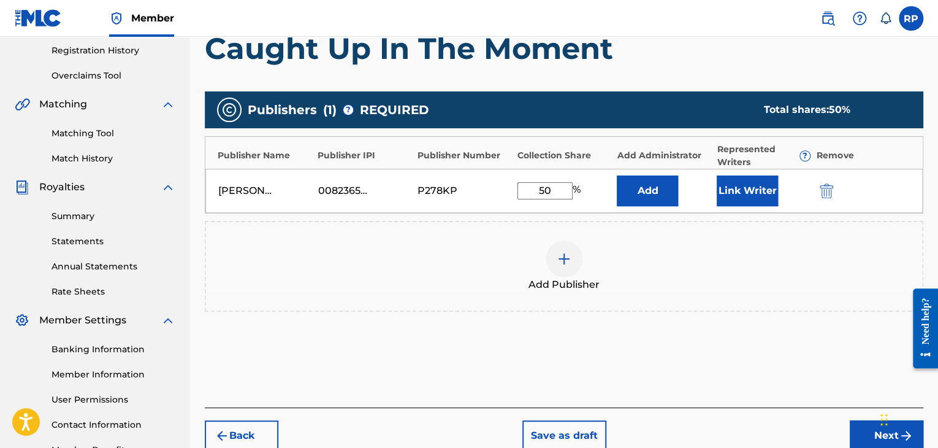
scroll to position [239, 0]
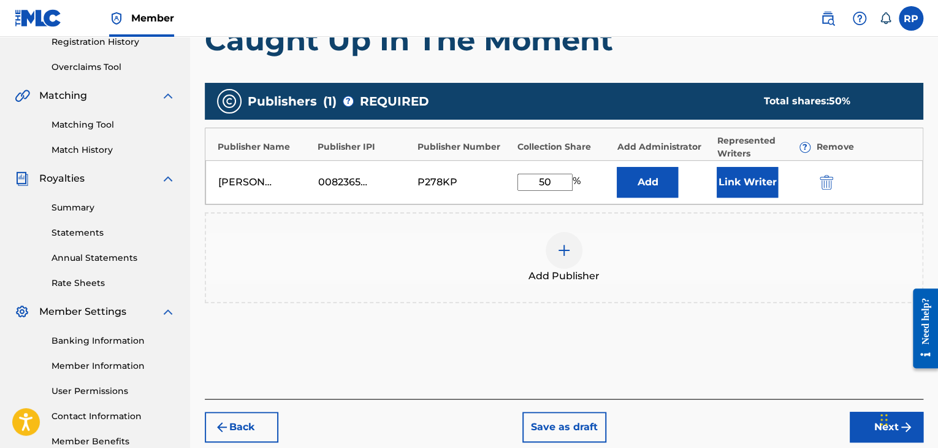
click at [567, 248] on img at bounding box center [564, 250] width 15 height 15
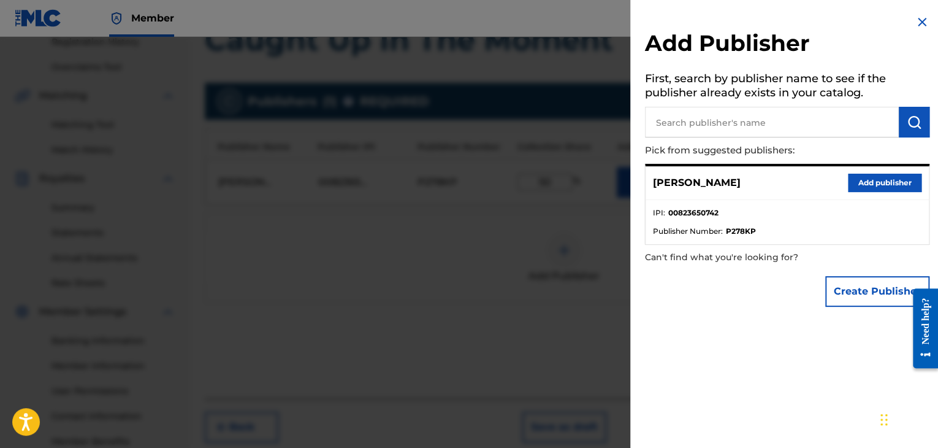
click at [743, 130] on input "text" at bounding box center [772, 122] width 254 height 31
type input "jeffrey sarfo"
click at [916, 120] on img "submit" at bounding box center [914, 122] width 15 height 15
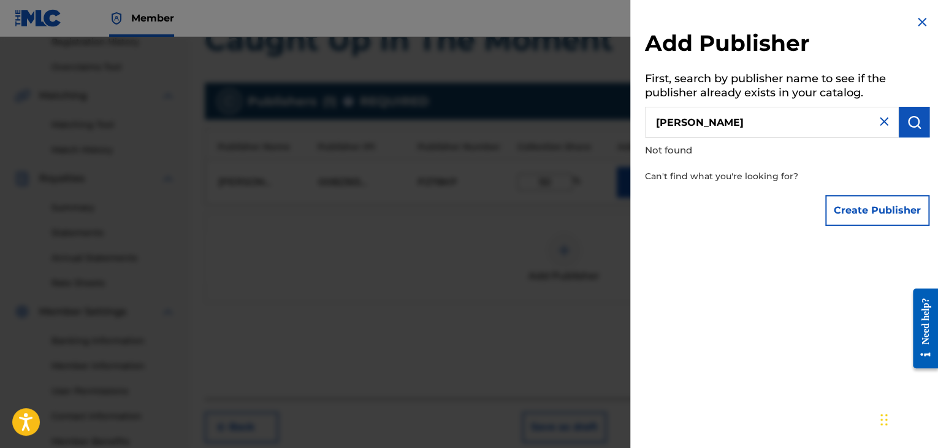
click at [916, 120] on img "submit" at bounding box center [914, 122] width 15 height 15
click at [873, 213] on button "Create Publisher" at bounding box center [877, 210] width 104 height 31
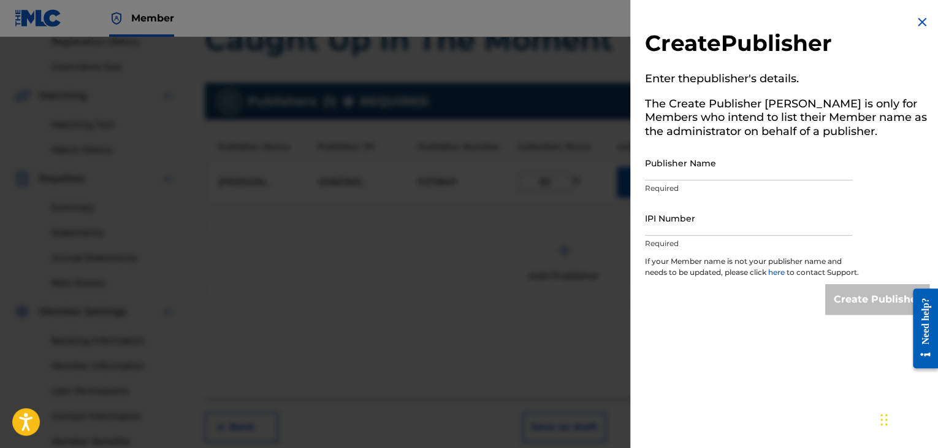
click at [922, 22] on img at bounding box center [922, 22] width 15 height 15
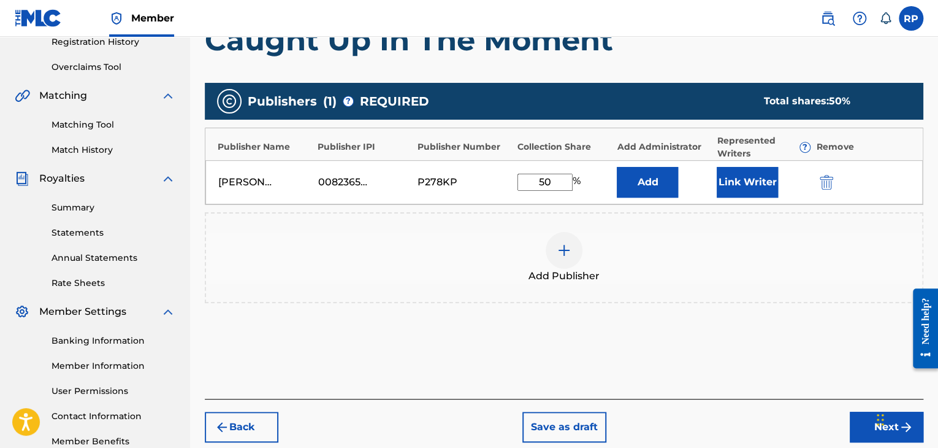
click at [880, 433] on div "Chat Widget" at bounding box center [903, 418] width 61 height 59
drag, startPoint x: 875, startPoint y: 425, endPoint x: 881, endPoint y: 381, distance: 44.6
click at [881, 381] on div "Chat Widget" at bounding box center [905, 375] width 61 height 59
click at [878, 427] on button "Next" at bounding box center [887, 426] width 74 height 31
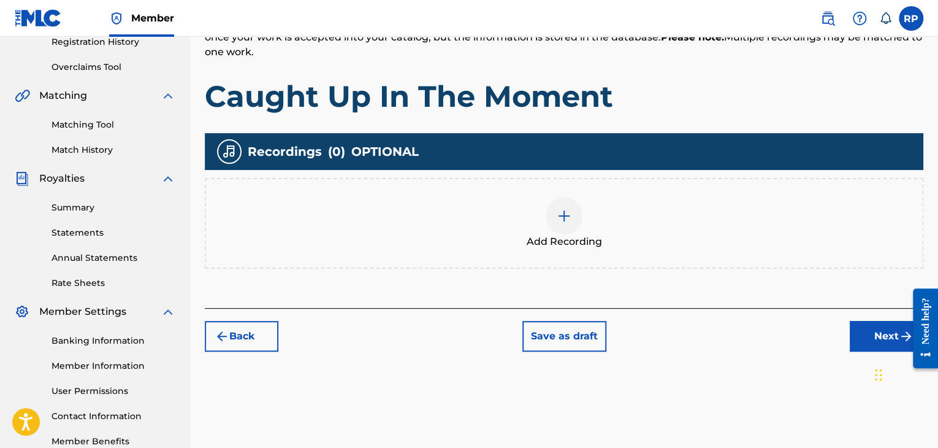
click at [563, 216] on img at bounding box center [564, 215] width 15 height 15
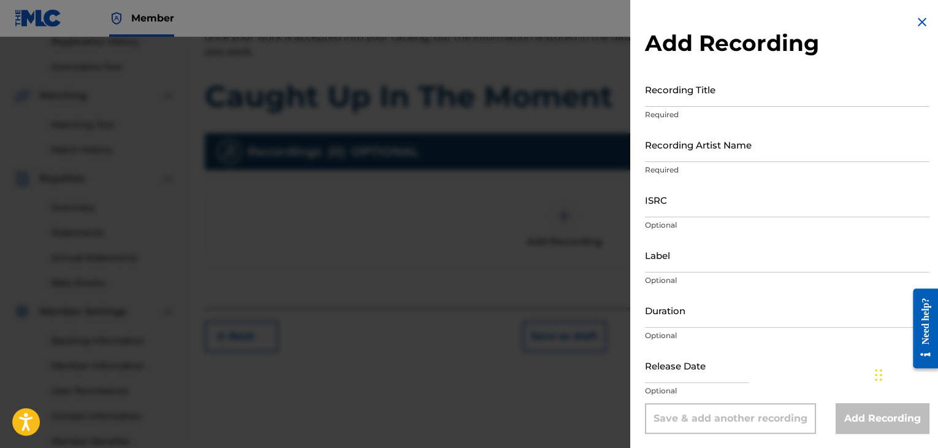
click at [723, 101] on input "Recording Title" at bounding box center [787, 89] width 284 height 35
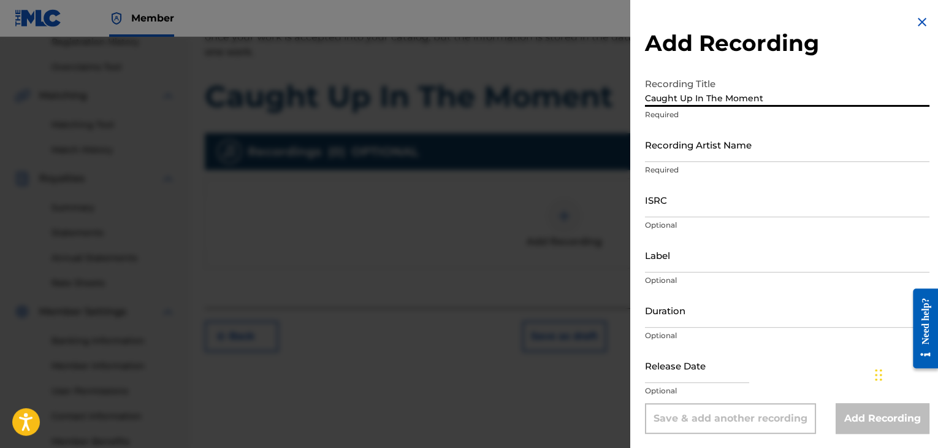
type input "Caught Up In The Moment"
click at [726, 162] on div "Recording Artist Name Required" at bounding box center [787, 154] width 284 height 55
click at [729, 153] on input "Recording Artist Name" at bounding box center [787, 144] width 284 height 35
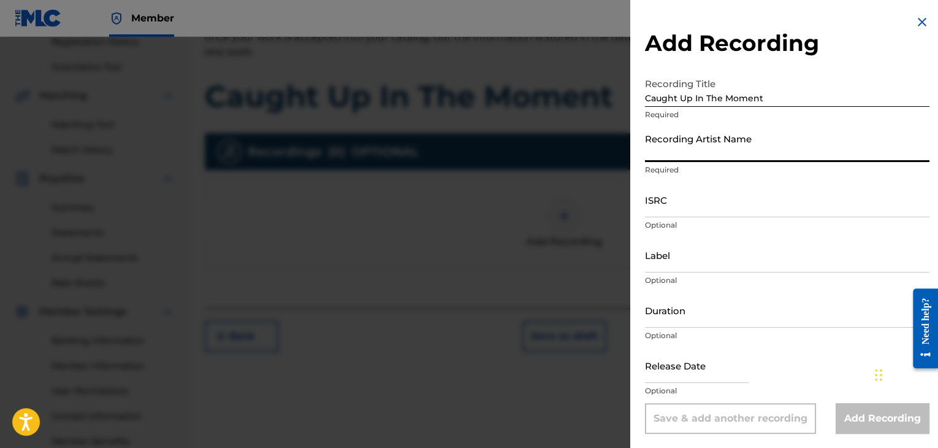
type input "[PERSON_NAME]"
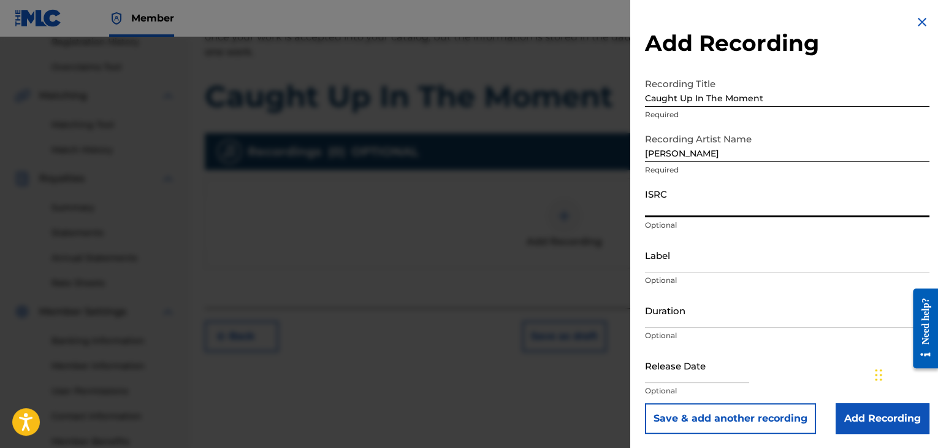
click at [725, 200] on input "ISRC" at bounding box center [787, 199] width 284 height 35
click at [733, 204] on input "TCAHT2484115" at bounding box center [787, 199] width 284 height 35
click at [734, 204] on input "TCAHT2484115" at bounding box center [787, 199] width 284 height 35
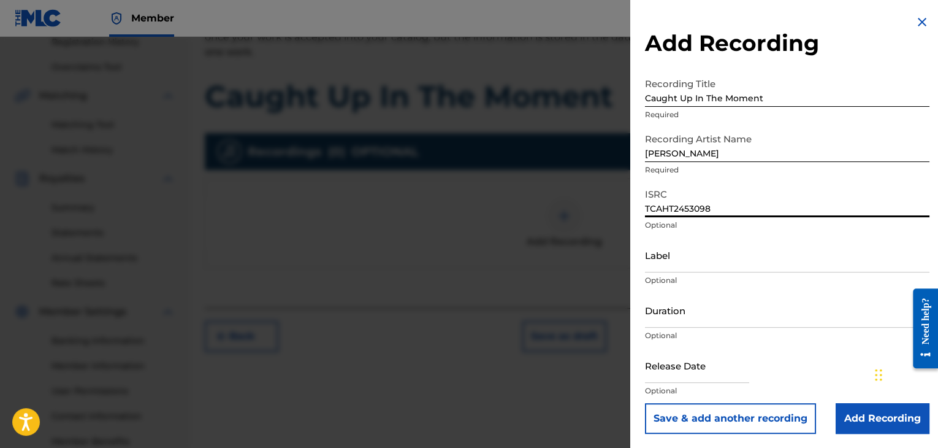
type input "TCAHT2453098"
click at [667, 318] on input "Duration" at bounding box center [787, 309] width 284 height 35
type input "4"
type input "04:25"
click at [674, 381] on input "text" at bounding box center [697, 365] width 104 height 35
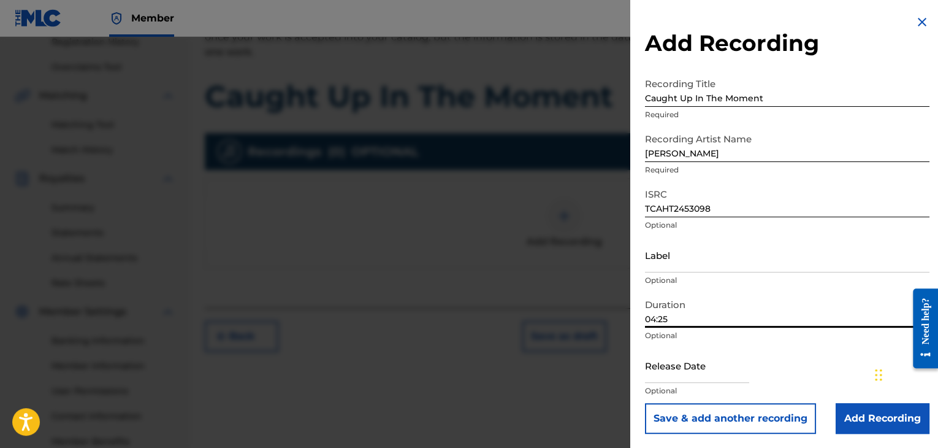
select select "7"
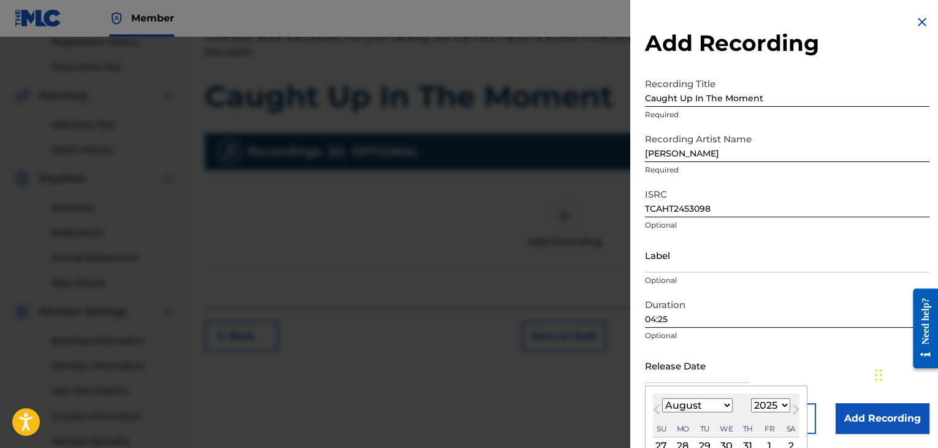
click at [779, 398] on select "1899 1900 1901 1902 1903 1904 1905 1906 1907 1908 1909 1910 1911 1912 1913 1914…" at bounding box center [770, 405] width 39 height 14
select select "2024"
click at [751, 398] on select "1899 1900 1901 1902 1903 1904 1905 1906 1907 1908 1909 1910 1911 1912 1913 1914…" at bounding box center [770, 405] width 39 height 14
click at [724, 405] on select "January February March April May June July August September October November De…" at bounding box center [697, 405] width 70 height 14
select select "1"
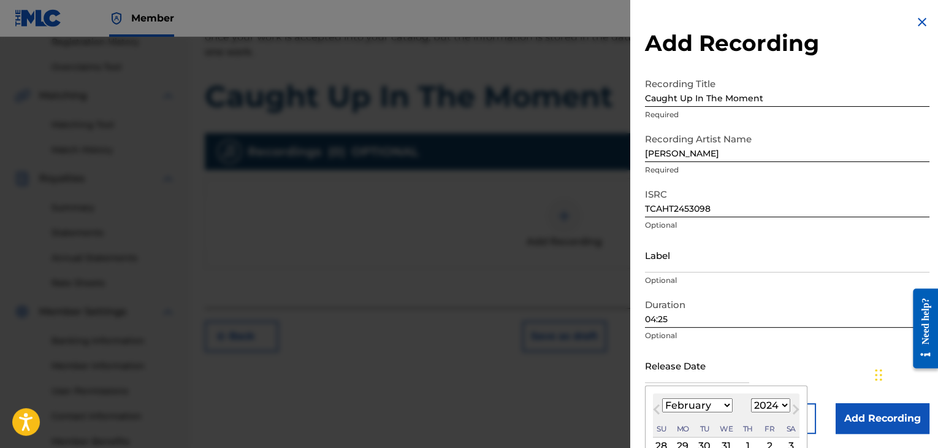
click at [662, 398] on select "January February March April May June July August September October November De…" at bounding box center [697, 405] width 70 height 14
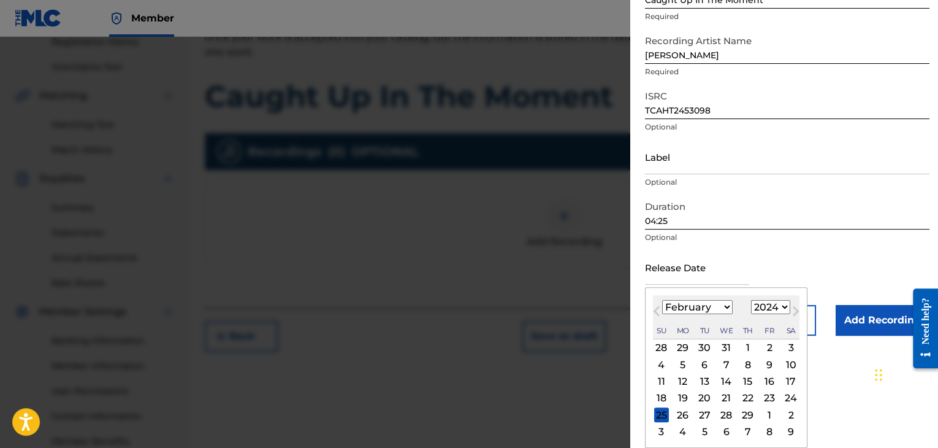
click at [750, 417] on div "29" at bounding box center [748, 414] width 15 height 15
type input "February 29 2024"
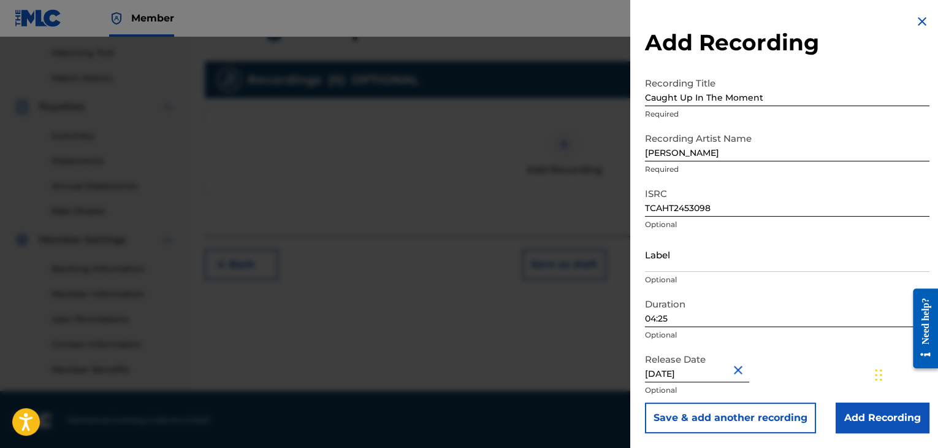
scroll to position [313, 0]
click at [868, 412] on input "Add Recording" at bounding box center [883, 417] width 94 height 31
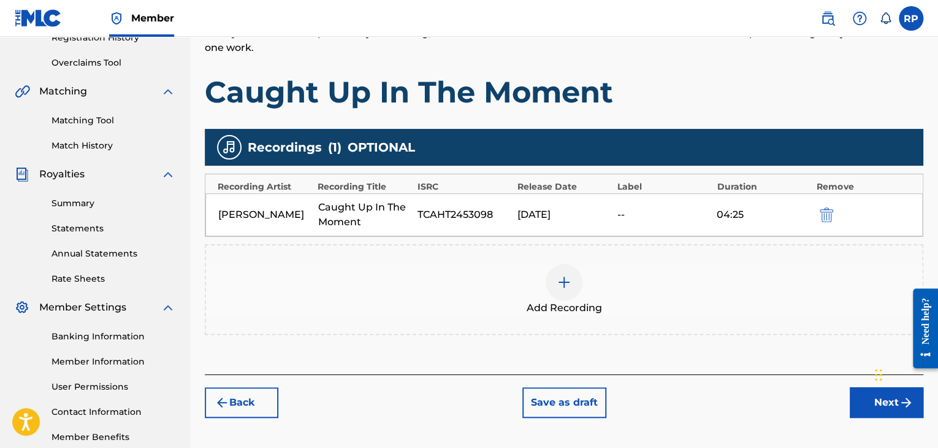
scroll to position [251, 0]
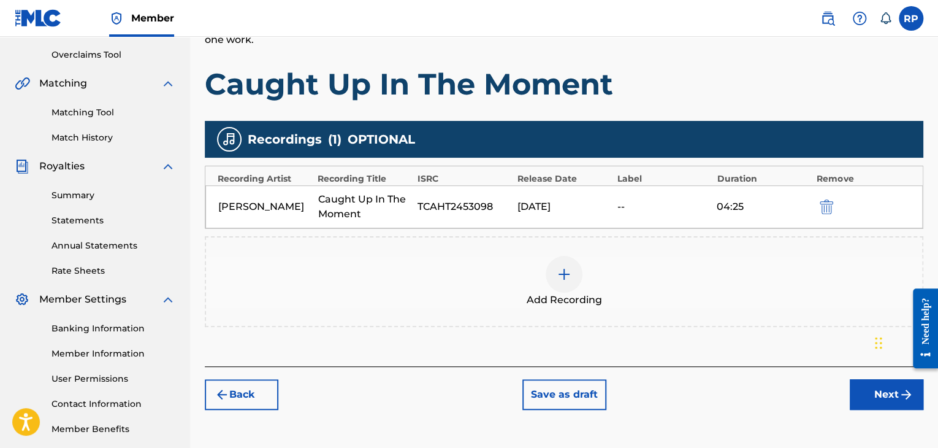
drag, startPoint x: 875, startPoint y: 373, endPoint x: 880, endPoint y: 342, distance: 31.6
click at [880, 342] on div "Chat Widget" at bounding box center [901, 341] width 61 height 59
click at [869, 395] on button "Next" at bounding box center [887, 394] width 74 height 31
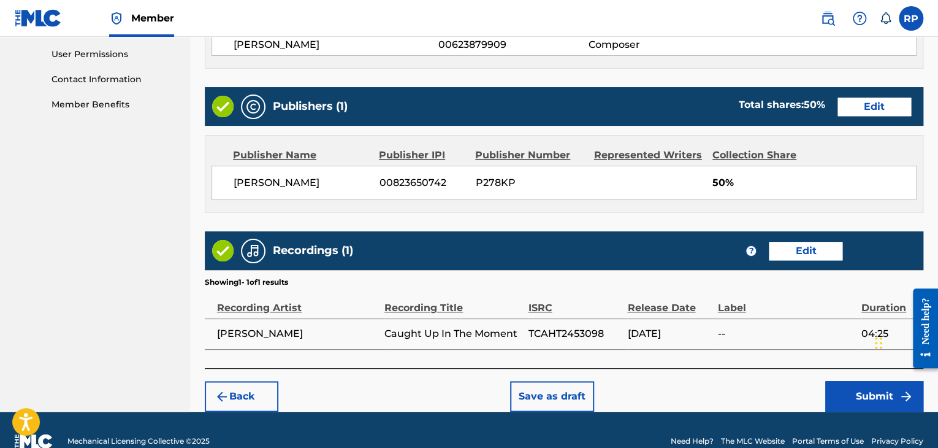
scroll to position [596, 0]
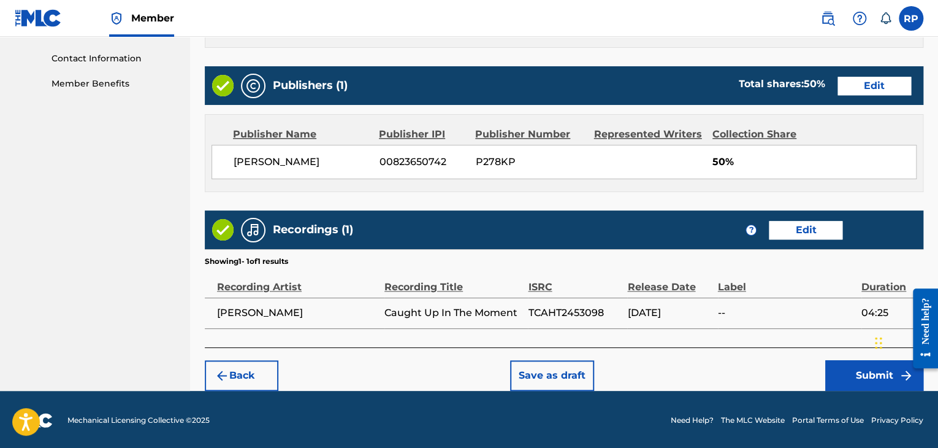
click at [864, 376] on button "Submit" at bounding box center [874, 375] width 98 height 31
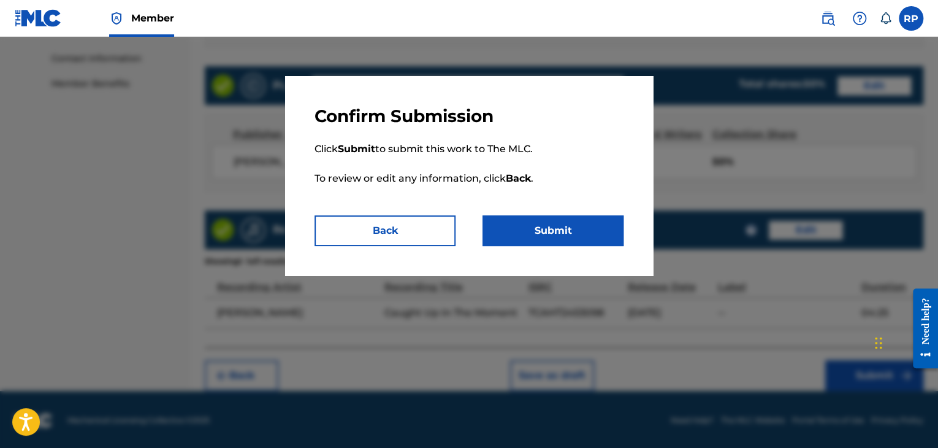
click at [429, 232] on button "Back" at bounding box center [384, 230] width 141 height 31
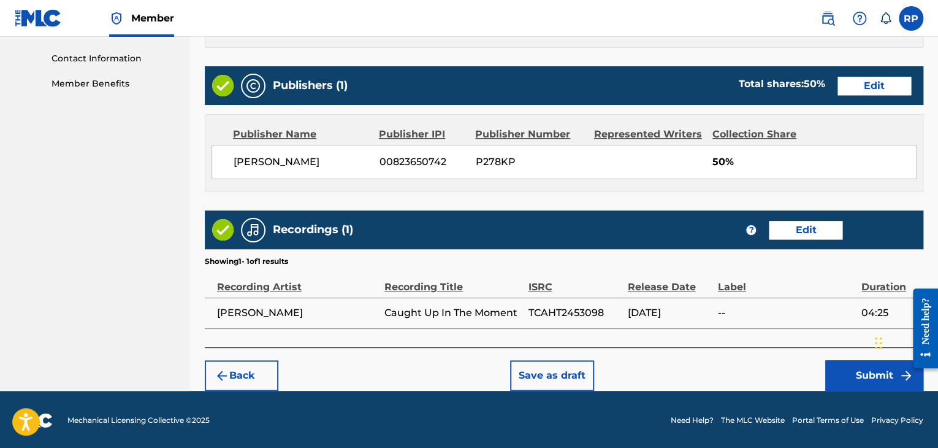
click at [867, 377] on button "Submit" at bounding box center [874, 375] width 98 height 31
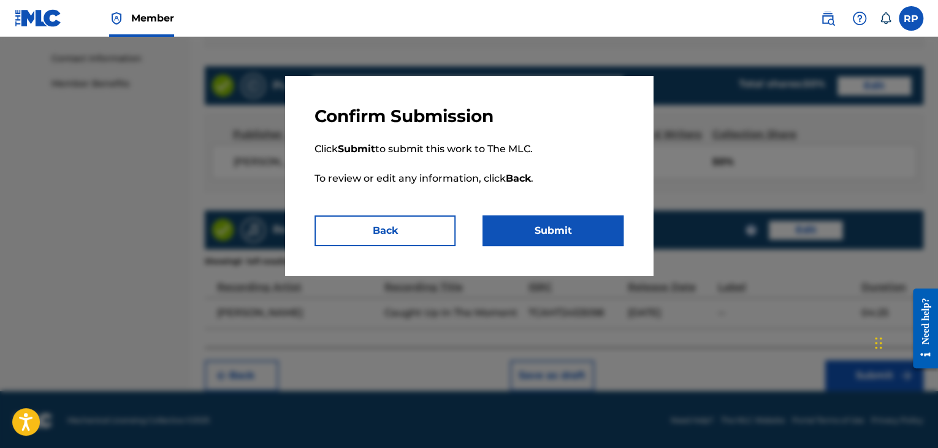
click at [552, 232] on button "Submit" at bounding box center [552, 230] width 141 height 31
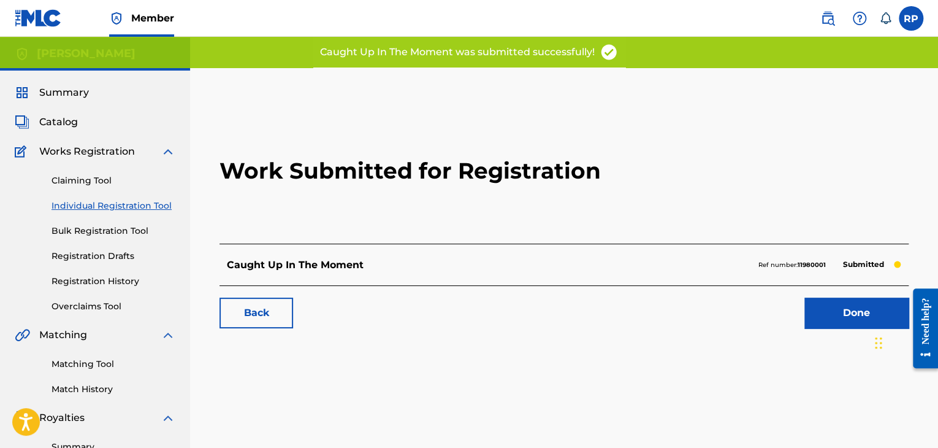
click at [821, 318] on link "Done" at bounding box center [856, 312] width 104 height 31
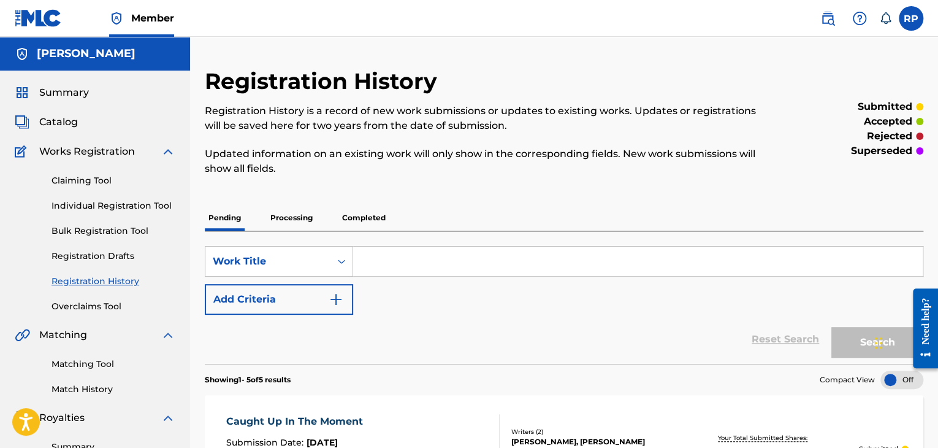
click at [913, 20] on label at bounding box center [911, 18] width 25 height 25
click at [911, 18] on input "RP Richard Pitts richiekiddmusic@gmail.com Notification Preferences Profile Log…" at bounding box center [911, 18] width 0 height 0
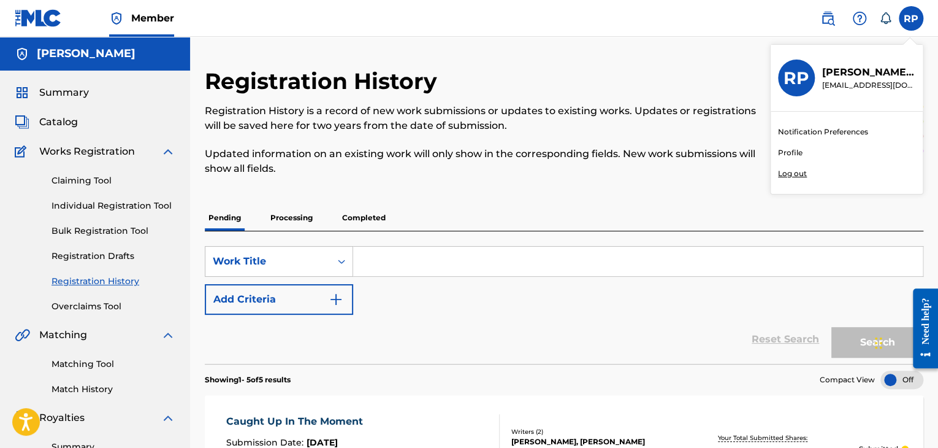
click at [790, 176] on p "Log out" at bounding box center [792, 173] width 29 height 11
click at [911, 18] on input "RP Richard Pitts richiekiddmusic@gmail.com Notification Preferences Profile Log…" at bounding box center [911, 18] width 0 height 0
